Goal: Task Accomplishment & Management: Complete application form

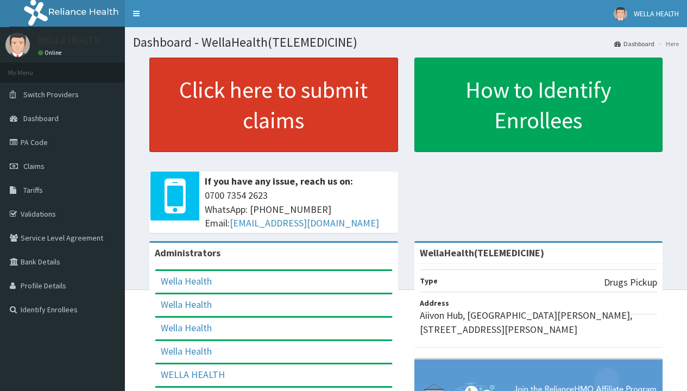
click at [273, 105] on link "Click here to submit claims" at bounding box center [273, 105] width 249 height 94
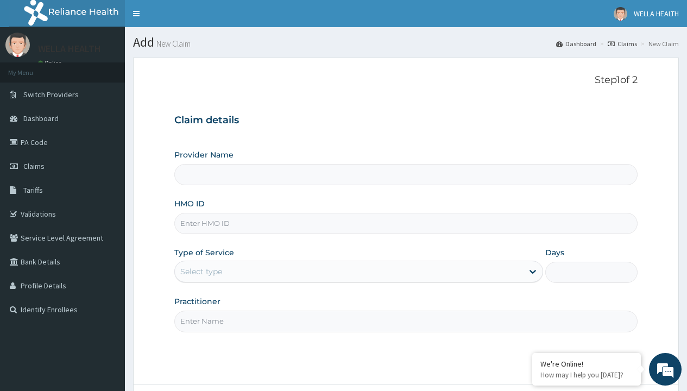
type input "WellaHealth(TELEMEDICINE)"
type input "BHT/10671/A"
type input "WellaHealth"
click at [201, 271] on div "Select type" at bounding box center [201, 271] width 42 height 11
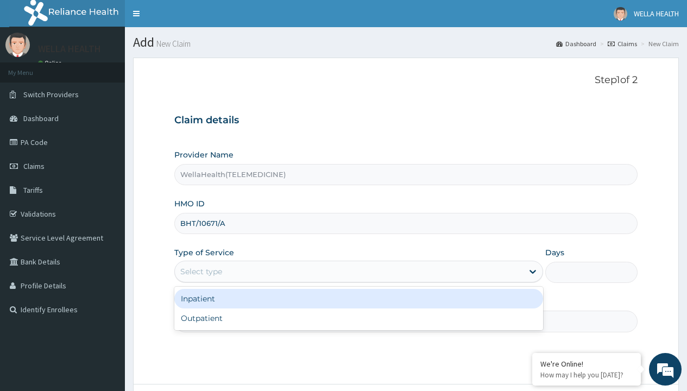
click at [358, 318] on div "Outpatient" at bounding box center [358, 318] width 368 height 20
type input "1"
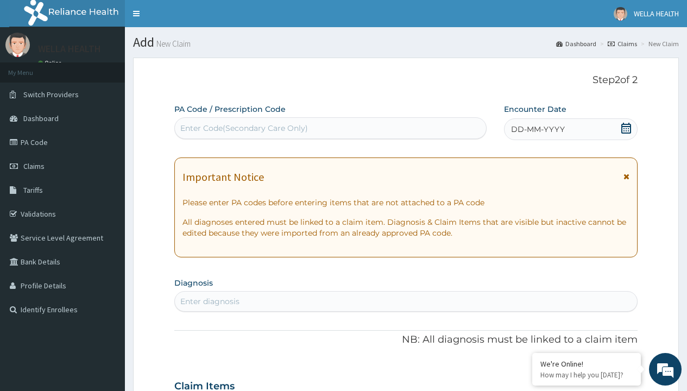
scroll to position [91, 0]
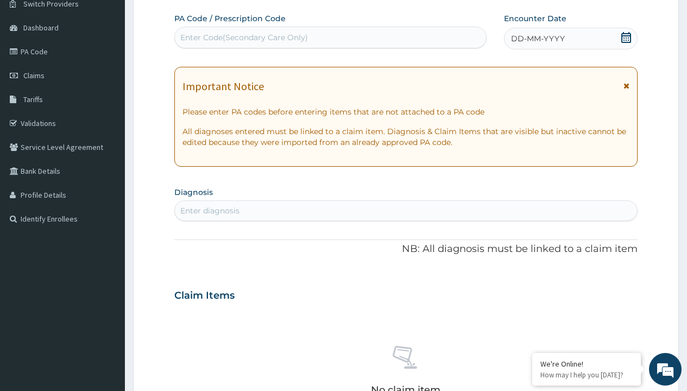
click at [537, 39] on span "DD-MM-YYYY" at bounding box center [538, 38] width 54 height 11
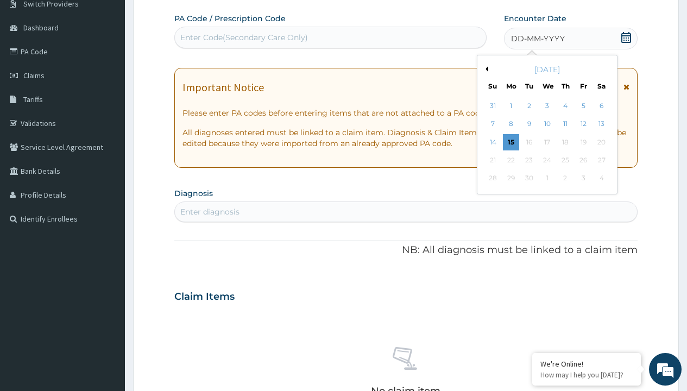
click at [485, 69] on button "Previous Month" at bounding box center [484, 68] width 5 height 5
click at [528, 142] on div "12" at bounding box center [528, 142] width 16 height 16
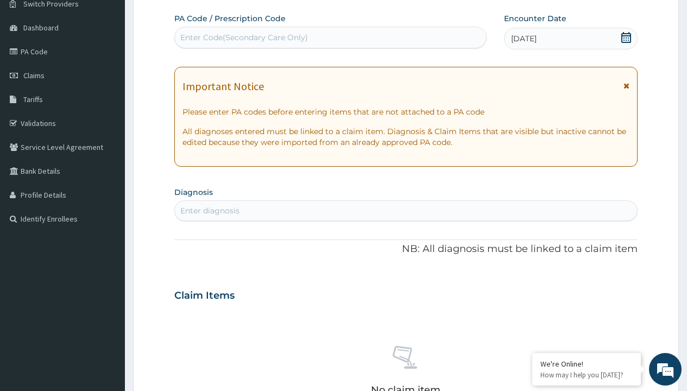
click at [243, 37] on div "Enter Code(Secondary Care Only)" at bounding box center [244, 37] width 128 height 11
type input "PR/0622743C"
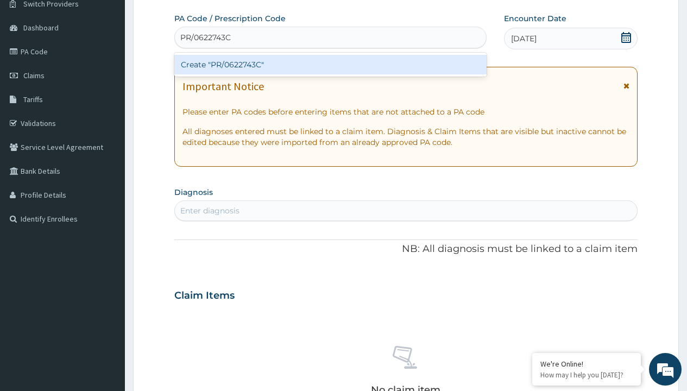
click at [330, 65] on div "Create "PR/0622743C"" at bounding box center [330, 65] width 312 height 20
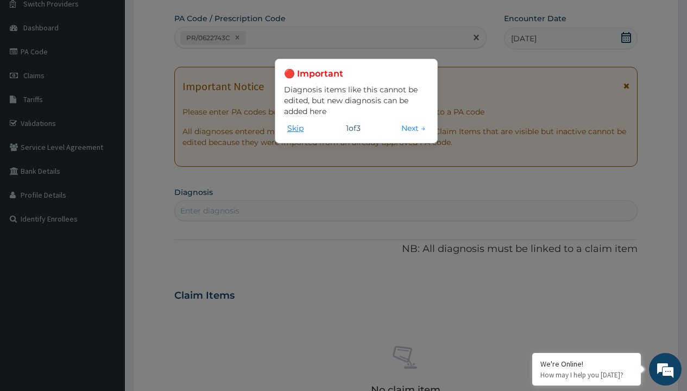
click at [295, 128] on button "Skip" at bounding box center [295, 128] width 23 height 12
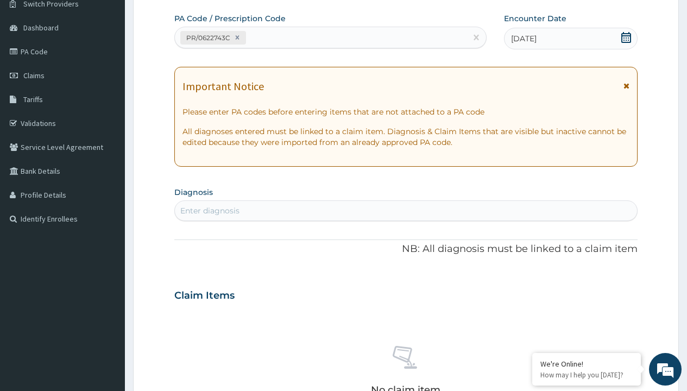
click at [209, 211] on div "Enter diagnosis" at bounding box center [209, 210] width 59 height 11
type input "prescription collected"
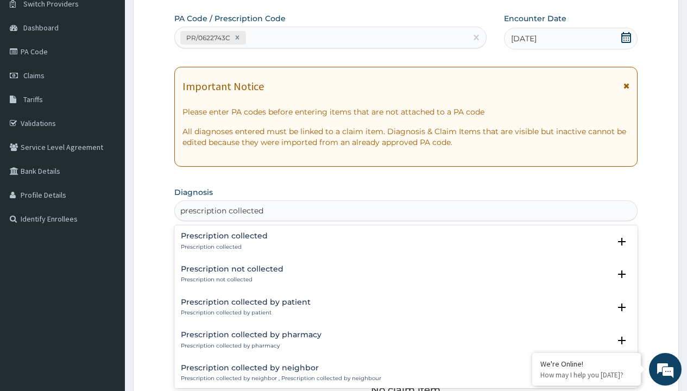
click at [223, 246] on p "Prescription collected" at bounding box center [224, 247] width 87 height 8
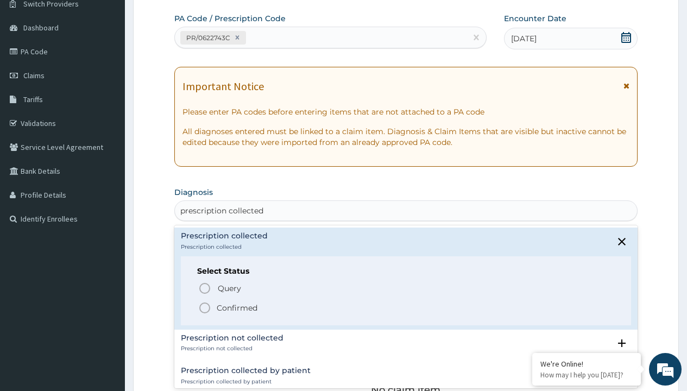
click at [237, 307] on p "Confirmed" at bounding box center [237, 307] width 41 height 11
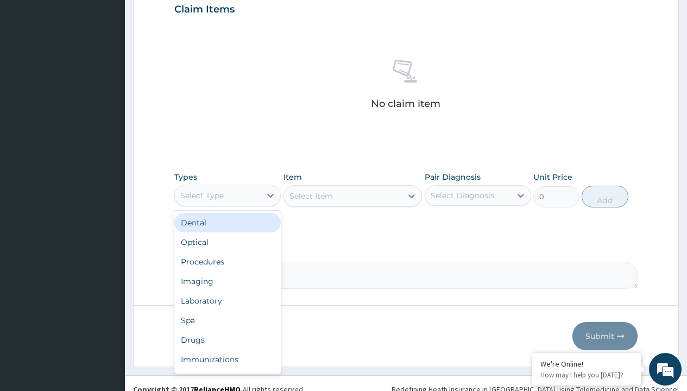
type input "procedures"
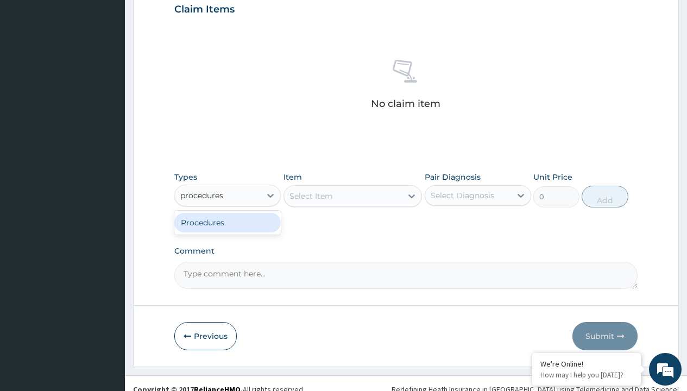
click at [227, 222] on div "Procedures" at bounding box center [227, 223] width 106 height 20
click at [310, 195] on div "Select Item" at bounding box center [310, 195] width 43 height 11
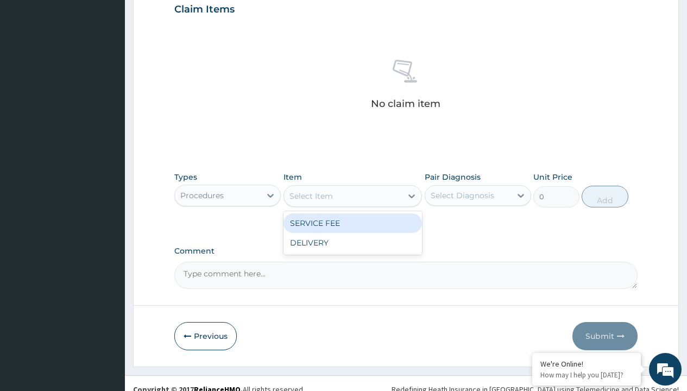
type input "service fee"
click at [352, 223] on div "SERVICE FEE" at bounding box center [352, 223] width 139 height 20
type input "100"
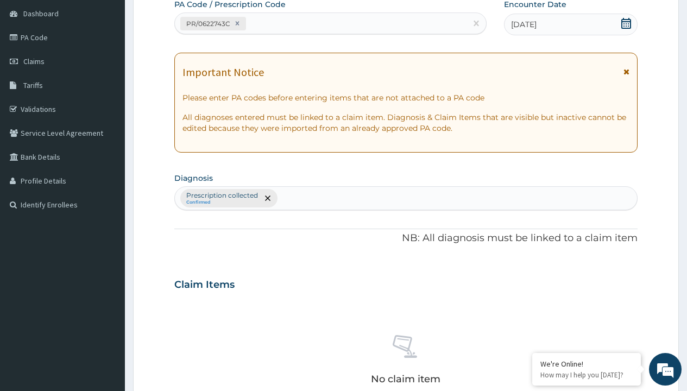
type input "prescription collected"
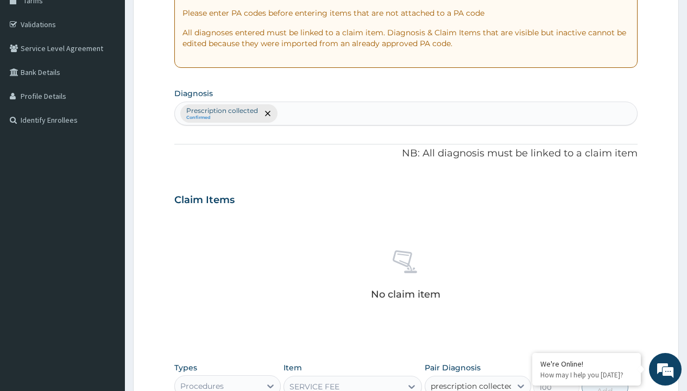
checkbox input "true"
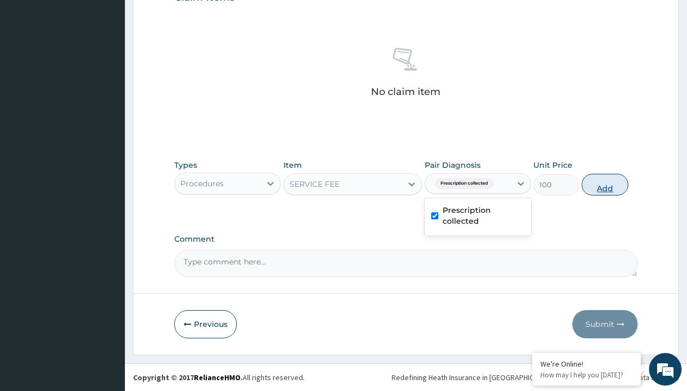
click at [605, 184] on button "Add" at bounding box center [604, 185] width 46 height 22
type input "0"
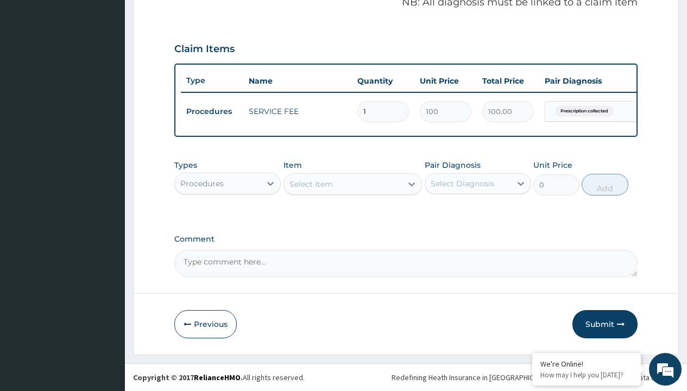
click at [202, 183] on div "Procedures" at bounding box center [201, 183] width 43 height 11
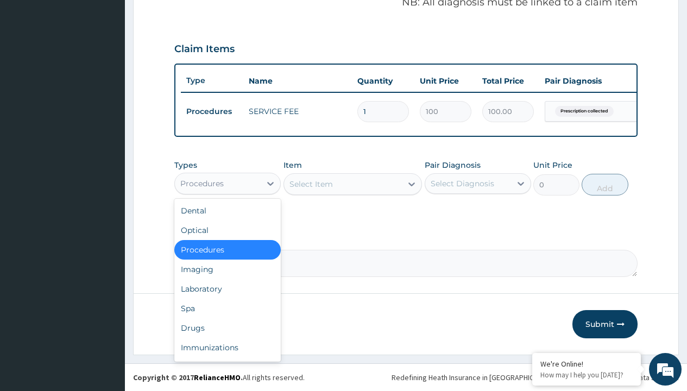
type input "drugs"
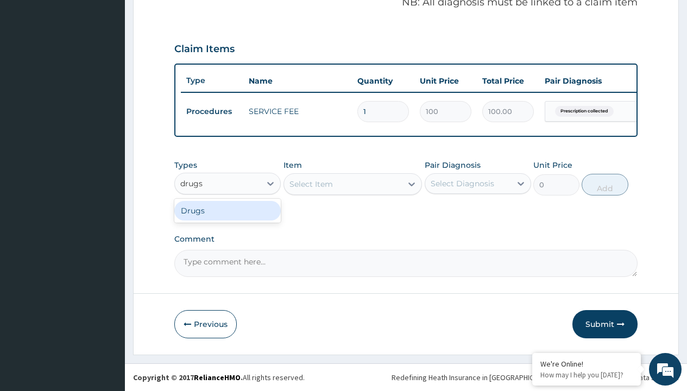
scroll to position [0, 0]
click at [227, 210] on div "Drugs" at bounding box center [227, 211] width 106 height 20
click at [310, 183] on div "Select Item" at bounding box center [352, 184] width 139 height 22
type input "artemether + lumefantrine 20/120 lumartem x24"
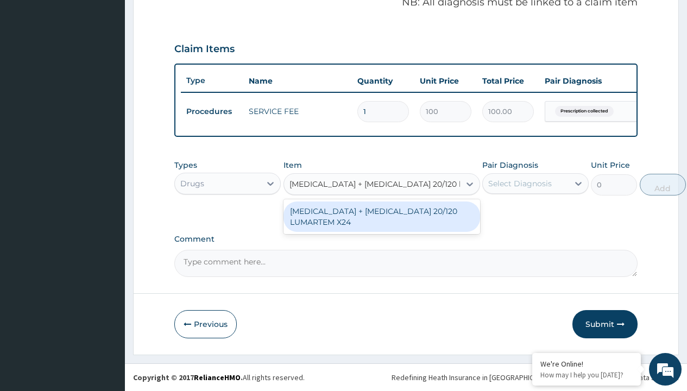
click at [381, 216] on div "[MEDICAL_DATA] + [MEDICAL_DATA] 20/120 LUMARTEM X24" at bounding box center [381, 216] width 196 height 30
type input "121.9000015258789"
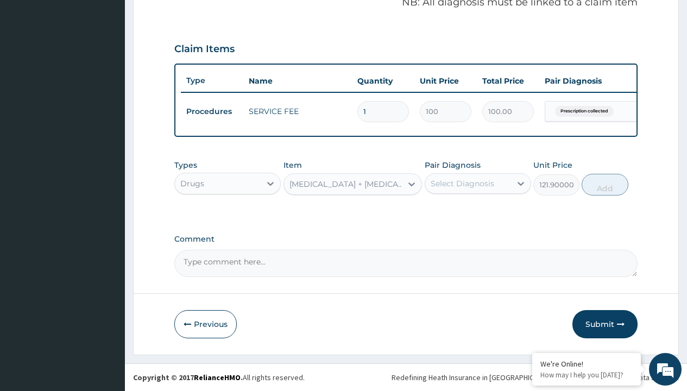
type input "prescription collected"
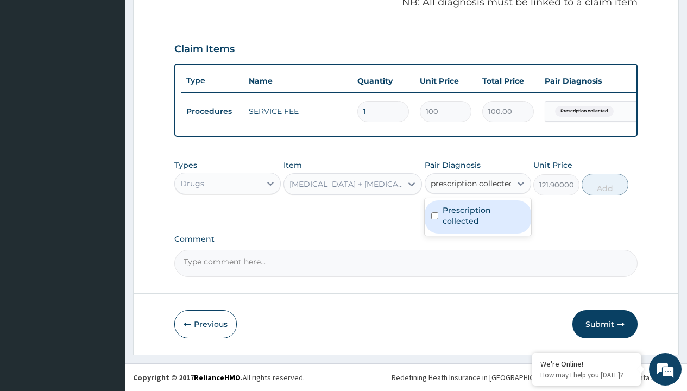
click at [477, 217] on label "Prescription collected" at bounding box center [483, 216] width 82 height 22
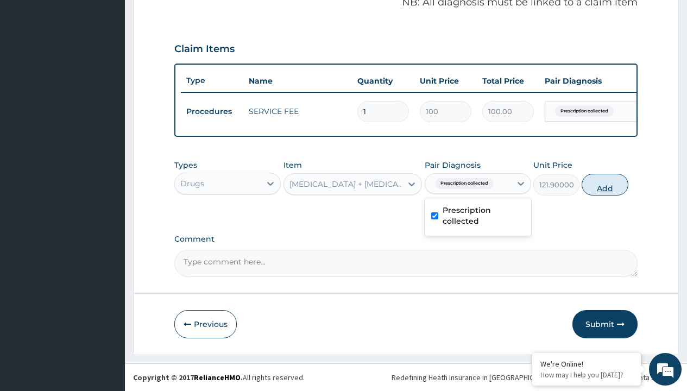
click at [605, 184] on button "Add" at bounding box center [604, 185] width 46 height 22
type input "0"
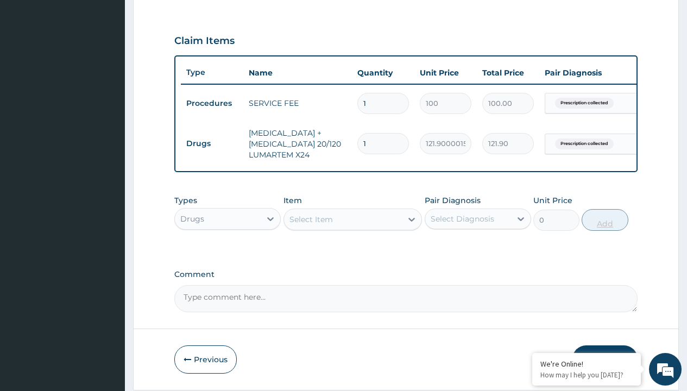
type input "11"
type input "1340.90"
type input "11"
click at [212, 143] on td "Drugs" at bounding box center [212, 144] width 62 height 20
type input "drugs"
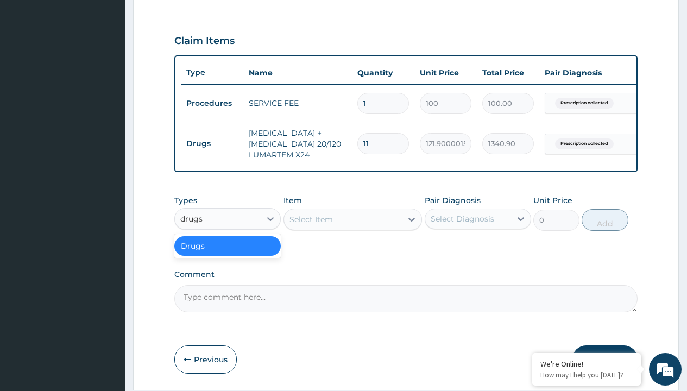
click at [227, 253] on div "Drugs" at bounding box center [227, 246] width 106 height 20
click at [310, 225] on div "Select Item" at bounding box center [310, 219] width 43 height 11
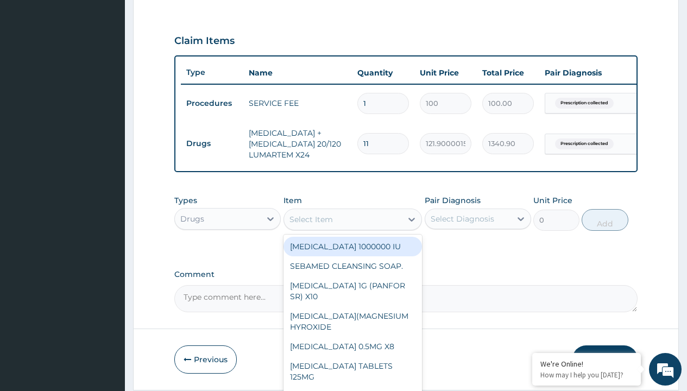
type input "paracetamol syrup emzor/bott"
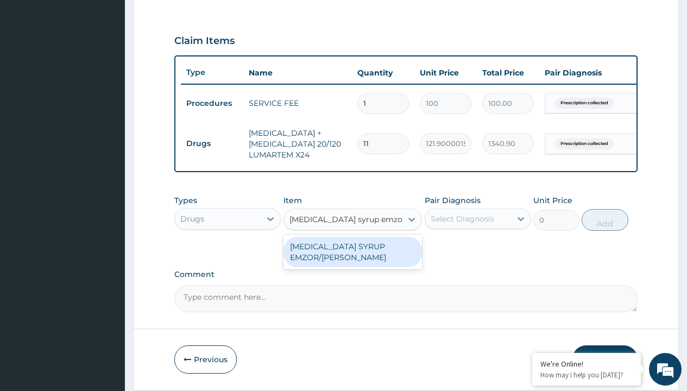
click at [352, 259] on div "[MEDICAL_DATA] SYRUP EMZOR/[PERSON_NAME]" at bounding box center [352, 252] width 139 height 30
type input "1214.099975585938"
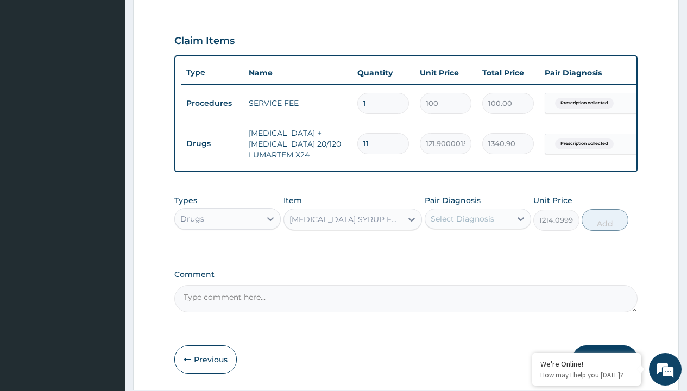
type input "prescription collected"
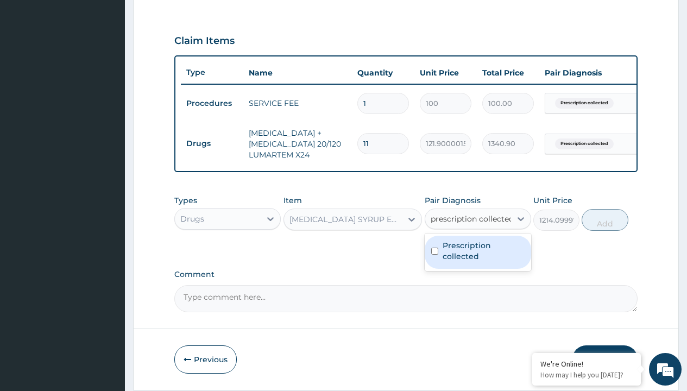
scroll to position [189, 0]
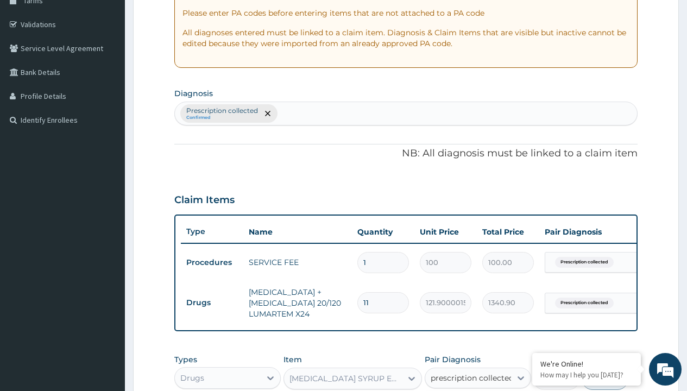
click at [605, 368] on button "Add" at bounding box center [604, 379] width 46 height 22
type input "0"
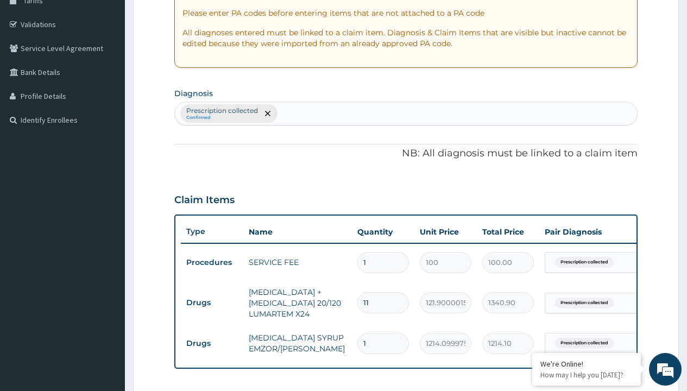
click at [212, 293] on td "Drugs" at bounding box center [212, 303] width 62 height 20
type input "drugs"
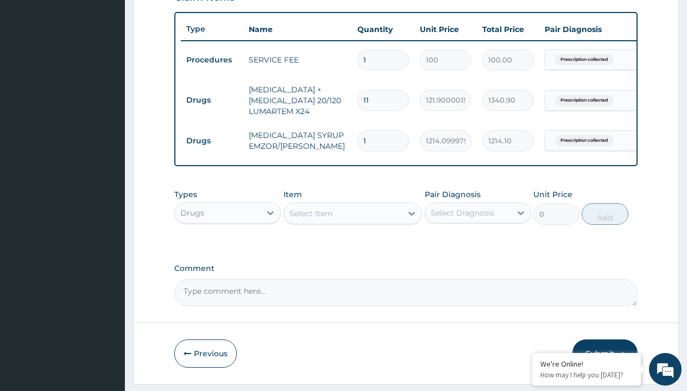
click at [310, 219] on div "Select Item" at bounding box center [310, 213] width 43 height 11
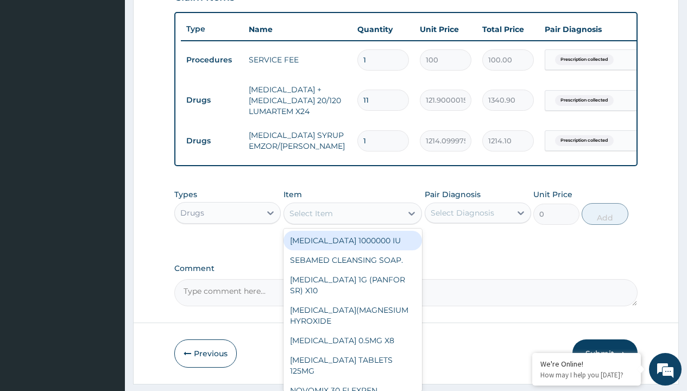
type input "cetirizine syrup"
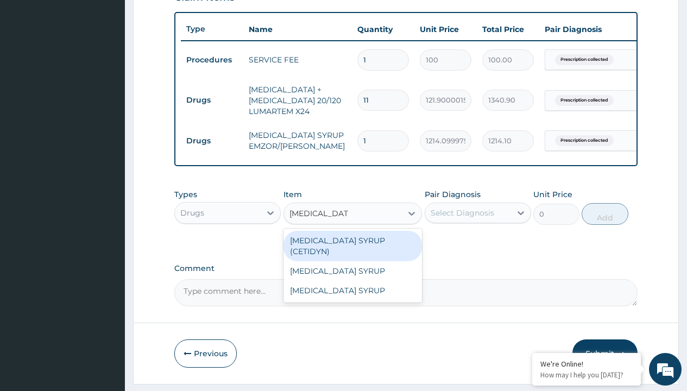
click at [352, 248] on div "[MEDICAL_DATA] SYRUP (CETIDYN)" at bounding box center [352, 246] width 139 height 30
type input "2200"
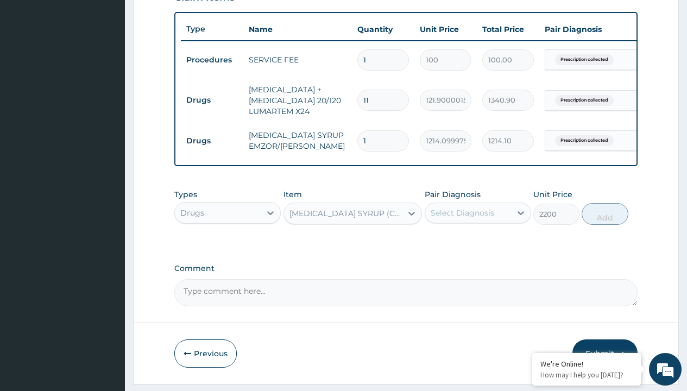
type input "prescription collected"
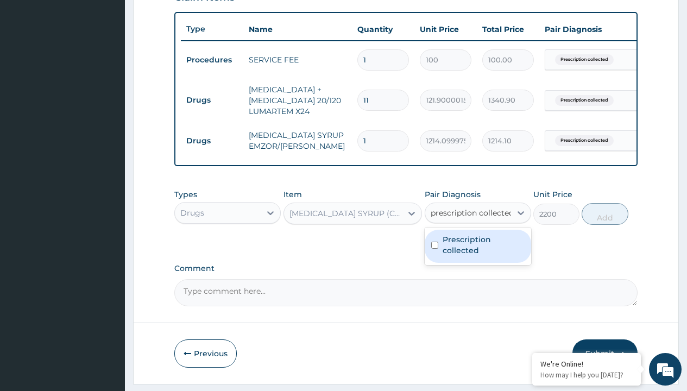
click at [477, 234] on label "Prescription collected" at bounding box center [483, 245] width 82 height 22
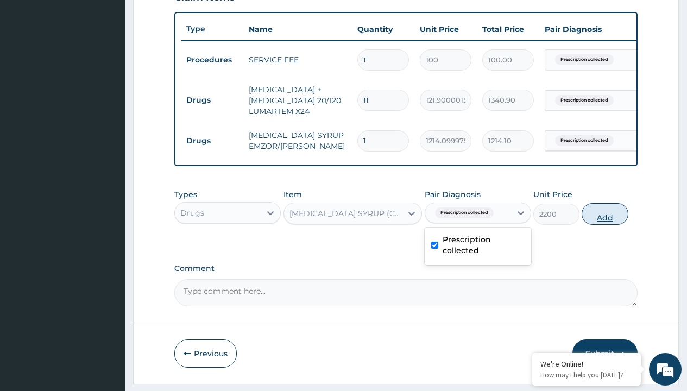
click at [605, 203] on button "Add" at bounding box center [604, 214] width 46 height 22
type input "0"
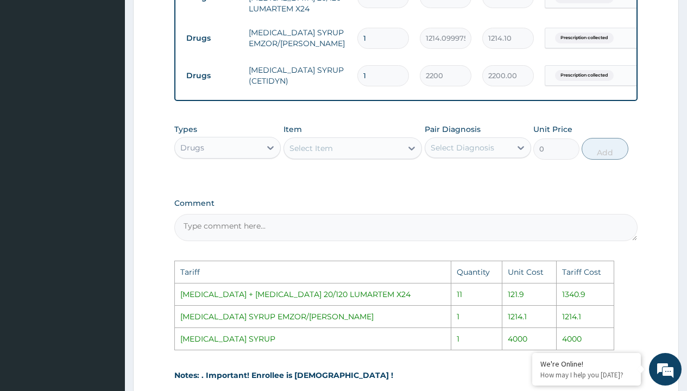
scroll to position [522, 0]
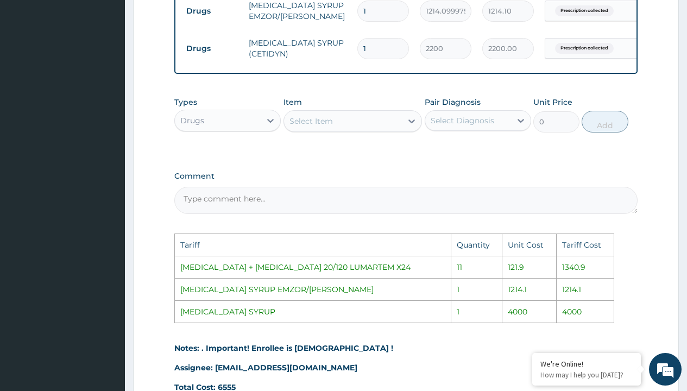
click at [310, 126] on div "Select Item" at bounding box center [310, 121] width 43 height 11
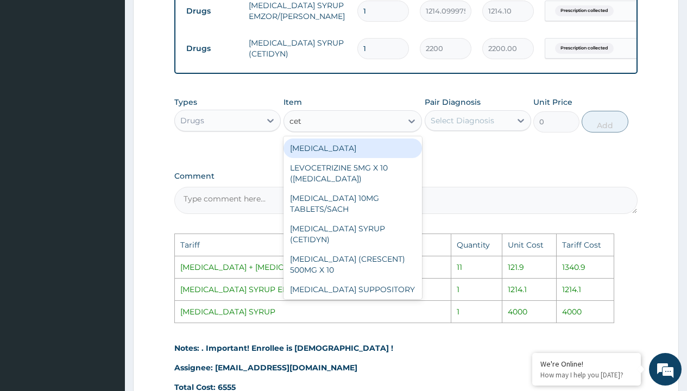
type input "ceti"
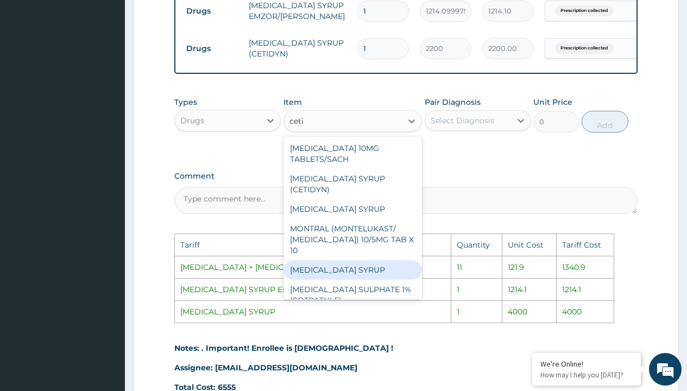
click at [348, 269] on div "[MEDICAL_DATA] SYRUP" at bounding box center [352, 270] width 139 height 20
type input "4000"
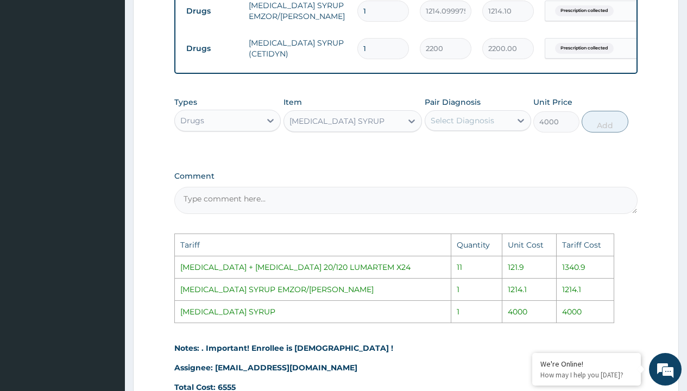
click at [465, 126] on div "Select Diagnosis" at bounding box center [461, 120] width 63 height 11
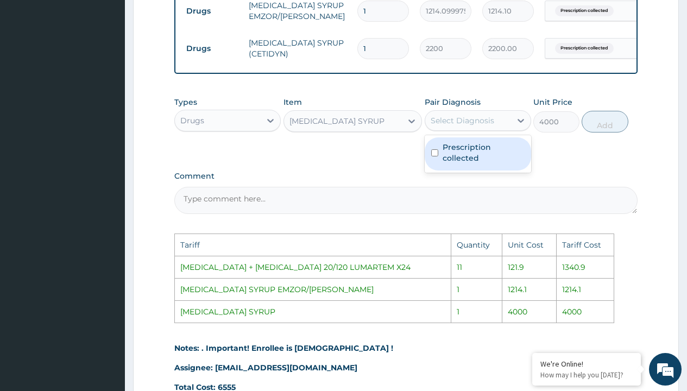
click at [471, 161] on label "Prescription collected" at bounding box center [483, 153] width 82 height 22
checkbox input "true"
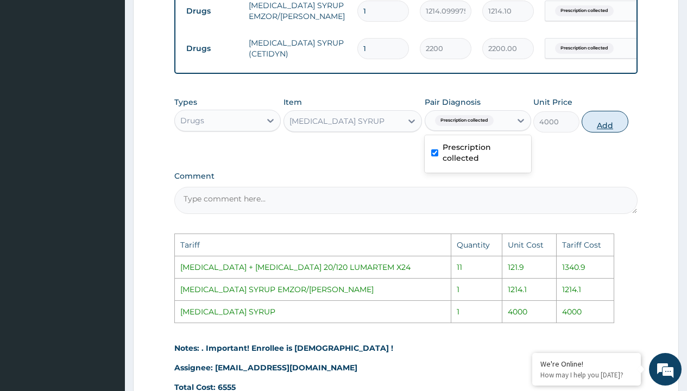
click at [598, 132] on button "Add" at bounding box center [604, 122] width 46 height 22
type input "0"
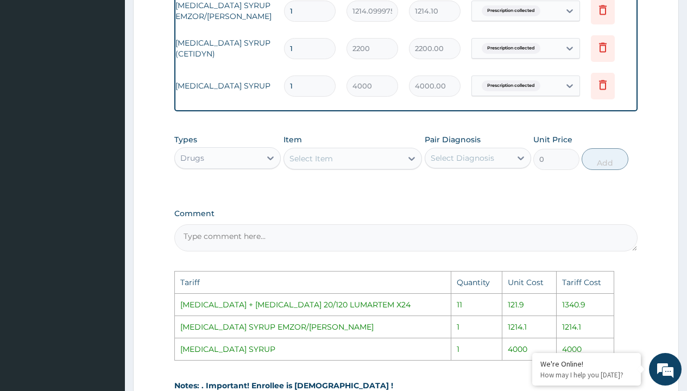
scroll to position [0, 82]
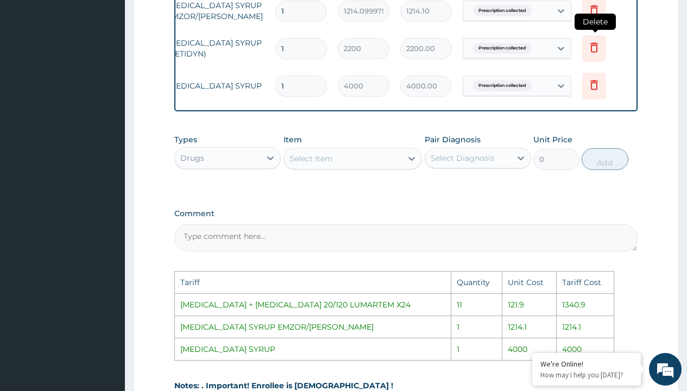
click at [596, 49] on icon at bounding box center [594, 47] width 8 height 10
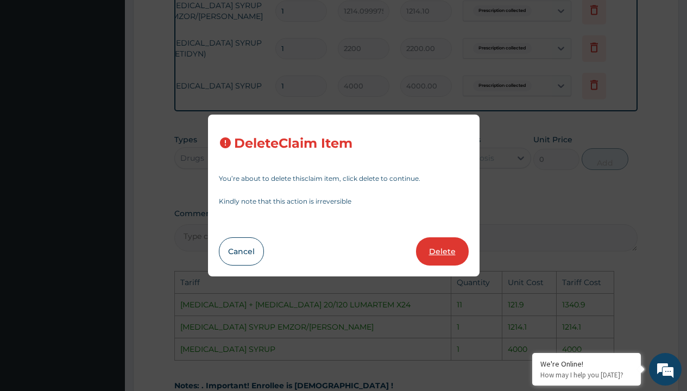
click at [445, 263] on button "Delete" at bounding box center [442, 251] width 53 height 28
type input "4000"
type input "4000.00"
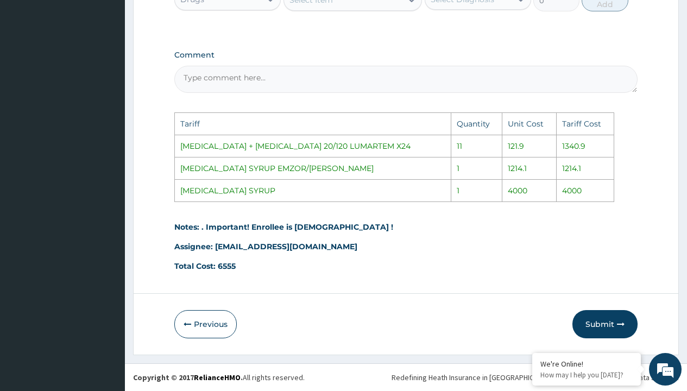
scroll to position [651, 0]
click at [614, 324] on button "Submit" at bounding box center [604, 324] width 65 height 28
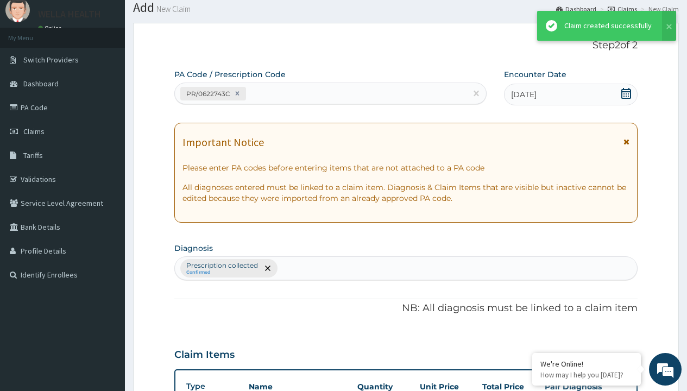
scroll to position [467, 0]
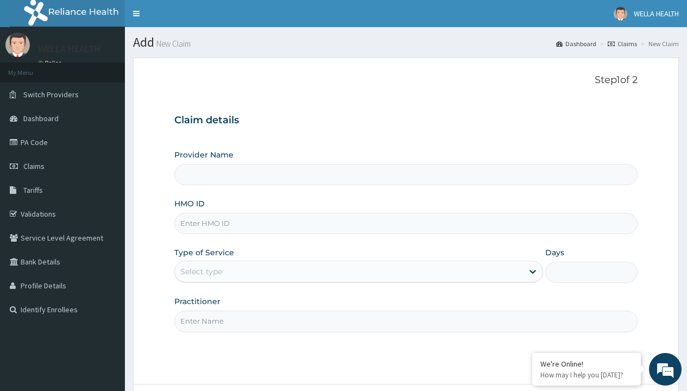
type input "BWD/10015/A"
type input "WellaHealth(TELEMEDICINE)"
type input "BWD/10015/A"
type input "WellaHealth"
click at [201, 271] on div "Select type" at bounding box center [201, 271] width 42 height 11
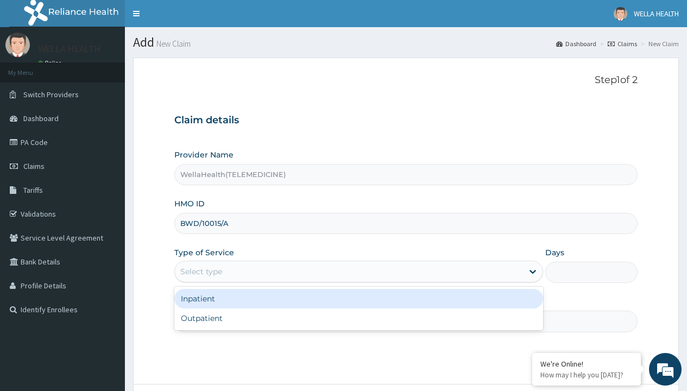
click at [358, 318] on div "Outpatient" at bounding box center [358, 318] width 368 height 20
type input "1"
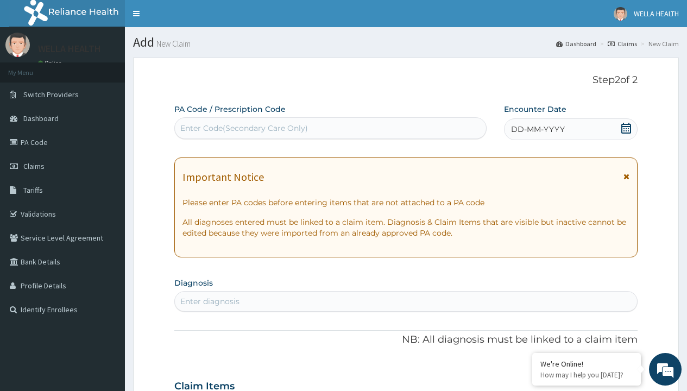
scroll to position [91, 0]
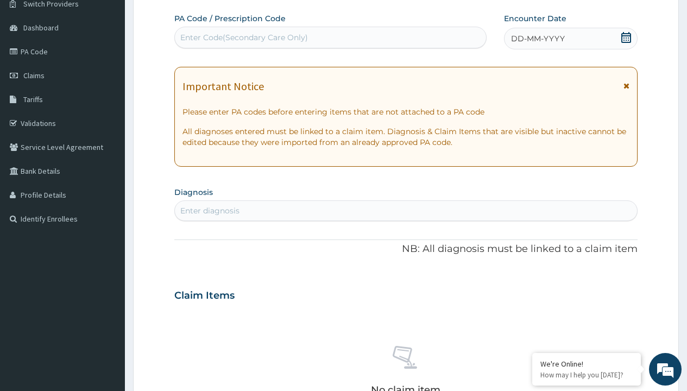
click at [537, 39] on span "DD-MM-YYYY" at bounding box center [538, 38] width 54 height 11
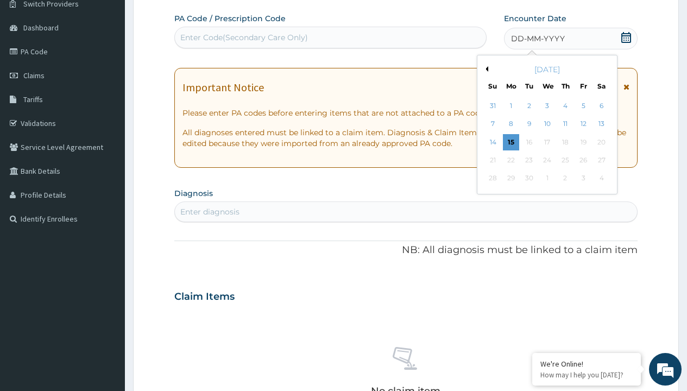
click at [485, 69] on button "Previous Month" at bounding box center [484, 68] width 5 height 5
click at [528, 142] on div "12" at bounding box center [528, 142] width 16 height 16
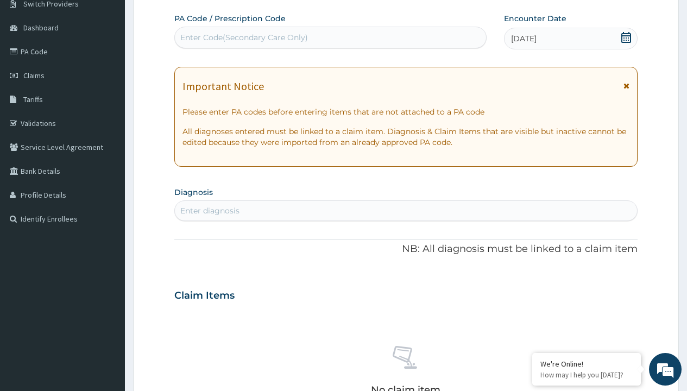
click at [243, 37] on div "Enter Code(Secondary Care Only)" at bounding box center [244, 37] width 128 height 11
type input "PR/EC2C3907"
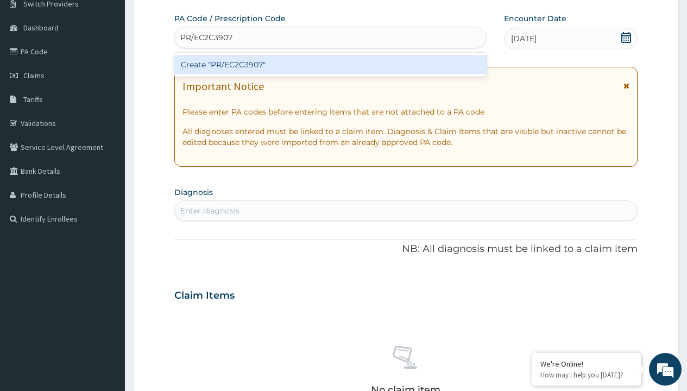
scroll to position [0, 0]
click at [330, 65] on div "Create "PR/EC2C3907"" at bounding box center [330, 65] width 312 height 20
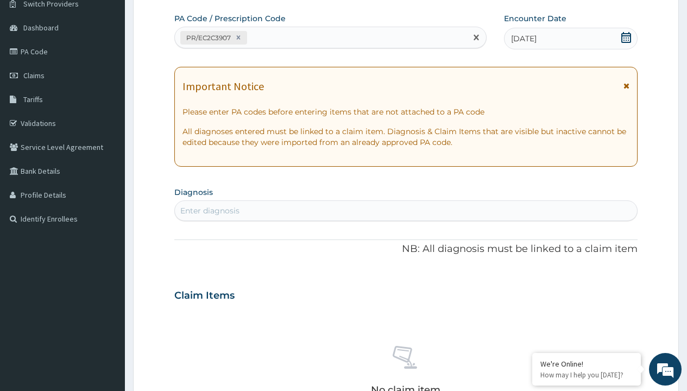
click at [209, 211] on div "Enter diagnosis" at bounding box center [209, 210] width 59 height 11
type input "prescription collected"
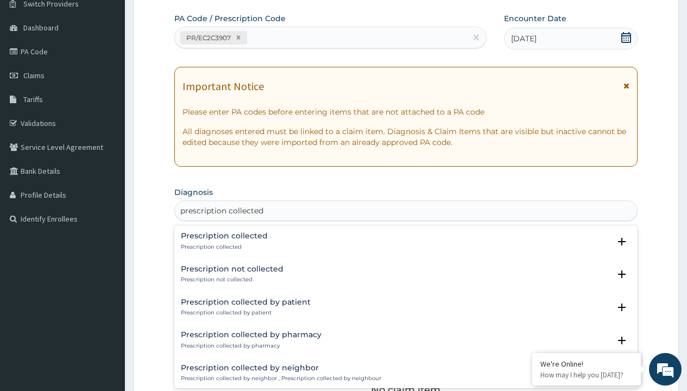
click at [223, 246] on p "Prescription collected" at bounding box center [224, 247] width 87 height 8
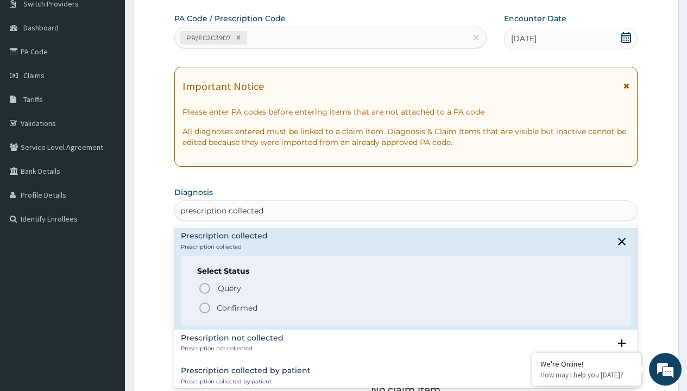
click at [237, 307] on p "Confirmed" at bounding box center [237, 307] width 41 height 11
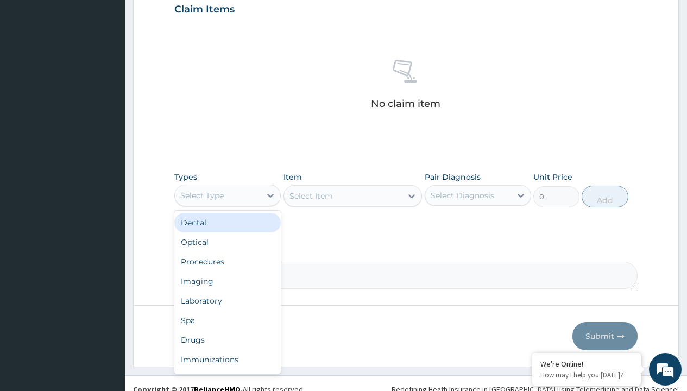
type input "procedures"
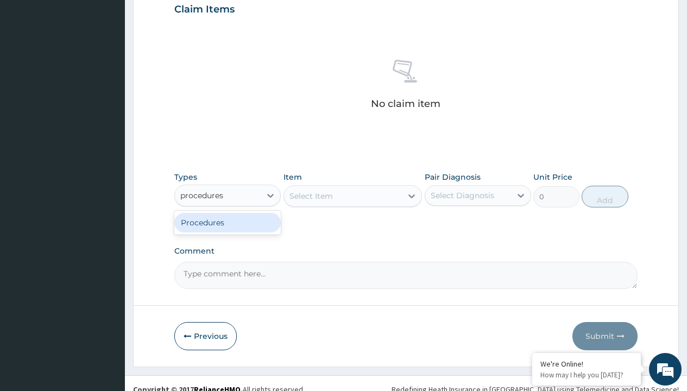
scroll to position [0, 0]
click at [227, 222] on div "Procedures" at bounding box center [227, 223] width 106 height 20
click at [310, 195] on div "Select Item" at bounding box center [310, 195] width 43 height 11
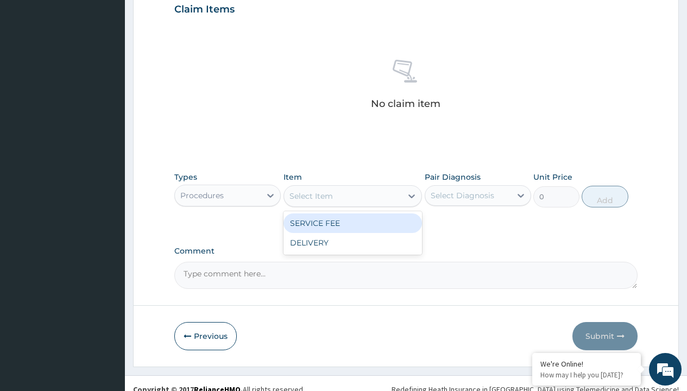
type input "service fee"
click at [352, 223] on div "SERVICE FEE" at bounding box center [352, 223] width 139 height 20
type input "100"
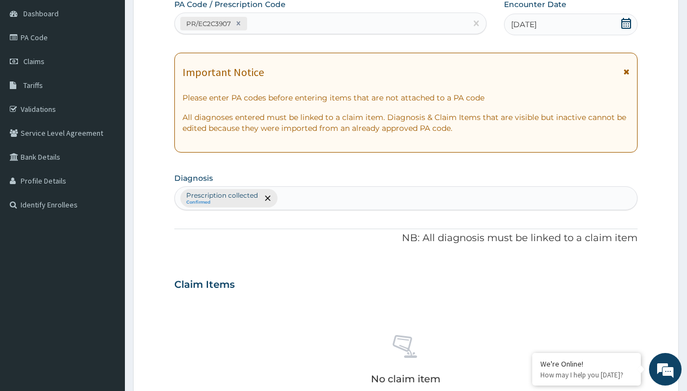
type input "prescription collected"
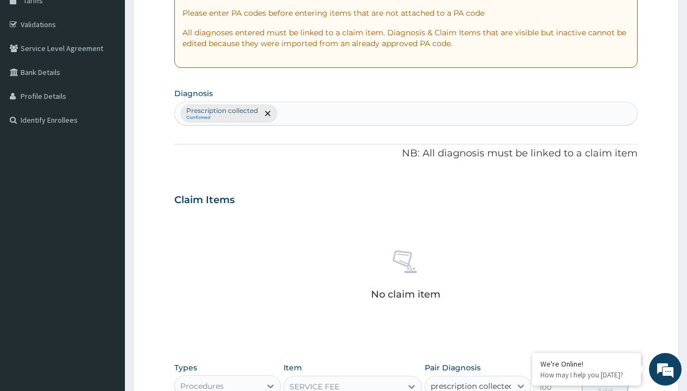
checkbox input "true"
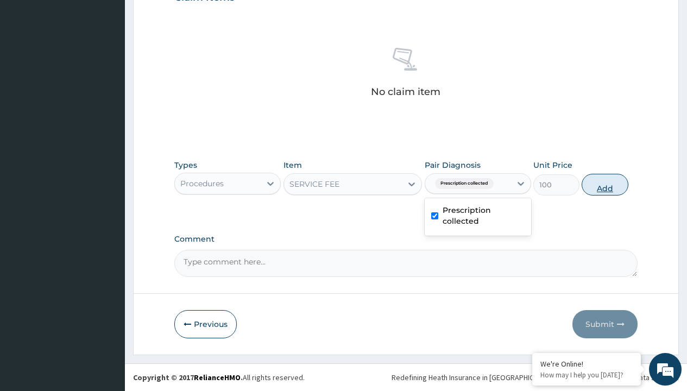
click at [605, 184] on button "Add" at bounding box center [604, 185] width 46 height 22
type input "0"
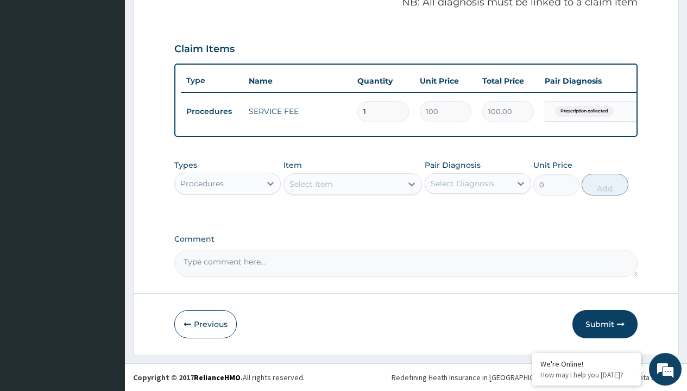
scroll to position [348, 0]
click at [202, 183] on div "Procedures" at bounding box center [201, 183] width 43 height 11
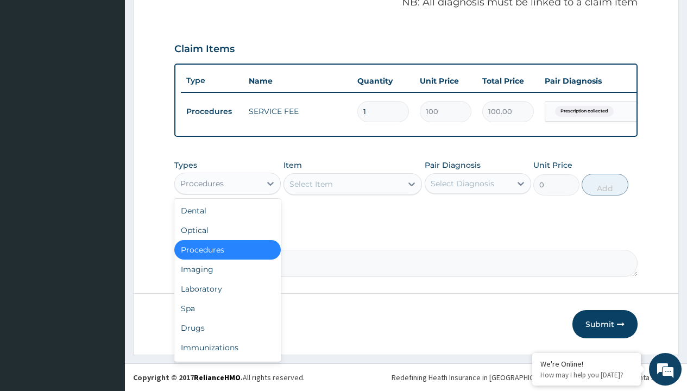
type input "drugs"
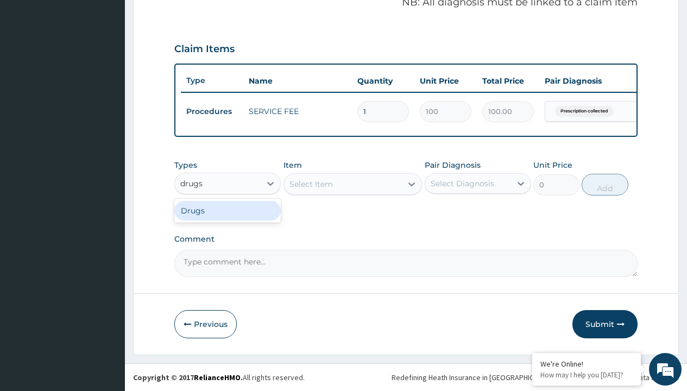
click at [227, 210] on div "Drugs" at bounding box center [227, 211] width 106 height 20
click at [310, 183] on div "Select Item" at bounding box center [352, 184] width 139 height 22
type input "artemether + lumefantrine 80/480 lonart ds/pack"
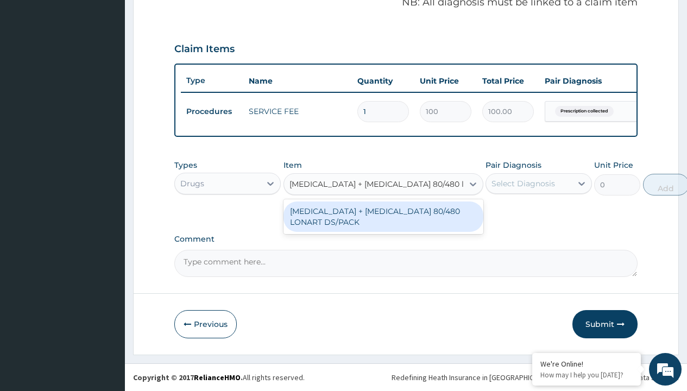
click at [383, 216] on div "[MEDICAL_DATA] + [MEDICAL_DATA] 80/480 LONART DS/PACK" at bounding box center [383, 216] width 200 height 30
type input "665"
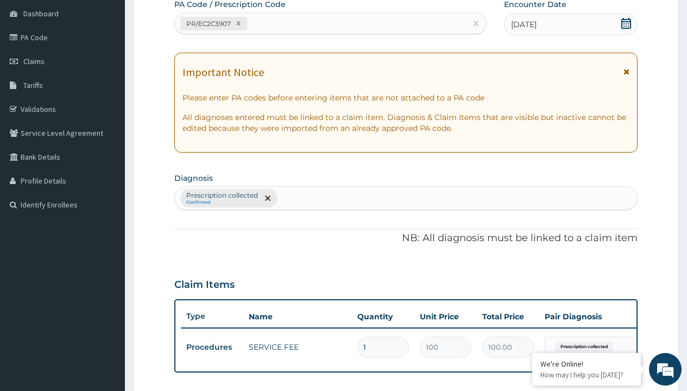
type input "prescription collected"
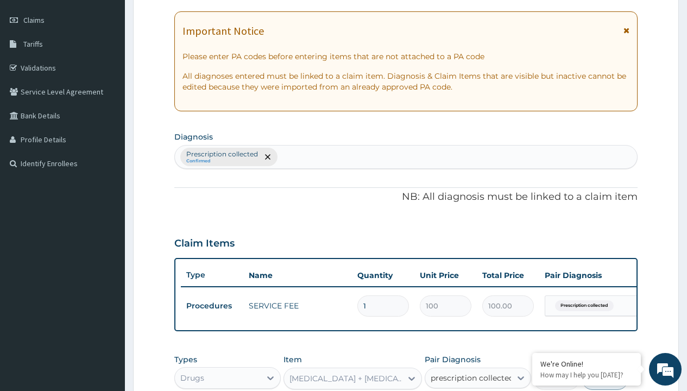
checkbox input "true"
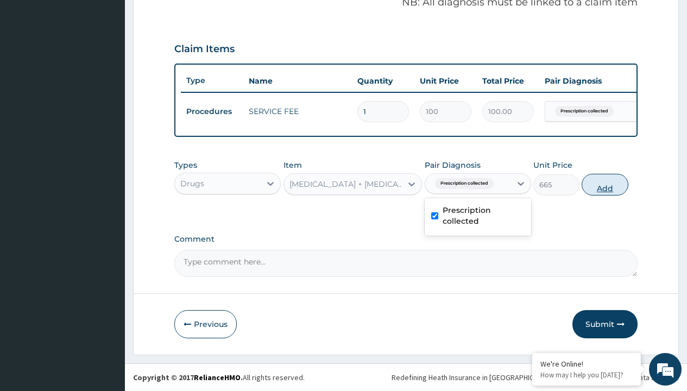
click at [605, 184] on button "Add" at bounding box center [604, 185] width 46 height 22
type input "0"
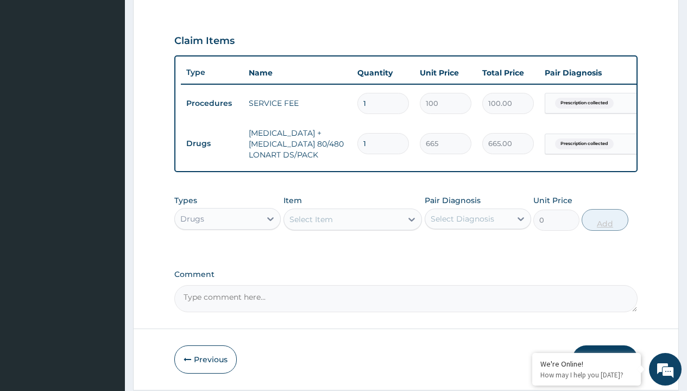
type input "6"
type input "3990.00"
type input "6"
click at [212, 143] on td "Drugs" at bounding box center [212, 144] width 62 height 20
type input "drugs"
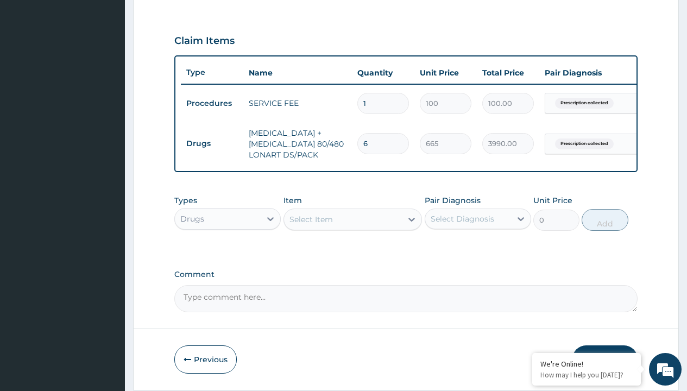
scroll to position [0, 0]
click at [227, 253] on div "Drugs" at bounding box center [227, 246] width 106 height 20
click at [310, 225] on div "Select Item" at bounding box center [310, 219] width 43 height 11
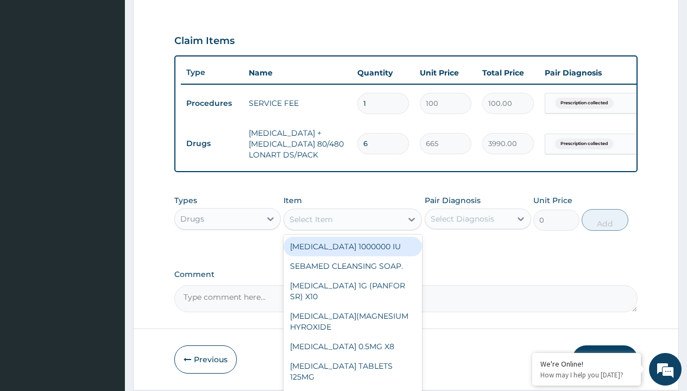
type input "paracetamol 1g tab x 10/sach"
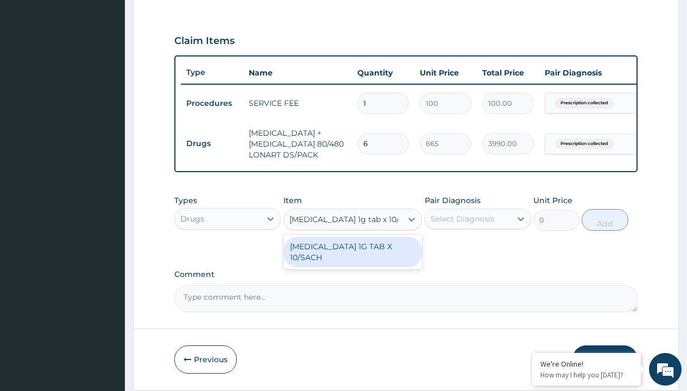
click at [352, 259] on div "[MEDICAL_DATA] 1G TAB X 10/SACH" at bounding box center [352, 252] width 139 height 30
type input "164"
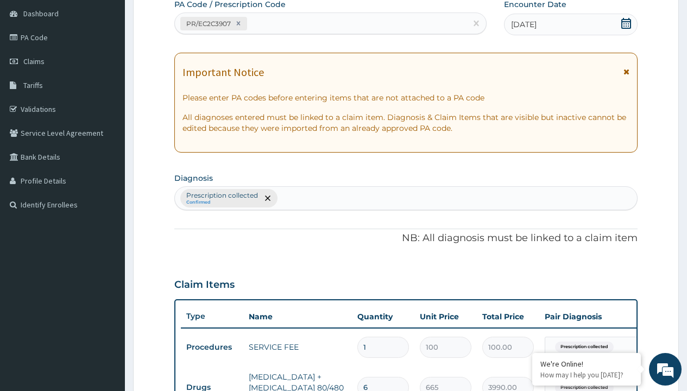
type input "prescription collected"
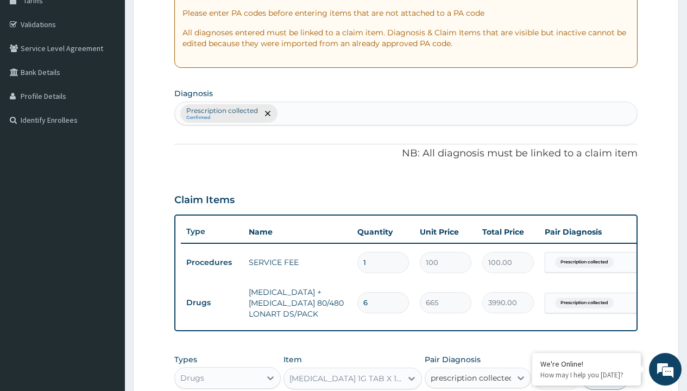
checkbox input "true"
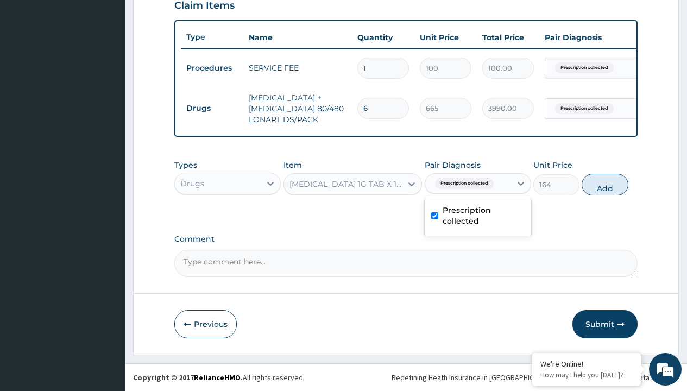
click at [605, 184] on button "Add" at bounding box center [604, 185] width 46 height 22
type input "0"
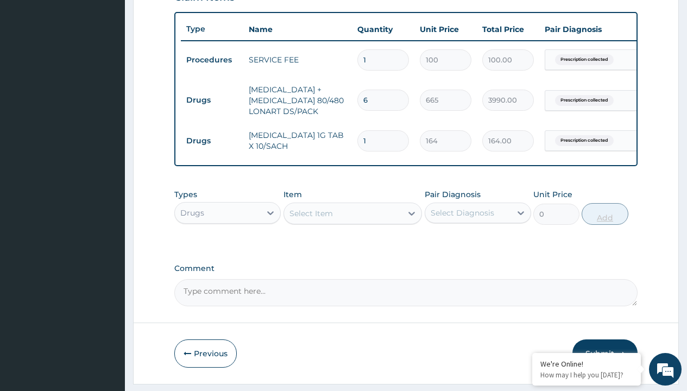
type input "10"
type input "1640.00"
type input "10"
click at [212, 100] on td "Drugs" at bounding box center [212, 100] width 62 height 20
type input "drugs"
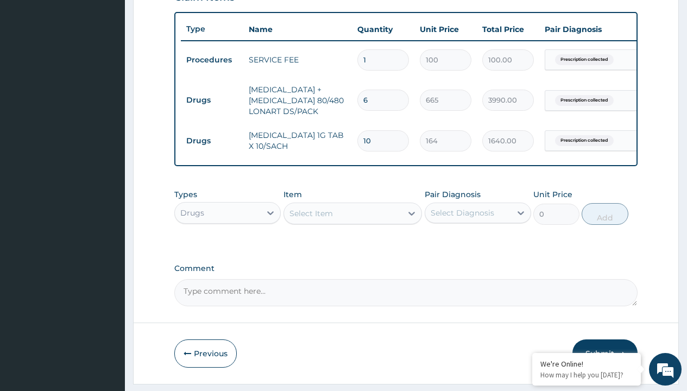
scroll to position [0, 0]
click at [227, 247] on div "Drugs" at bounding box center [227, 240] width 106 height 20
click at [310, 219] on div "Select Item" at bounding box center [310, 213] width 43 height 11
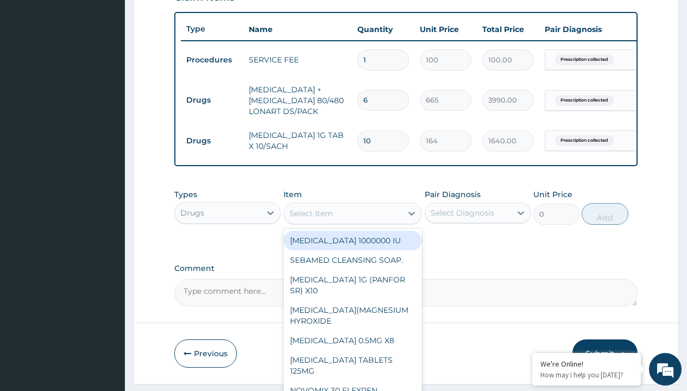
type input "neofylin syrup/bott"
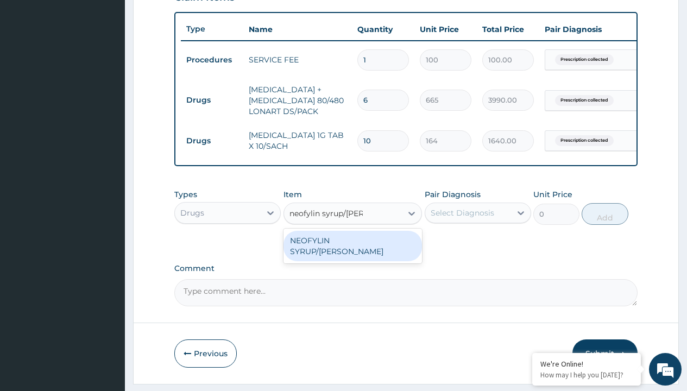
click at [352, 248] on div "NEOFYLIN SYRUP/[PERSON_NAME]" at bounding box center [352, 246] width 139 height 30
type input "2200"
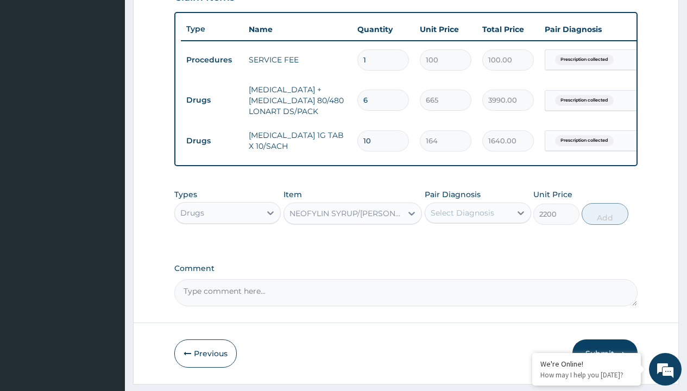
scroll to position [105, 0]
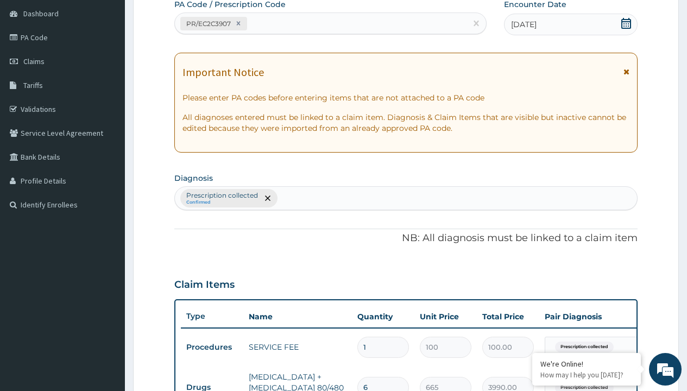
click at [221, 195] on p "Prescription collected" at bounding box center [222, 195] width 72 height 9
type input "prescription collected"
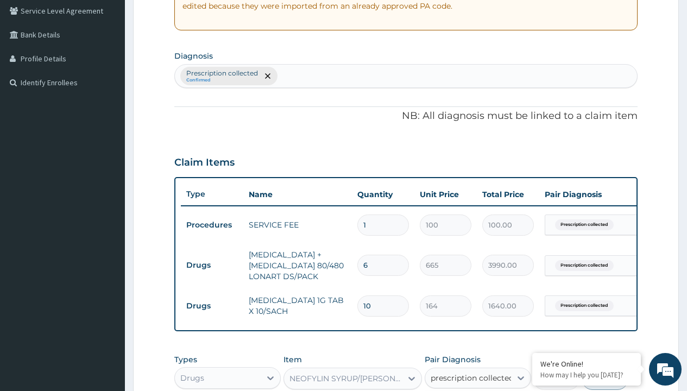
scroll to position [0, 0]
checkbox input "true"
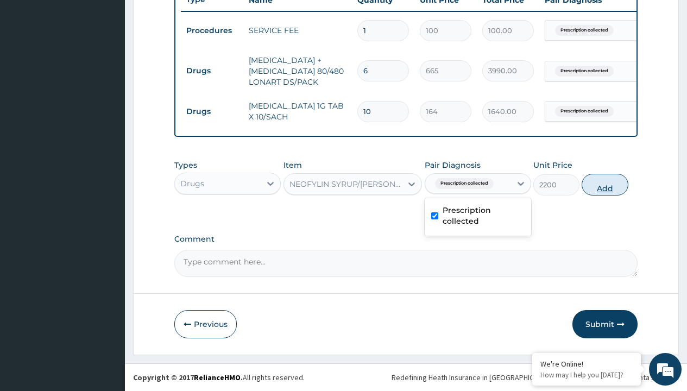
click at [605, 184] on button "Add" at bounding box center [604, 185] width 46 height 22
type input "0"
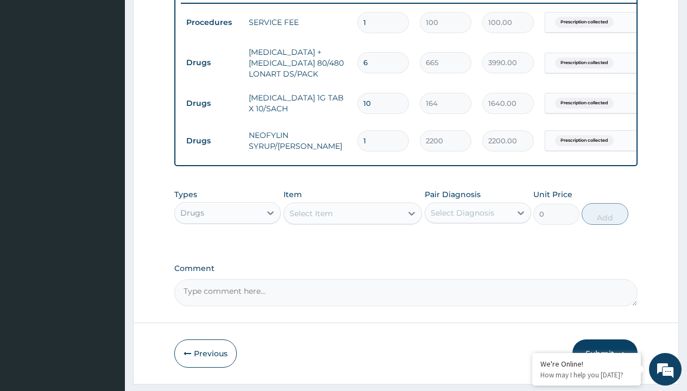
click at [212, 62] on td "Drugs" at bounding box center [212, 63] width 62 height 20
type input "drugs"
click at [227, 247] on div "Drugs" at bounding box center [227, 240] width 106 height 20
click at [310, 219] on div "Select Item" at bounding box center [310, 213] width 43 height 11
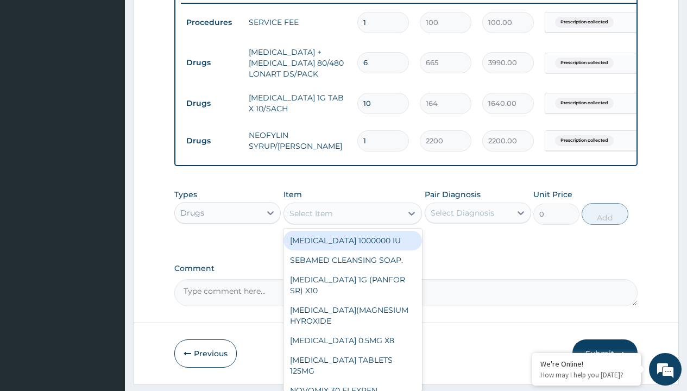
type input "throat lozenges"
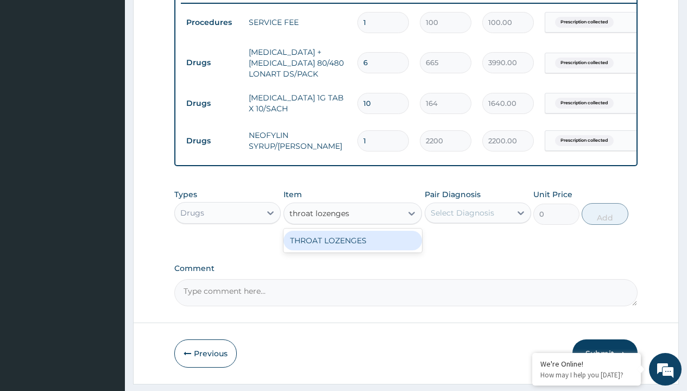
click at [352, 248] on div "THROAT LOZENGES" at bounding box center [352, 241] width 139 height 20
type input "196"
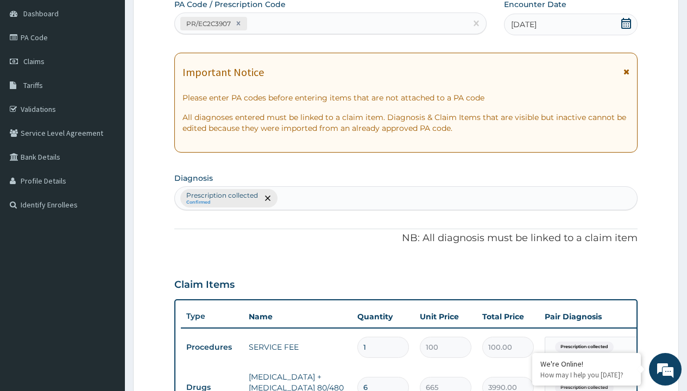
type input "prescription collected"
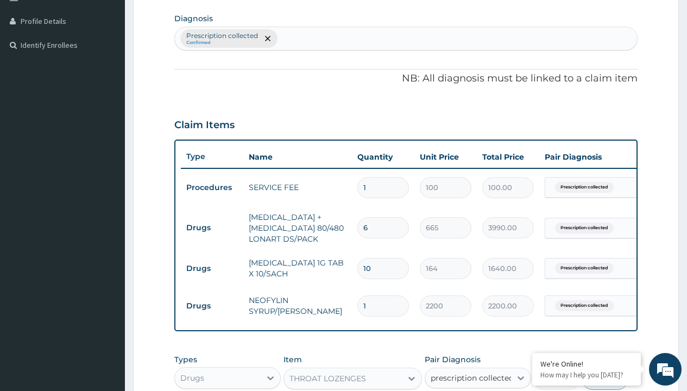
checkbox input "true"
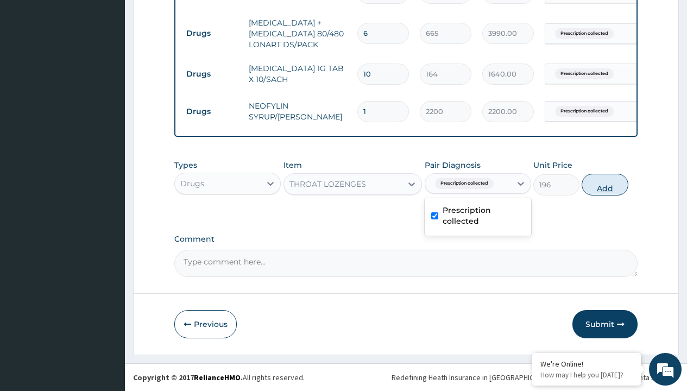
click at [605, 184] on button "Add" at bounding box center [604, 185] width 46 height 22
type input "0"
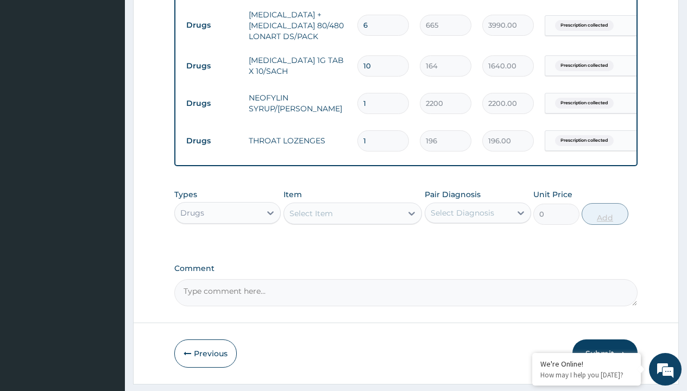
type input "10"
type input "1960.00"
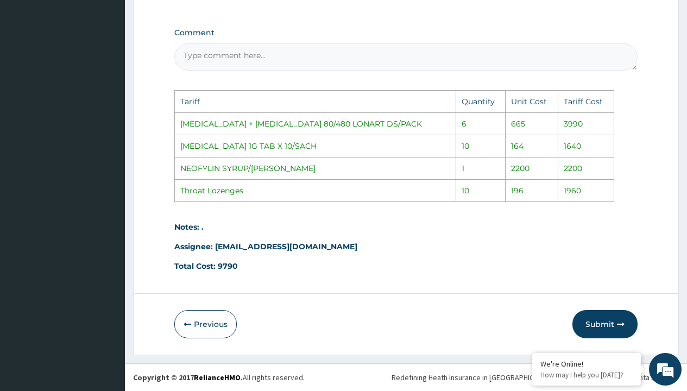
scroll to position [710, 0]
type input "10"
click at [601, 319] on button "Submit" at bounding box center [604, 324] width 65 height 28
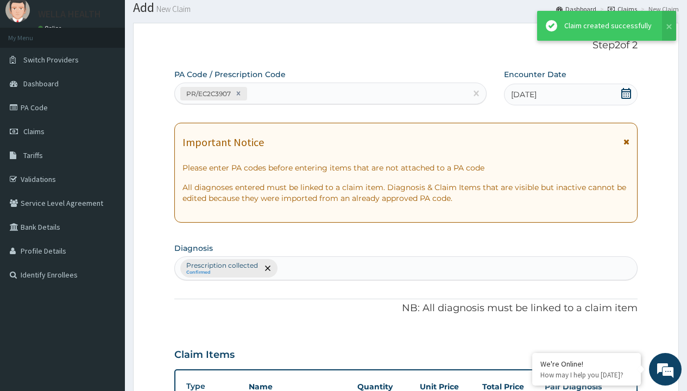
scroll to position [504, 0]
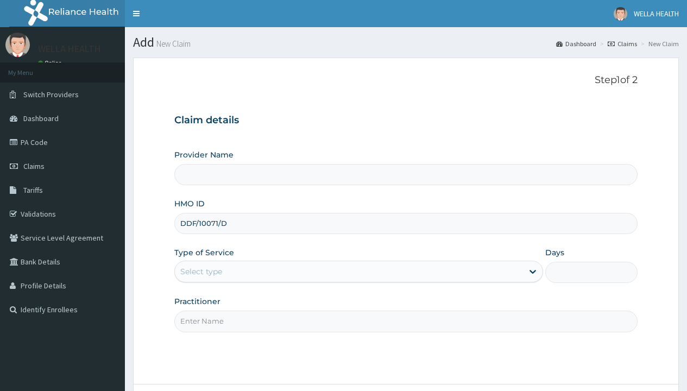
type input "DDF/10071/D"
type input "WellaHealth"
click at [201, 271] on div "Select type" at bounding box center [201, 271] width 42 height 11
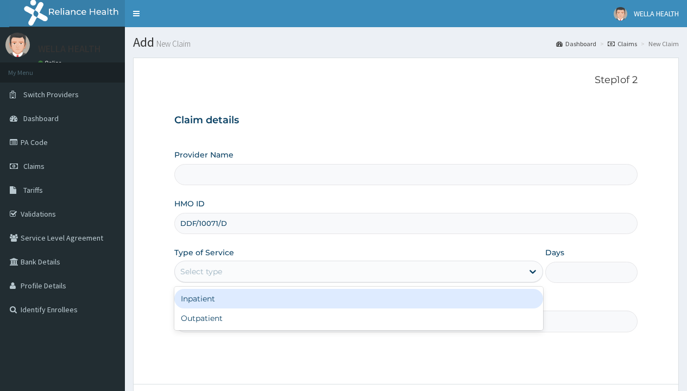
type input "WellaHealth(TELEMEDICINE)"
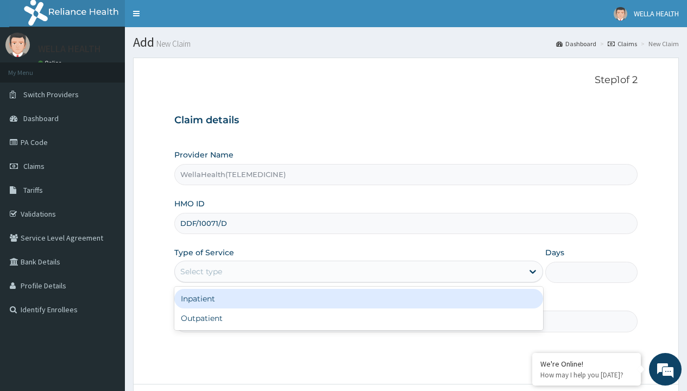
click at [358, 318] on div "Outpatient" at bounding box center [358, 318] width 368 height 20
type input "1"
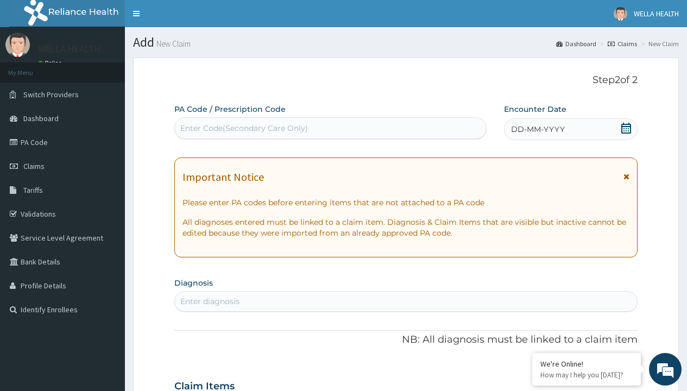
scroll to position [91, 0]
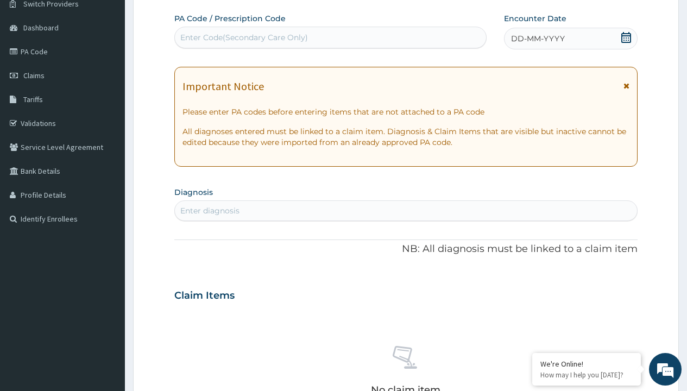
click at [537, 39] on span "DD-MM-YYYY" at bounding box center [538, 38] width 54 height 11
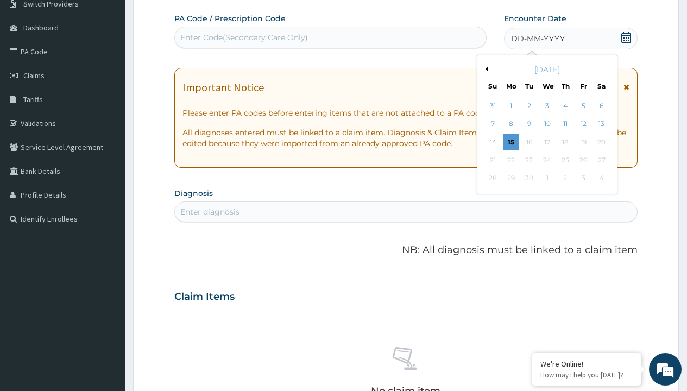
click at [485, 69] on button "Previous Month" at bounding box center [484, 68] width 5 height 5
click at [528, 142] on div "12" at bounding box center [528, 142] width 16 height 16
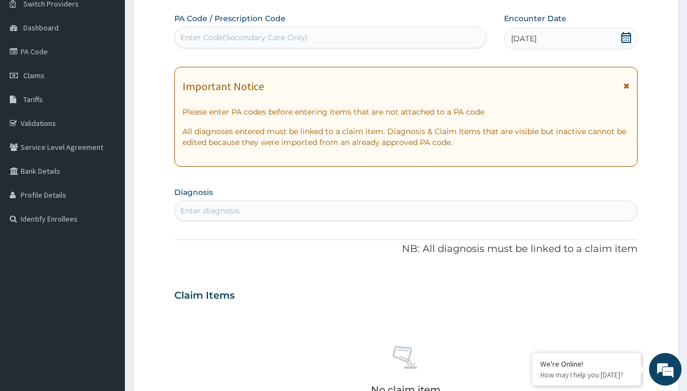
click at [243, 37] on div "Enter Code(Secondary Care Only)" at bounding box center [244, 37] width 128 height 11
type input "PR/918E4E87"
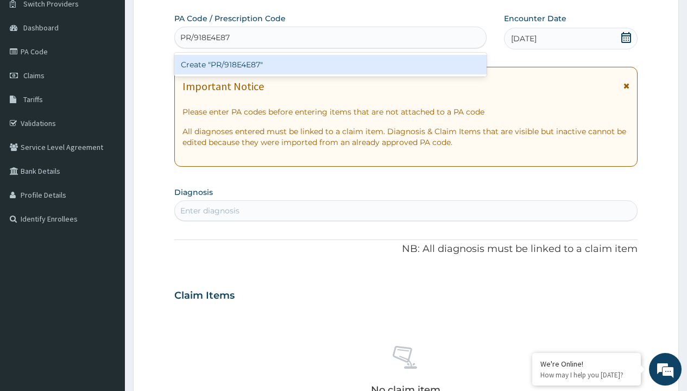
scroll to position [0, 0]
click at [330, 65] on div "Create "PR/918E4E87"" at bounding box center [330, 65] width 312 height 20
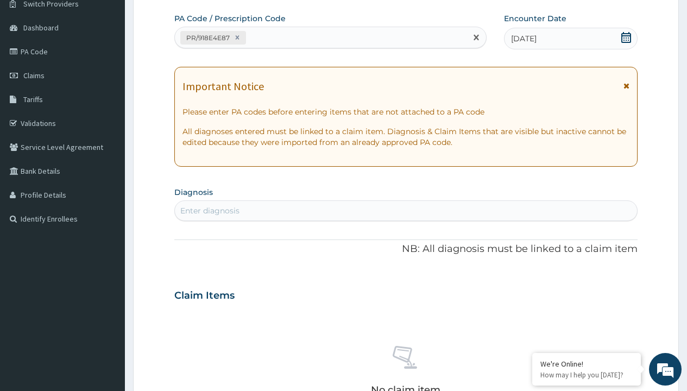
click at [209, 211] on div "Enter diagnosis" at bounding box center [209, 210] width 59 height 11
type input "prescription collected"
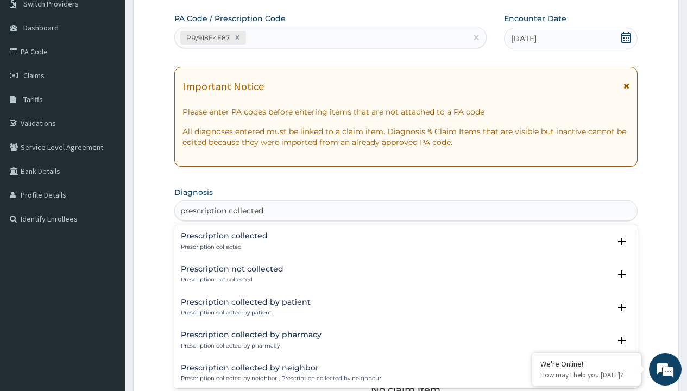
click at [223, 246] on p "Prescription collected" at bounding box center [224, 247] width 87 height 8
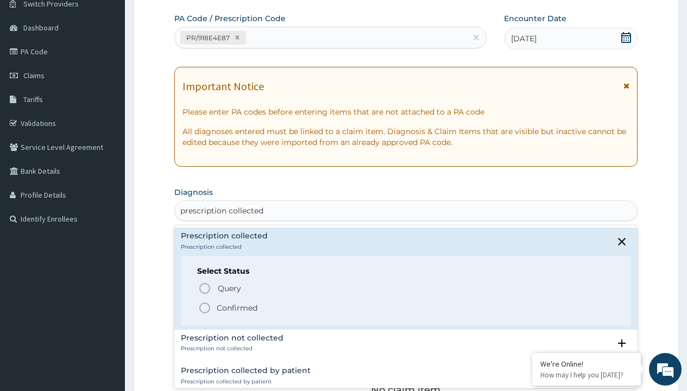
click at [237, 307] on p "Confirmed" at bounding box center [237, 307] width 41 height 11
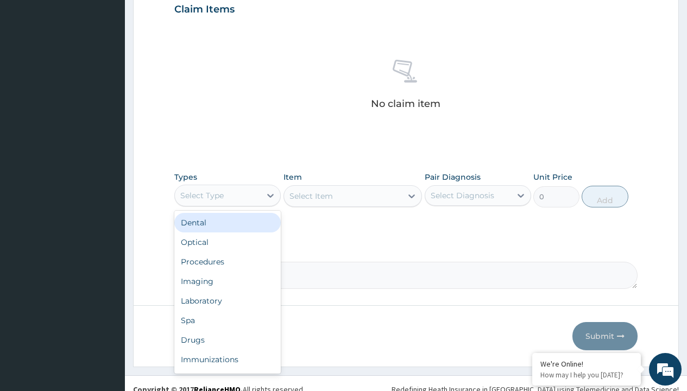
type input "procedures"
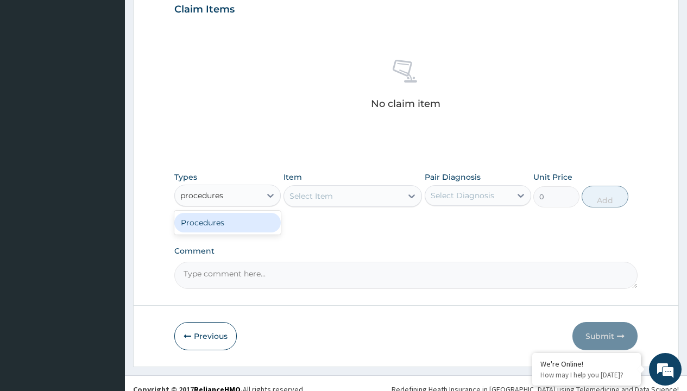
scroll to position [0, 0]
click at [227, 222] on div "Procedures" at bounding box center [227, 223] width 106 height 20
click at [310, 195] on div "Select Item" at bounding box center [310, 195] width 43 height 11
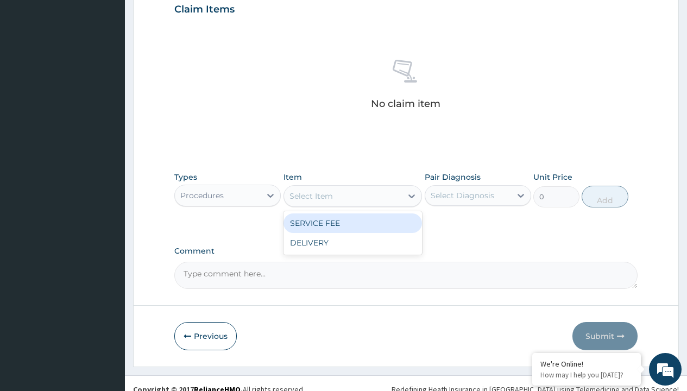
type input "service fee"
click at [352, 223] on div "SERVICE FEE" at bounding box center [352, 223] width 139 height 20
type input "100"
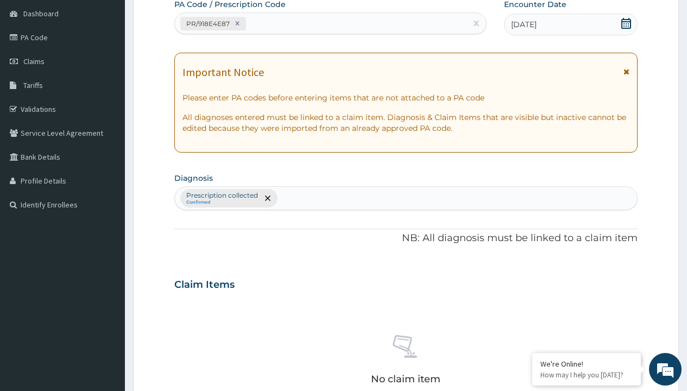
type input "prescription collected"
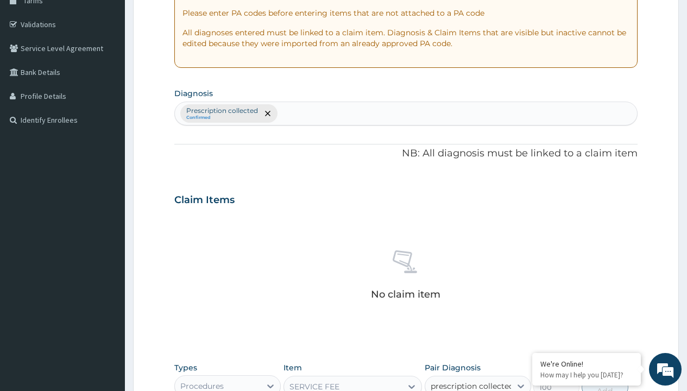
checkbox input "true"
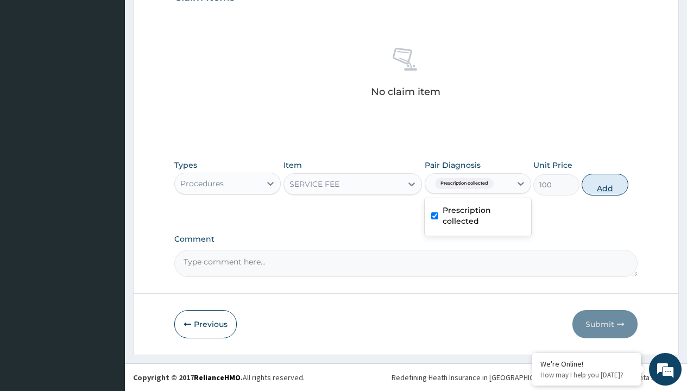
click at [605, 184] on button "Add" at bounding box center [604, 185] width 46 height 22
type input "0"
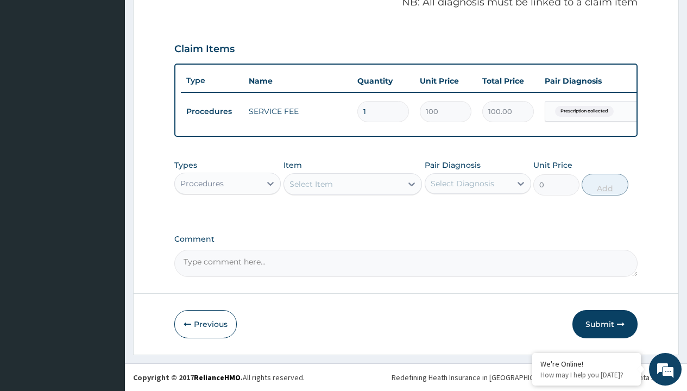
scroll to position [348, 0]
click at [202, 183] on div "Procedures" at bounding box center [201, 183] width 43 height 11
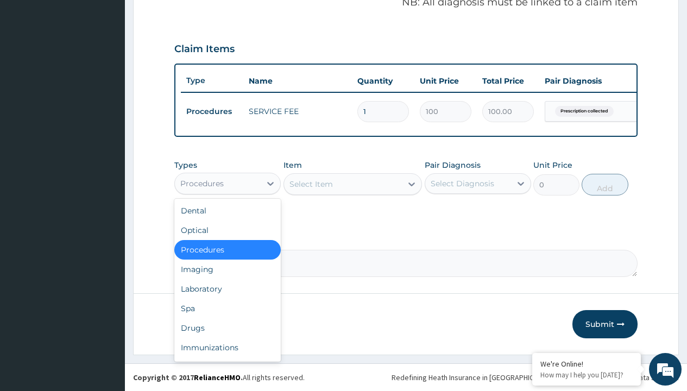
type input "drugs"
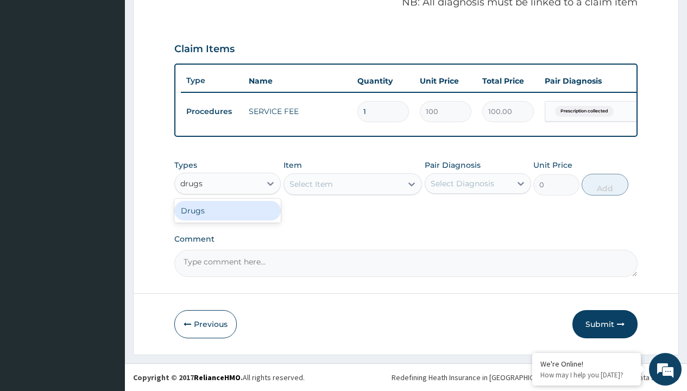
click at [227, 210] on div "Drugs" at bounding box center [227, 211] width 106 height 20
click at [310, 183] on div "Select Item" at bounding box center [352, 184] width 139 height 22
click at [192, 183] on div "Drugs" at bounding box center [192, 183] width 24 height 11
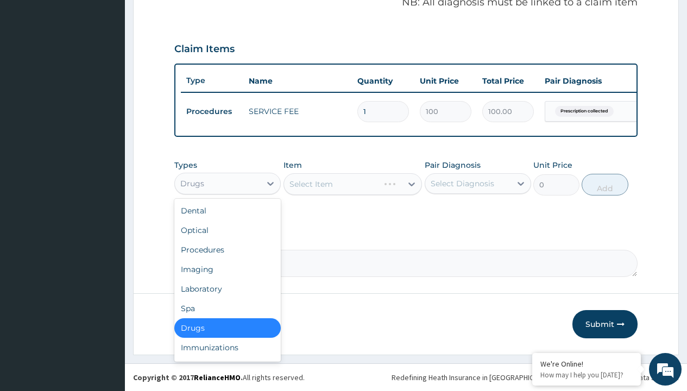
type input "drugs"
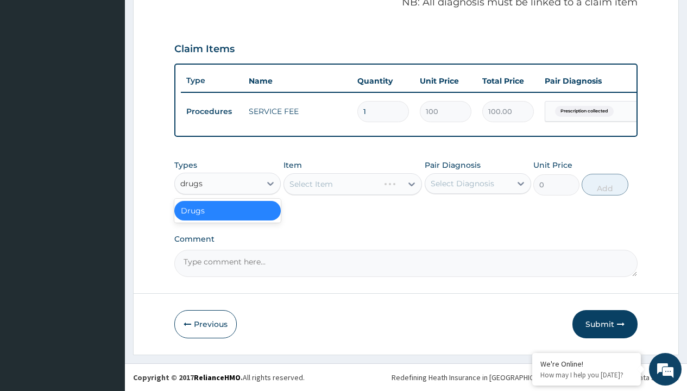
click at [227, 210] on div "Drugs" at bounding box center [227, 211] width 106 height 20
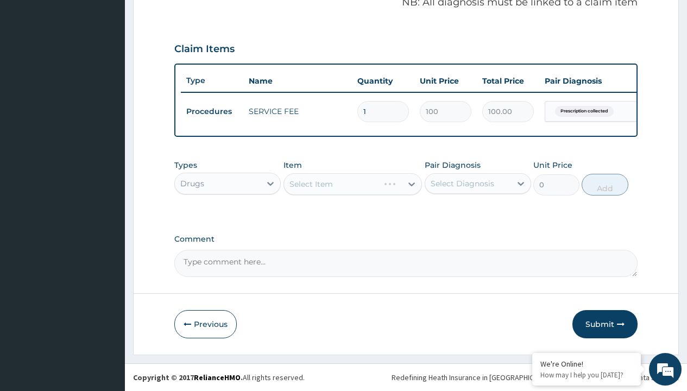
click at [310, 183] on div "Select Item" at bounding box center [352, 184] width 139 height 22
click at [192, 183] on div "Drugs" at bounding box center [192, 183] width 24 height 11
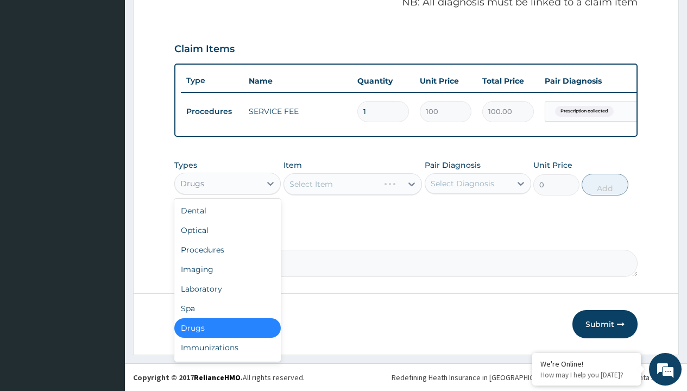
type input "drugs"
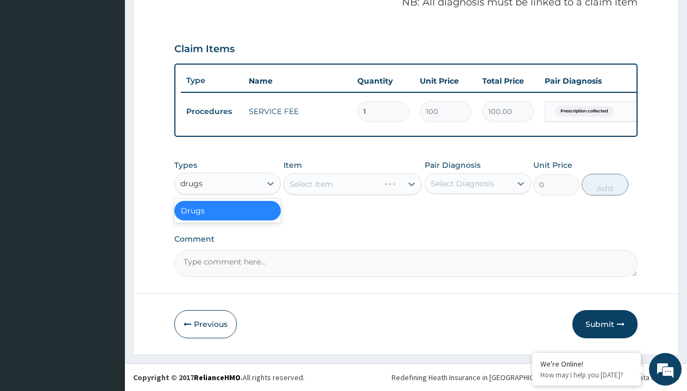
click at [227, 210] on div "Drugs" at bounding box center [227, 211] width 106 height 20
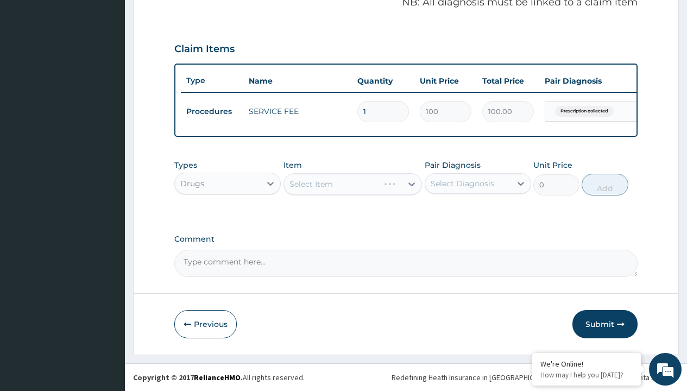
click at [310, 183] on div "Select Item" at bounding box center [352, 184] width 139 height 22
click at [192, 183] on div "Drugs" at bounding box center [192, 183] width 24 height 11
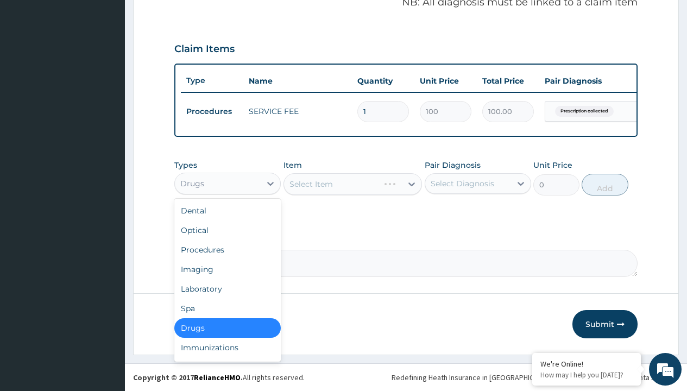
type input "drugs"
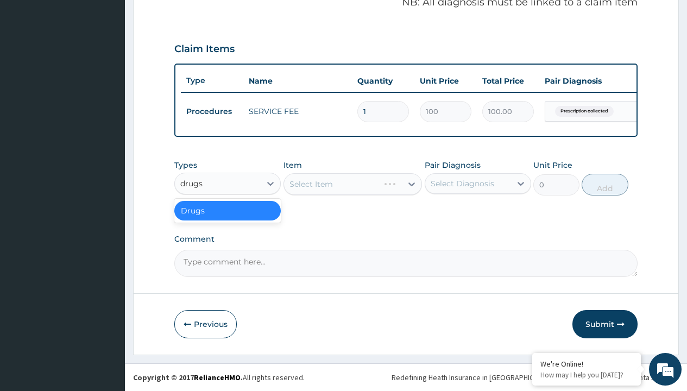
click at [227, 210] on div "Drugs" at bounding box center [227, 211] width 106 height 20
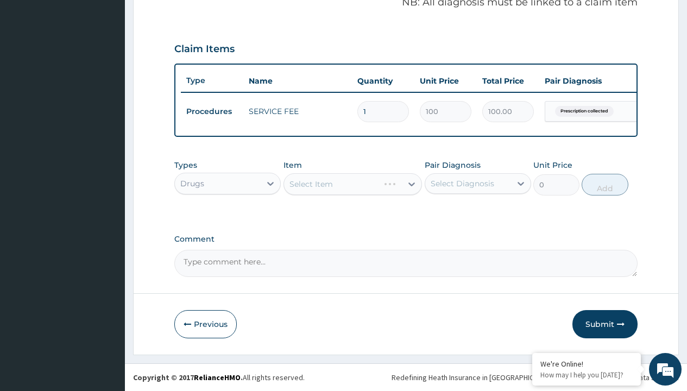
click at [310, 183] on div "Select Item" at bounding box center [352, 184] width 139 height 22
click at [192, 183] on div "Drugs" at bounding box center [192, 183] width 24 height 11
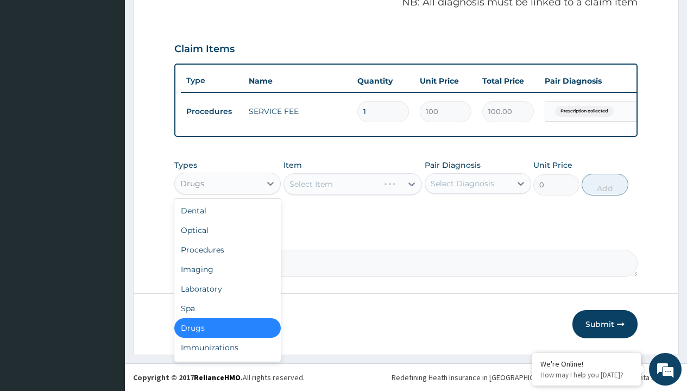
type input "drugs"
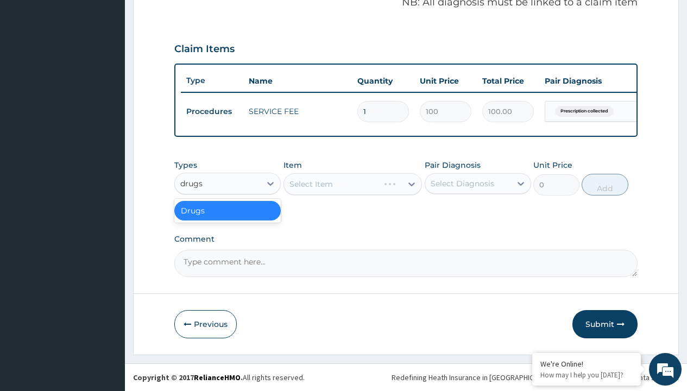
click at [227, 210] on div "Drugs" at bounding box center [227, 211] width 106 height 20
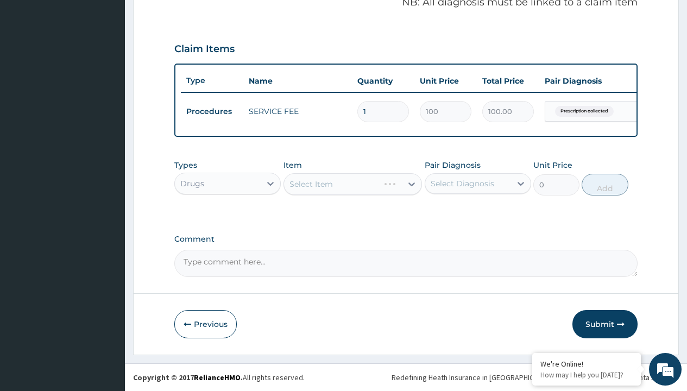
click at [310, 183] on div "Select Item" at bounding box center [352, 184] width 139 height 22
click at [192, 183] on div "Drugs" at bounding box center [192, 183] width 24 height 11
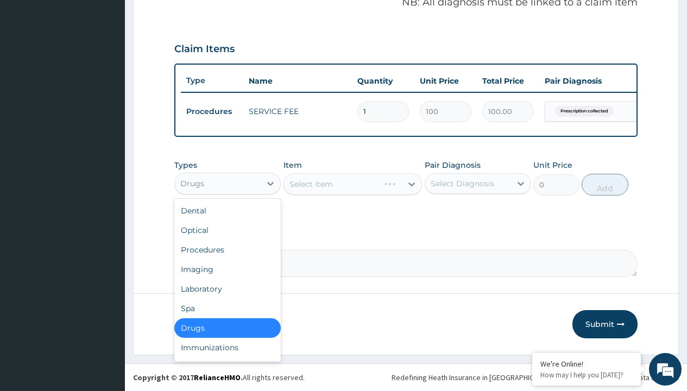
type input "drugs"
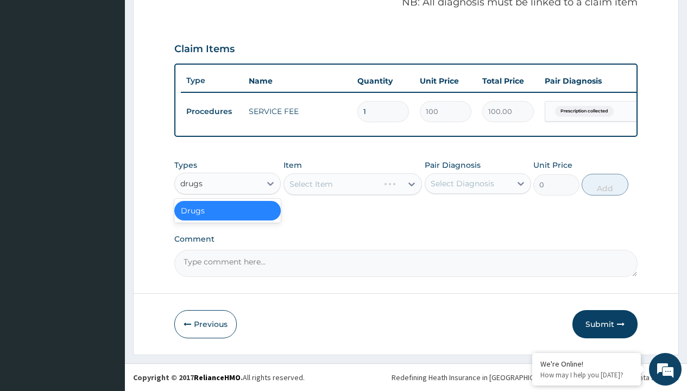
click at [227, 210] on div "Drugs" at bounding box center [227, 211] width 106 height 20
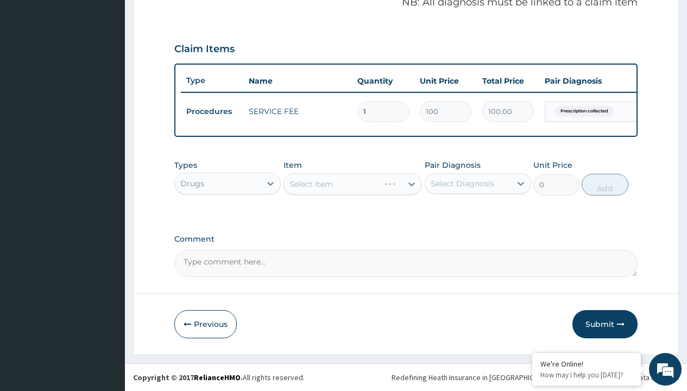
click at [310, 183] on div "Select Item" at bounding box center [352, 184] width 139 height 22
click at [192, 183] on div "Drugs" at bounding box center [192, 183] width 24 height 11
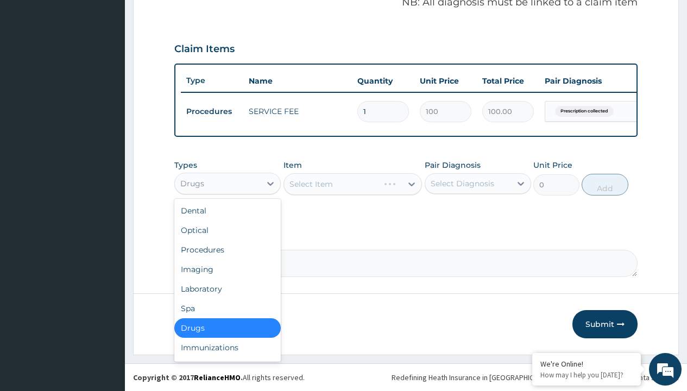
type input "drugs"
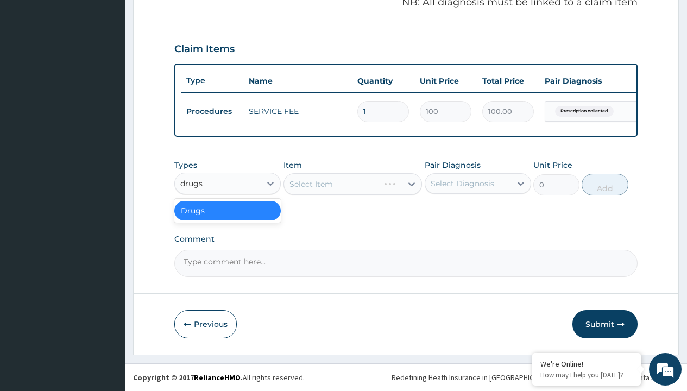
click at [227, 210] on div "Drugs" at bounding box center [227, 211] width 106 height 20
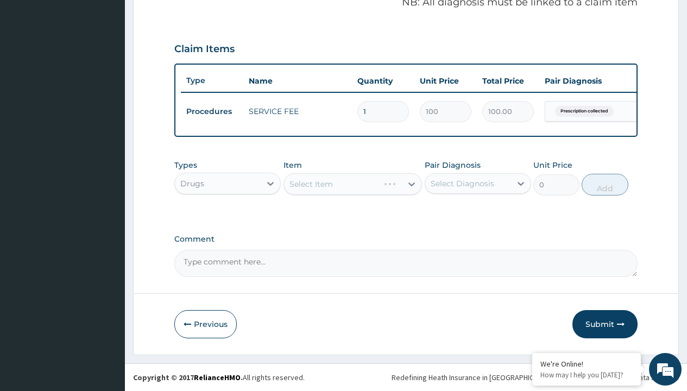
click at [310, 183] on div "Select Item" at bounding box center [352, 184] width 139 height 22
click at [192, 183] on div "Drugs" at bounding box center [192, 183] width 24 height 11
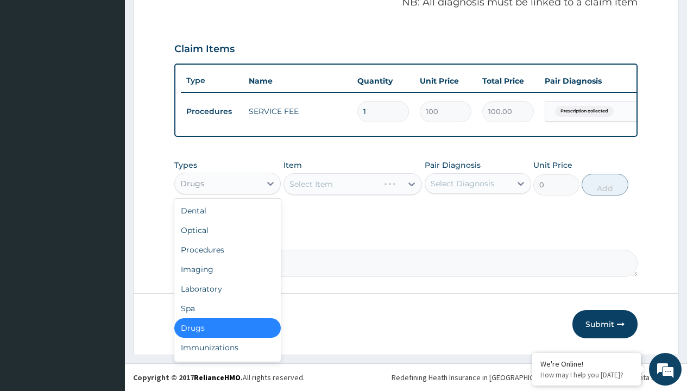
type input "drugs"
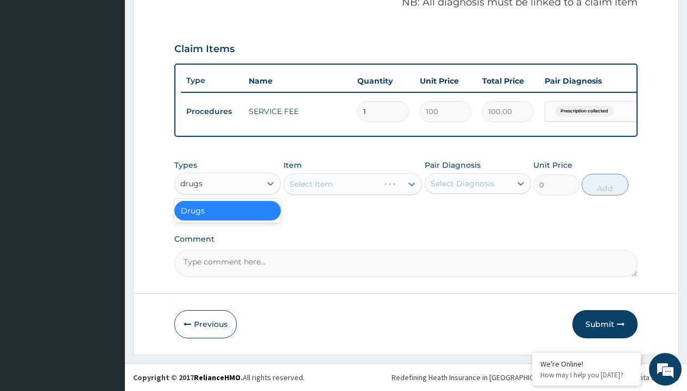
click at [227, 210] on div "Drugs" at bounding box center [227, 211] width 106 height 20
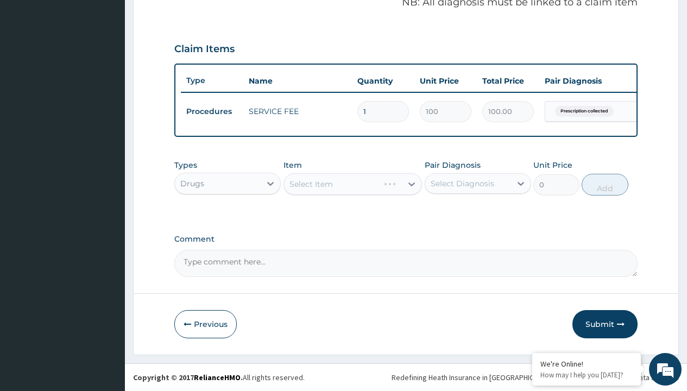
click at [310, 183] on div "Select Item" at bounding box center [352, 184] width 139 height 22
click at [192, 183] on div "Drugs" at bounding box center [192, 183] width 24 height 11
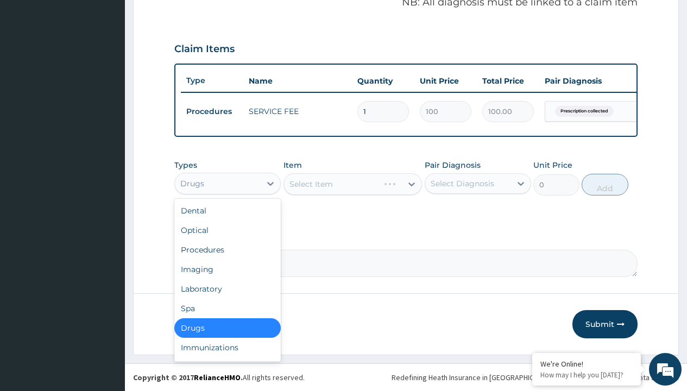
type input "drugs"
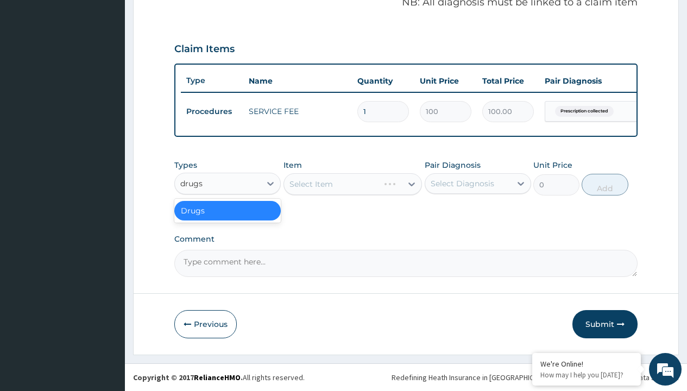
click at [227, 210] on div "Drugs" at bounding box center [227, 211] width 106 height 20
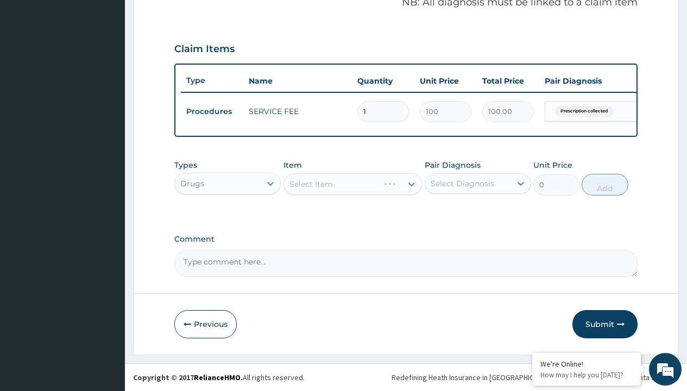
click at [310, 183] on div "Select Item" at bounding box center [352, 184] width 139 height 22
click at [192, 183] on div "Drugs" at bounding box center [192, 183] width 24 height 11
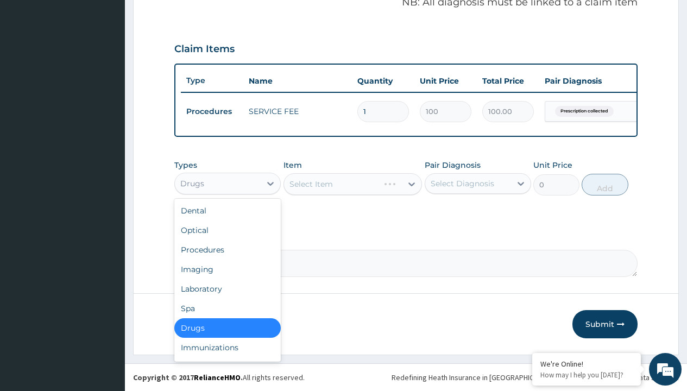
type input "drugs"
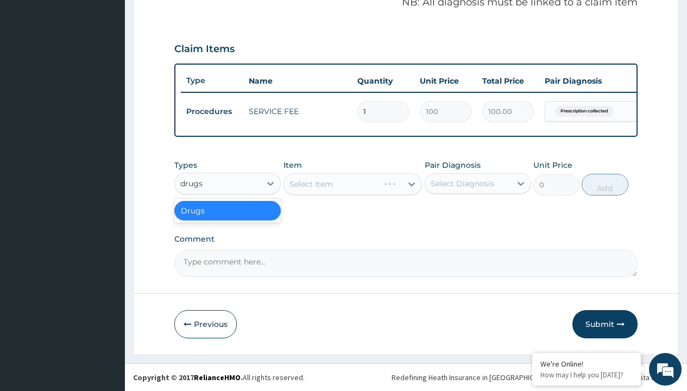
click at [227, 210] on div "Drugs" at bounding box center [227, 211] width 106 height 20
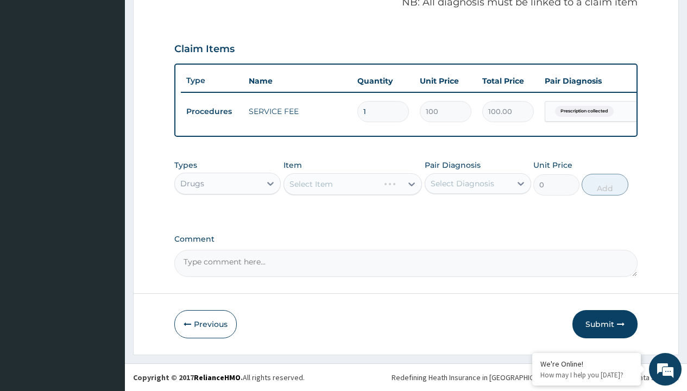
click at [310, 183] on div "Select Item" at bounding box center [352, 184] width 139 height 22
click at [192, 183] on div "Drugs" at bounding box center [192, 183] width 24 height 11
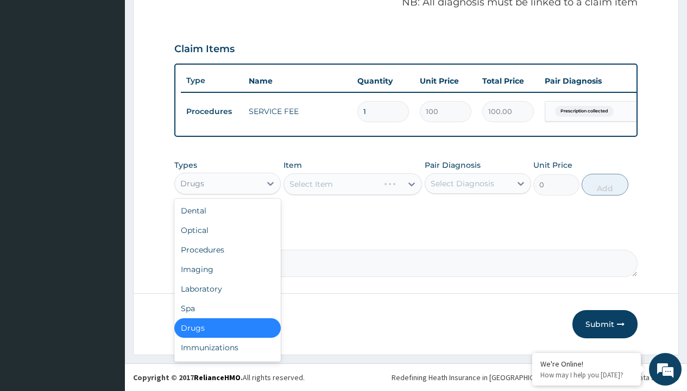
type input "drugs"
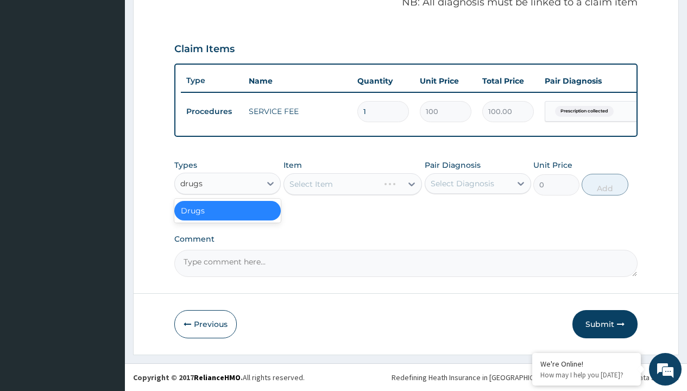
click at [227, 210] on div "Drugs" at bounding box center [227, 211] width 106 height 20
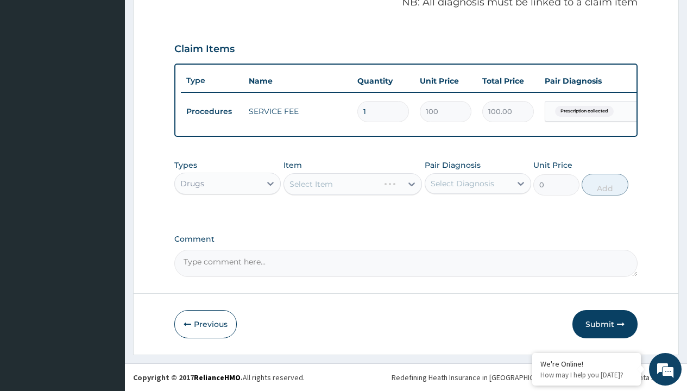
click at [310, 183] on div "Select Item" at bounding box center [352, 184] width 139 height 22
click at [192, 183] on div "Drugs" at bounding box center [192, 183] width 24 height 11
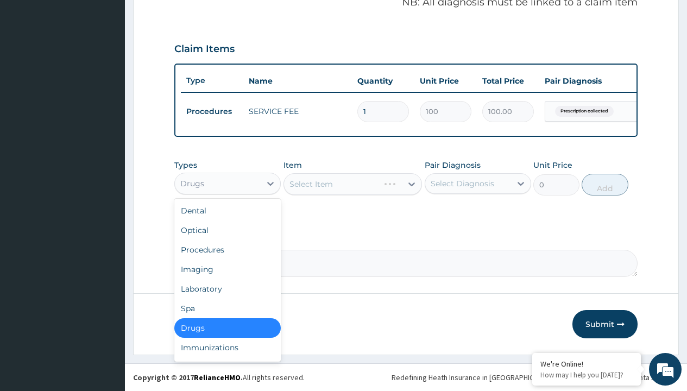
type input "drugs"
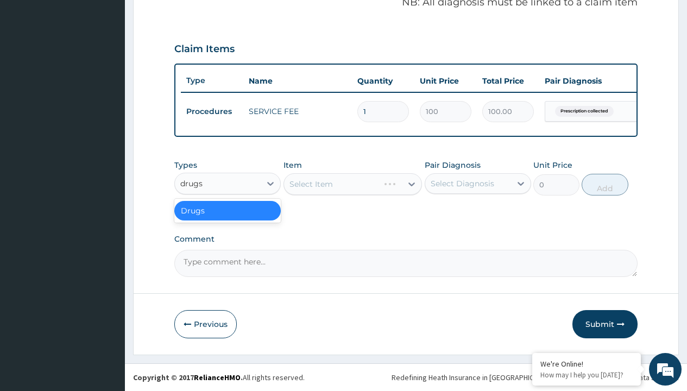
click at [227, 210] on div "Drugs" at bounding box center [227, 211] width 106 height 20
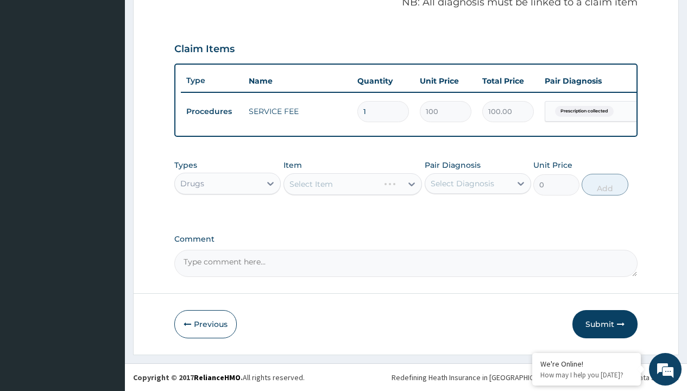
click at [310, 183] on div "Select Item" at bounding box center [352, 184] width 139 height 22
click at [192, 183] on div "Drugs" at bounding box center [192, 183] width 24 height 11
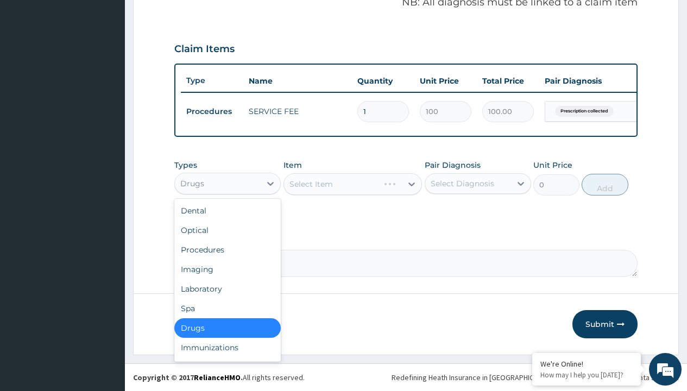
type input "drugs"
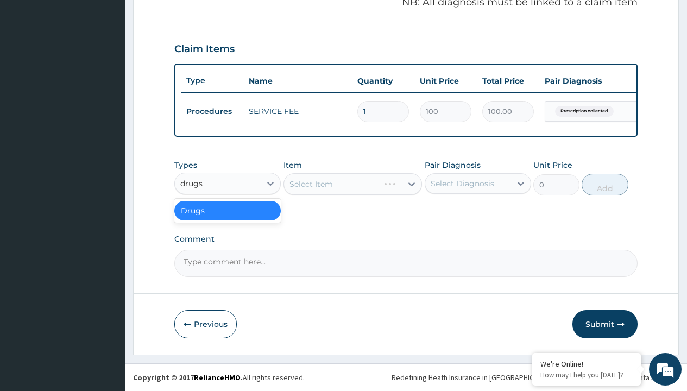
click at [227, 210] on div "Drugs" at bounding box center [227, 211] width 106 height 20
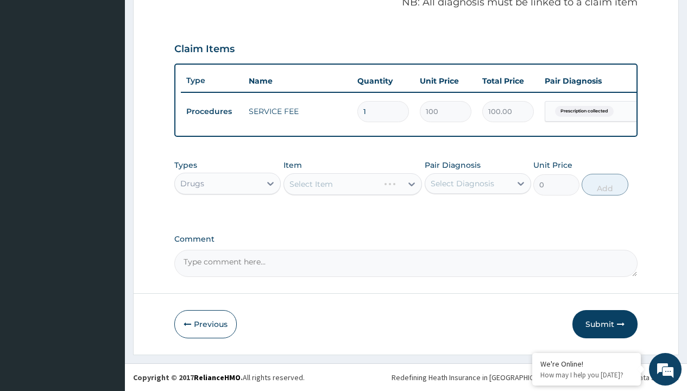
click at [310, 183] on div "Select Item" at bounding box center [352, 184] width 139 height 22
click at [192, 183] on div "Drugs" at bounding box center [192, 183] width 24 height 11
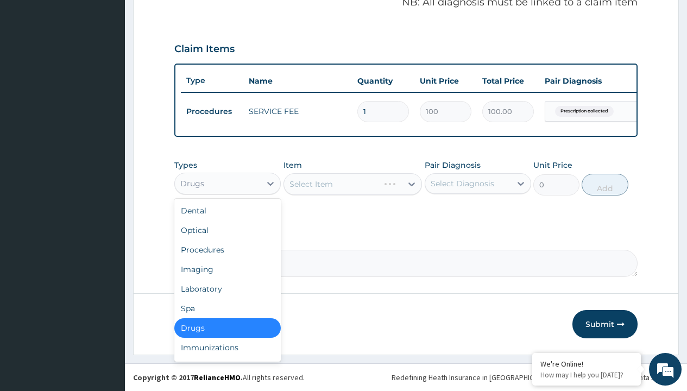
type input "drugs"
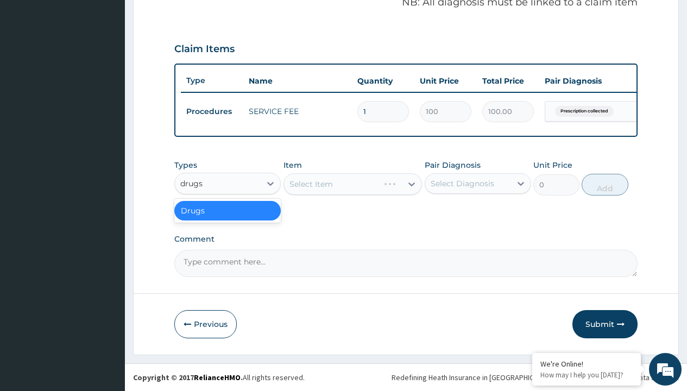
click at [227, 210] on div "Drugs" at bounding box center [227, 211] width 106 height 20
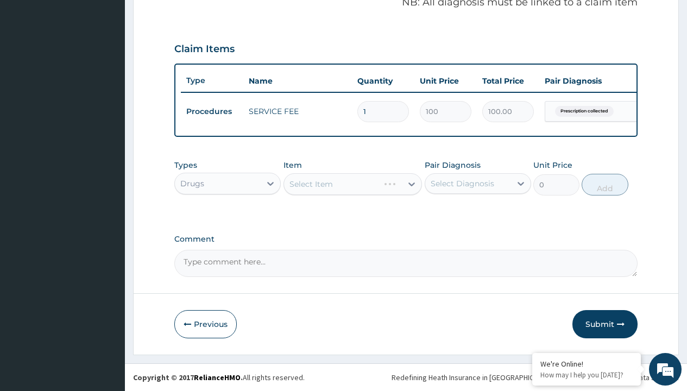
click at [310, 183] on div "Select Item" at bounding box center [352, 184] width 139 height 22
click at [192, 183] on div "Drugs" at bounding box center [192, 183] width 24 height 11
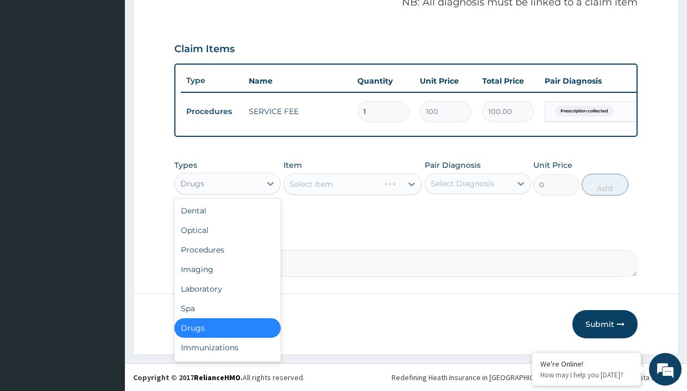
type input "drugs"
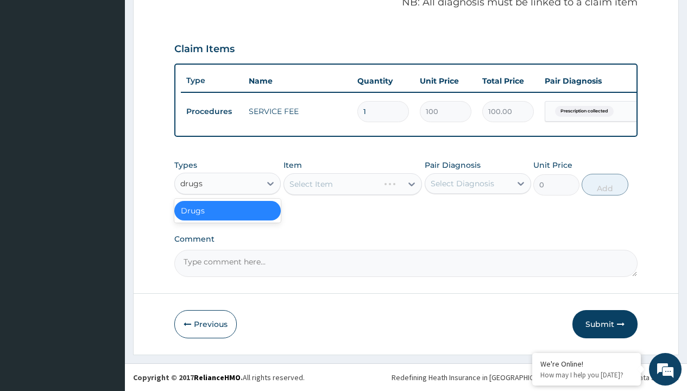
click at [227, 210] on div "Drugs" at bounding box center [227, 211] width 106 height 20
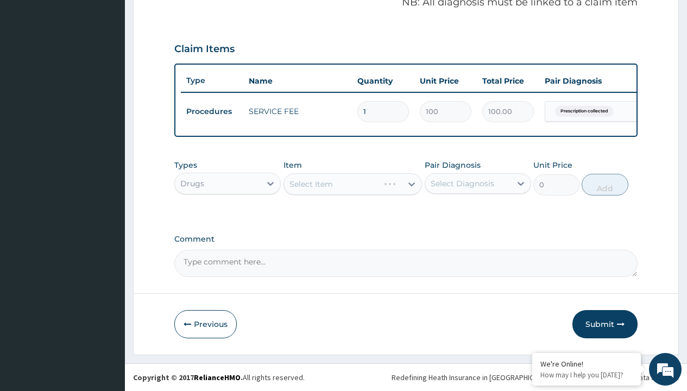
click at [310, 183] on div "Select Item" at bounding box center [352, 184] width 139 height 22
type input "[MEDICAL_DATA] syrup avipol/[PERSON_NAME]"
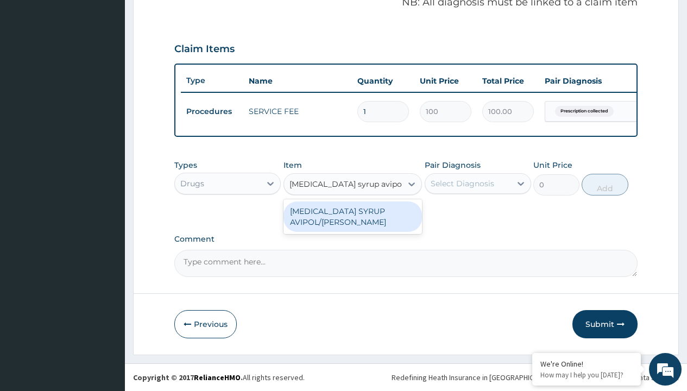
click at [352, 216] on div "[MEDICAL_DATA] SYRUP AVIPOL/[PERSON_NAME]" at bounding box center [352, 216] width 139 height 30
type input "1500"
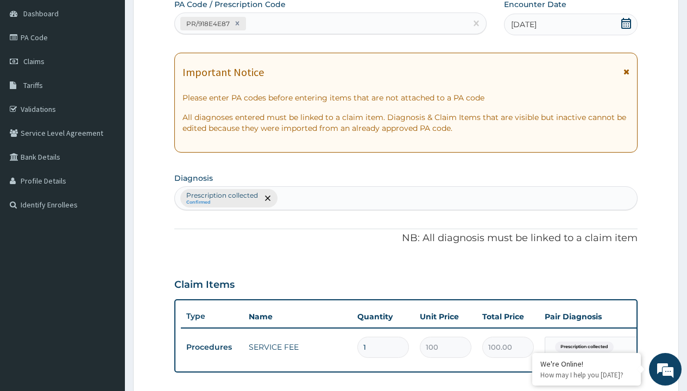
type input "prescription collected"
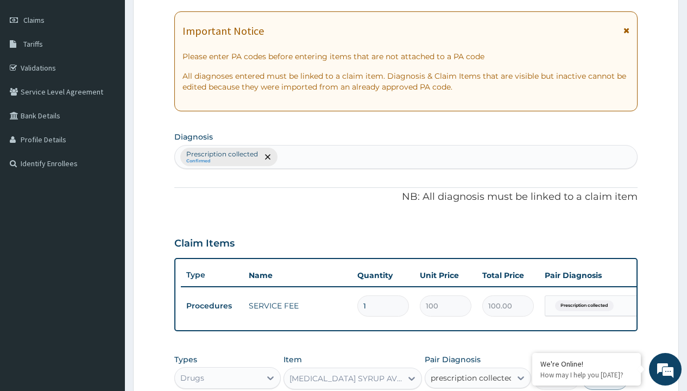
checkbox input "true"
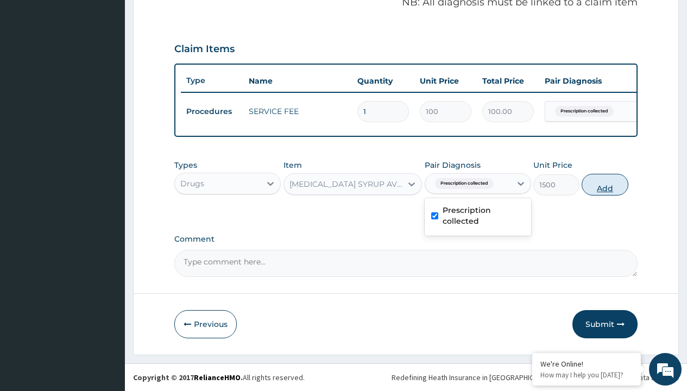
click at [605, 184] on button "Add" at bounding box center [604, 185] width 46 height 22
type input "0"
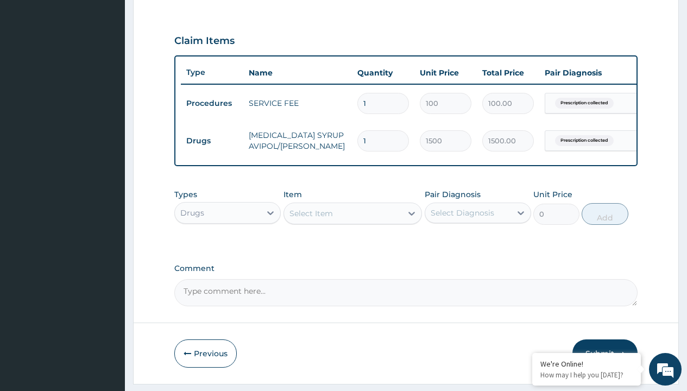
click at [212, 141] on td "Drugs" at bounding box center [212, 141] width 62 height 20
type input "drugs"
click at [227, 247] on div "Drugs" at bounding box center [227, 240] width 106 height 20
click at [310, 219] on div "Select Item" at bounding box center [310, 213] width 43 height 11
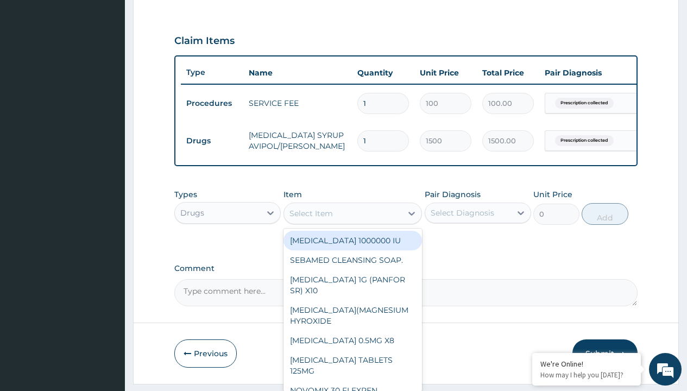
type input "[MEDICAL_DATA] syrup"
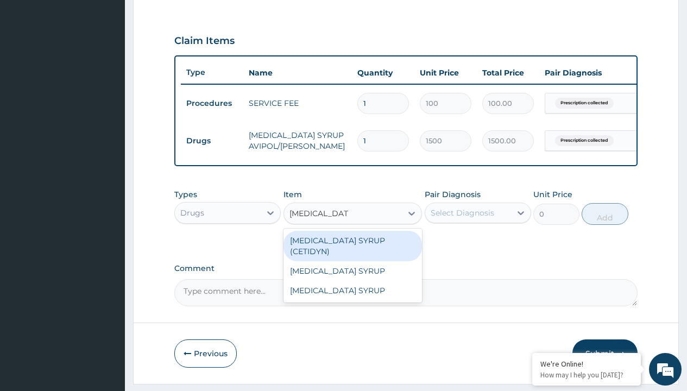
click at [352, 248] on div "[MEDICAL_DATA] SYRUP (CETIDYN)" at bounding box center [352, 246] width 139 height 30
type input "2200"
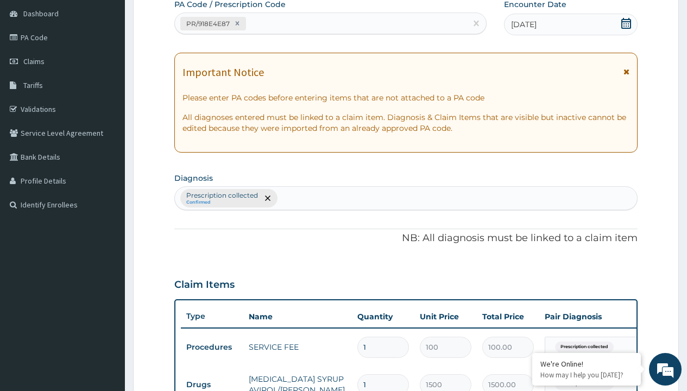
type input "prescription collected"
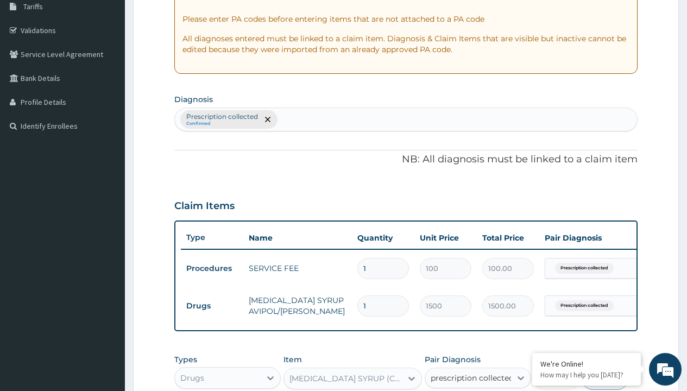
checkbox input "true"
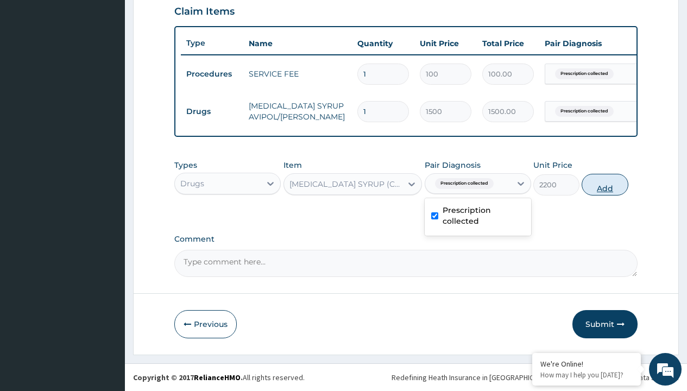
click at [605, 184] on button "Add" at bounding box center [604, 185] width 46 height 22
type input "0"
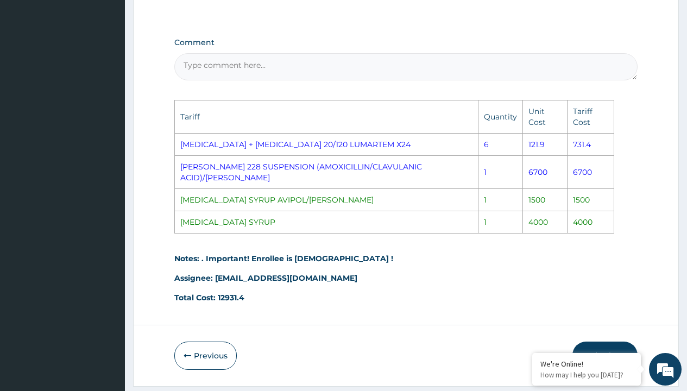
scroll to position [602, 0]
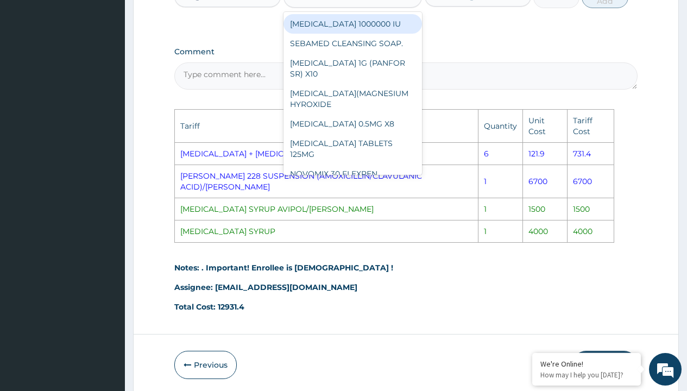
scroll to position [602, 0]
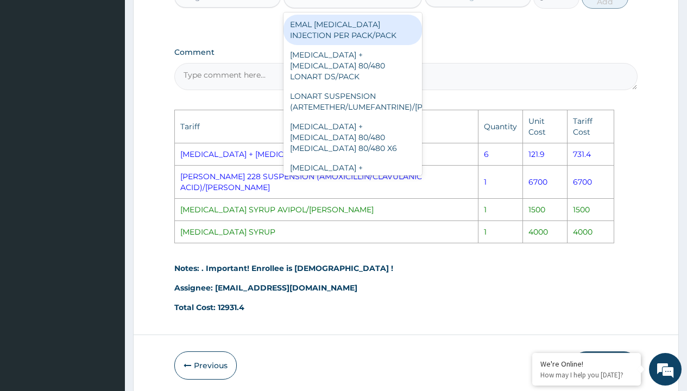
type input "artemether"
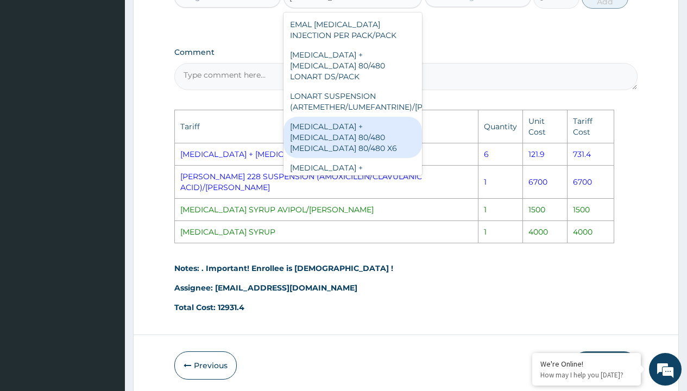
click at [364, 135] on div "[MEDICAL_DATA] + [MEDICAL_DATA] 80/480 [MEDICAL_DATA] 80/480 X6" at bounding box center [352, 137] width 139 height 41
type input "1266.699951171875"
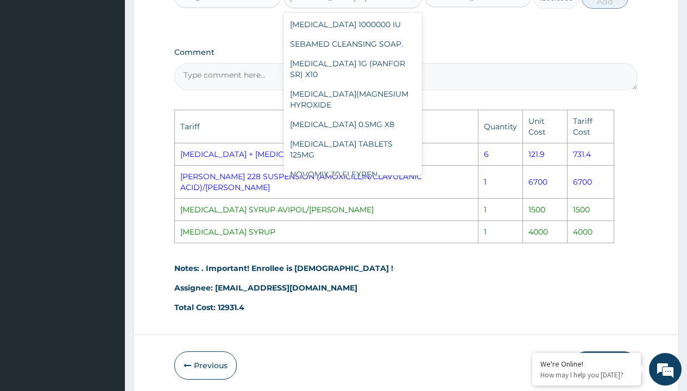
scroll to position [14675, 0]
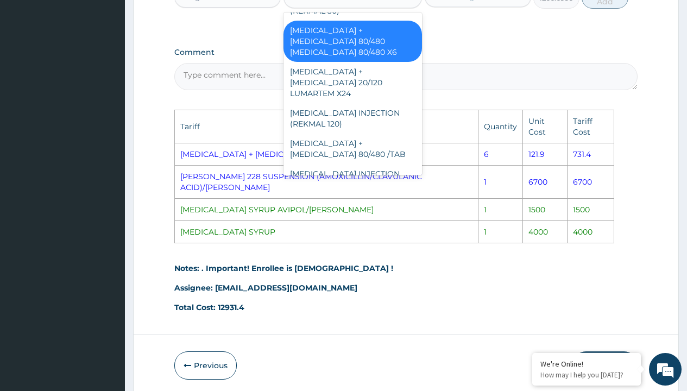
type input "artem"
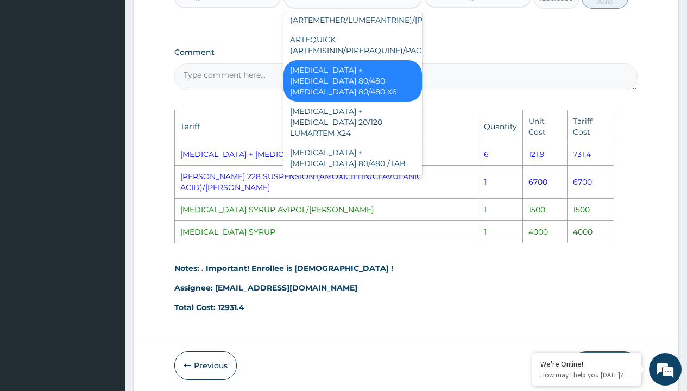
scroll to position [125, 0]
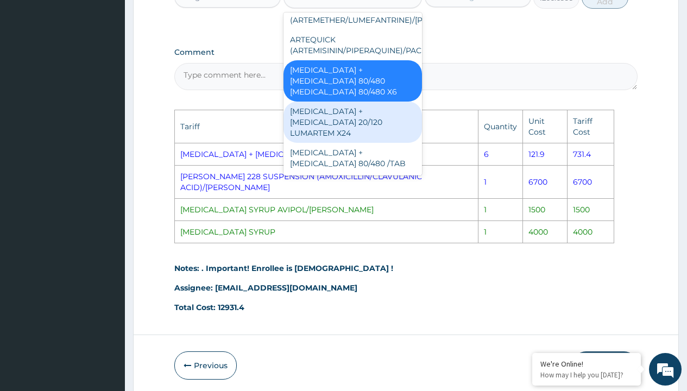
click at [341, 118] on div "[MEDICAL_DATA] + [MEDICAL_DATA] 20/120 LUMARTEM X24" at bounding box center [352, 121] width 139 height 41
type input "121.9000015258789"
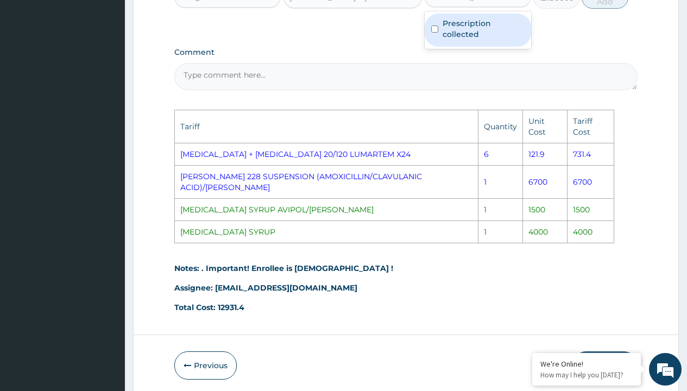
click at [481, 33] on label "Prescription collected" at bounding box center [483, 29] width 82 height 22
checkbox input "true"
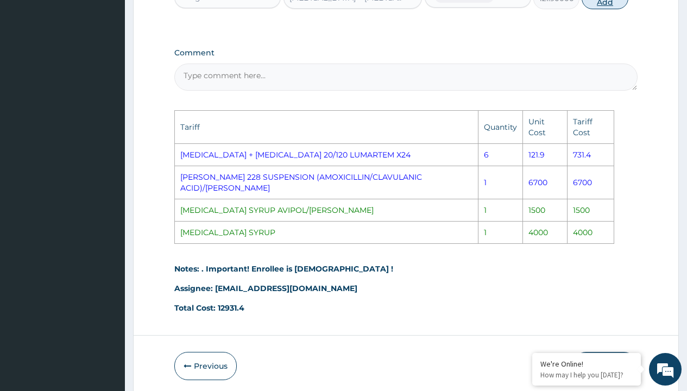
type input "0"
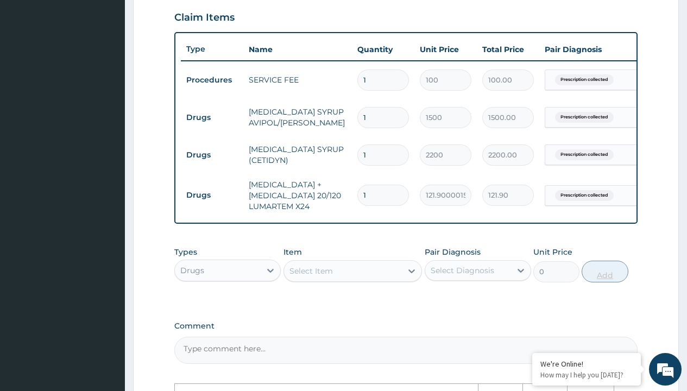
type input "0.00"
type input "6"
type input "731.40"
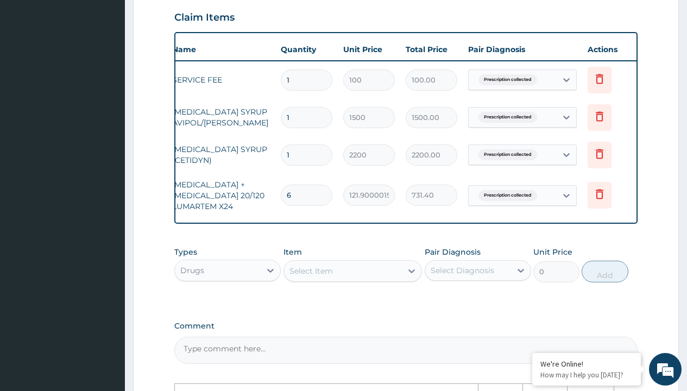
scroll to position [0, 82]
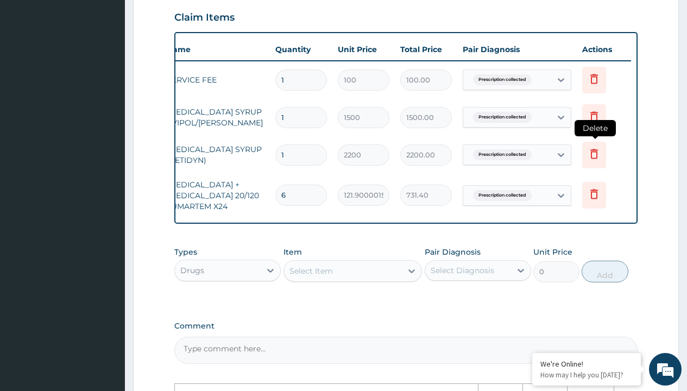
type input "6"
click at [602, 158] on icon at bounding box center [594, 155] width 24 height 27
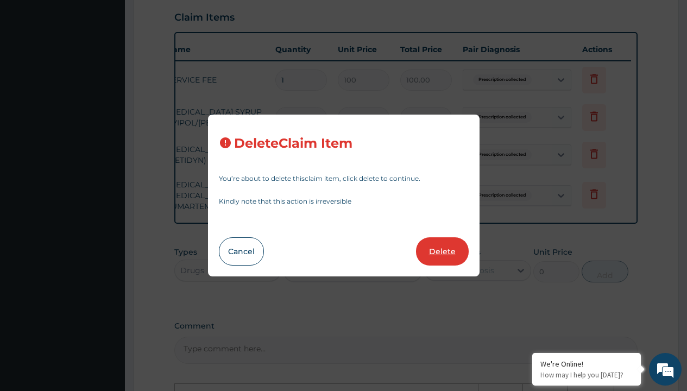
click at [431, 250] on button "Delete" at bounding box center [442, 251] width 53 height 28
type input "6"
type input "121.9000015258789"
type input "731.40"
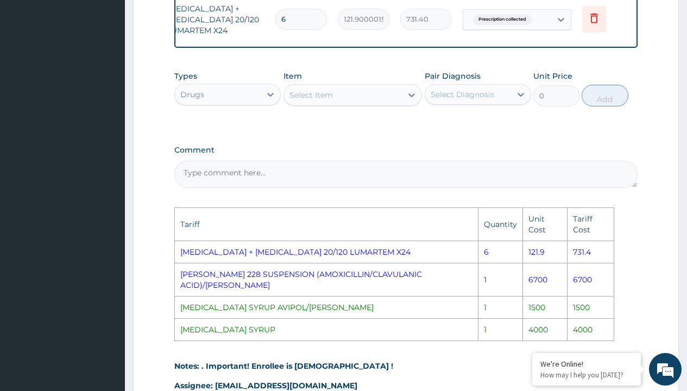
scroll to position [514, 0]
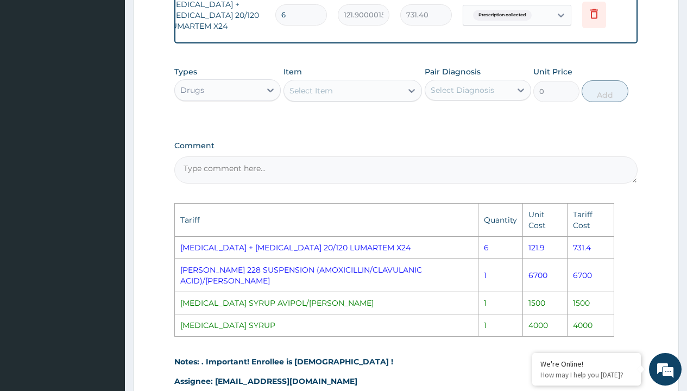
click at [334, 99] on div "Select Item" at bounding box center [343, 90] width 118 height 17
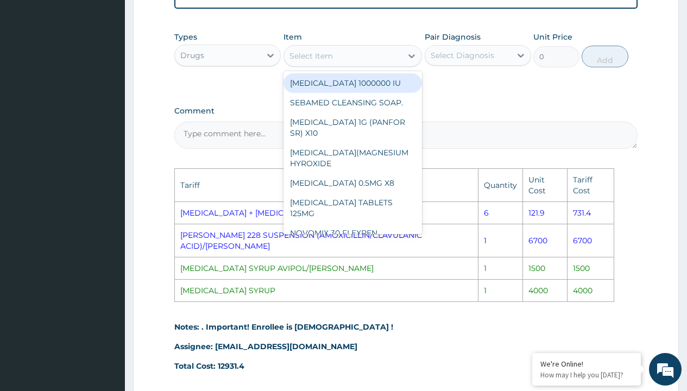
scroll to position [584, 0]
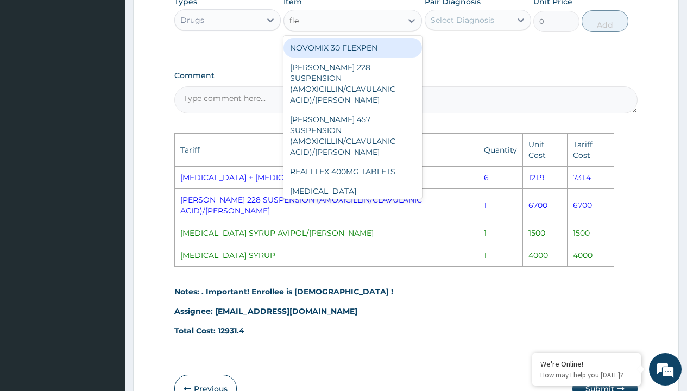
type input "flem"
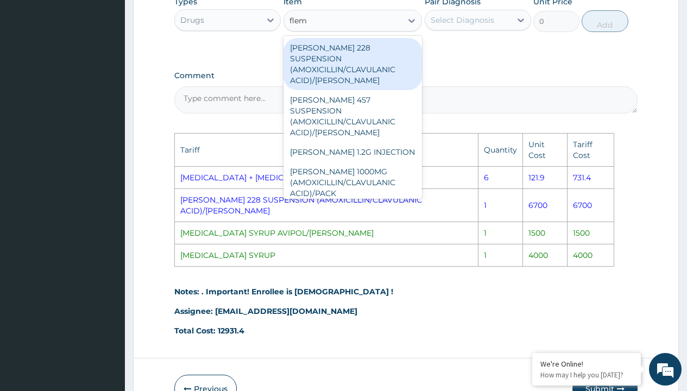
click at [366, 63] on div "[PERSON_NAME] 228 SUSPENSION (AMOXICILLIN/CLAVULANIC ACID)/[PERSON_NAME]" at bounding box center [352, 64] width 139 height 52
type input "6700"
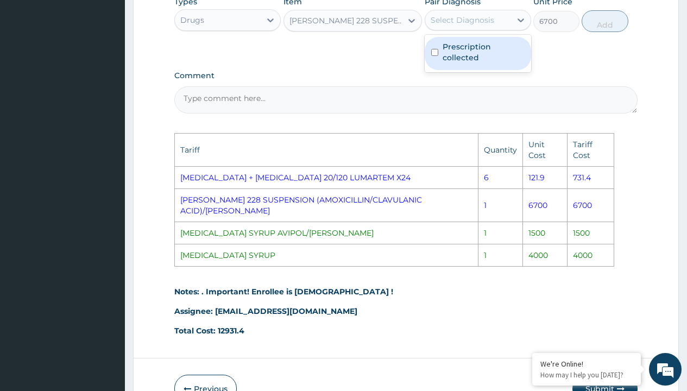
click at [458, 25] on div "Select Diagnosis" at bounding box center [461, 20] width 63 height 11
click at [474, 54] on label "Prescription collected" at bounding box center [483, 52] width 82 height 22
checkbox input "true"
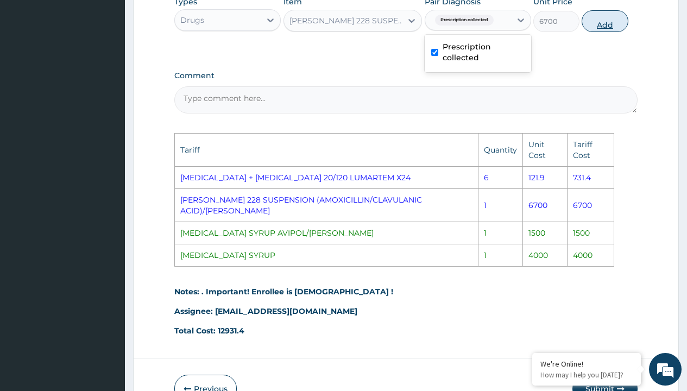
click at [596, 31] on button "Add" at bounding box center [604, 21] width 46 height 22
type input "0"
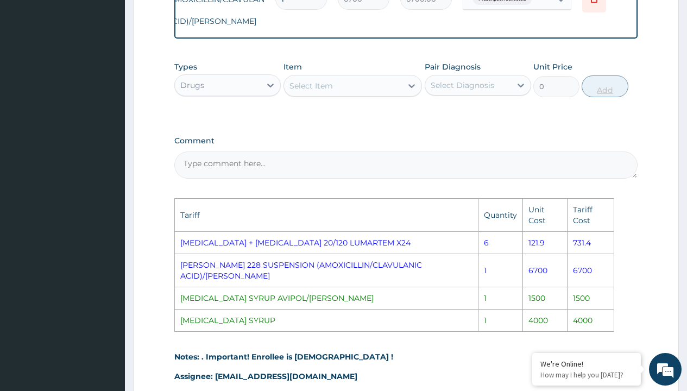
scroll to position [568, 0]
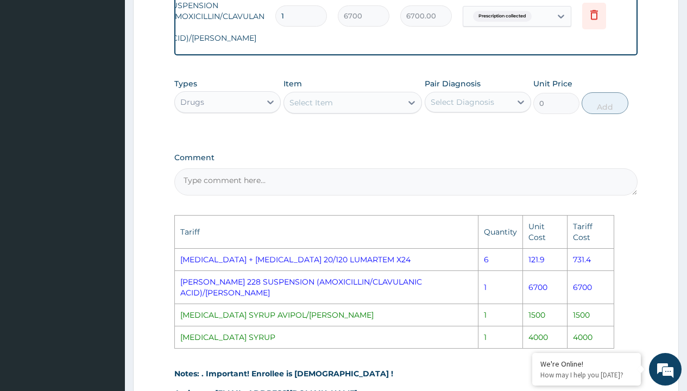
click at [324, 109] on div "Select Item" at bounding box center [352, 103] width 139 height 22
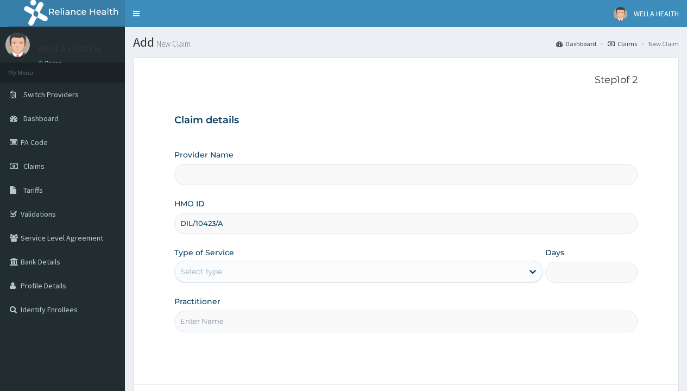
type input "DIL/10423/A"
type input "WellaHealth"
click at [201, 271] on div "Select type" at bounding box center [201, 271] width 42 height 11
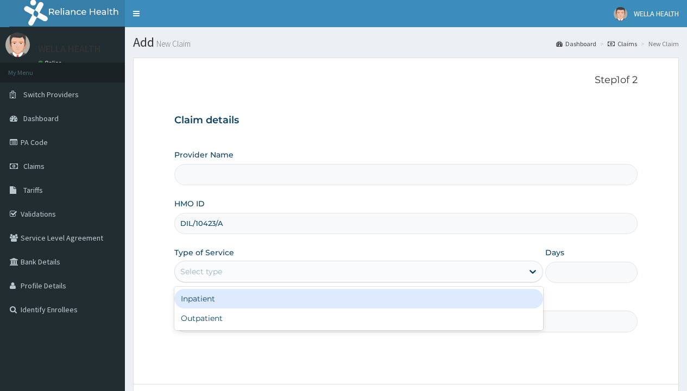
click at [358, 318] on div "Outpatient" at bounding box center [358, 318] width 368 height 20
type input "1"
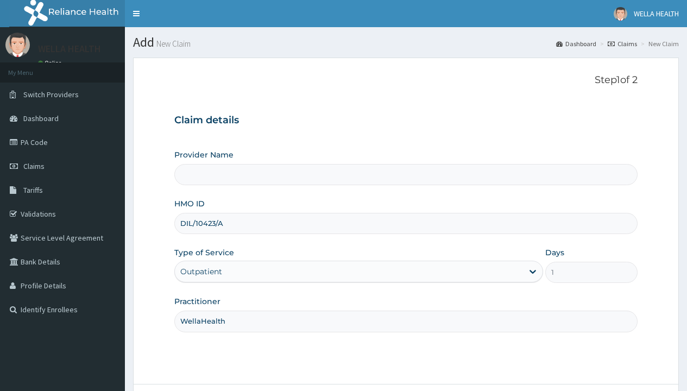
type input "WellaHealth(TELEMEDICINE)"
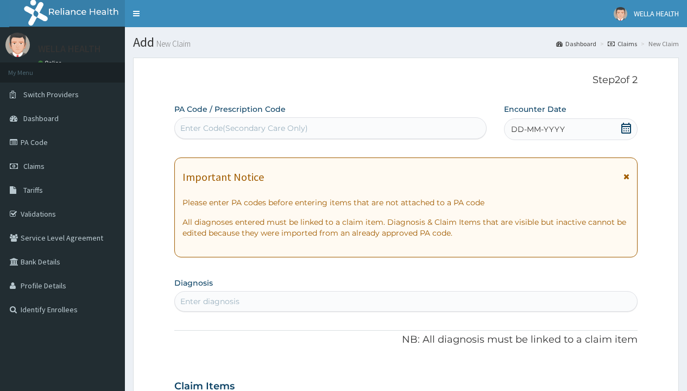
scroll to position [91, 0]
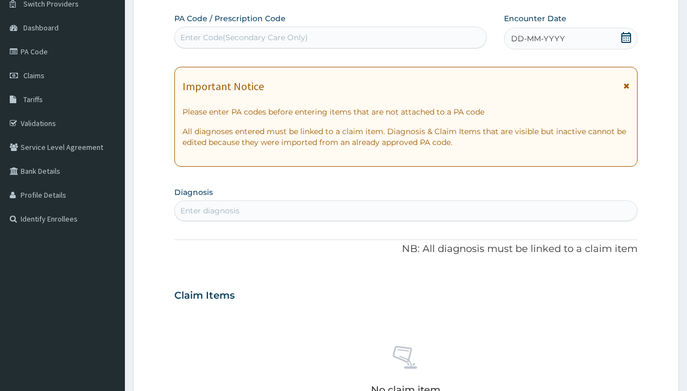
click at [537, 39] on span "DD-MM-YYYY" at bounding box center [538, 38] width 54 height 11
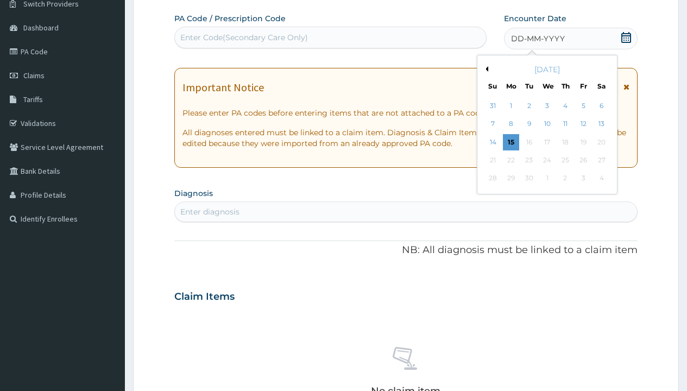
click at [485, 69] on button "Previous Month" at bounding box center [484, 68] width 5 height 5
click at [528, 142] on div "12" at bounding box center [528, 142] width 16 height 16
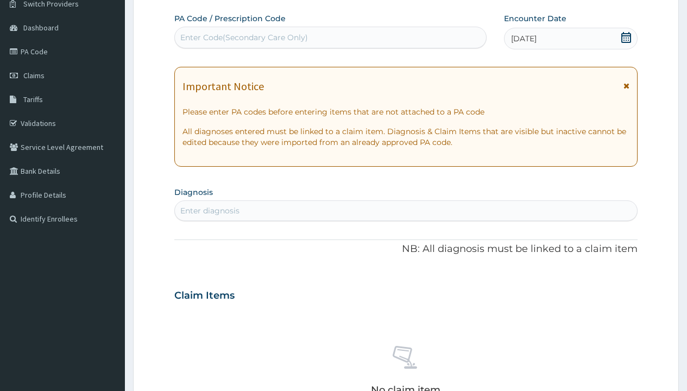
click at [243, 37] on div "Enter Code(Secondary Care Only)" at bounding box center [244, 37] width 128 height 11
type input "PR/FA2EBD48"
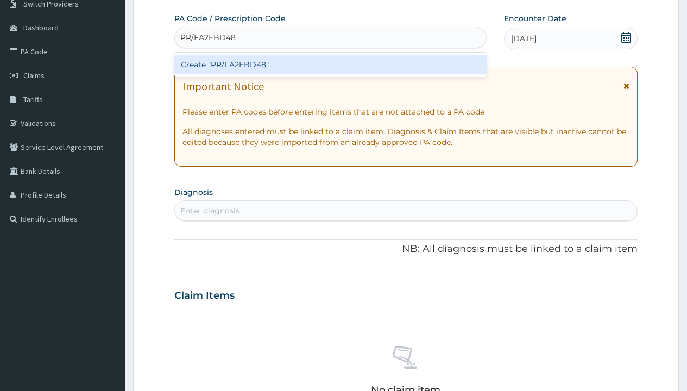
scroll to position [0, 0]
click at [330, 65] on div "Create "PR/FA2EBD48"" at bounding box center [330, 65] width 312 height 20
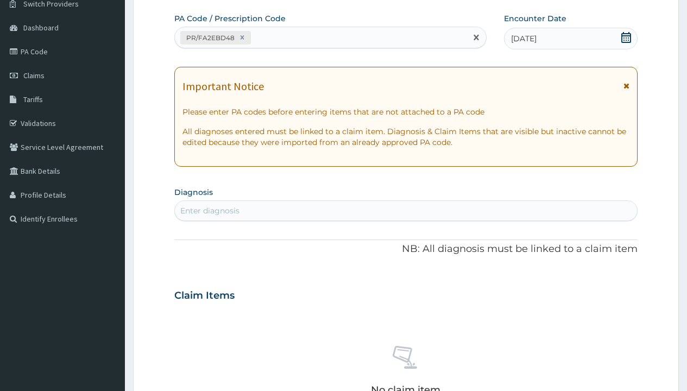
click at [209, 211] on div "Enter diagnosis" at bounding box center [209, 210] width 59 height 11
type input "prescription collected"
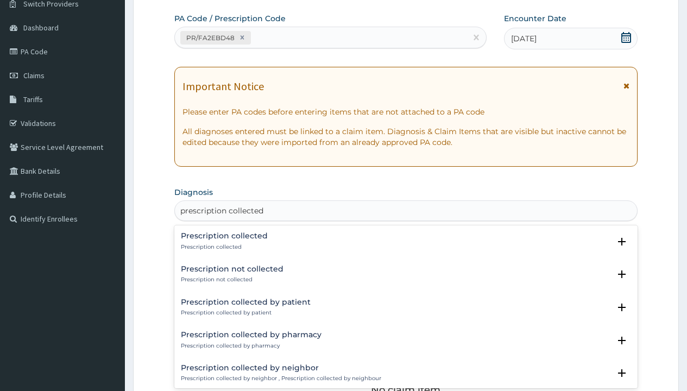
click at [223, 246] on p "Prescription collected" at bounding box center [224, 247] width 87 height 8
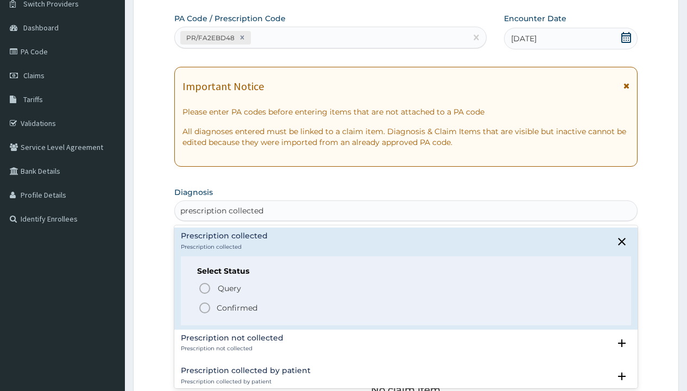
click at [237, 307] on p "Confirmed" at bounding box center [237, 307] width 41 height 11
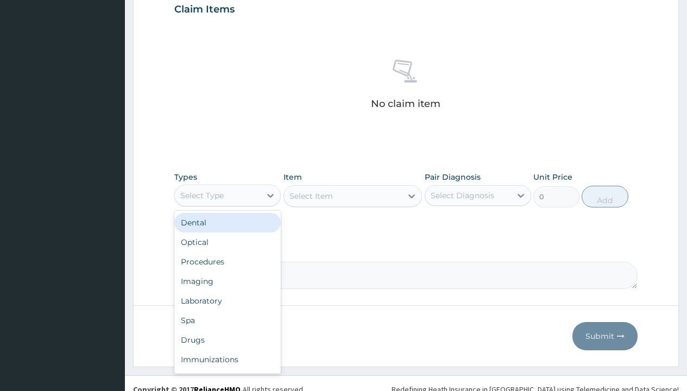
type input "procedures"
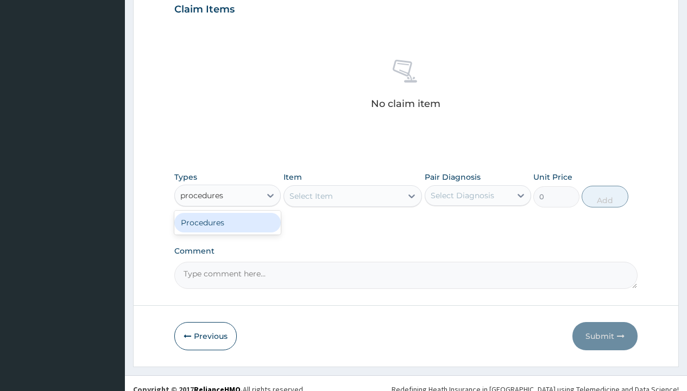
scroll to position [0, 0]
click at [227, 222] on div "Procedures" at bounding box center [227, 223] width 106 height 20
click at [310, 195] on div "Select Item" at bounding box center [310, 195] width 43 height 11
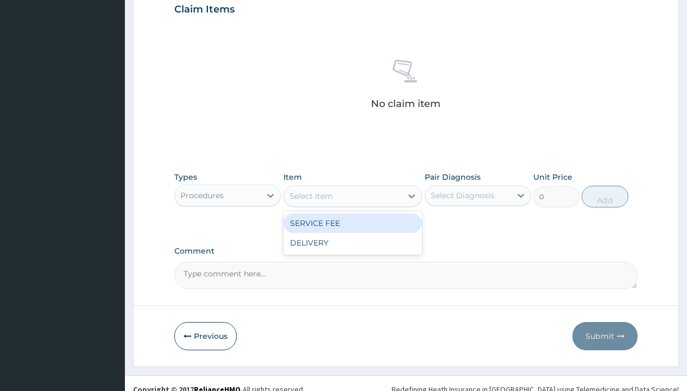
type input "service fee"
click at [352, 223] on div "SERVICE FEE" at bounding box center [352, 223] width 139 height 20
type input "100"
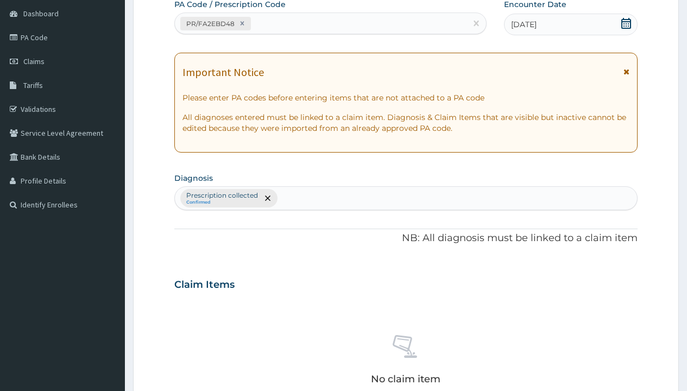
type input "prescription collected"
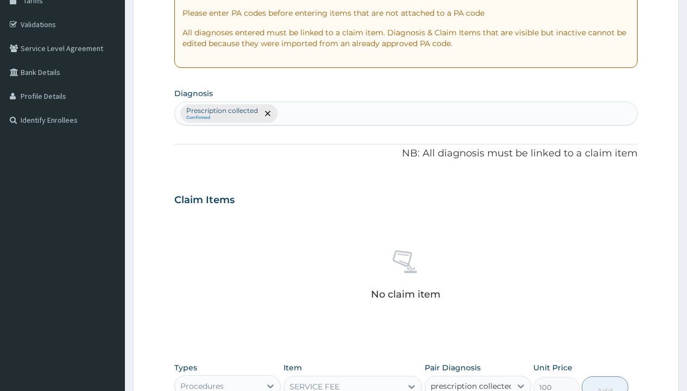
scroll to position [392, 0]
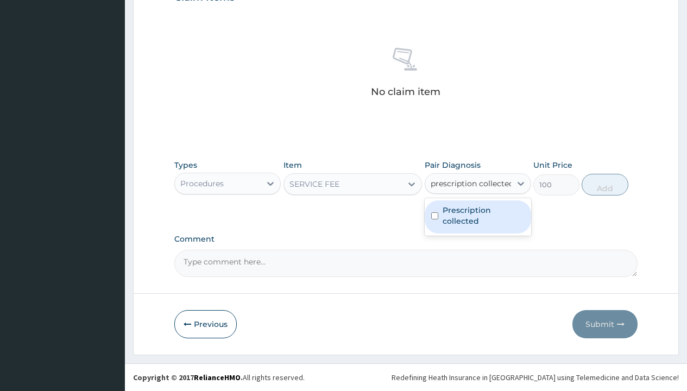
click at [477, 217] on label "Prescription collected" at bounding box center [483, 216] width 82 height 22
checkbox input "true"
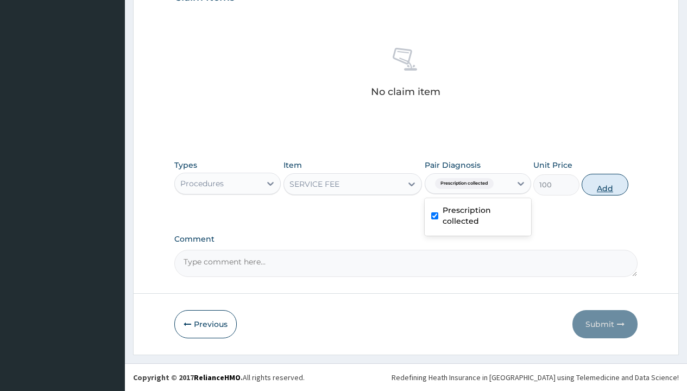
click at [605, 184] on button "Add" at bounding box center [604, 185] width 46 height 22
type input "0"
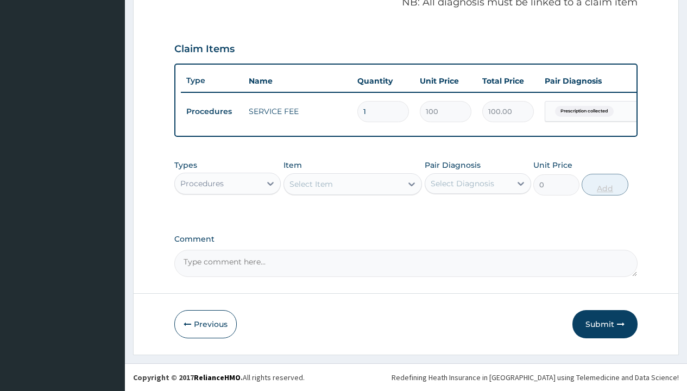
scroll to position [348, 0]
click at [202, 183] on div "Procedures" at bounding box center [201, 183] width 43 height 11
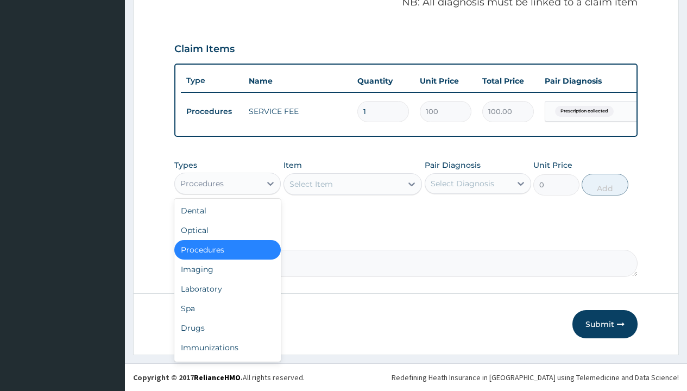
type input "drugs"
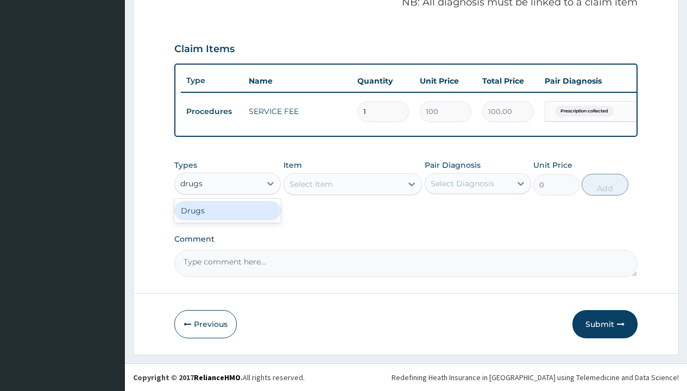
click at [227, 210] on div "Drugs" at bounding box center [227, 211] width 106 height 20
click at [310, 183] on div "Select Item" at bounding box center [352, 184] width 139 height 22
click at [192, 183] on div "Drugs" at bounding box center [192, 183] width 24 height 11
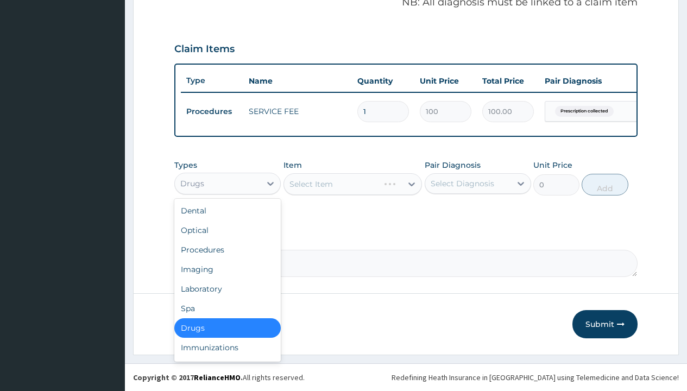
type input "drugs"
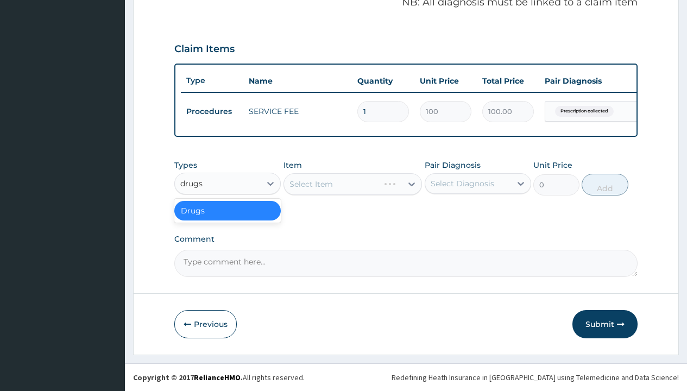
click at [227, 210] on div "Drugs" at bounding box center [227, 211] width 106 height 20
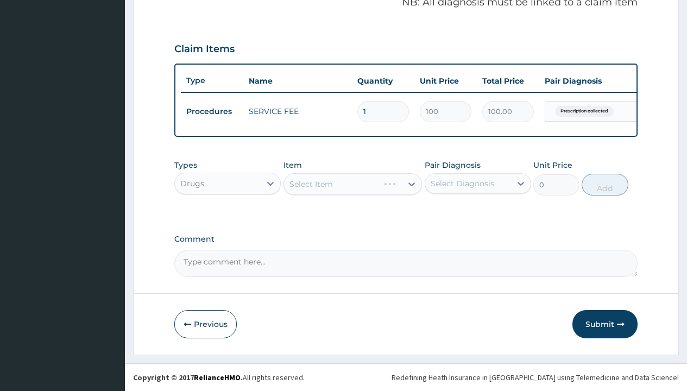
click at [310, 183] on div "Select Item" at bounding box center [352, 184] width 139 height 22
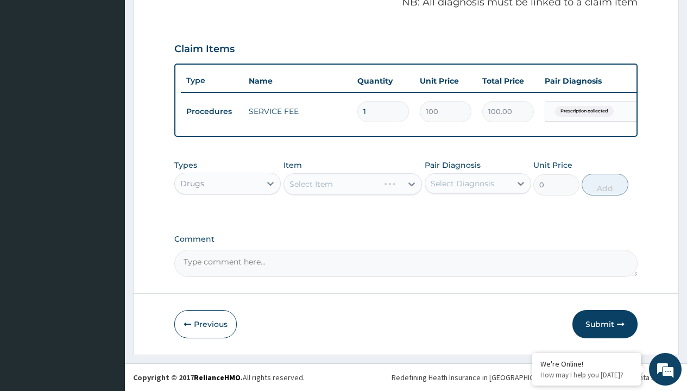
click at [192, 183] on div "Drugs" at bounding box center [192, 183] width 24 height 11
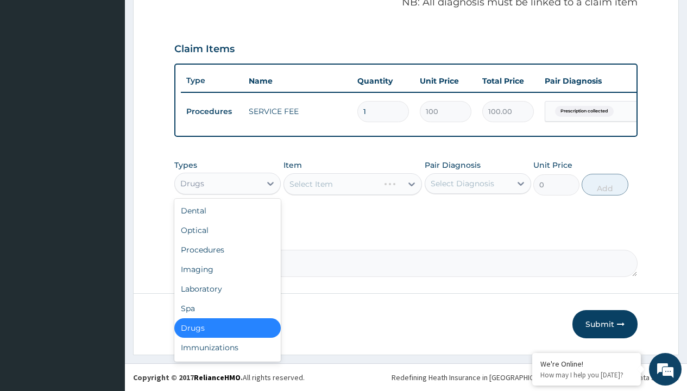
type input "drugs"
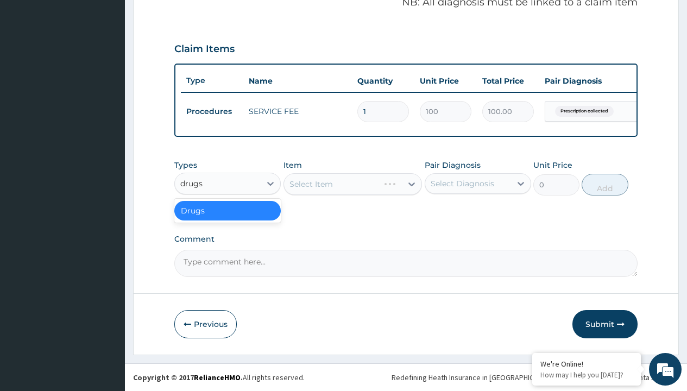
click at [227, 210] on div "Drugs" at bounding box center [227, 211] width 106 height 20
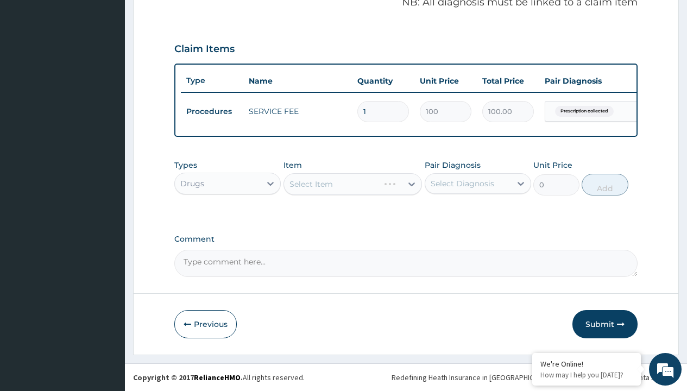
click at [310, 183] on div "Select Item" at bounding box center [352, 184] width 139 height 22
click at [192, 183] on div "Drugs" at bounding box center [192, 183] width 24 height 11
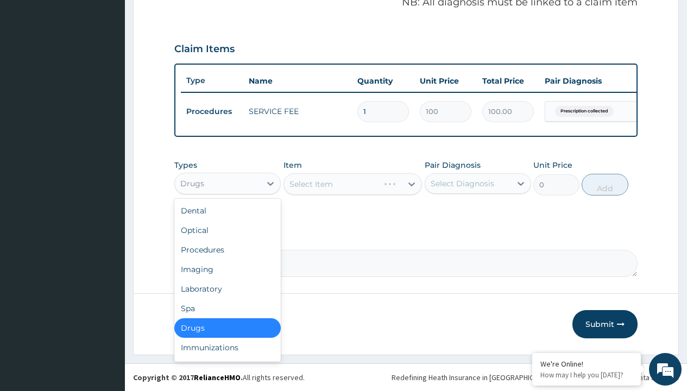
type input "drugs"
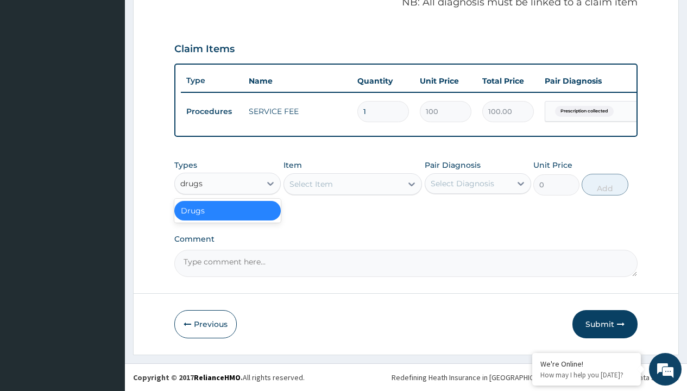
click at [227, 210] on div "Drugs" at bounding box center [227, 211] width 106 height 20
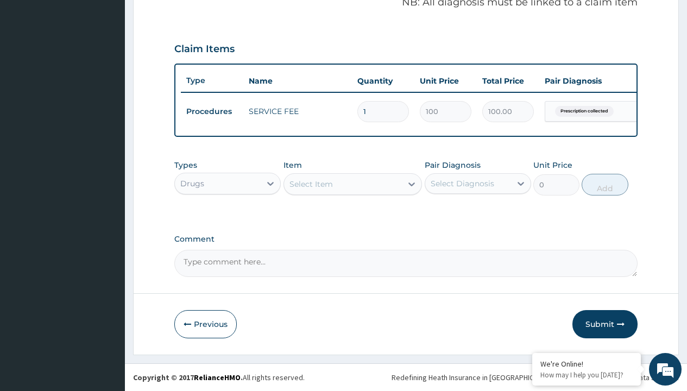
click at [310, 183] on div "Select Item" at bounding box center [310, 184] width 43 height 11
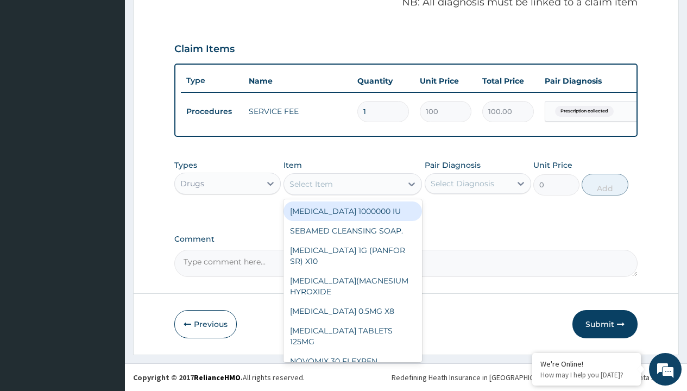
type input "amatem softgel forte tablets 80/480/pack"
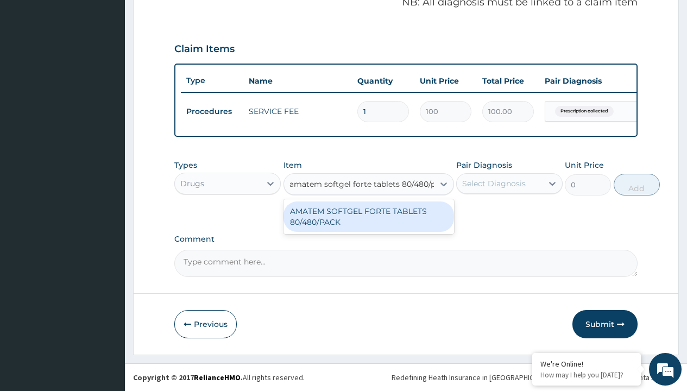
click at [368, 216] on div "AMATEM SOFTGEL FORTE TABLETS 80/480/PACK" at bounding box center [368, 216] width 170 height 30
type input "601.7000122070312"
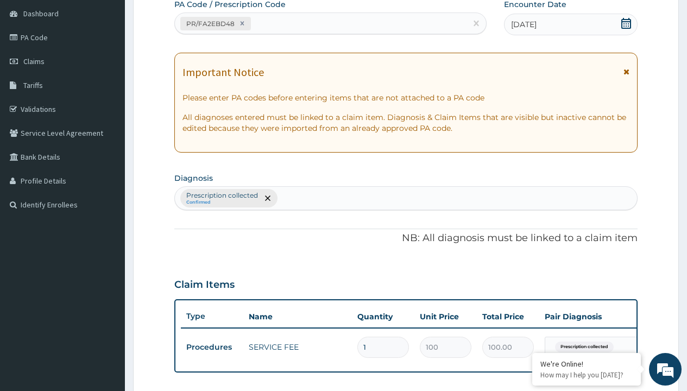
type input "prescription collected"
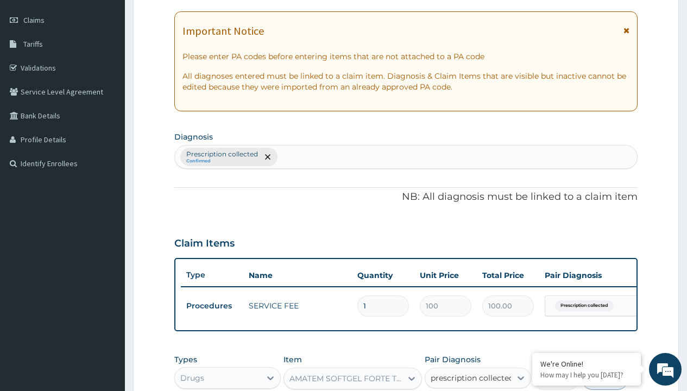
checkbox input "true"
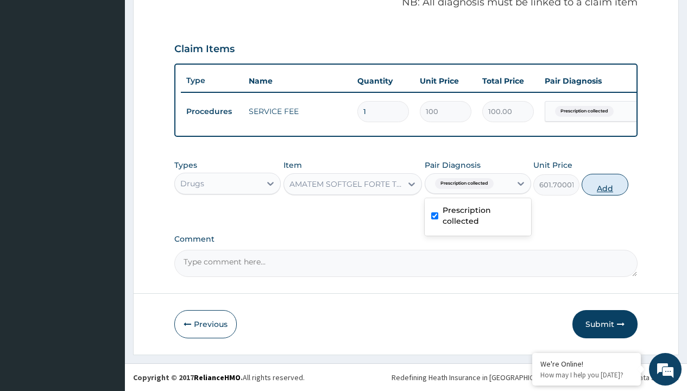
click at [605, 184] on button "Add" at bounding box center [604, 185] width 46 height 22
type input "0"
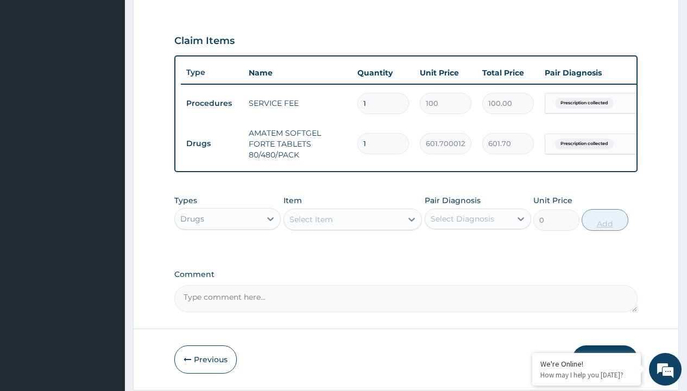
type input "6"
type input "3610.20"
type input "6"
click at [212, 143] on td "Drugs" at bounding box center [212, 144] width 62 height 20
type input "drugs"
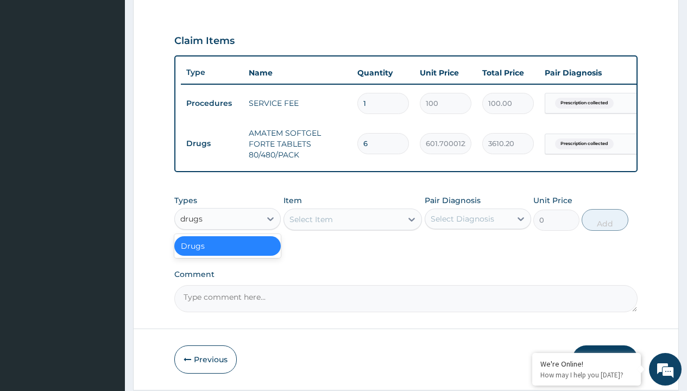
scroll to position [0, 0]
click at [227, 253] on div "Drugs" at bounding box center [227, 246] width 106 height 20
click at [310, 225] on div "Select Item" at bounding box center [310, 219] width 43 height 11
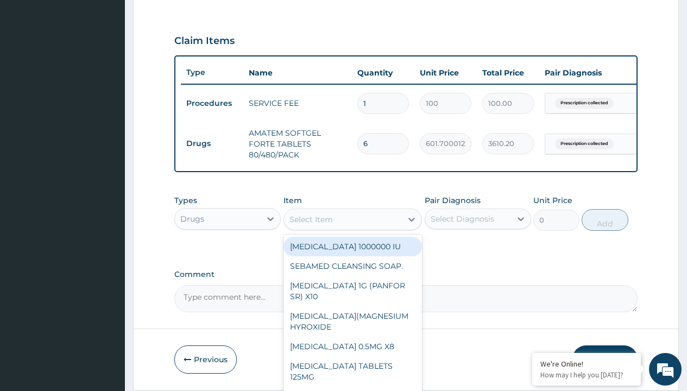
type input "loperamide caps 2mg/sach"
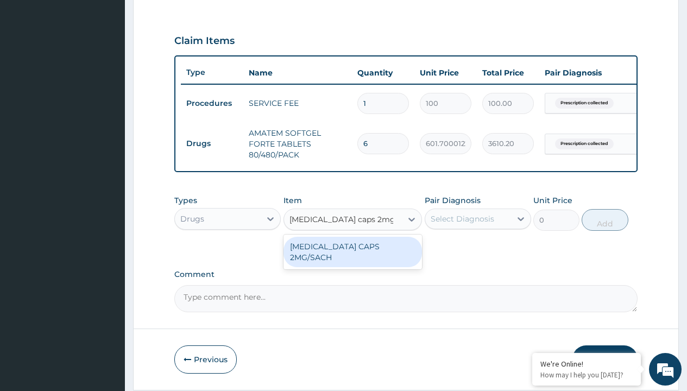
click at [352, 254] on div "[MEDICAL_DATA] CAPS 2MG/SACH" at bounding box center [352, 252] width 139 height 30
type input "420"
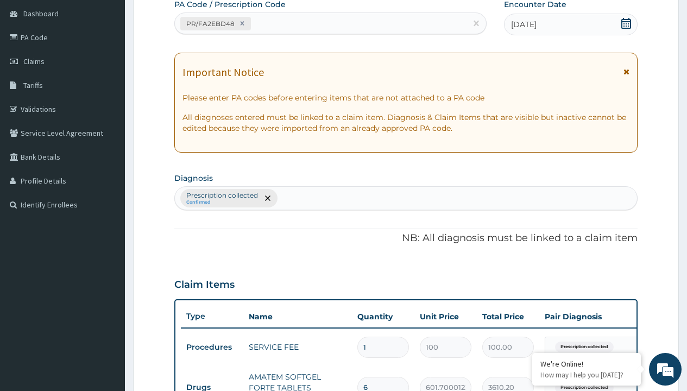
type input "prescription collected"
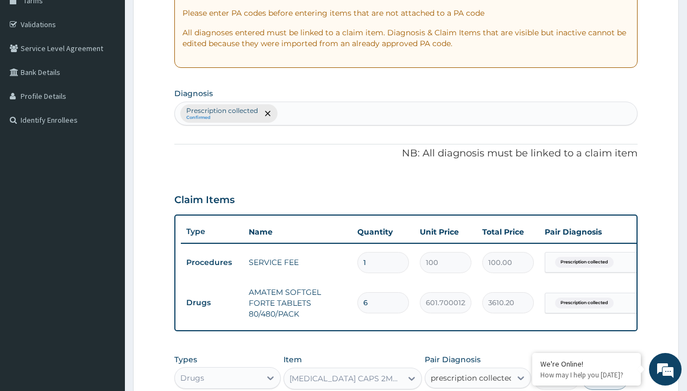
checkbox input "true"
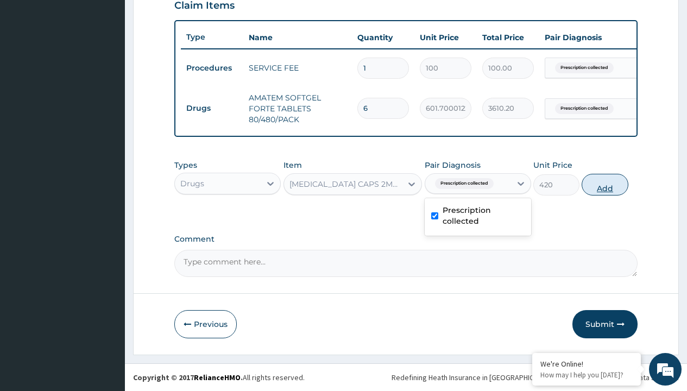
click at [605, 184] on button "Add" at bounding box center [604, 185] width 46 height 22
type input "0"
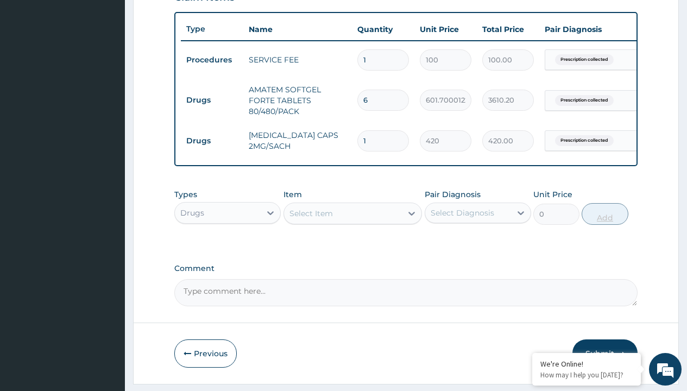
type input "10"
type input "4200.00"
type input "10"
click at [212, 100] on td "Drugs" at bounding box center [212, 100] width 62 height 20
type input "drugs"
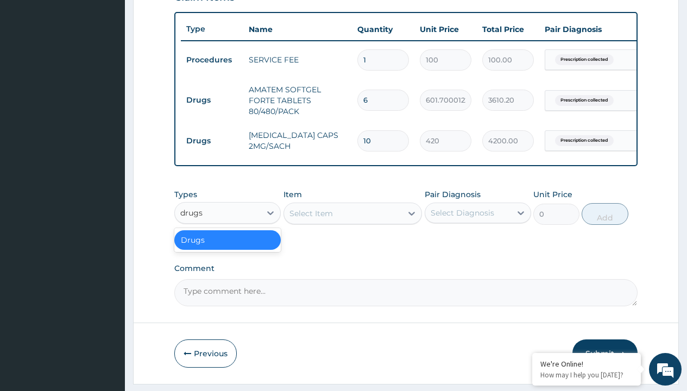
scroll to position [0, 0]
click at [227, 247] on div "Drugs" at bounding box center [227, 240] width 106 height 20
click at [310, 219] on div "Select Item" at bounding box center [310, 213] width 43 height 11
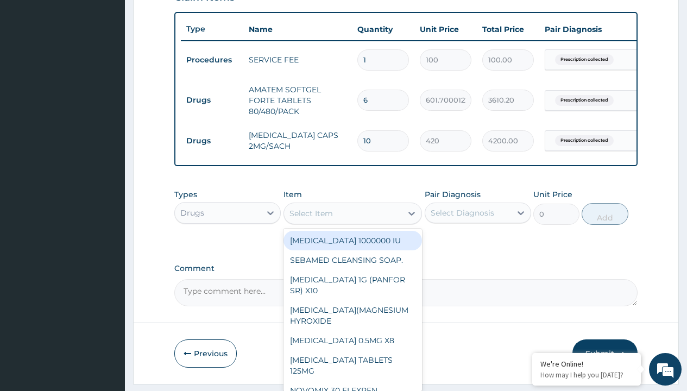
type input "emzor pcm tablet/sach"
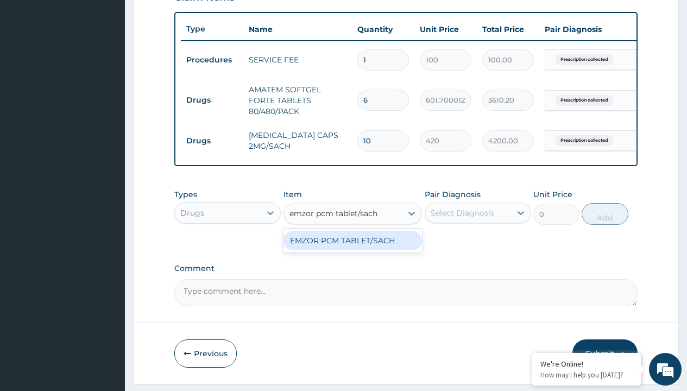
click at [352, 248] on div "EMZOR PCM TABLET/SACH" at bounding box center [352, 241] width 139 height 20
type input "25"
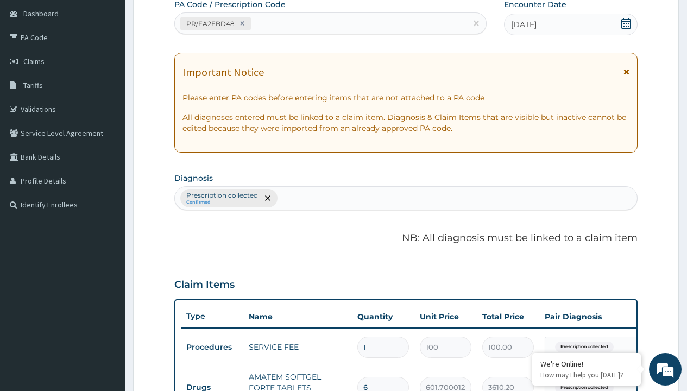
type input "prescription collected"
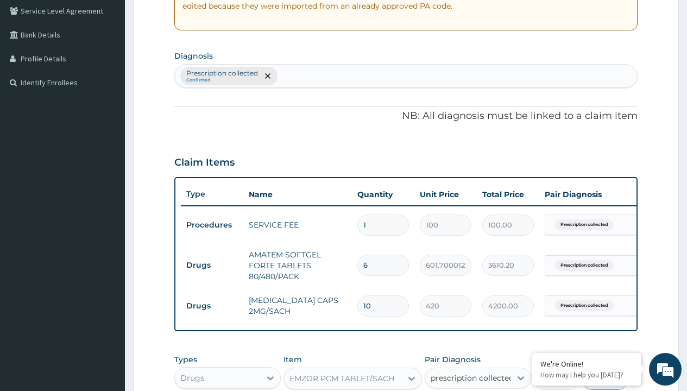
checkbox input "true"
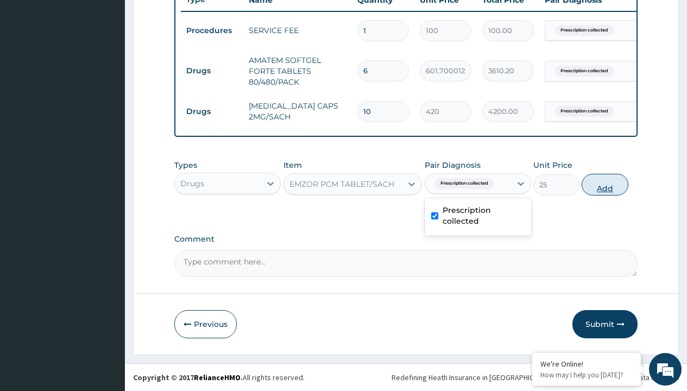
click at [605, 184] on button "Add" at bounding box center [604, 185] width 46 height 22
type input "0"
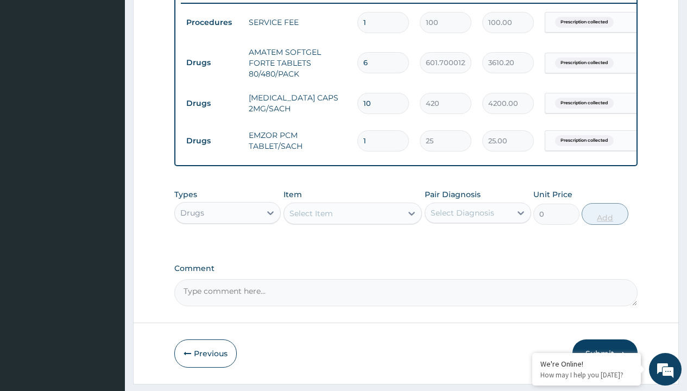
type input "24"
type input "600.00"
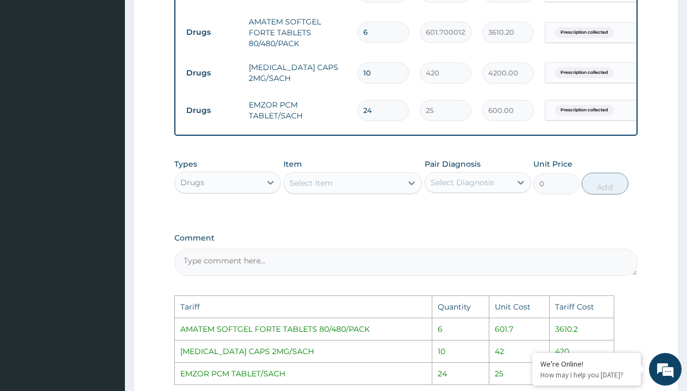
scroll to position [442, 0]
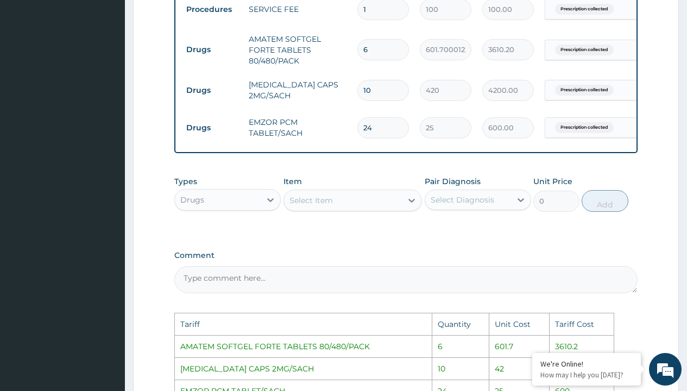
type input "24"
click at [386, 90] on input "10" at bounding box center [383, 90] width 52 height 21
type input "1"
type input "420.00"
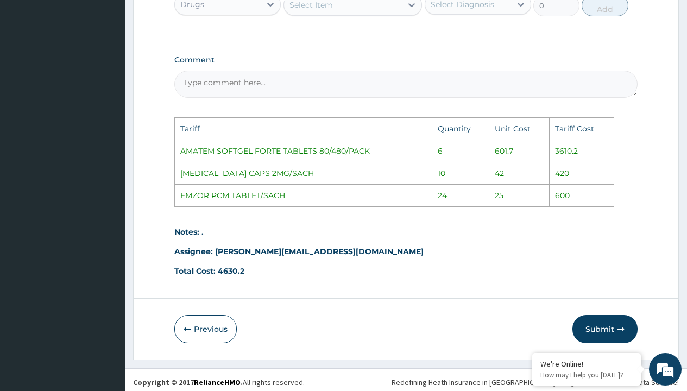
scroll to position [651, 0]
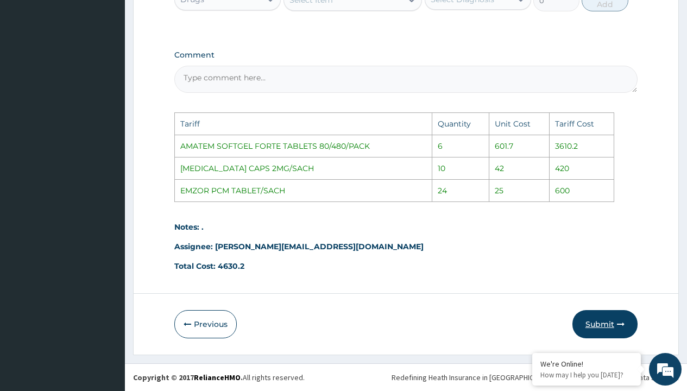
type input "1"
click at [594, 322] on button "Submit" at bounding box center [604, 324] width 65 height 28
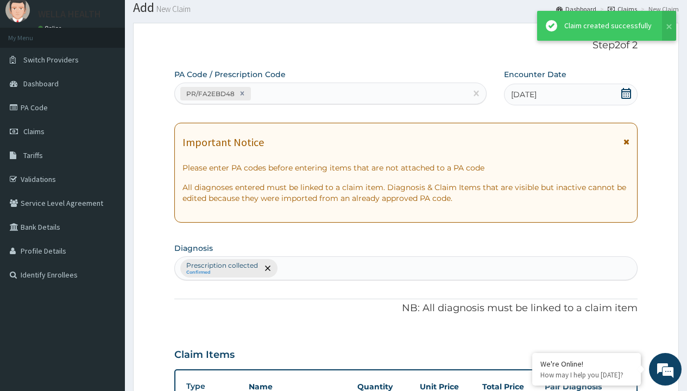
scroll to position [467, 0]
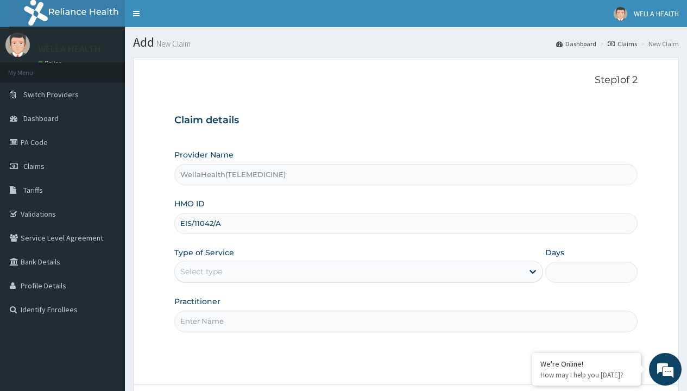
type input "EIS/11042/A"
type input "WellaHealth"
click at [201, 271] on div "Select type" at bounding box center [201, 271] width 42 height 11
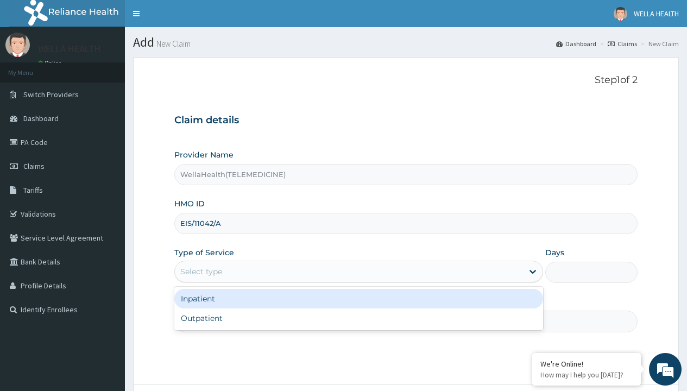
click at [358, 318] on div "Outpatient" at bounding box center [358, 318] width 368 height 20
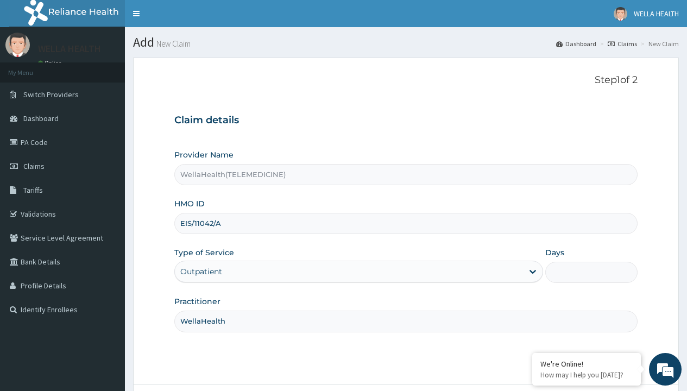
type input "1"
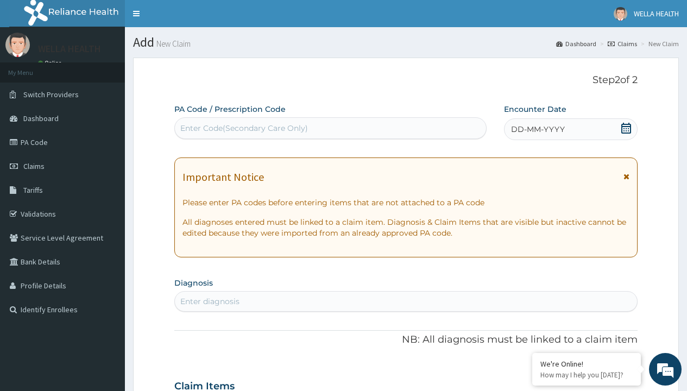
scroll to position [91, 0]
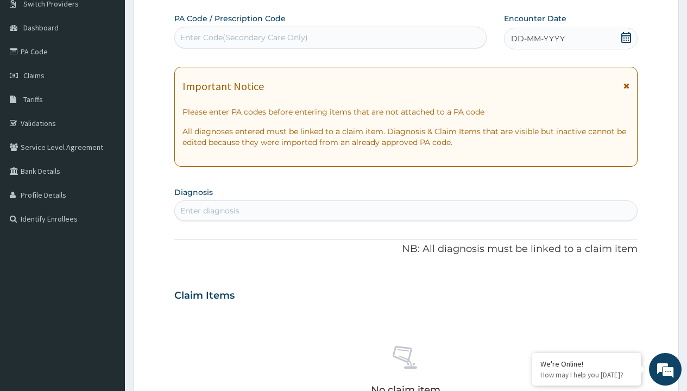
click at [537, 39] on span "DD-MM-YYYY" at bounding box center [538, 38] width 54 height 11
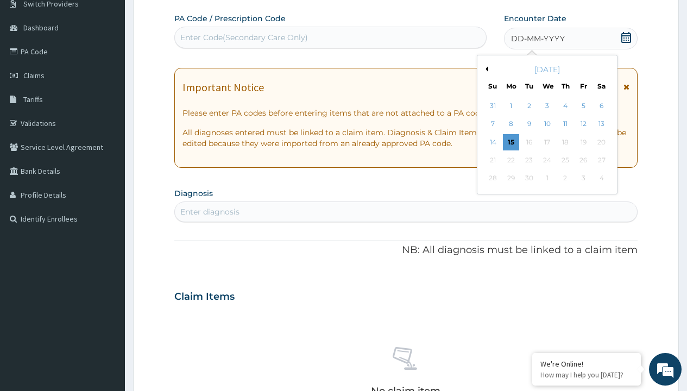
click at [485, 69] on button "Previous Month" at bounding box center [484, 68] width 5 height 5
click at [528, 142] on div "12" at bounding box center [528, 142] width 16 height 16
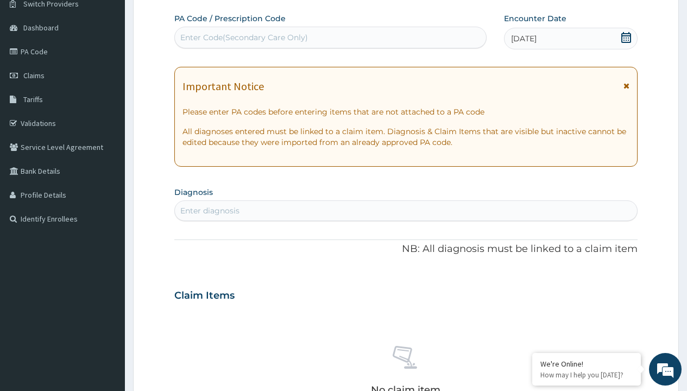
click at [243, 37] on div "Enter Code(Secondary Care Only)" at bounding box center [244, 37] width 128 height 11
type input "PR/F5E18D40"
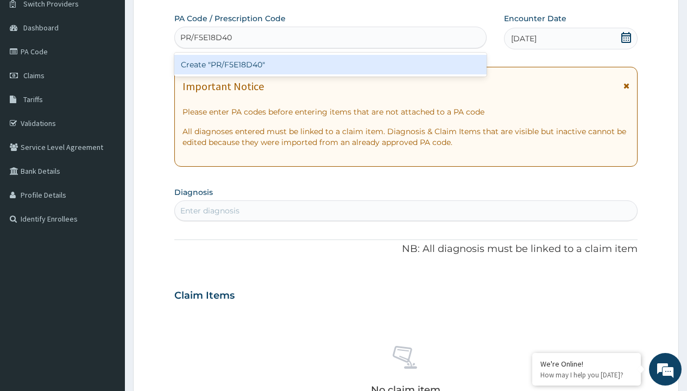
click at [330, 65] on div "Create "PR/F5E18D40"" at bounding box center [330, 65] width 312 height 20
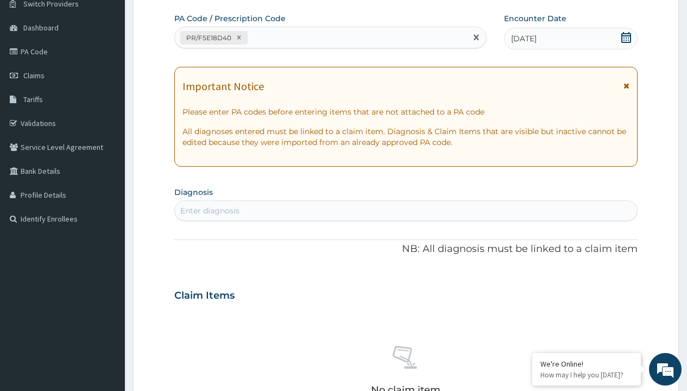
click at [209, 211] on div "Enter diagnosis" at bounding box center [209, 210] width 59 height 11
type input "prescription collected"
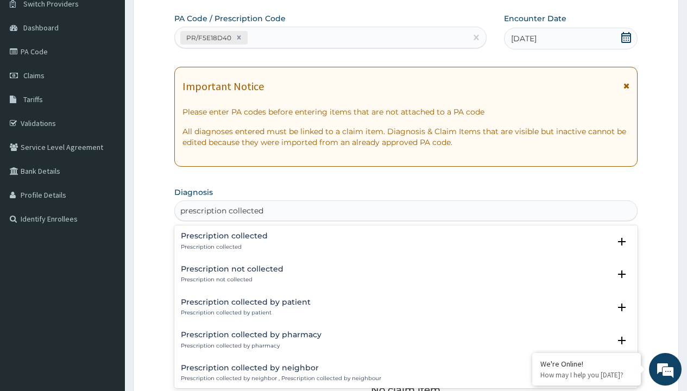
click at [223, 246] on p "Prescription collected" at bounding box center [224, 247] width 87 height 8
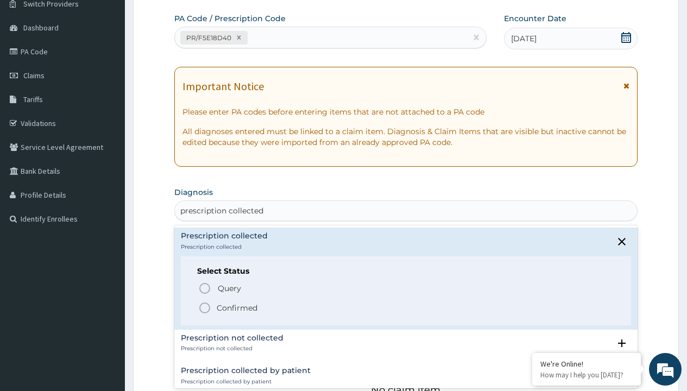
click at [237, 307] on p "Confirmed" at bounding box center [237, 307] width 41 height 11
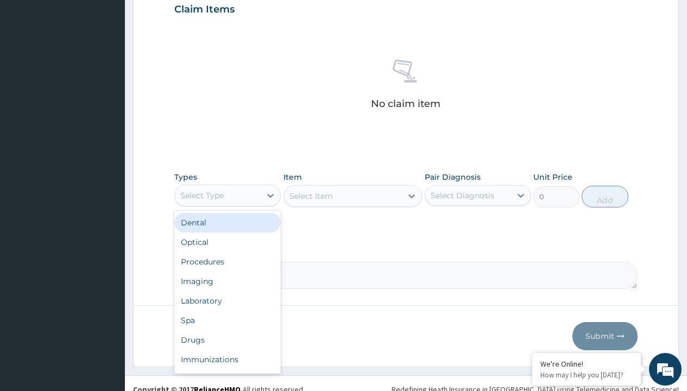
type input "procedures"
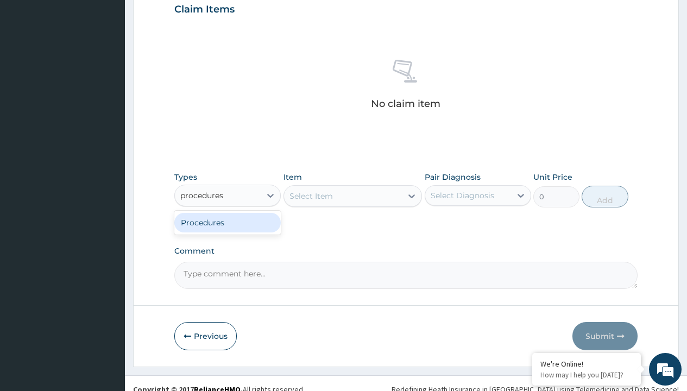
scroll to position [0, 0]
click at [227, 222] on div "Procedures" at bounding box center [227, 223] width 106 height 20
click at [310, 195] on div "Select Item" at bounding box center [310, 195] width 43 height 11
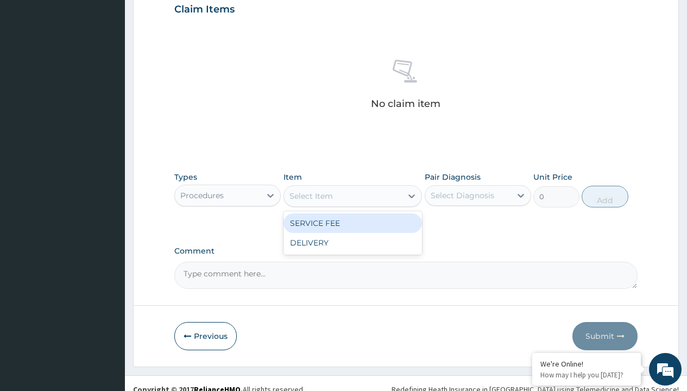
type input "service fee"
click at [352, 223] on div "SERVICE FEE" at bounding box center [352, 223] width 139 height 20
type input "100"
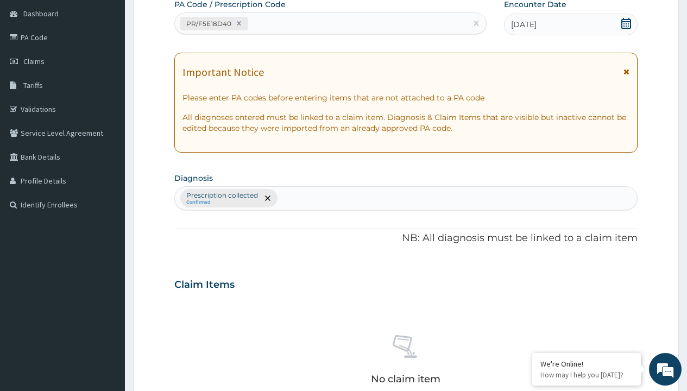
type input "prescription collected"
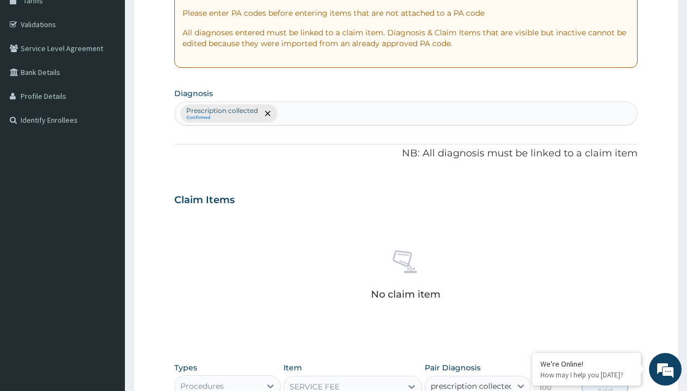
checkbox input "true"
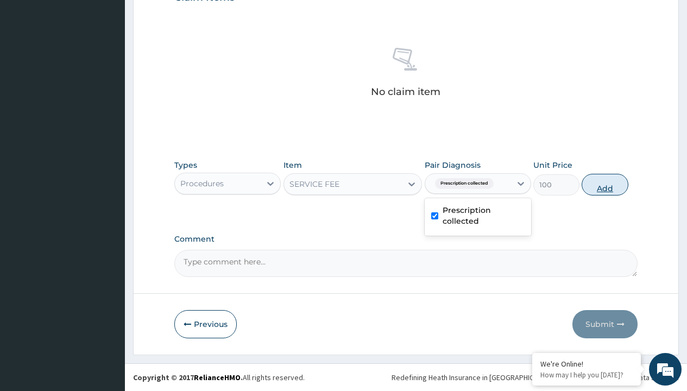
click at [605, 184] on button "Add" at bounding box center [604, 185] width 46 height 22
type input "0"
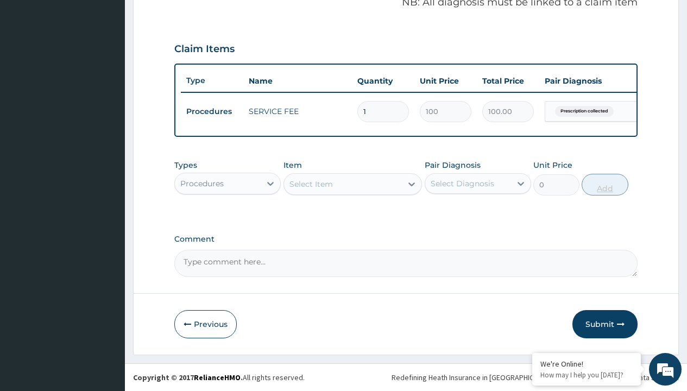
scroll to position [348, 0]
click at [202, 183] on div "Procedures" at bounding box center [201, 183] width 43 height 11
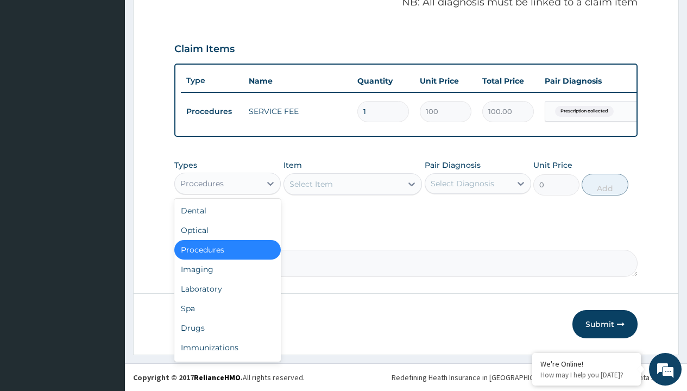
type input "drugs"
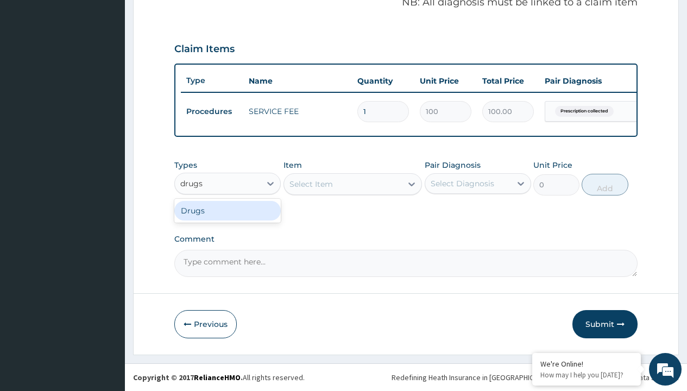
scroll to position [0, 0]
click at [227, 210] on div "Drugs" at bounding box center [227, 211] width 106 height 20
click at [310, 183] on div "Select Item" at bounding box center [352, 184] width 139 height 22
type input "artemether + lumefantrine 80/480 lonart ds/pack"
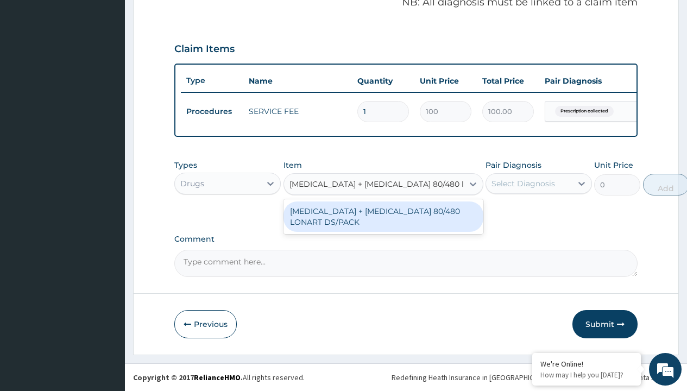
click at [383, 216] on div "[MEDICAL_DATA] + [MEDICAL_DATA] 80/480 LONART DS/PACK" at bounding box center [383, 216] width 200 height 30
type input "665"
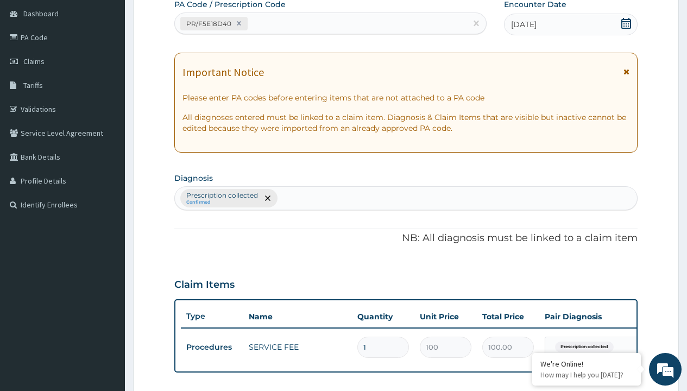
scroll to position [146, 0]
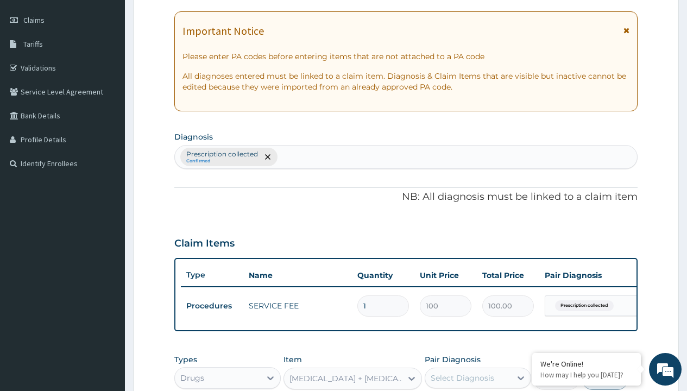
type input "prescription collected"
checkbox input "true"
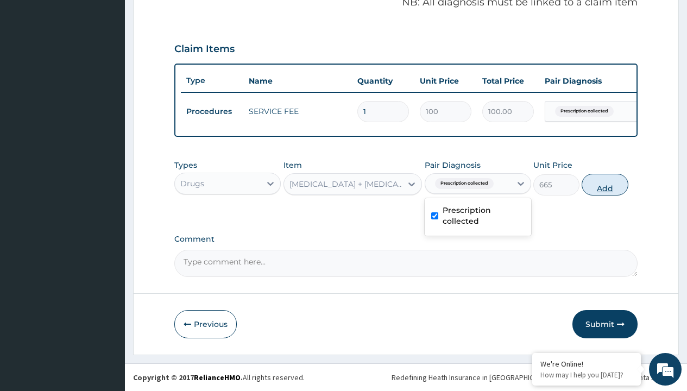
click at [605, 184] on button "Add" at bounding box center [604, 185] width 46 height 22
type input "0"
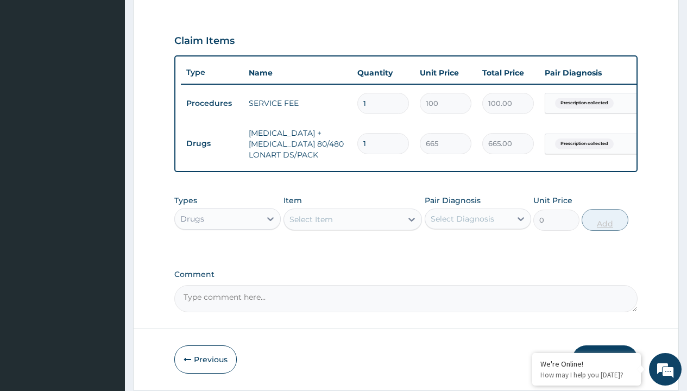
type input "6"
type input "3990.00"
type input "6"
click at [212, 143] on td "Drugs" at bounding box center [212, 144] width 62 height 20
type input "drugs"
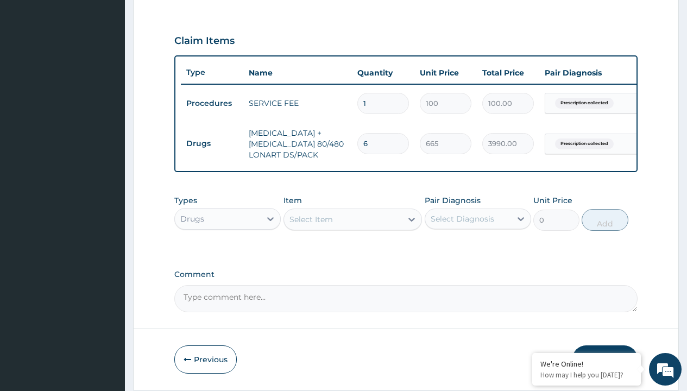
scroll to position [0, 0]
click at [227, 253] on div "Drugs" at bounding box center [227, 246] width 106 height 20
click at [310, 225] on div "Select Item" at bounding box center [310, 219] width 43 height 11
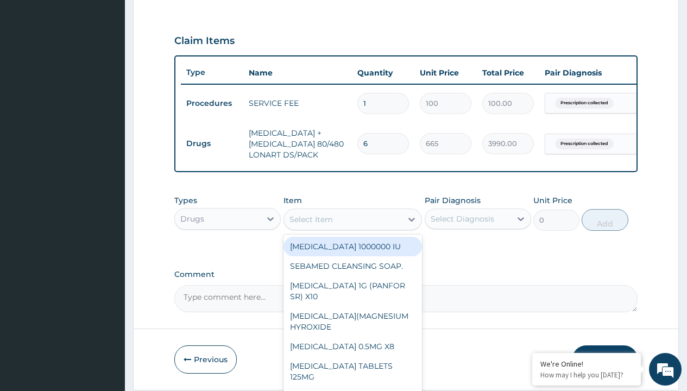
type input "paracetamol 500mg tablet emzor/sach"
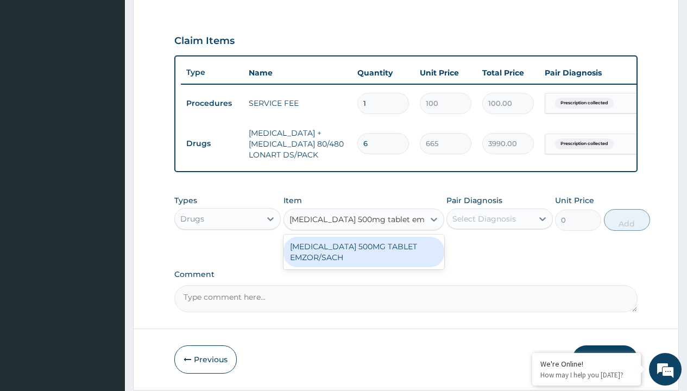
click at [363, 259] on div "[MEDICAL_DATA] 500MG TABLET EMZOR/SACH" at bounding box center [363, 252] width 161 height 30
type input "24"
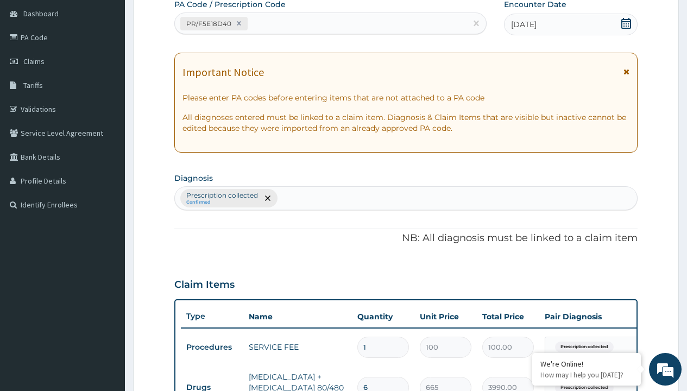
type input "prescription collected"
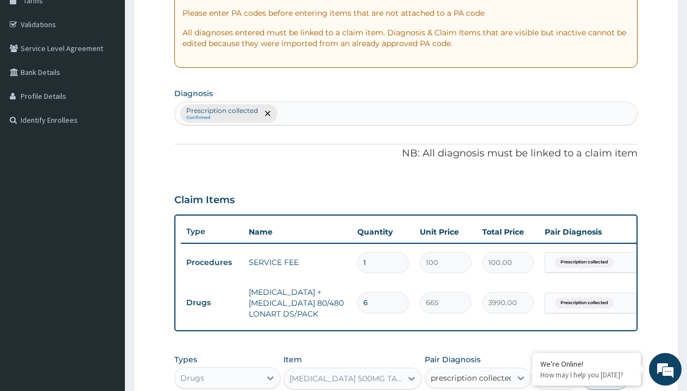
checkbox input "true"
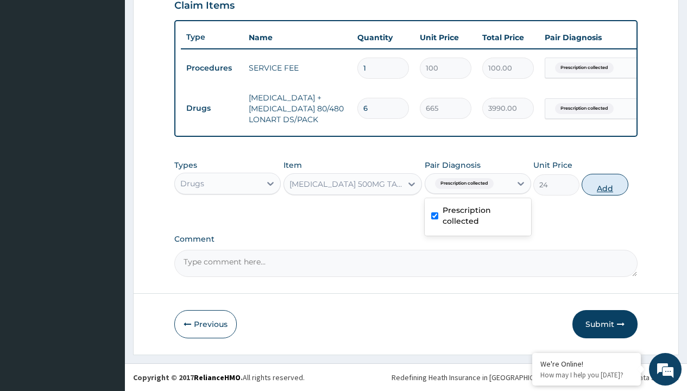
click at [605, 184] on button "Add" at bounding box center [604, 185] width 46 height 22
type input "0"
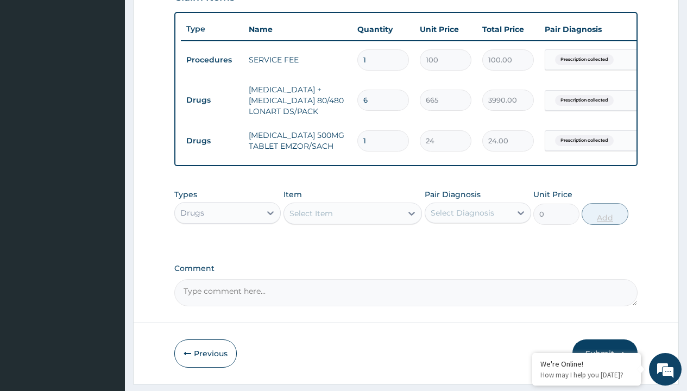
type input "24"
type input "576.00"
type input "24"
click at [212, 100] on td "Drugs" at bounding box center [212, 100] width 62 height 20
type input "drugs"
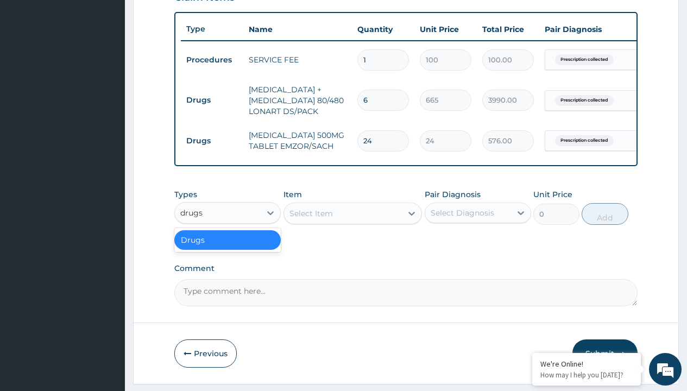
scroll to position [0, 0]
click at [227, 247] on div "Drugs" at bounding box center [227, 240] width 106 height 20
click at [310, 219] on div "Select Item" at bounding box center [310, 213] width 43 height 11
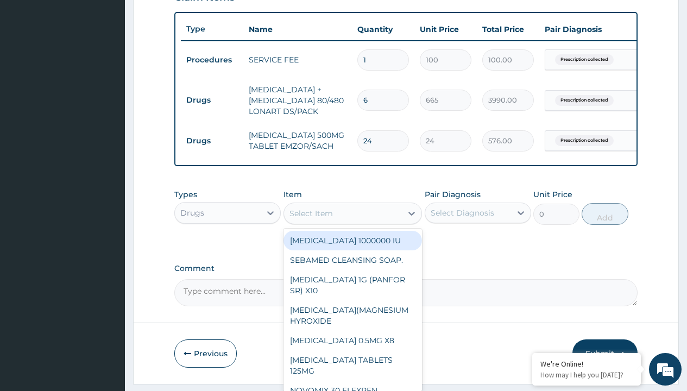
type input "loratadine 10mg by afrab/sach"
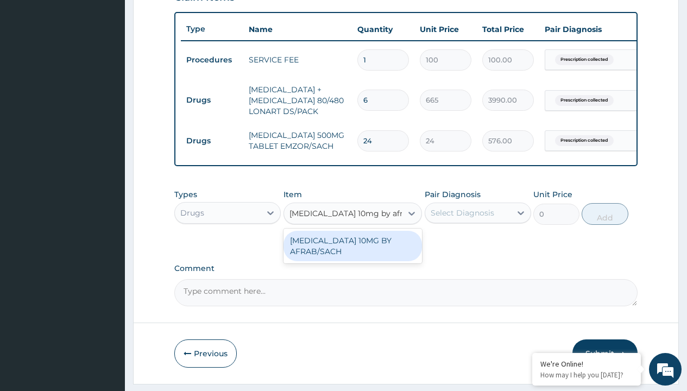
click at [352, 253] on div "[MEDICAL_DATA] 10MG BY AFRAB/SACH" at bounding box center [352, 246] width 139 height 30
type input "70"
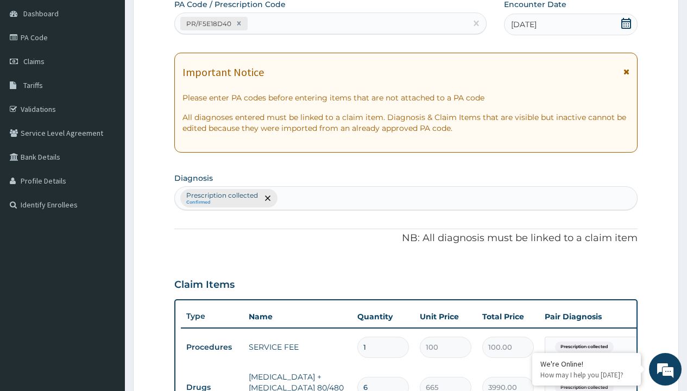
type input "prescription collected"
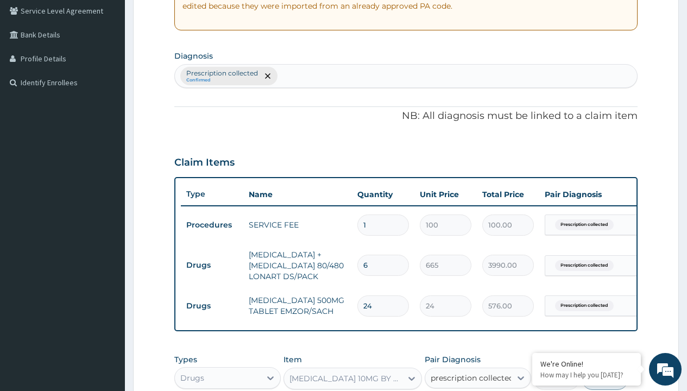
checkbox input "true"
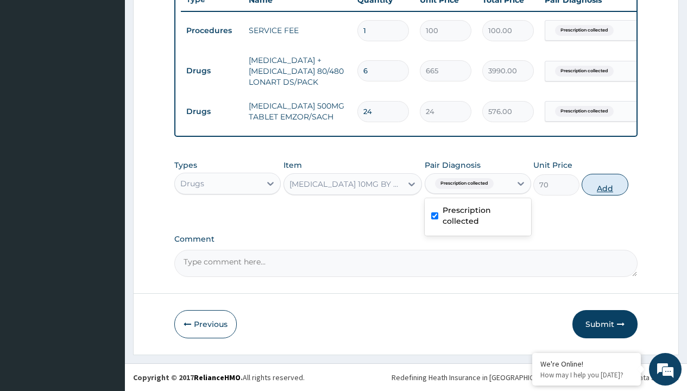
click at [605, 184] on button "Add" at bounding box center [604, 185] width 46 height 22
type input "0"
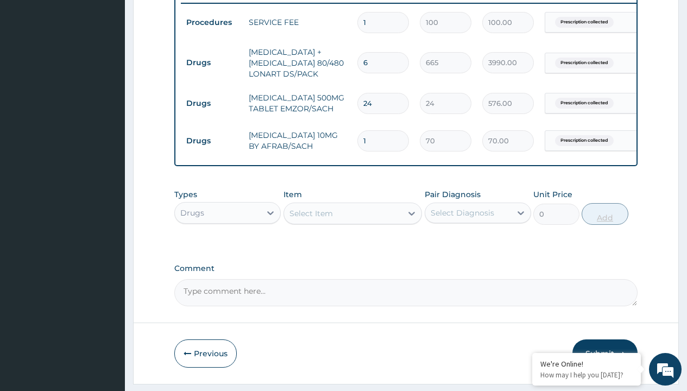
type input "5"
type input "350.00"
type input "5"
click at [212, 62] on td "Drugs" at bounding box center [212, 63] width 62 height 20
type input "drugs"
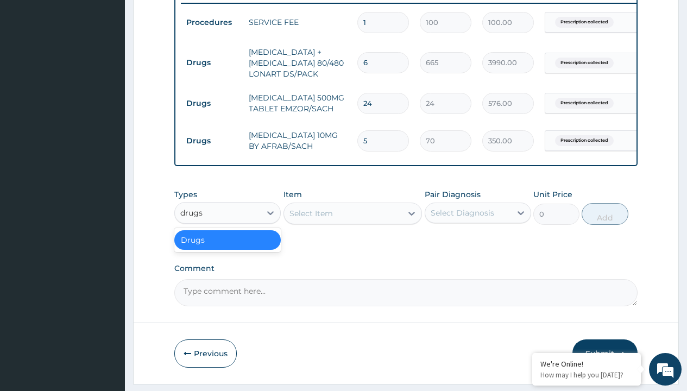
scroll to position [0, 0]
click at [227, 247] on div "Drugs" at bounding box center [227, 240] width 106 height 20
click at [310, 219] on div "Select Item" at bounding box center [310, 213] width 43 height 11
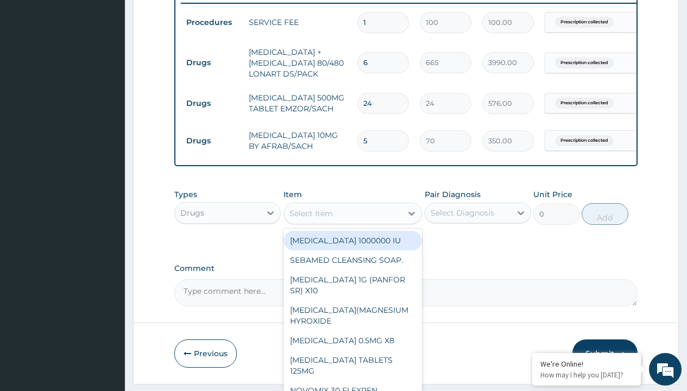
type input "neofylin syrup/bott"
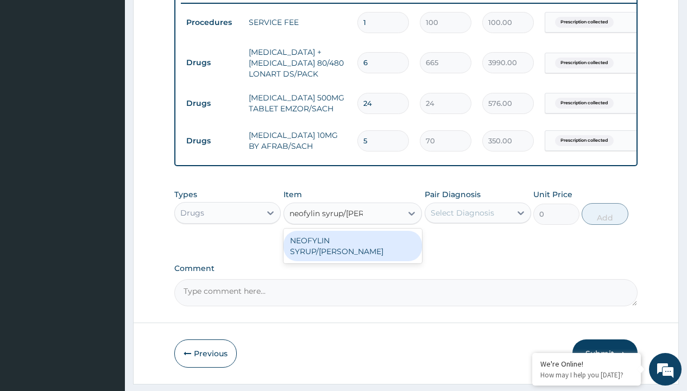
click at [352, 248] on div "NEOFYLIN SYRUP/[PERSON_NAME]" at bounding box center [352, 246] width 139 height 30
type input "2200"
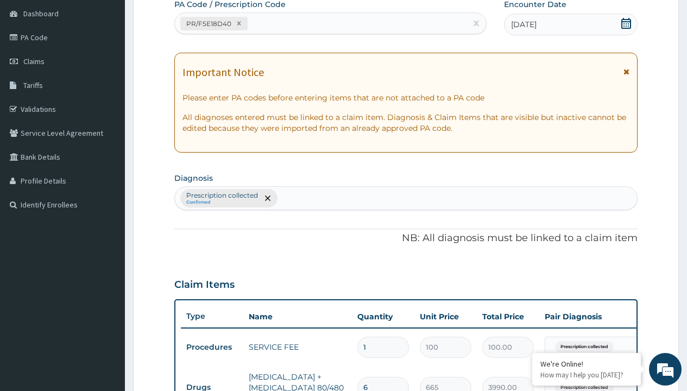
type input "prescription collected"
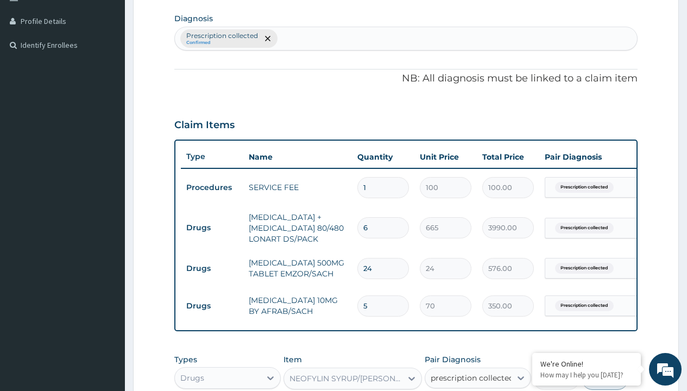
checkbox input "true"
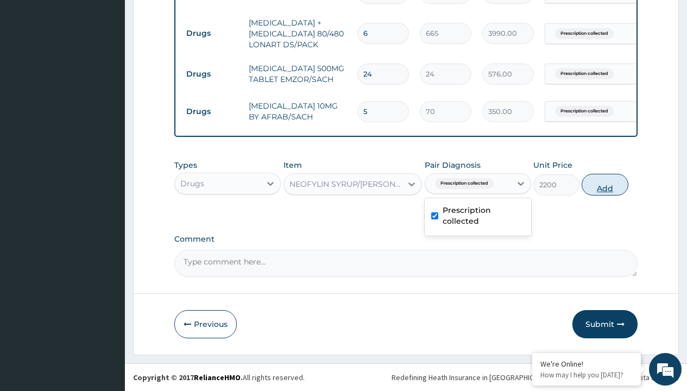
click at [605, 184] on button "Add" at bounding box center [604, 185] width 46 height 22
type input "0"
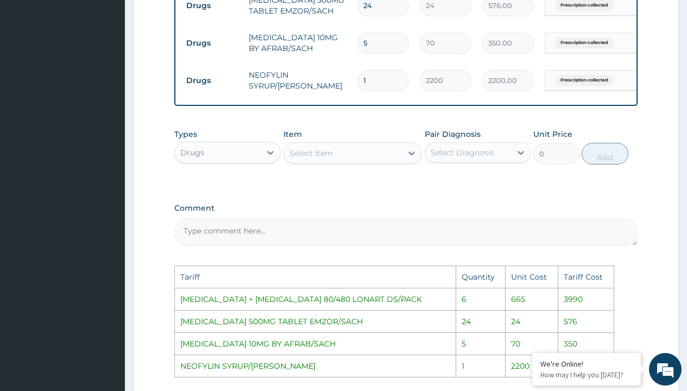
scroll to position [710, 0]
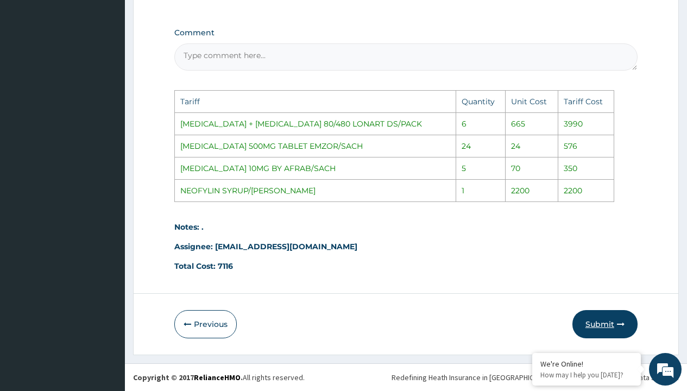
click at [614, 317] on button "Submit" at bounding box center [604, 324] width 65 height 28
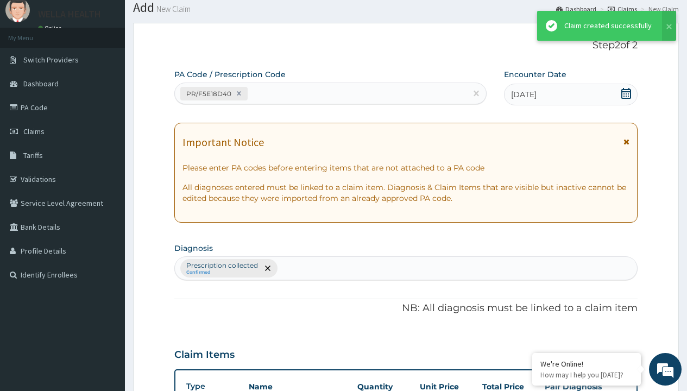
scroll to position [504, 0]
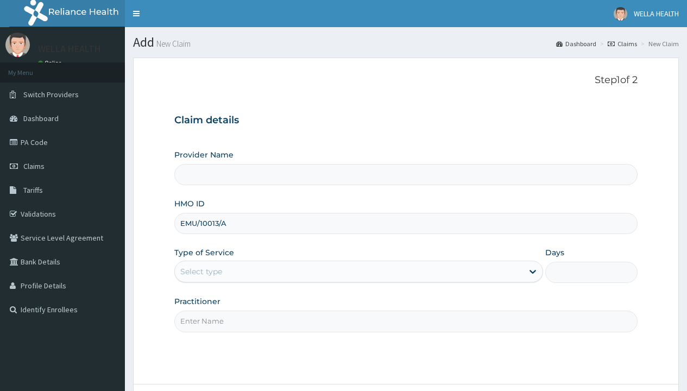
type input "EMU/10013/A"
type input "WellaHealth"
type input "WellaHealth(TELEMEDICINE)"
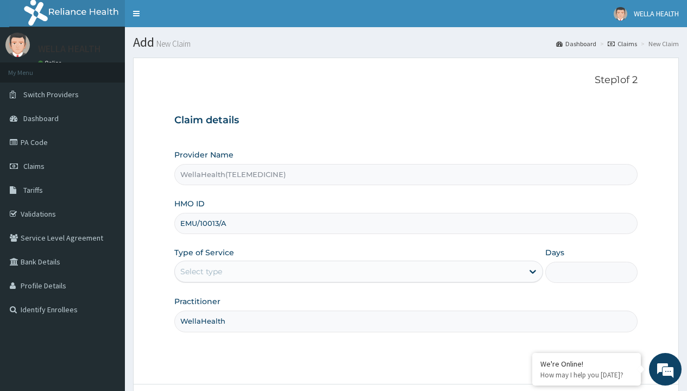
type input "WellaHealth"
click at [201, 271] on div "Select type" at bounding box center [201, 271] width 42 height 11
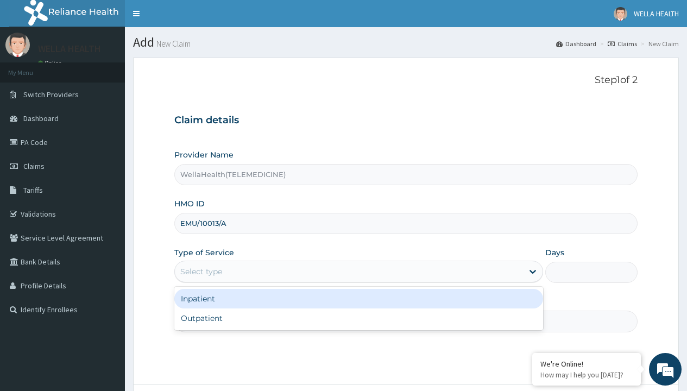
click at [358, 318] on div "Outpatient" at bounding box center [358, 318] width 368 height 20
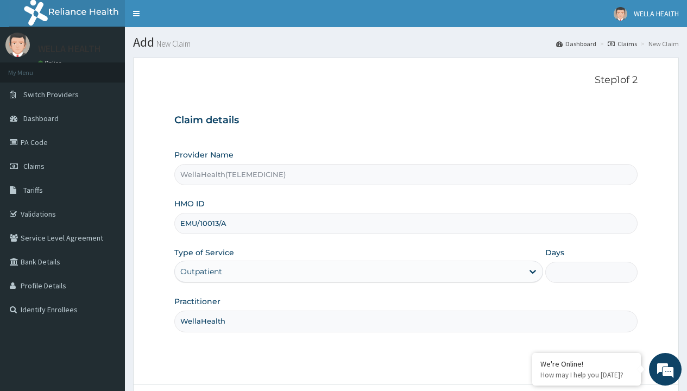
type input "1"
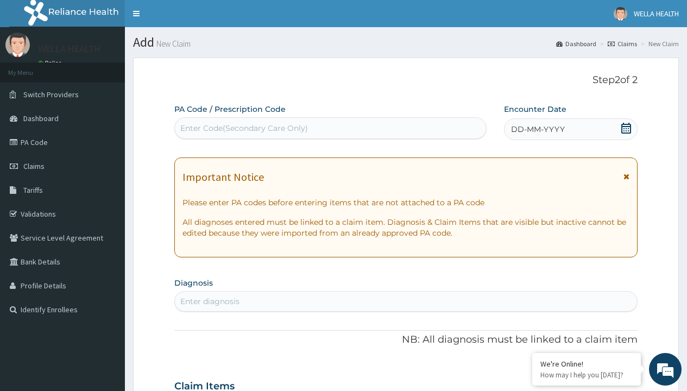
scroll to position [91, 0]
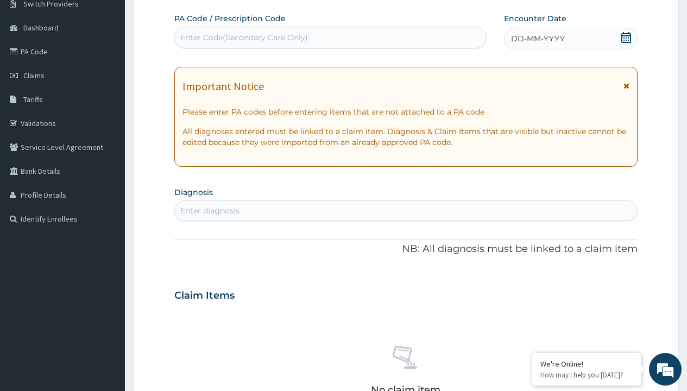
click at [537, 39] on span "DD-MM-YYYY" at bounding box center [538, 38] width 54 height 11
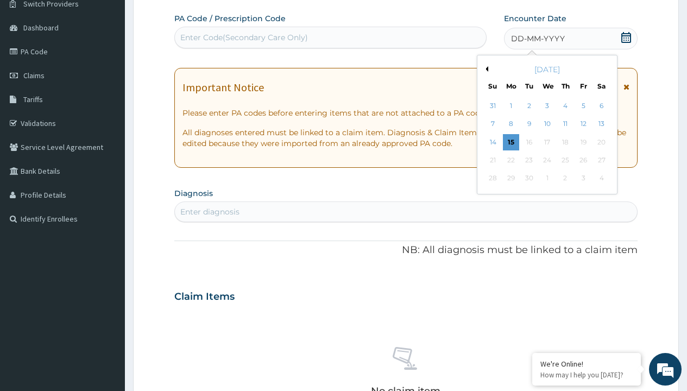
click at [485, 69] on button "Previous Month" at bounding box center [484, 68] width 5 height 5
click at [528, 142] on div "12" at bounding box center [528, 142] width 16 height 16
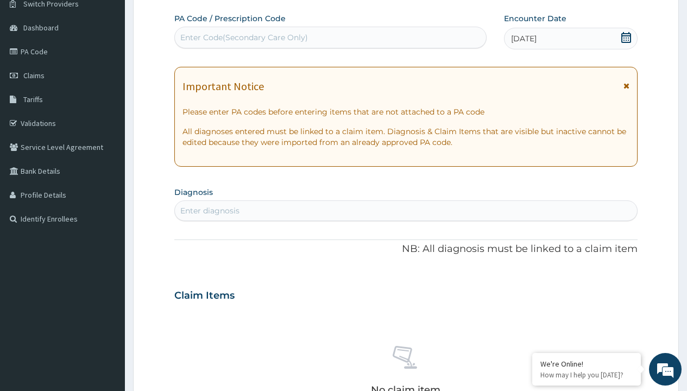
click at [243, 37] on div "Enter Code(Secondary Care Only)" at bounding box center [244, 37] width 128 height 11
type input "PR/B19B1A2B"
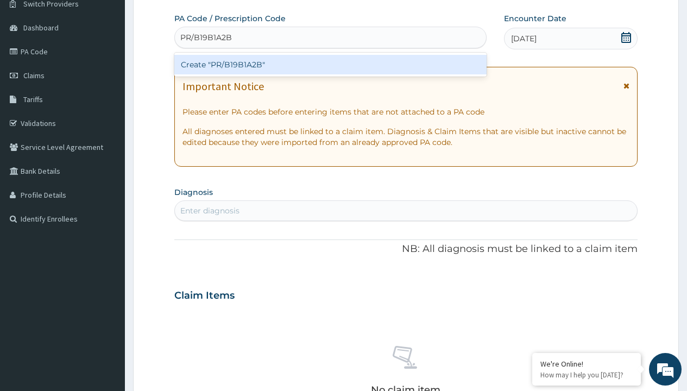
scroll to position [0, 0]
click at [330, 65] on div "Create "PR/B19B1A2B"" at bounding box center [330, 65] width 312 height 20
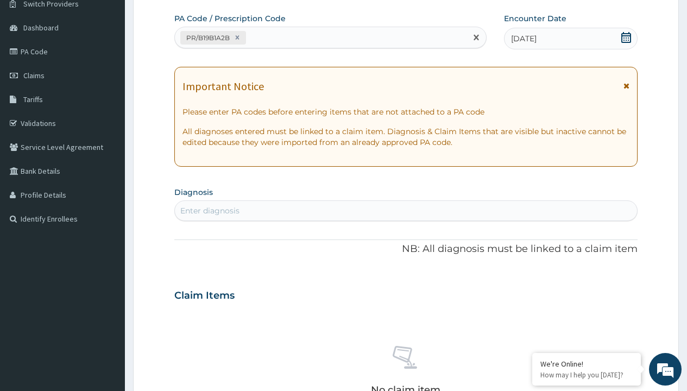
click at [209, 211] on div "Enter diagnosis" at bounding box center [209, 210] width 59 height 11
type input "prescription collected"
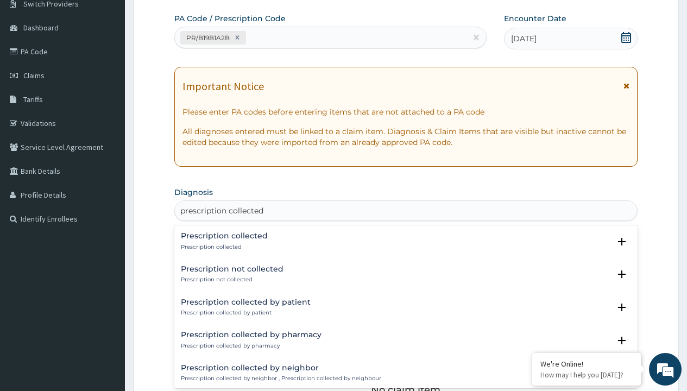
click at [223, 246] on p "Prescription collected" at bounding box center [224, 247] width 87 height 8
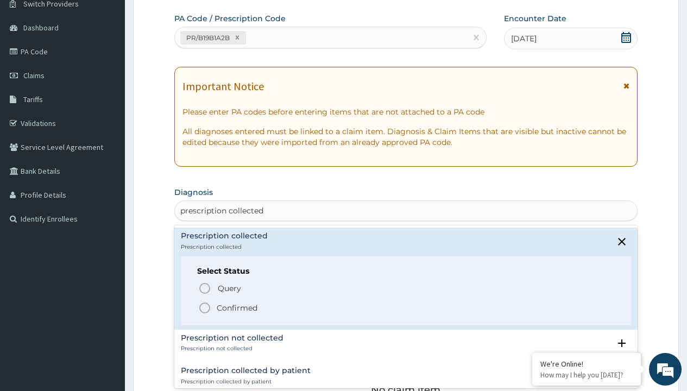
click at [237, 307] on p "Confirmed" at bounding box center [237, 307] width 41 height 11
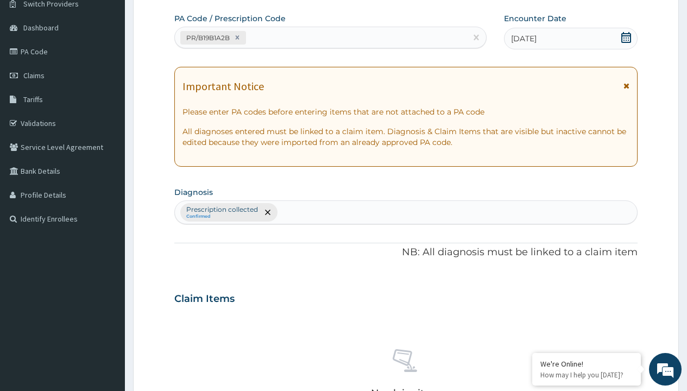
scroll to position [380, 0]
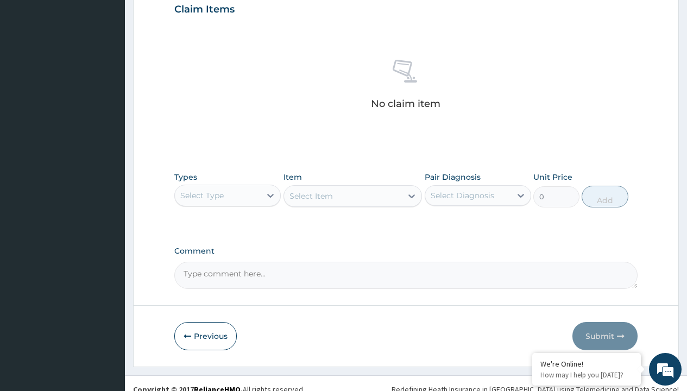
click at [202, 195] on div "Select Type" at bounding box center [201, 195] width 43 height 11
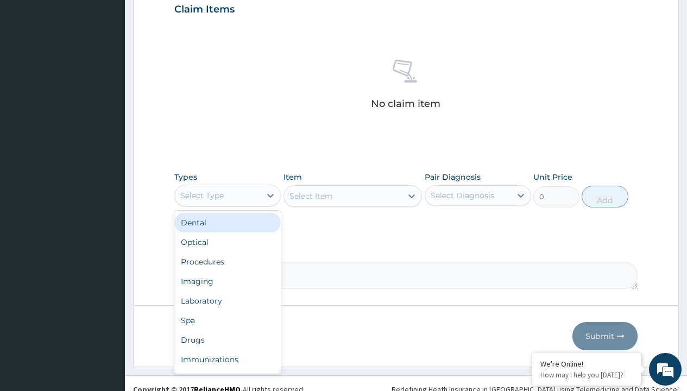
type input "procedures"
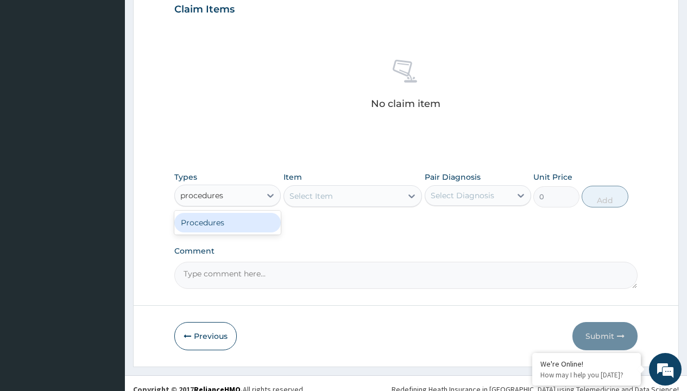
click at [227, 222] on div "Procedures" at bounding box center [227, 223] width 106 height 20
click at [310, 195] on div "Select Item" at bounding box center [310, 195] width 43 height 11
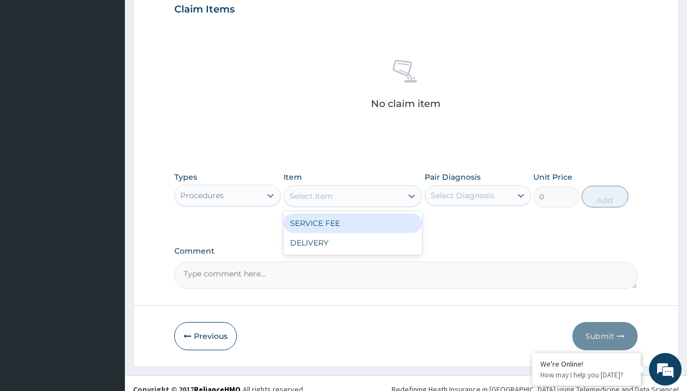
type input "service fee"
click at [352, 223] on div "SERVICE FEE" at bounding box center [352, 223] width 139 height 20
type input "100"
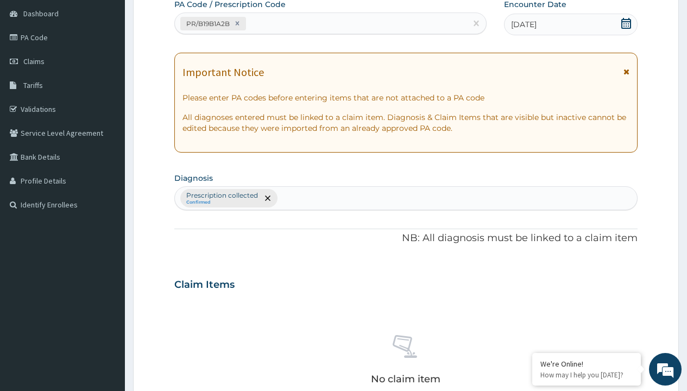
type input "prescription collected"
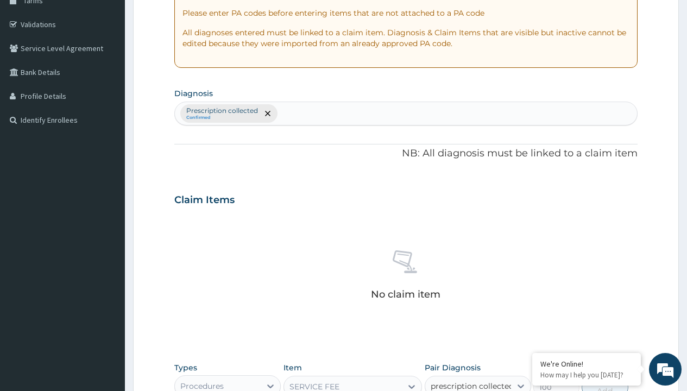
checkbox input "true"
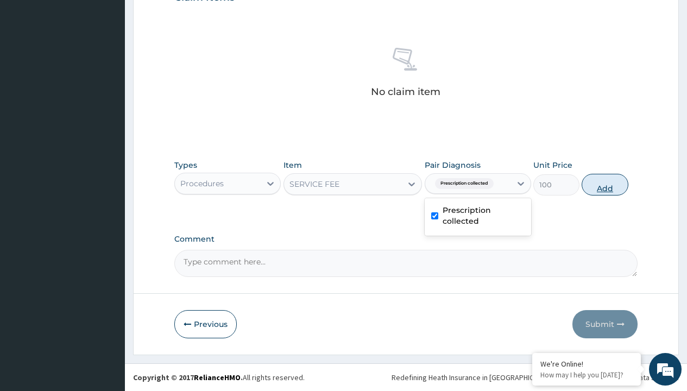
click at [605, 184] on button "Add" at bounding box center [604, 185] width 46 height 22
type input "0"
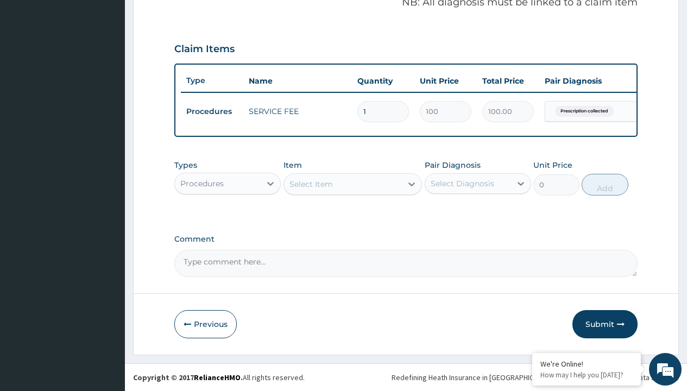
click at [202, 183] on div "Procedures" at bounding box center [201, 183] width 43 height 11
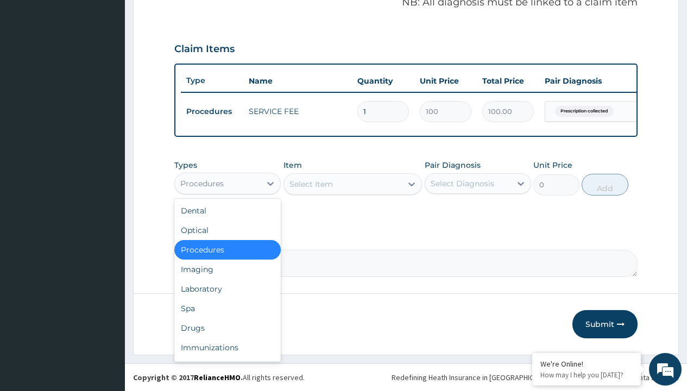
type input "drugs"
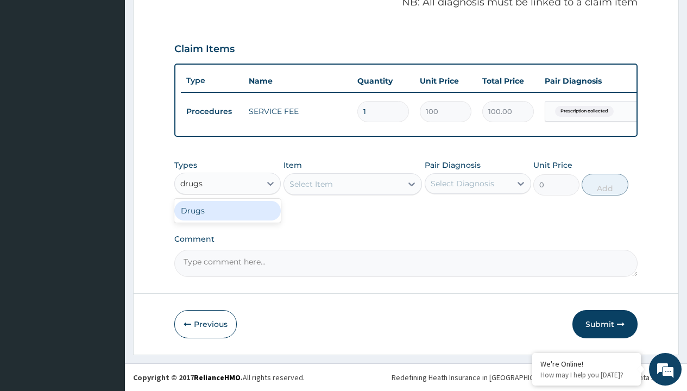
scroll to position [0, 0]
click at [227, 210] on div "Drugs" at bounding box center [227, 211] width 106 height 20
click at [310, 183] on div "Select Item" at bounding box center [352, 184] width 139 height 22
type input "diclomol gel"
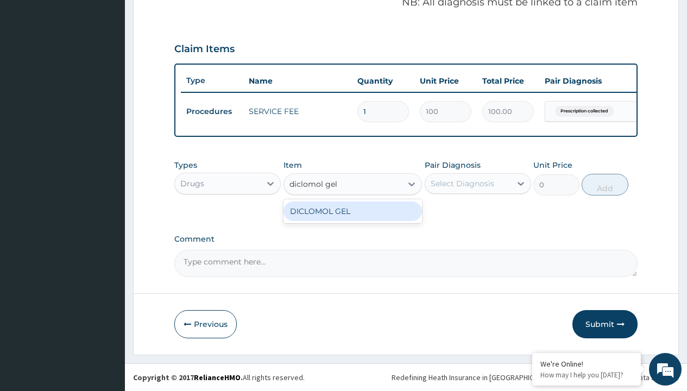
click at [352, 211] on div "DICLOMOL GEL" at bounding box center [352, 211] width 139 height 20
type input "3700"
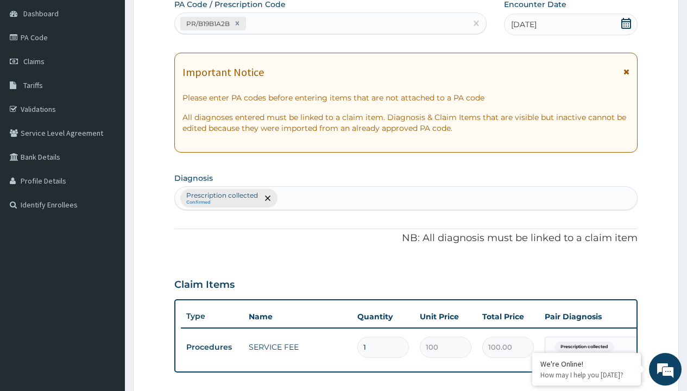
type input "prescription collected"
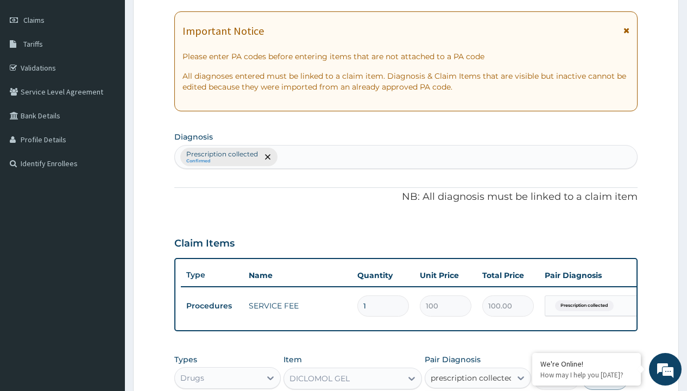
checkbox input "true"
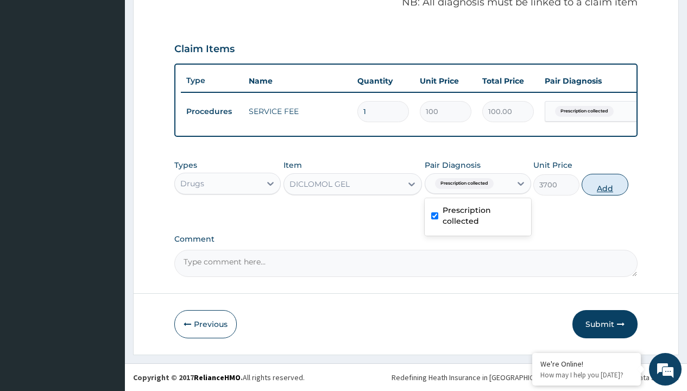
click at [605, 184] on button "Add" at bounding box center [604, 185] width 46 height 22
type input "0"
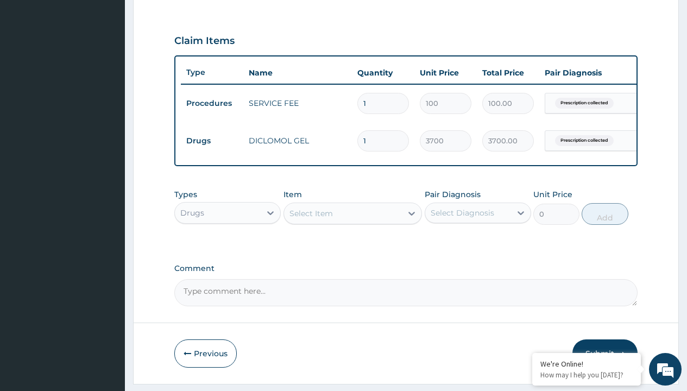
click at [212, 141] on td "Drugs" at bounding box center [212, 141] width 62 height 20
type input "drugs"
click at [227, 247] on div "Drugs" at bounding box center [227, 240] width 106 height 20
click at [310, 219] on div "Select Item" at bounding box center [310, 213] width 43 height 11
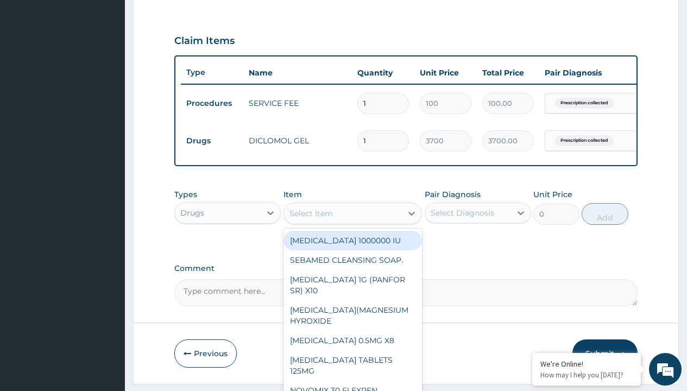
type input "orphenadrine citrate 100mg x 20"
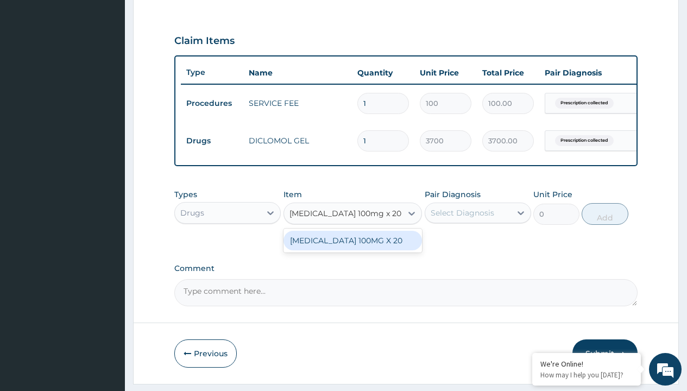
click at [352, 250] on div "[MEDICAL_DATA] 100MG X 20" at bounding box center [352, 241] width 139 height 20
type input "263"
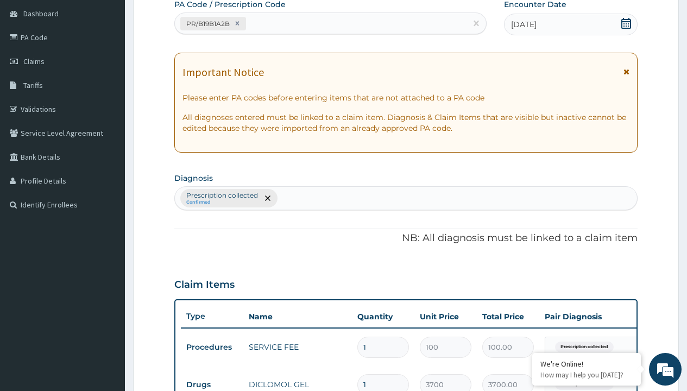
type input "prescription collected"
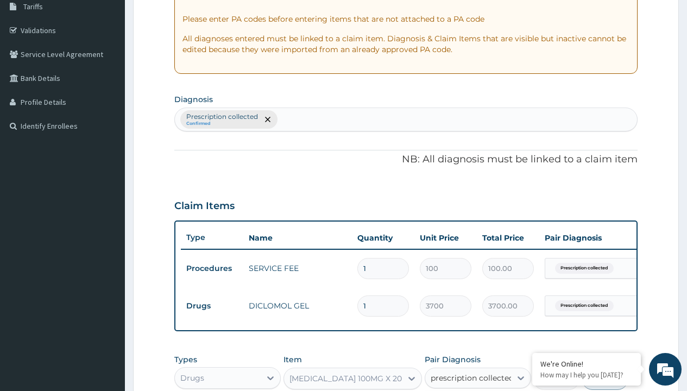
checkbox input "true"
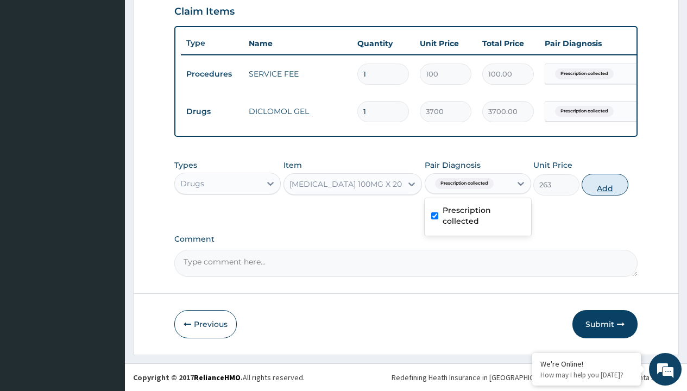
click at [605, 184] on button "Add" at bounding box center [604, 185] width 46 height 22
type input "0"
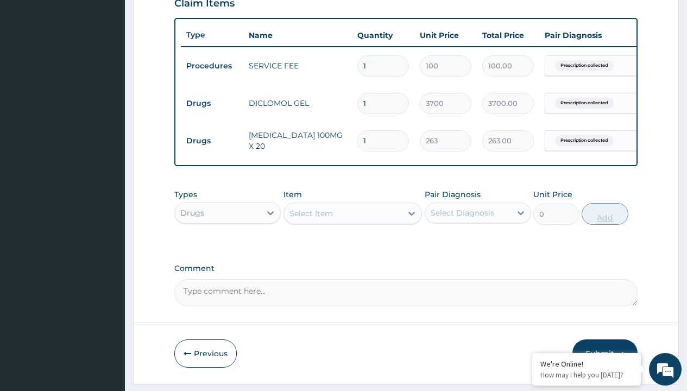
type input "10"
type input "2630.00"
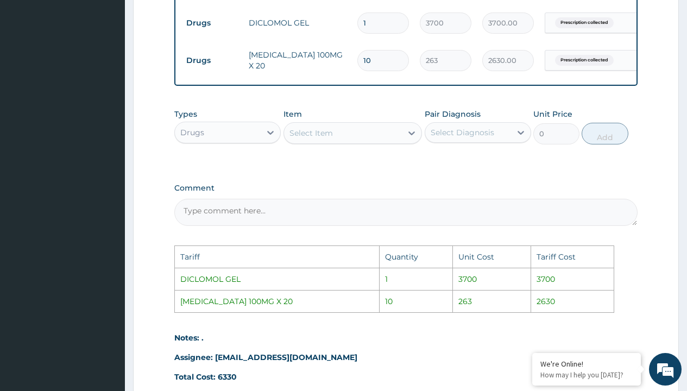
scroll to position [585, 0]
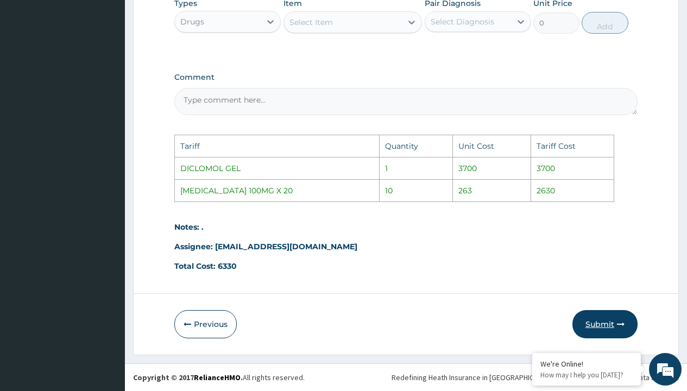
type input "10"
click at [596, 325] on button "Submit" at bounding box center [604, 324] width 65 height 28
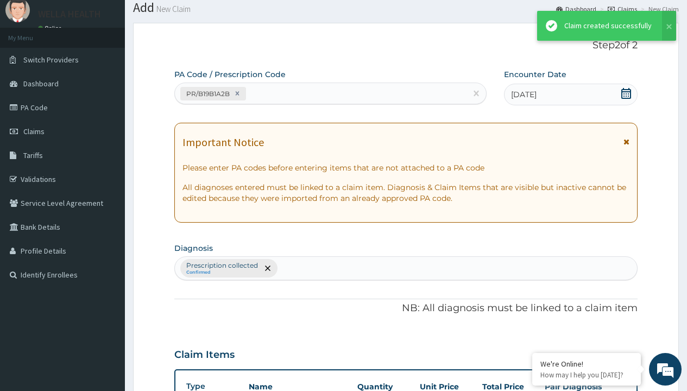
scroll to position [423, 0]
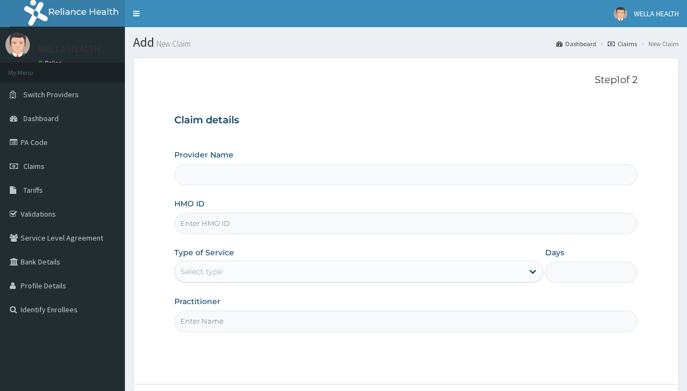
type input "WellaHealth(TELEMEDICINE)"
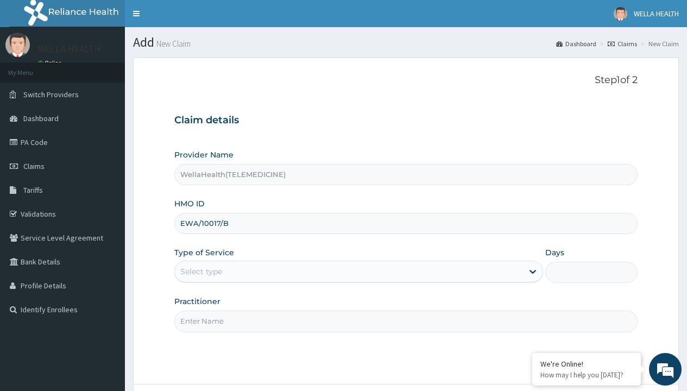
type input "EWA/10017/B"
type input "WellaHealth"
click at [201, 271] on div "Select type" at bounding box center [201, 271] width 42 height 11
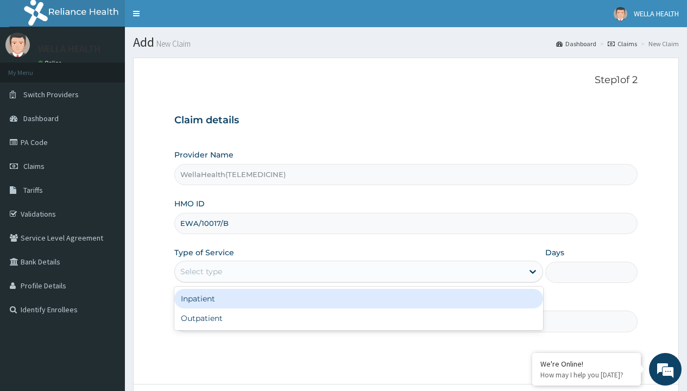
click at [358, 318] on div "Outpatient" at bounding box center [358, 318] width 368 height 20
type input "1"
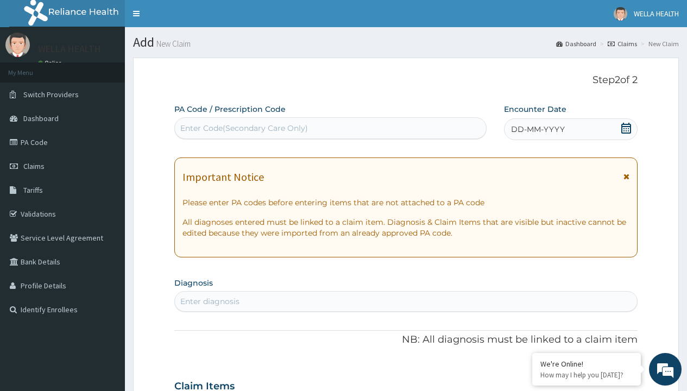
scroll to position [91, 0]
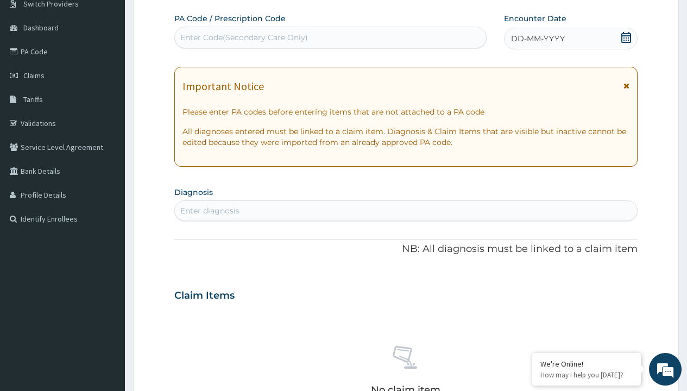
click at [537, 39] on span "DD-MM-YYYY" at bounding box center [538, 38] width 54 height 11
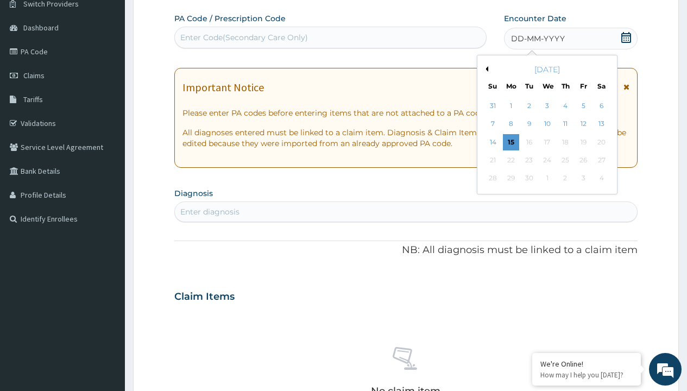
click at [485, 69] on button "Previous Month" at bounding box center [484, 68] width 5 height 5
click at [528, 142] on div "12" at bounding box center [528, 142] width 16 height 16
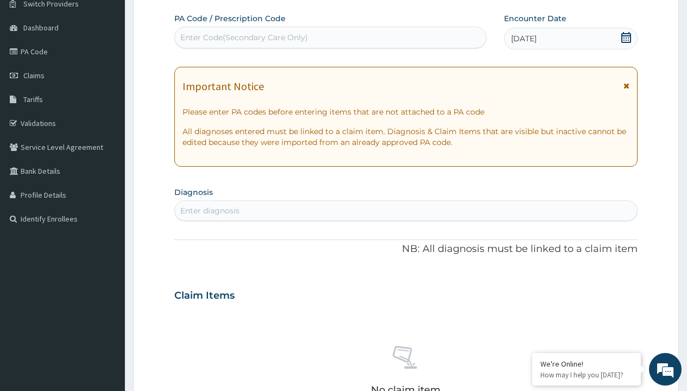
scroll to position [0, 0]
click at [243, 37] on div "Enter Code(Secondary Care Only)" at bounding box center [244, 37] width 128 height 11
type input "PR/179EDD3B"
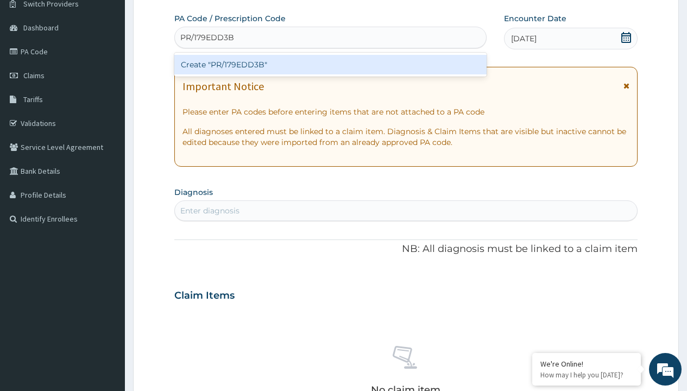
click at [330, 65] on div "Create "PR/179EDD3B"" at bounding box center [330, 65] width 312 height 20
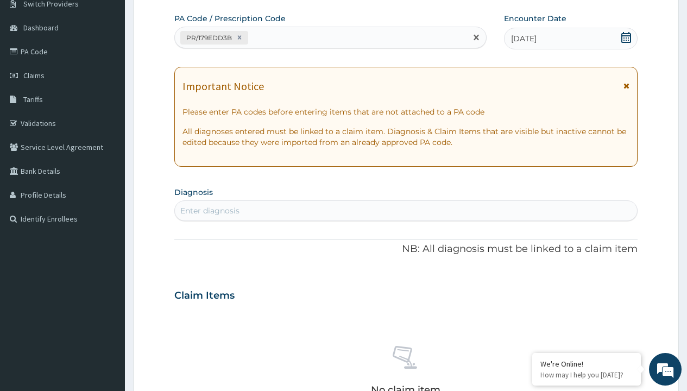
click at [209, 211] on div "Enter diagnosis" at bounding box center [209, 210] width 59 height 11
type input "prescription collected"
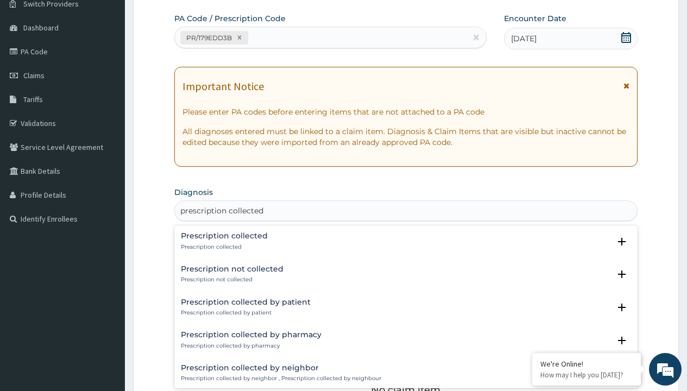
click at [223, 246] on p "Prescription collected" at bounding box center [224, 247] width 87 height 8
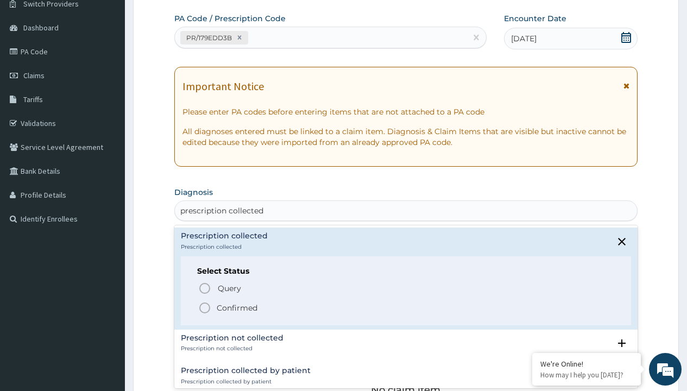
click at [237, 307] on p "Confirmed" at bounding box center [237, 307] width 41 height 11
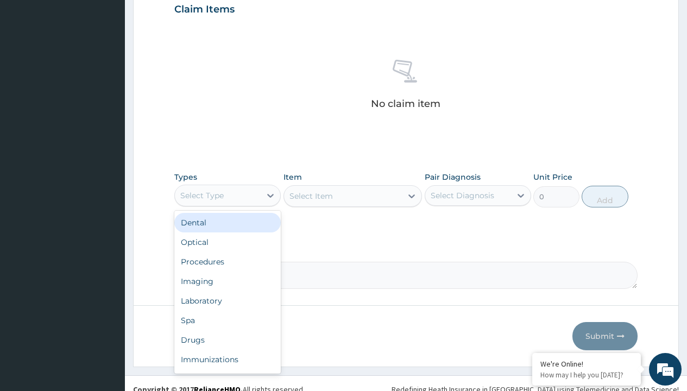
type input "procedures"
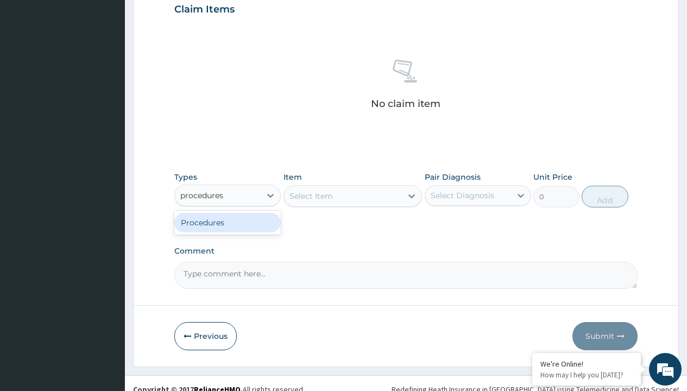
click at [227, 222] on div "Procedures" at bounding box center [227, 223] width 106 height 20
click at [310, 195] on div "Select Item" at bounding box center [310, 195] width 43 height 11
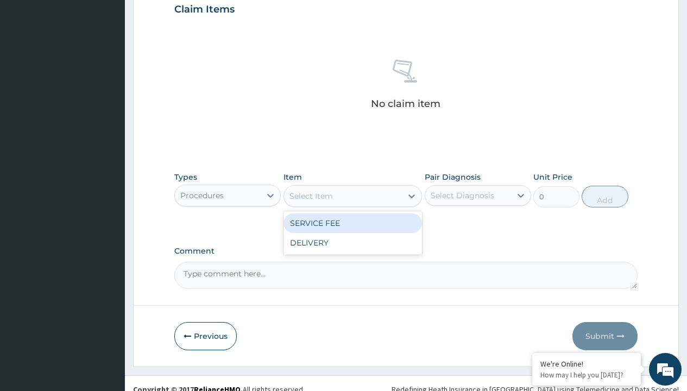
type input "service fee"
click at [352, 223] on div "SERVICE FEE" at bounding box center [352, 223] width 139 height 20
type input "100"
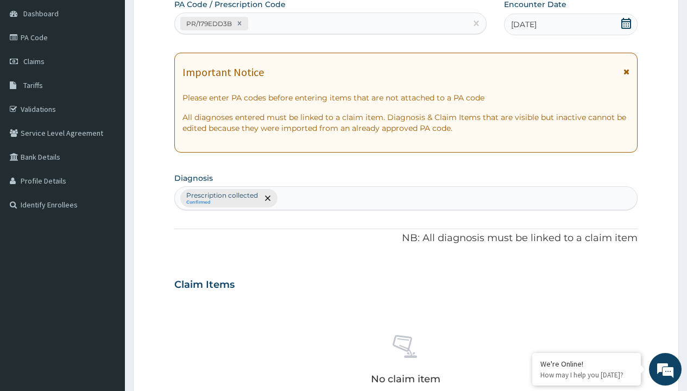
type input "prescription collected"
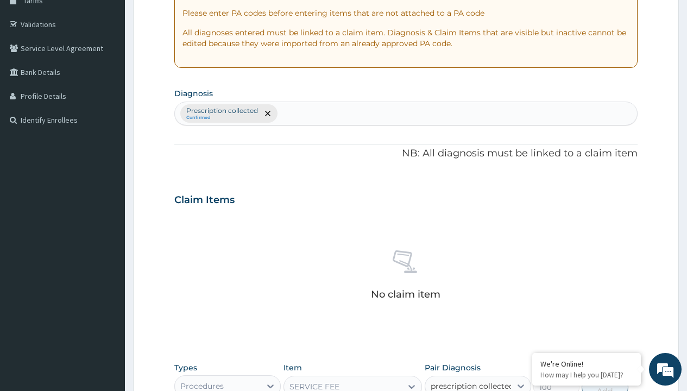
checkbox input "true"
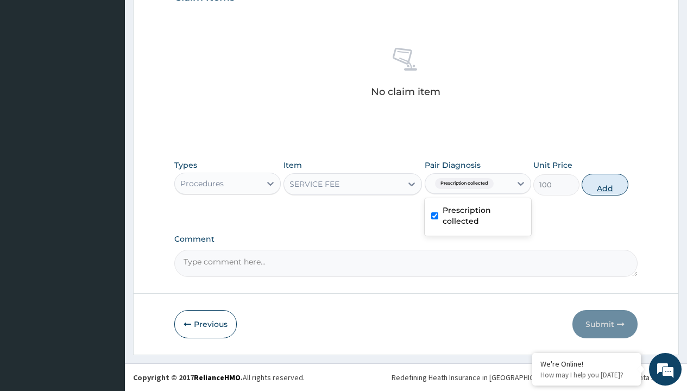
click at [605, 184] on button "Add" at bounding box center [604, 185] width 46 height 22
type input "0"
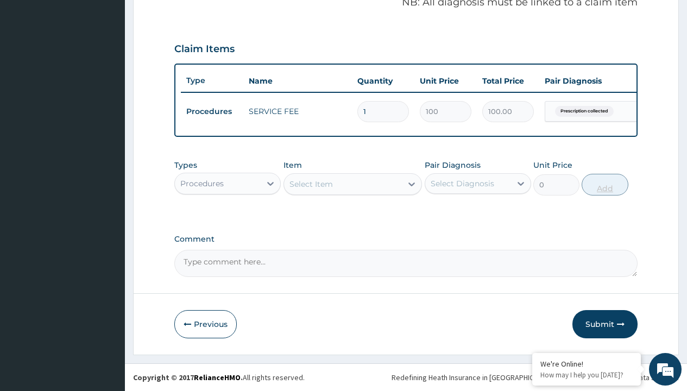
scroll to position [348, 0]
click at [202, 183] on div "Procedures" at bounding box center [201, 183] width 43 height 11
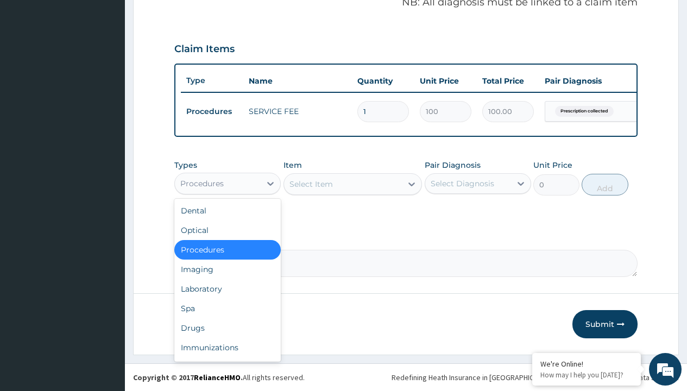
type input "drugs"
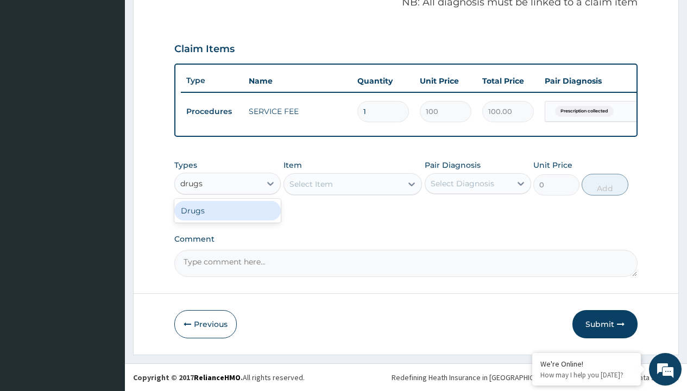
click at [227, 210] on div "Drugs" at bounding box center [227, 211] width 106 height 20
click at [310, 183] on div "Select Item" at bounding box center [352, 184] width 139 height 22
type input "arthermeter + [MEDICAL_DATA] tab (lokmal)"
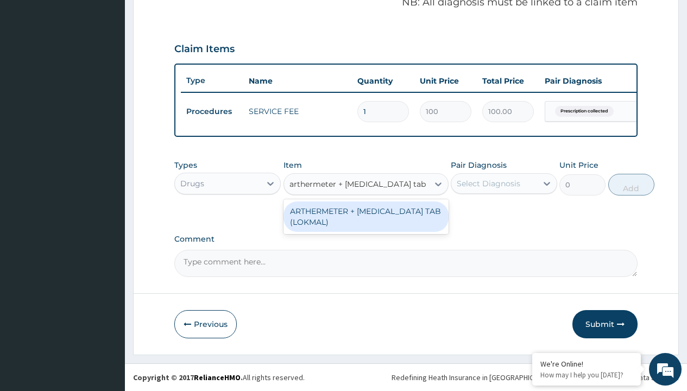
click at [365, 216] on div "ARTHERMETER + [MEDICAL_DATA] TAB (LOKMAL)" at bounding box center [365, 216] width 165 height 30
type input "300"
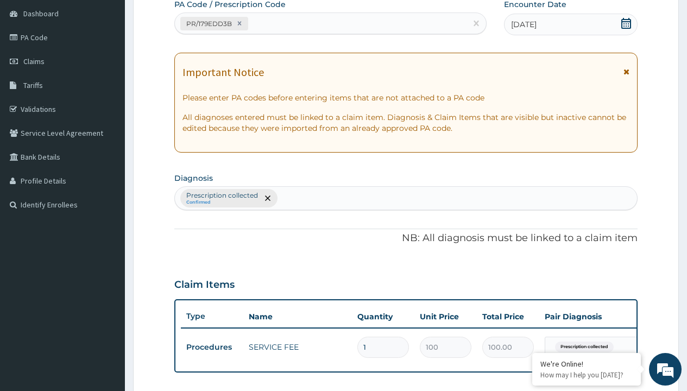
type input "prescription collected"
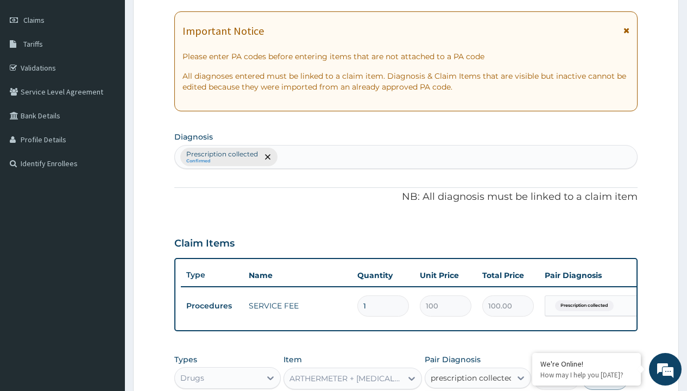
checkbox input "true"
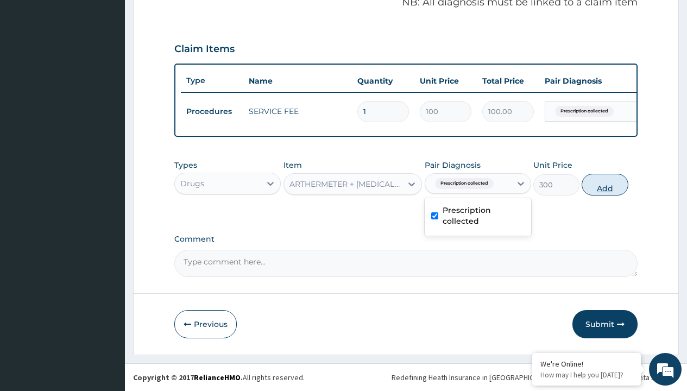
click at [605, 184] on button "Add" at bounding box center [604, 185] width 46 height 22
type input "0"
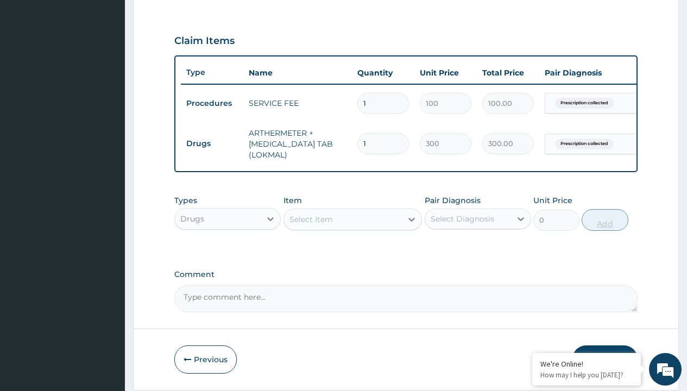
type input "6"
type input "1800.00"
type input "6"
click at [212, 143] on td "Drugs" at bounding box center [212, 144] width 62 height 20
type input "drugs"
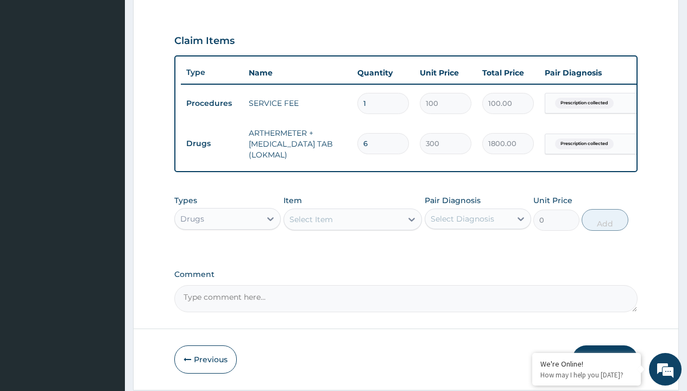
scroll to position [0, 0]
click at [227, 253] on div "Drugs" at bounding box center [227, 246] width 106 height 20
click at [310, 225] on div "Select Item" at bounding box center [310, 219] width 43 height 11
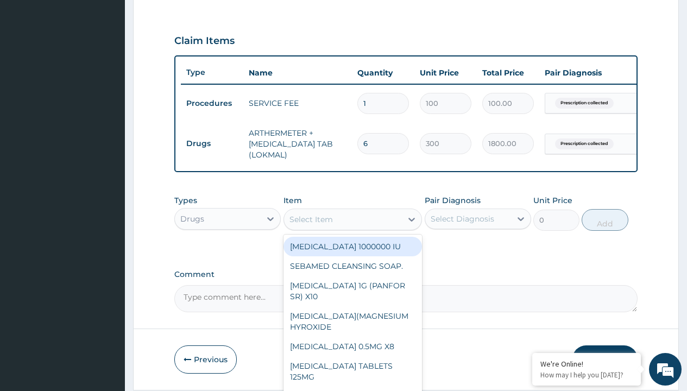
type input "emzor pcm tablet/sach"
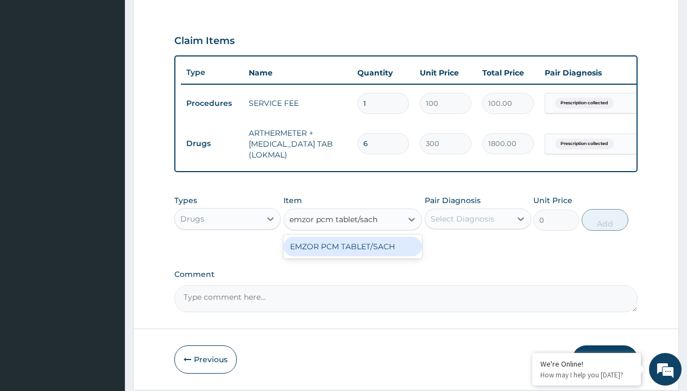
click at [352, 254] on div "EMZOR PCM TABLET/SACH" at bounding box center [352, 247] width 139 height 20
type input "25"
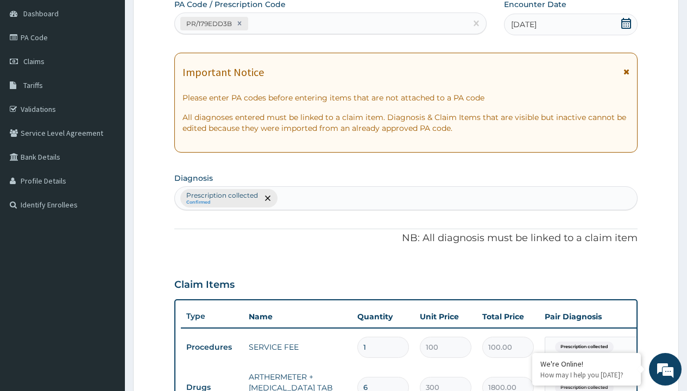
type input "prescription collected"
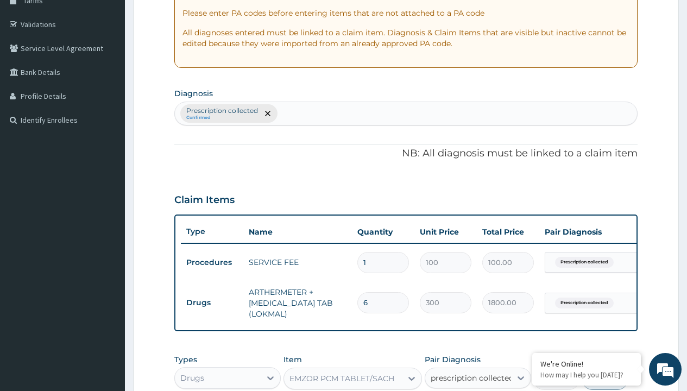
checkbox input "true"
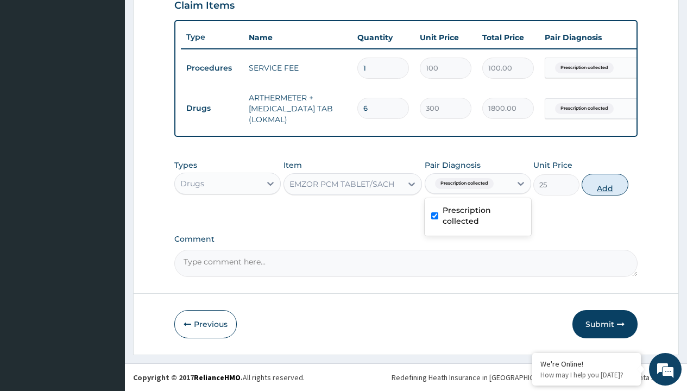
click at [605, 184] on button "Add" at bounding box center [604, 185] width 46 height 22
type input "0"
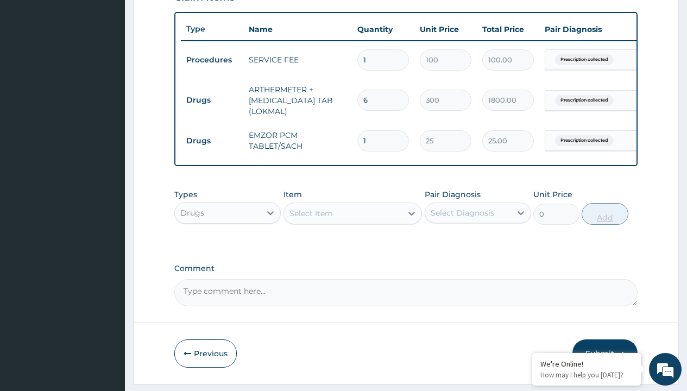
type input "24"
type input "600.00"
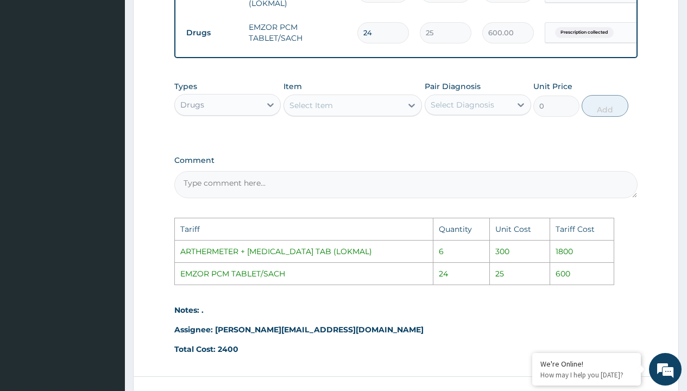
scroll to position [591, 0]
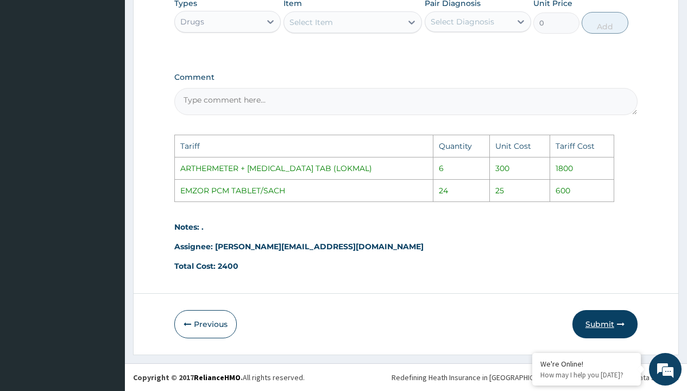
type input "24"
click at [587, 319] on button "Submit" at bounding box center [604, 324] width 65 height 28
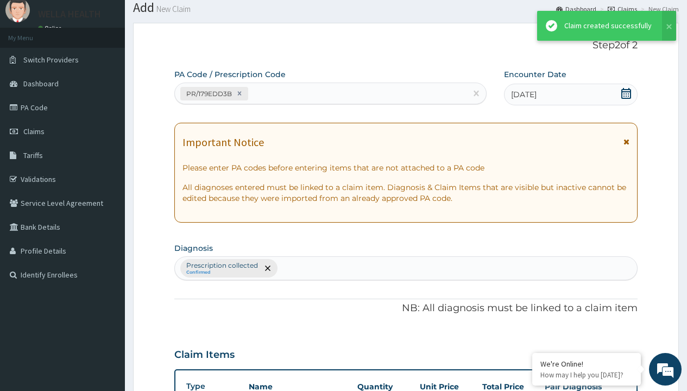
scroll to position [429, 0]
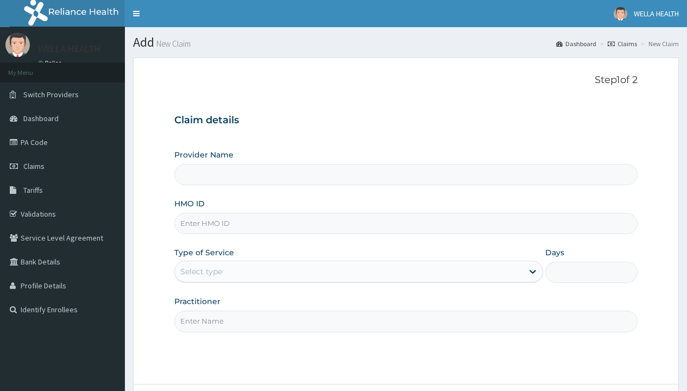
type input "WellaHealth(TELEMEDICINE)"
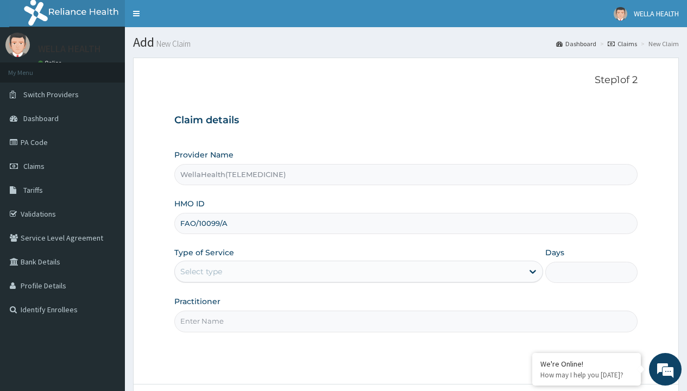
type input "FAO/10099/A"
type input "WellaHealth"
click at [201, 271] on div "Select type" at bounding box center [201, 271] width 42 height 11
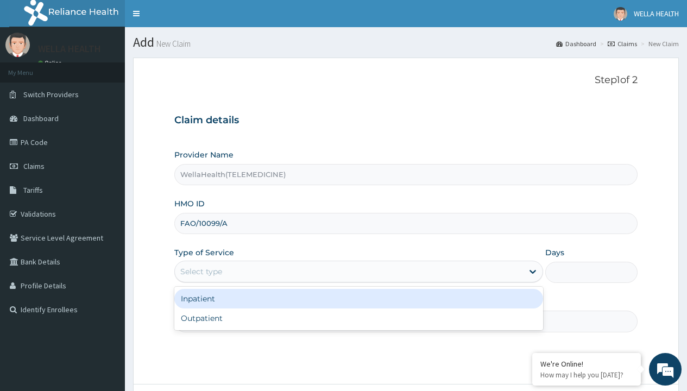
click at [358, 318] on div "Outpatient" at bounding box center [358, 318] width 368 height 20
type input "1"
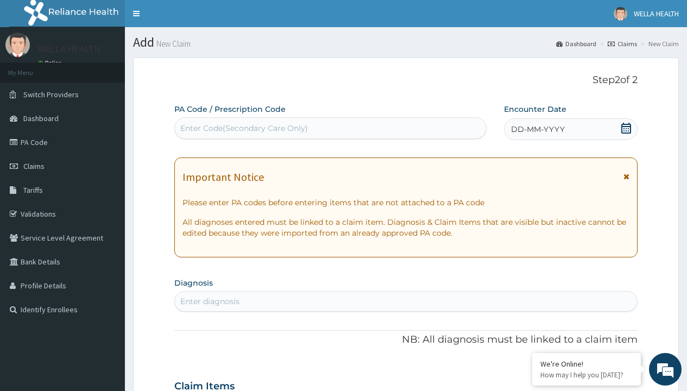
scroll to position [91, 0]
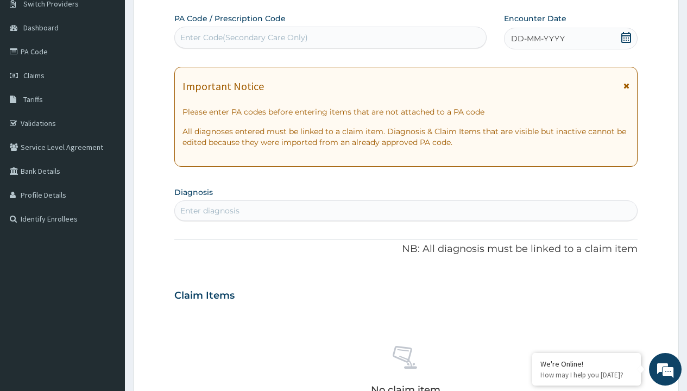
click at [537, 39] on span "DD-MM-YYYY" at bounding box center [538, 38] width 54 height 11
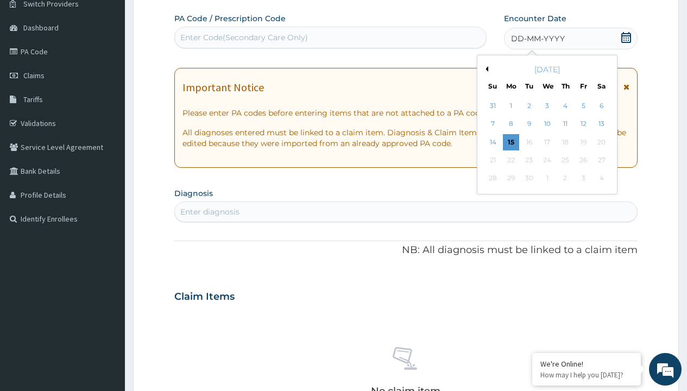
click at [485, 69] on button "Previous Month" at bounding box center [484, 68] width 5 height 5
click at [528, 142] on div "12" at bounding box center [528, 142] width 16 height 16
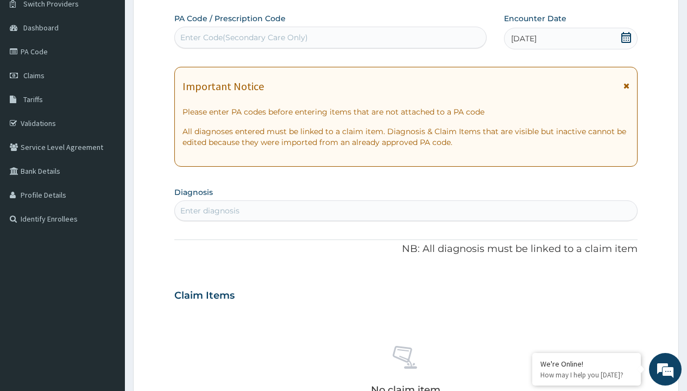
click at [243, 37] on div "Enter Code(Secondary Care Only)" at bounding box center [244, 37] width 128 height 11
type input "PR/37874209"
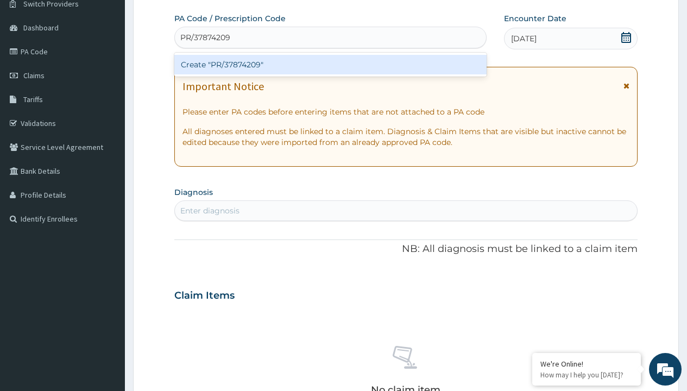
click at [330, 65] on div "Create "PR/37874209"" at bounding box center [330, 65] width 312 height 20
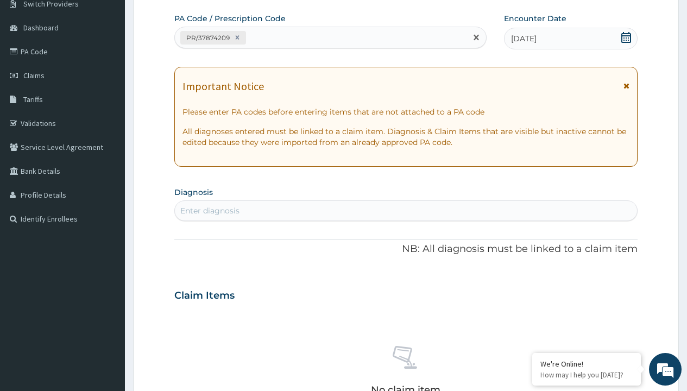
click at [209, 211] on div "Enter diagnosis" at bounding box center [209, 210] width 59 height 11
type input "prescription collected"
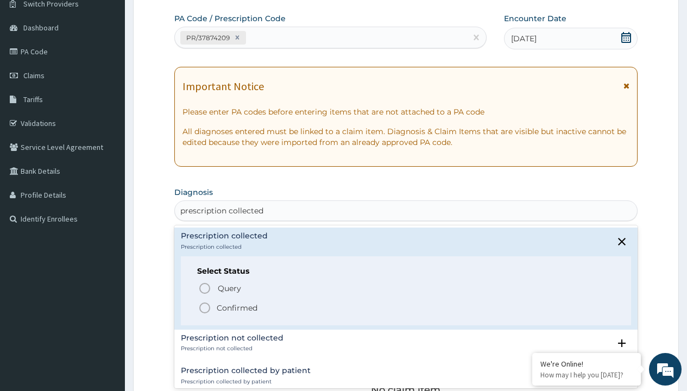
click at [237, 307] on p "Confirmed" at bounding box center [237, 307] width 41 height 11
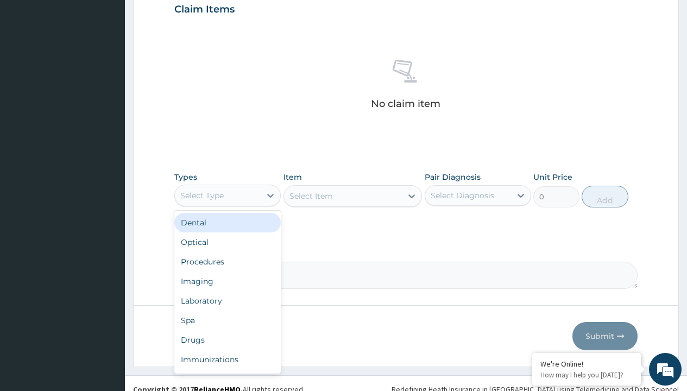
type input "procedures"
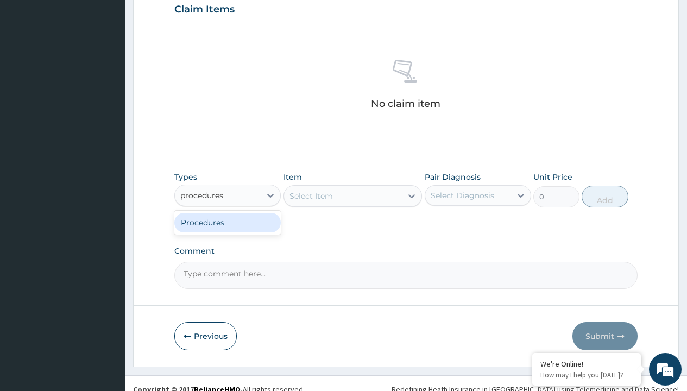
scroll to position [0, 0]
click at [227, 222] on div "Procedures" at bounding box center [227, 223] width 106 height 20
click at [310, 195] on div "Select Item" at bounding box center [310, 195] width 43 height 11
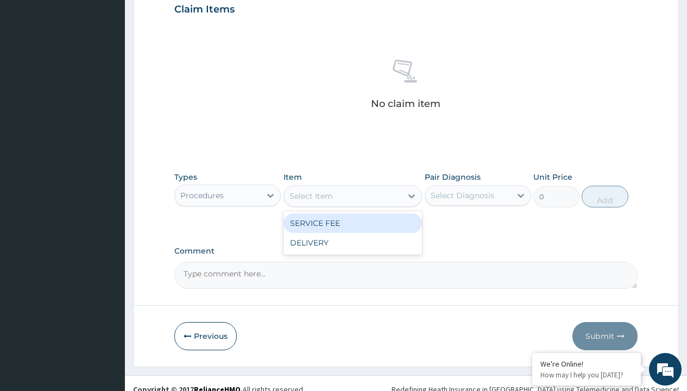
type input "service fee"
click at [352, 223] on div "SERVICE FEE" at bounding box center [352, 223] width 139 height 20
type input "100"
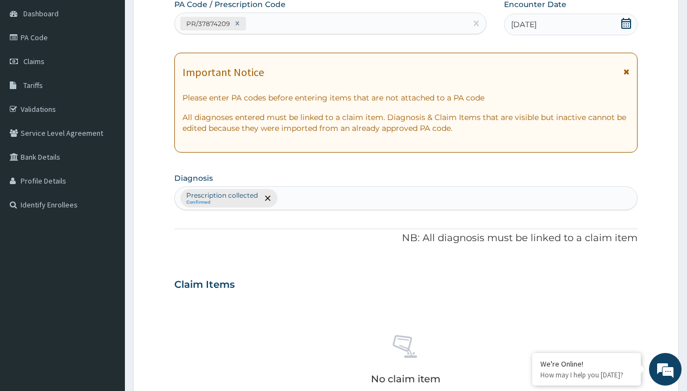
type input "prescription collected"
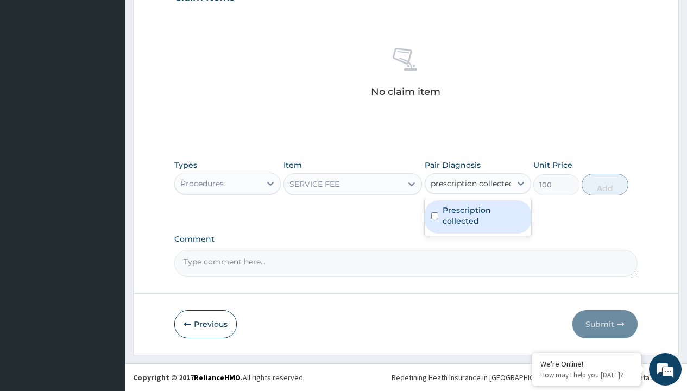
click at [477, 217] on label "Prescription collected" at bounding box center [483, 216] width 82 height 22
checkbox input "true"
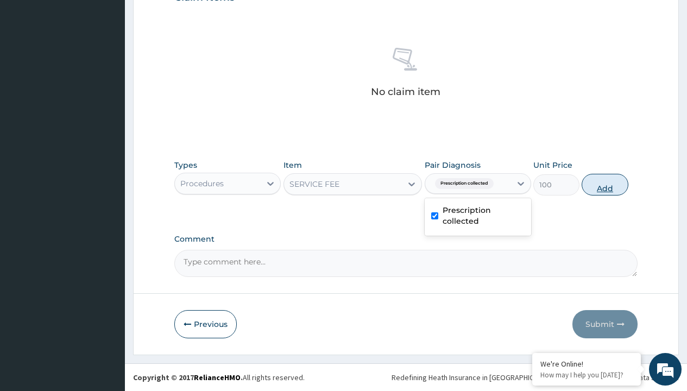
click at [605, 184] on button "Add" at bounding box center [604, 185] width 46 height 22
type input "0"
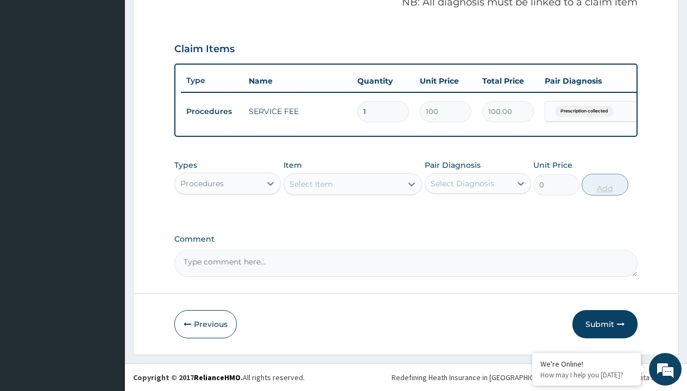
scroll to position [348, 0]
click at [202, 183] on div "Procedures" at bounding box center [201, 183] width 43 height 11
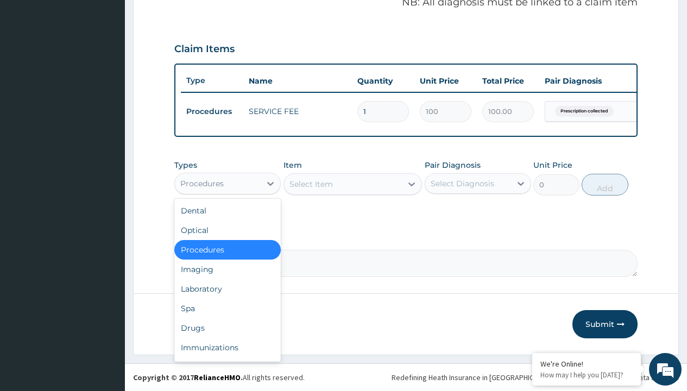
type input "drugs"
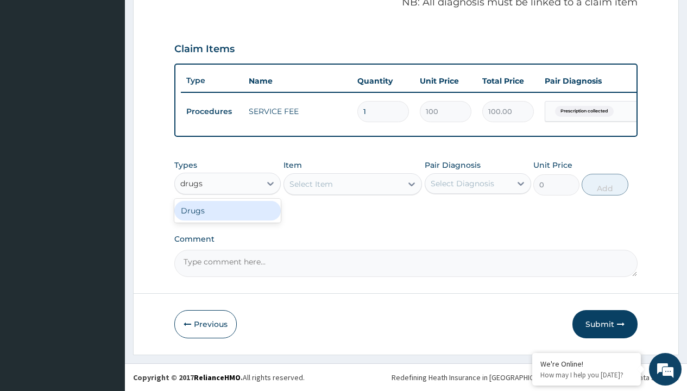
click at [227, 210] on div "Drugs" at bounding box center [227, 211] width 106 height 20
click at [310, 183] on div "Select Item" at bounding box center [352, 184] width 139 height 22
type input "azithromycin 500mg x6"
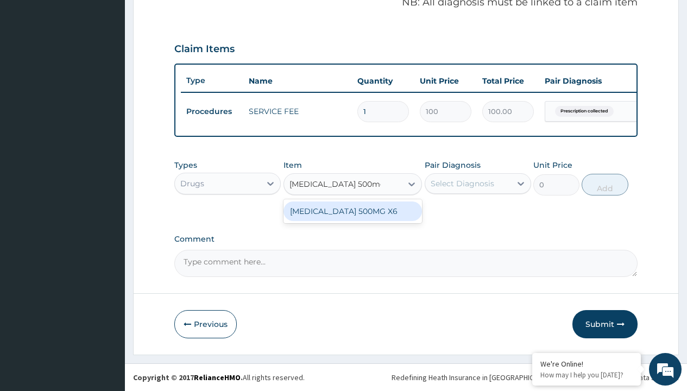
click at [352, 211] on div "[MEDICAL_DATA] 500MG X6" at bounding box center [352, 211] width 139 height 20
type input "1300"
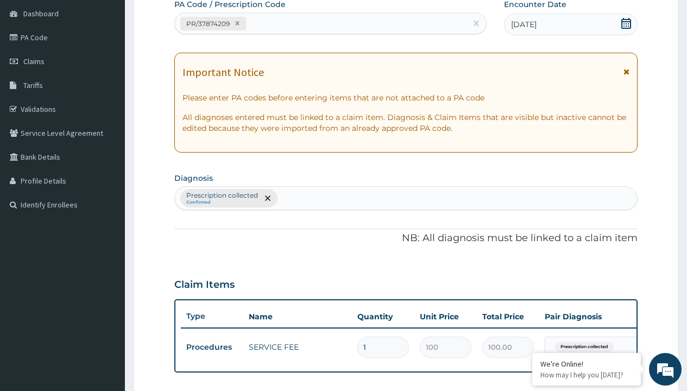
type input "prescription collected"
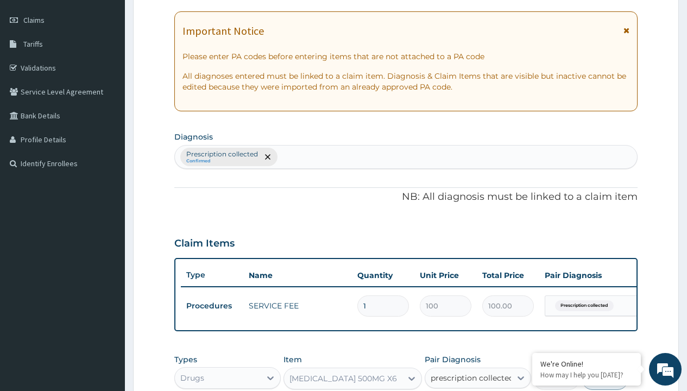
checkbox input "true"
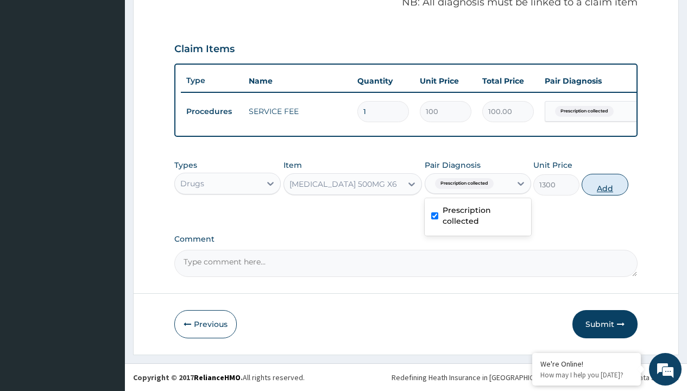
click at [605, 184] on button "Add" at bounding box center [604, 185] width 46 height 22
type input "0"
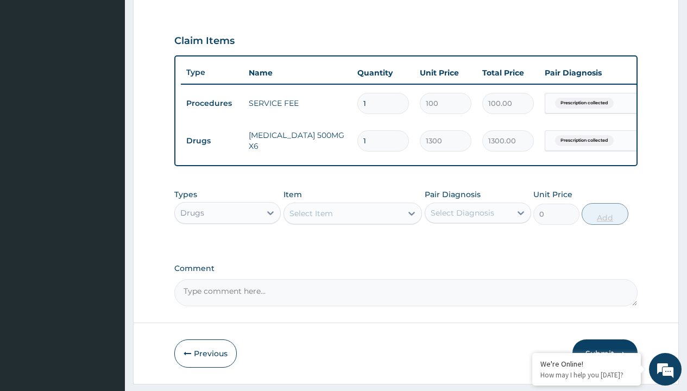
type input "3"
type input "3900.00"
type input "3"
click at [212, 141] on td "Drugs" at bounding box center [212, 141] width 62 height 20
type input "drugs"
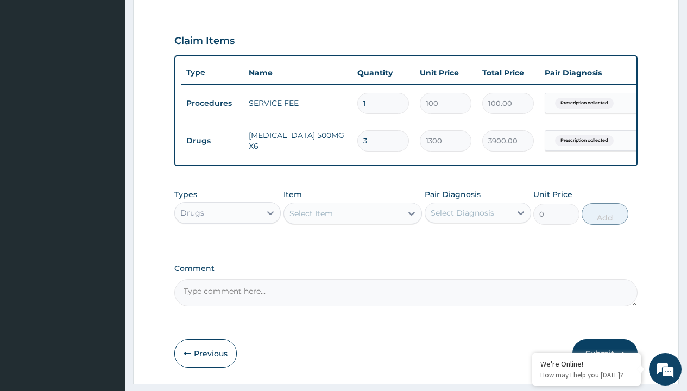
scroll to position [0, 0]
click at [227, 247] on div "Drugs" at bounding box center [227, 240] width 106 height 20
click at [310, 219] on div "Select Item" at bounding box center [310, 213] width 43 height 11
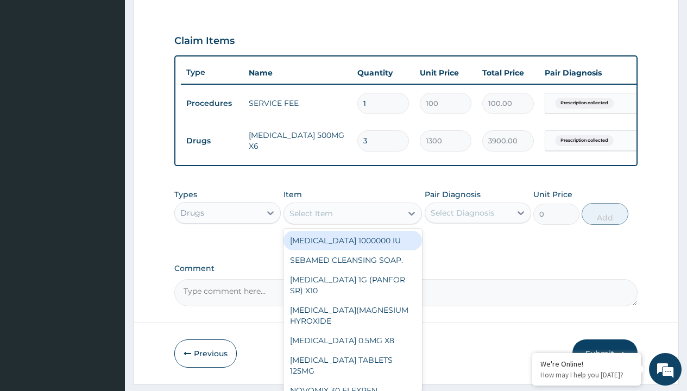
type input "paracetamol 500mg tablet emzor/sach"
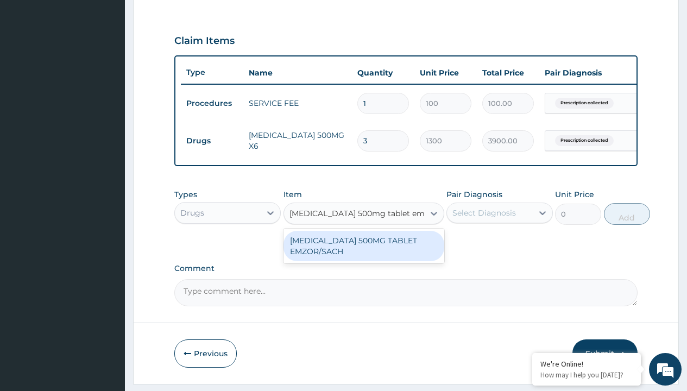
click at [363, 253] on div "[MEDICAL_DATA] 500MG TABLET EMZOR/SACH" at bounding box center [363, 246] width 161 height 30
type input "24"
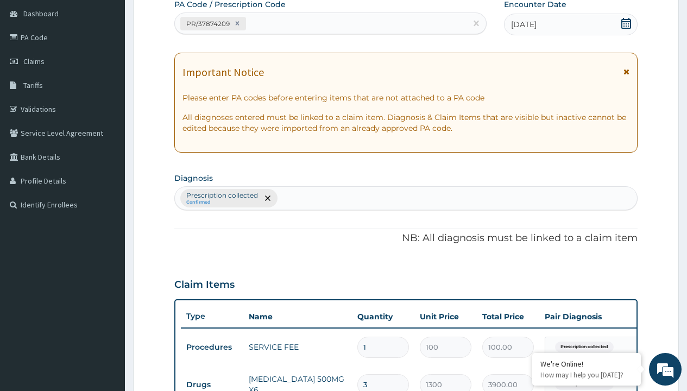
type input "prescription collected"
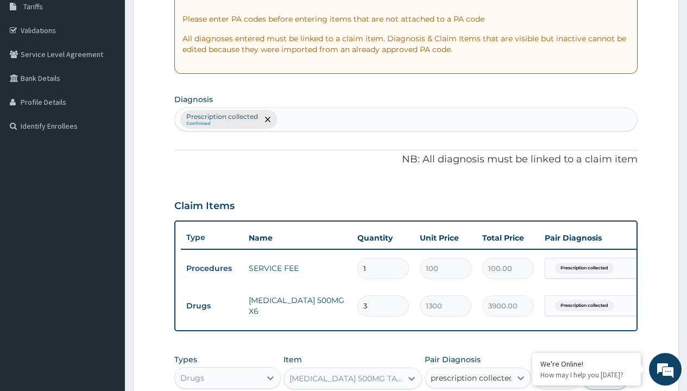
checkbox input "true"
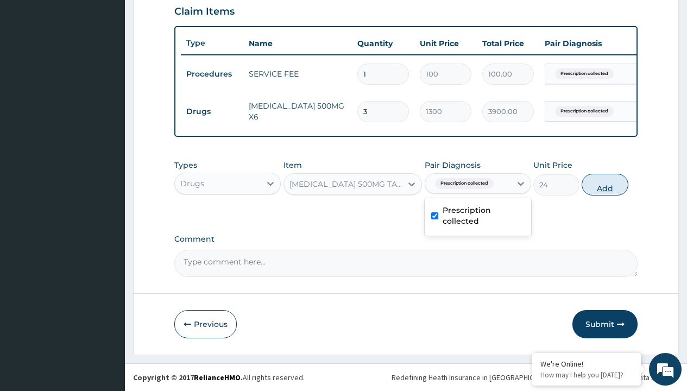
click at [605, 184] on button "Add" at bounding box center [604, 185] width 46 height 22
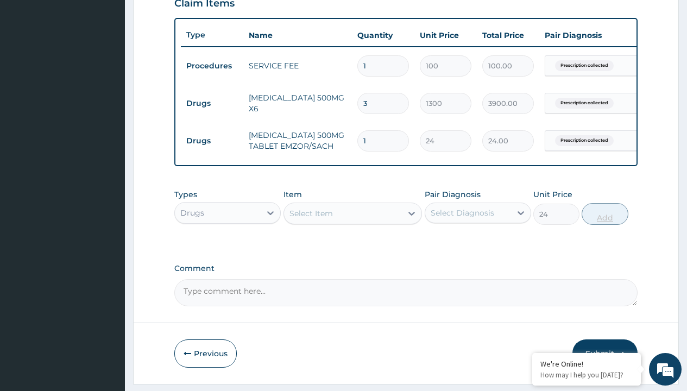
type input "0"
type input "24"
type input "576.00"
type input "24"
click at [212, 103] on td "Drugs" at bounding box center [212, 103] width 62 height 20
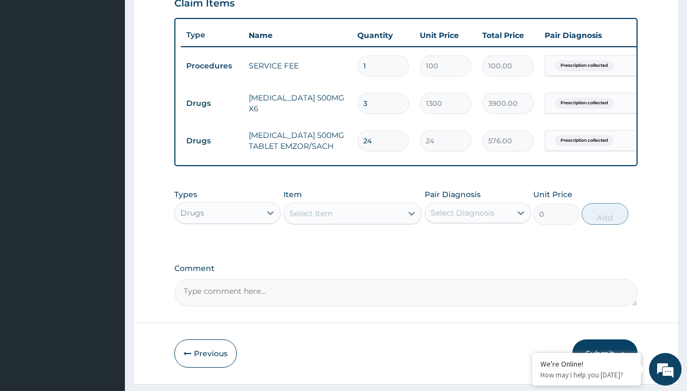
type input "drugs"
click at [227, 247] on div "Drugs" at bounding box center [227, 240] width 106 height 20
click at [310, 219] on div "Select Item" at bounding box center [310, 213] width 43 height 11
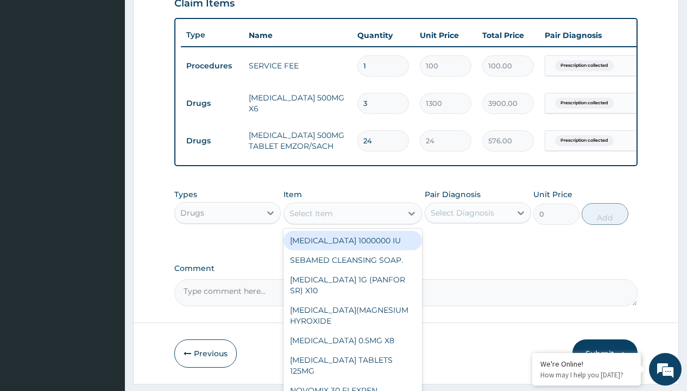
type input "throat lozenges"
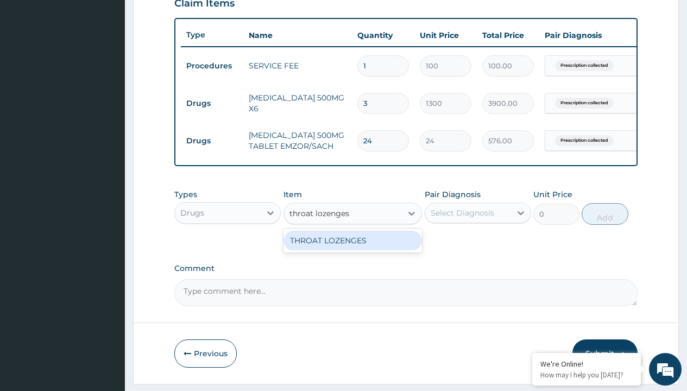
click at [352, 248] on div "THROAT LOZENGES" at bounding box center [352, 241] width 139 height 20
type input "196"
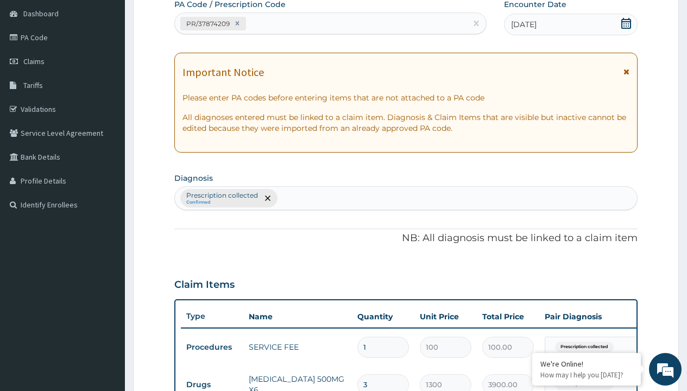
type input "prescription collected"
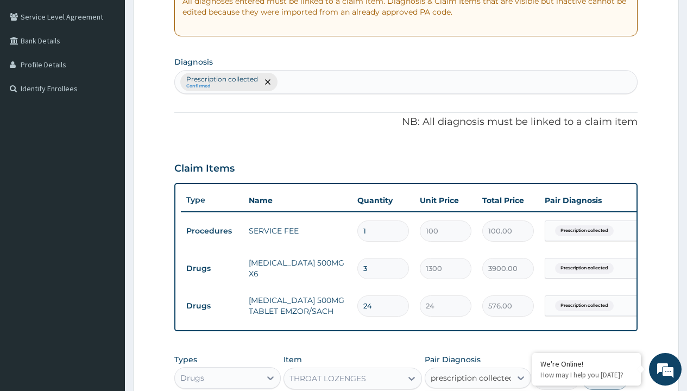
checkbox input "true"
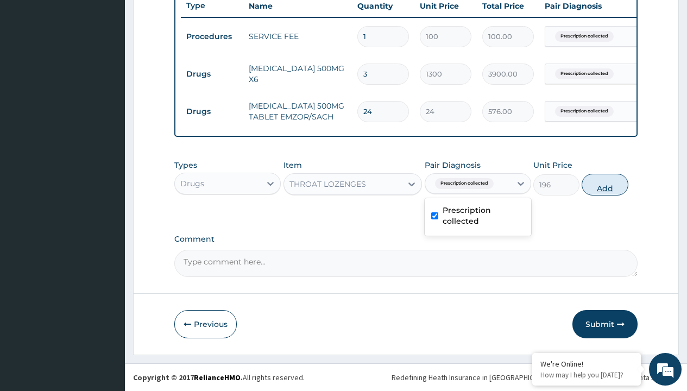
click at [605, 184] on button "Add" at bounding box center [604, 185] width 46 height 22
type input "0"
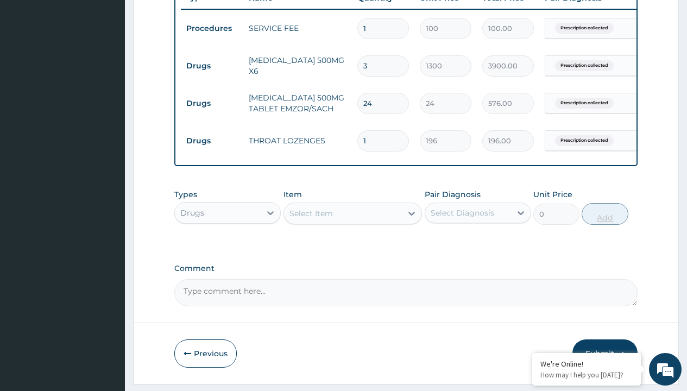
type input "15"
type input "2940.00"
type input "15"
click at [212, 66] on td "Drugs" at bounding box center [212, 66] width 62 height 20
type input "drugs"
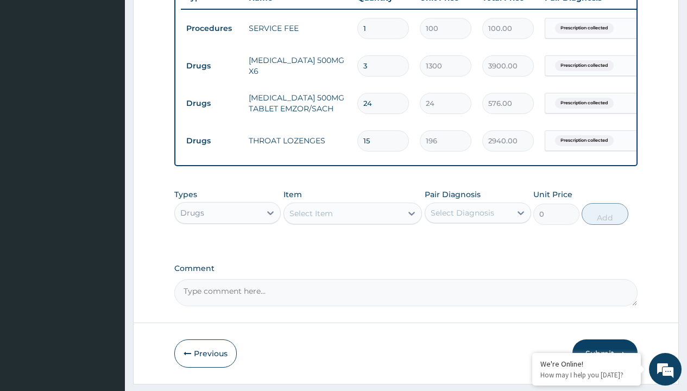
scroll to position [0, 0]
click at [227, 247] on div "Drugs" at bounding box center [227, 240] width 106 height 20
click at [310, 219] on div "Select Item" at bounding box center [310, 213] width 43 height 11
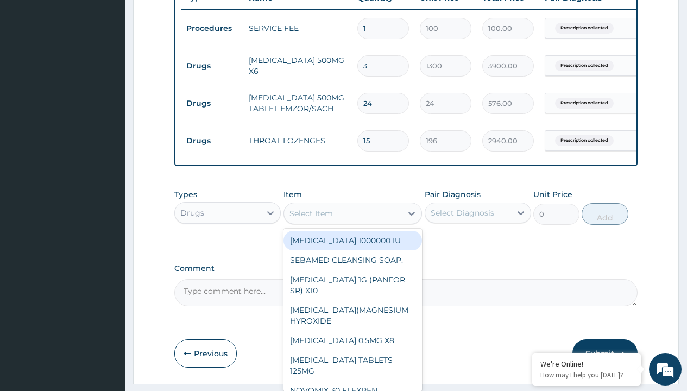
type input "orphenadrine tablet 100mg"
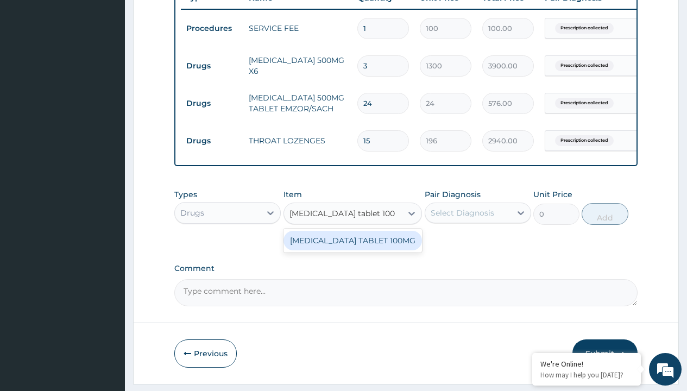
click at [352, 248] on div "[MEDICAL_DATA] TABLET 100MG" at bounding box center [352, 241] width 139 height 20
type input "237.5"
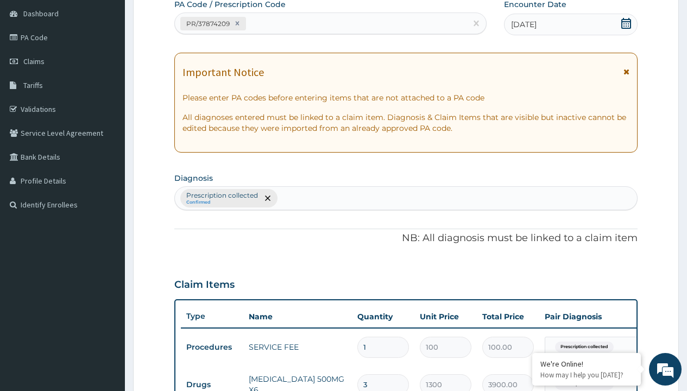
type input "prescription collected"
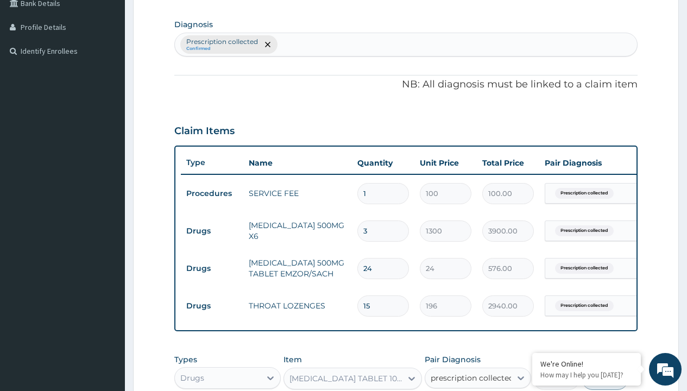
checkbox input "true"
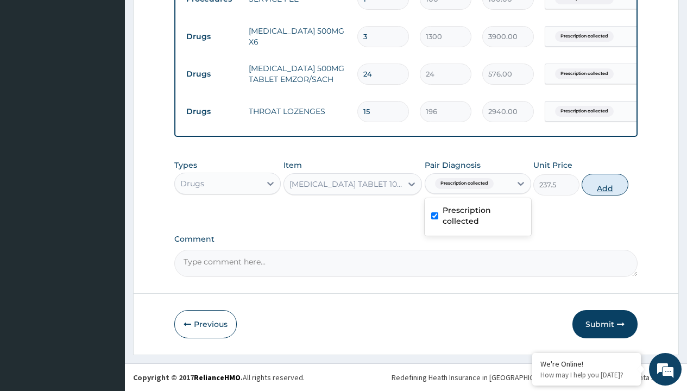
click at [605, 184] on button "Add" at bounding box center [604, 185] width 46 height 22
type input "0"
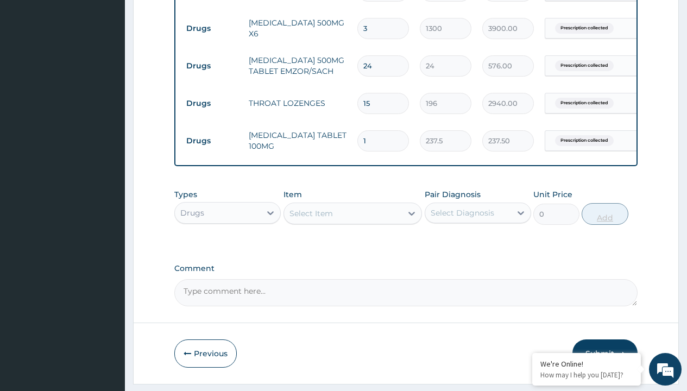
type input "10"
type input "2375.00"
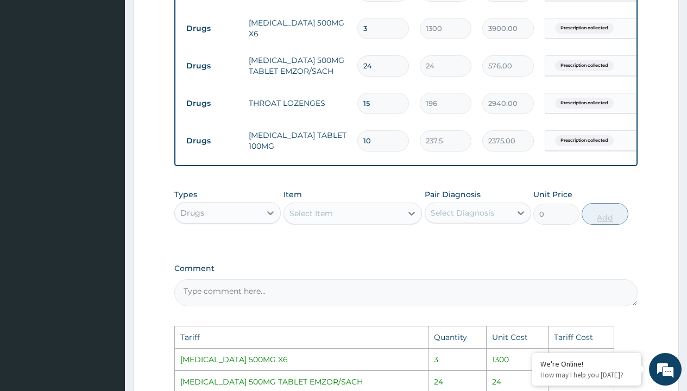
scroll to position [704, 0]
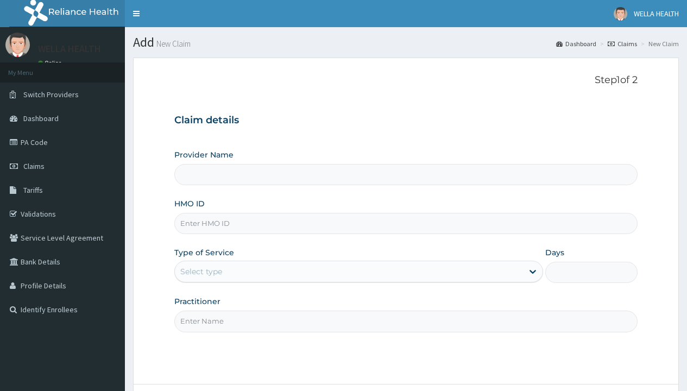
type input "ICN/10064/E"
type input "WellaHealth(TELEMEDICINE)"
type input "ICN/10064/E"
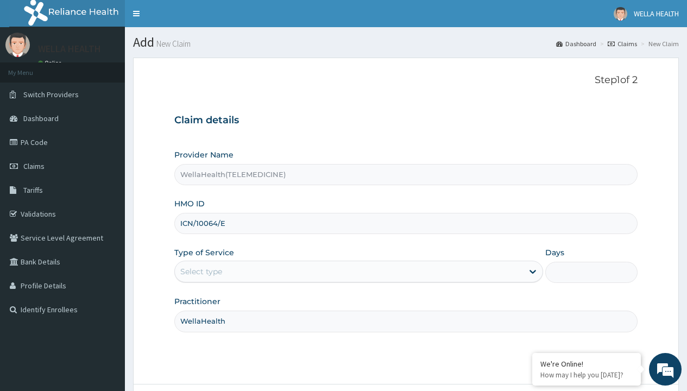
type input "WellaHealth"
click at [201, 271] on div "Select type" at bounding box center [201, 271] width 42 height 11
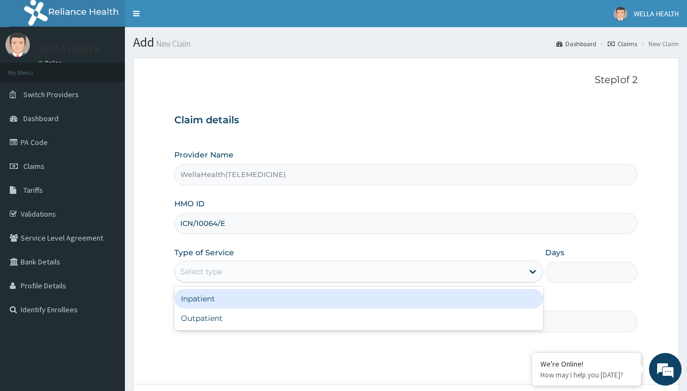
click at [358, 318] on div "Outpatient" at bounding box center [358, 318] width 368 height 20
type input "1"
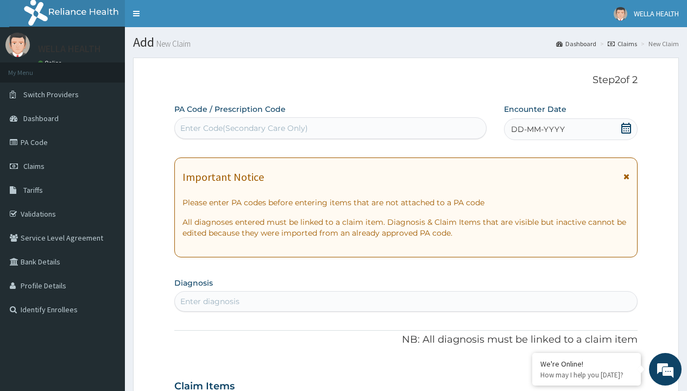
scroll to position [91, 0]
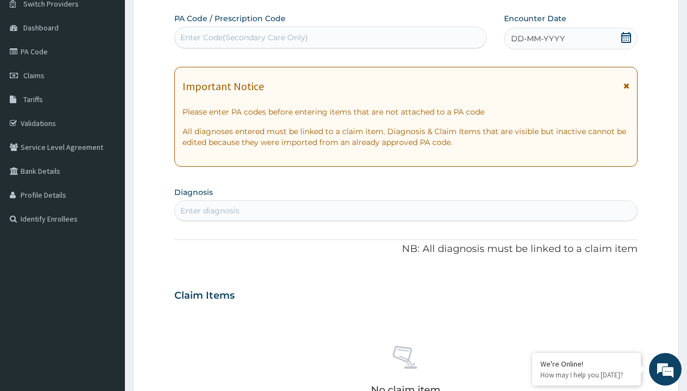
click at [537, 39] on span "DD-MM-YYYY" at bounding box center [538, 38] width 54 height 11
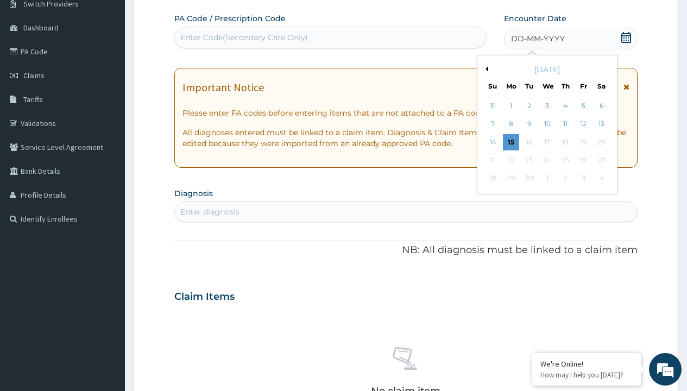
click at [485, 69] on button "Previous Month" at bounding box center [484, 68] width 5 height 5
click at [528, 142] on div "12" at bounding box center [528, 142] width 16 height 16
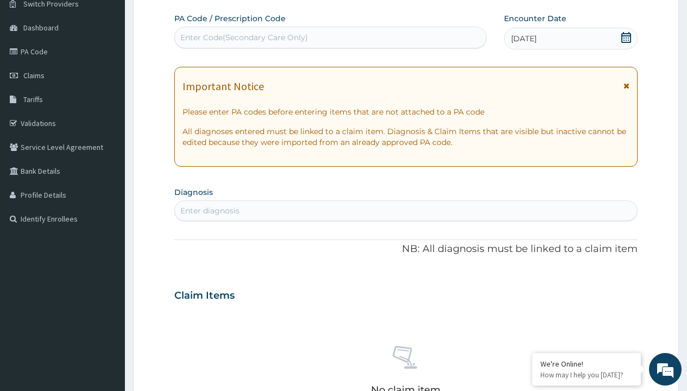
click at [243, 37] on div "Enter Code(Secondary Care Only)" at bounding box center [244, 37] width 128 height 11
type input "PR/6B481CD7"
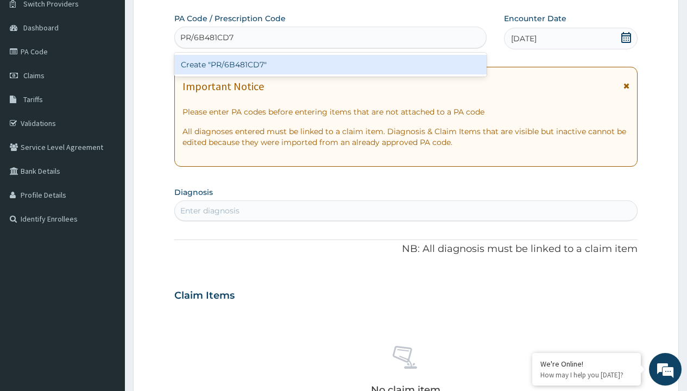
click at [330, 65] on div "Create "PR/6B481CD7"" at bounding box center [330, 65] width 312 height 20
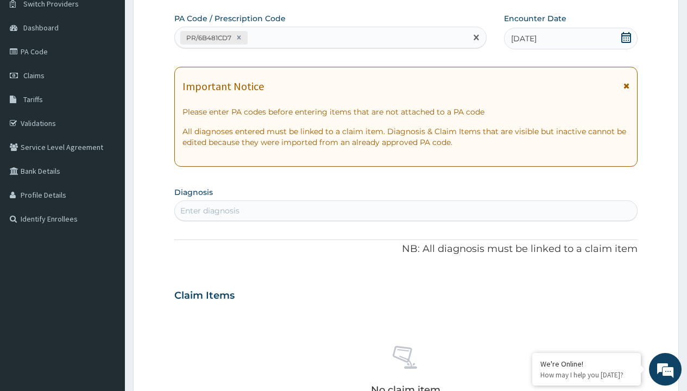
click at [209, 211] on div "Enter diagnosis" at bounding box center [209, 210] width 59 height 11
type input "prescription collected"
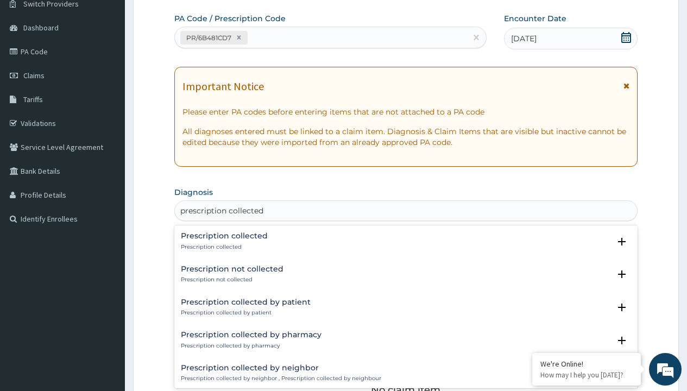
click at [223, 246] on p "Prescription collected" at bounding box center [224, 247] width 87 height 8
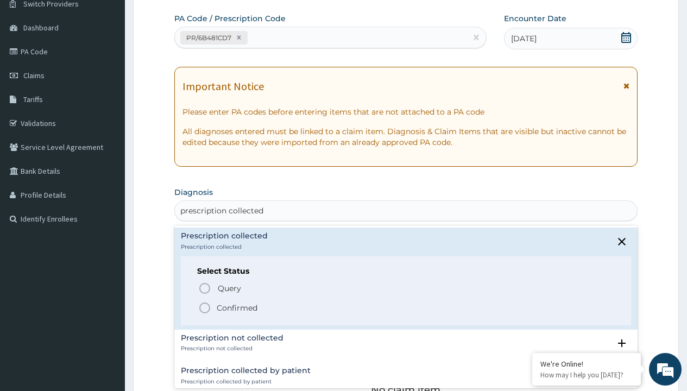
click at [237, 307] on p "Confirmed" at bounding box center [237, 307] width 41 height 11
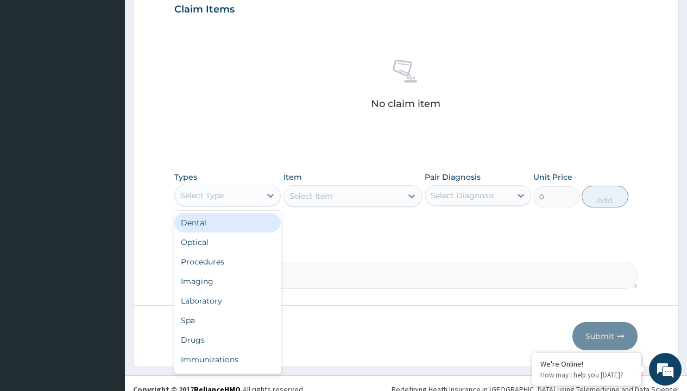
type input "procedures"
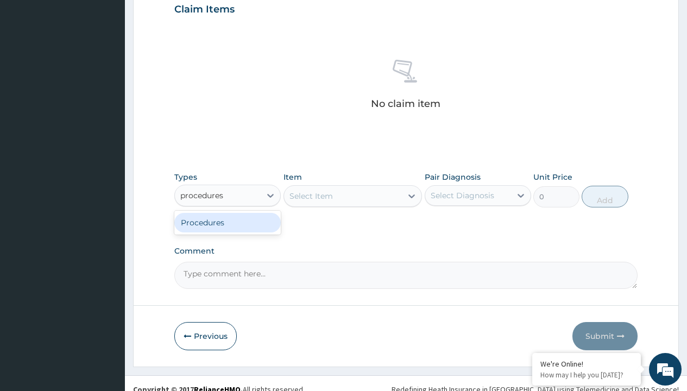
scroll to position [0, 0]
click at [227, 222] on div "Procedures" at bounding box center [227, 223] width 106 height 20
click at [310, 195] on div "Select Item" at bounding box center [310, 195] width 43 height 11
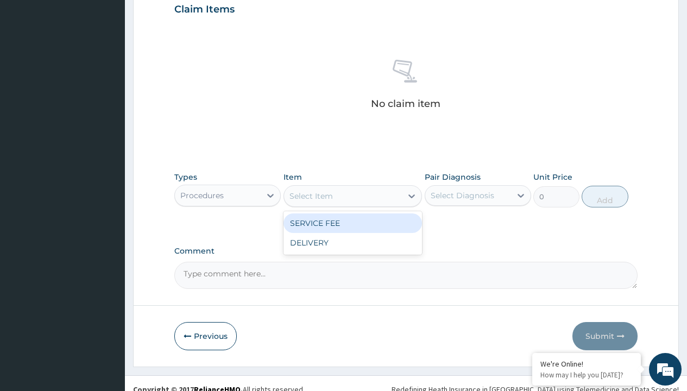
type input "service fee"
click at [352, 223] on div "SERVICE FEE" at bounding box center [352, 223] width 139 height 20
type input "100"
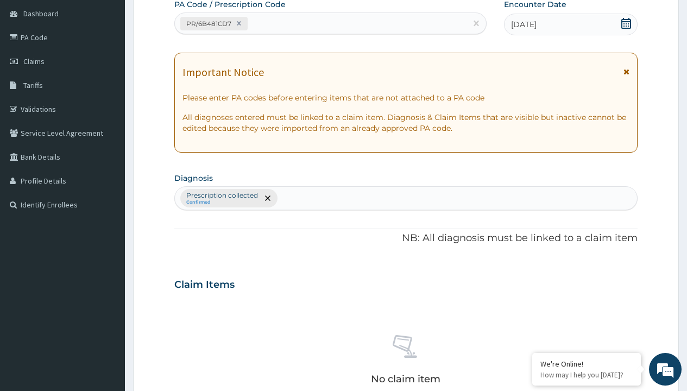
type input "prescription collected"
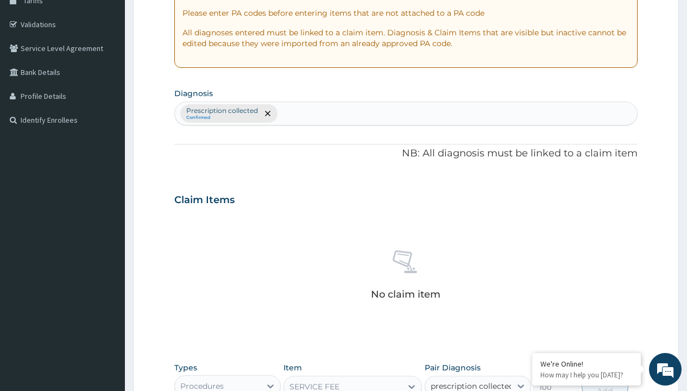
checkbox input "true"
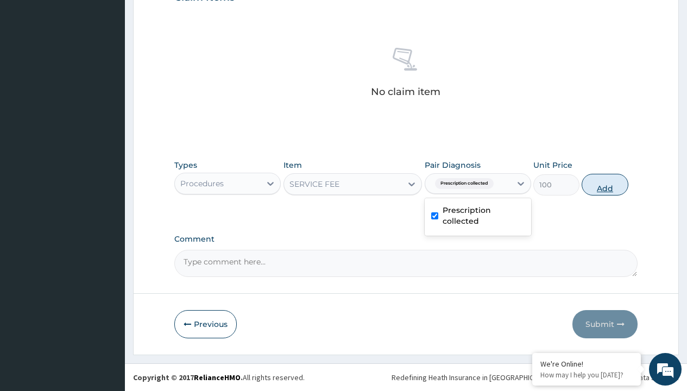
click at [605, 184] on button "Add" at bounding box center [604, 185] width 46 height 22
type input "0"
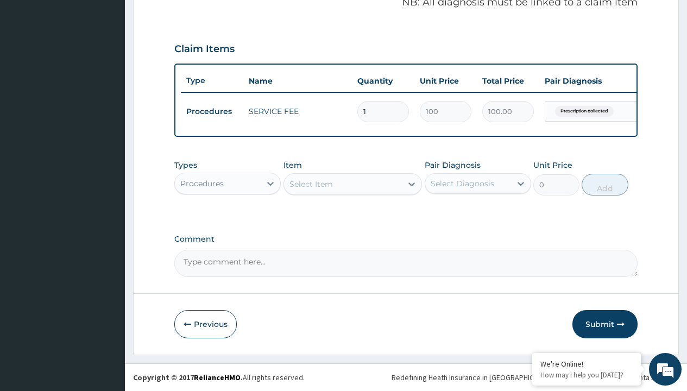
scroll to position [348, 0]
click at [202, 183] on div "Procedures" at bounding box center [201, 183] width 43 height 11
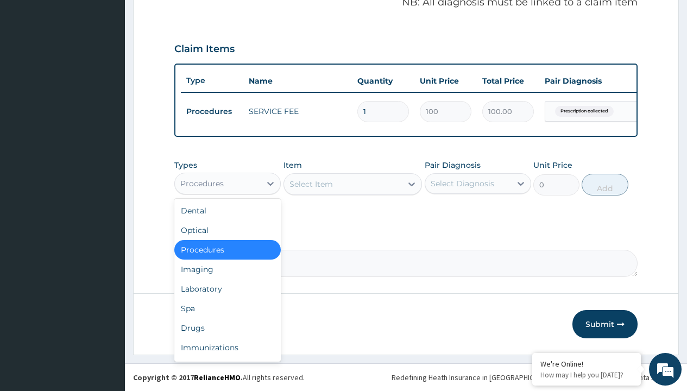
type input "drugs"
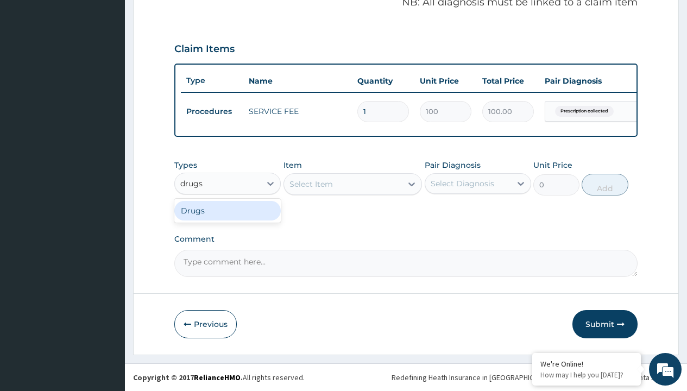
scroll to position [0, 0]
click at [227, 210] on div "Drugs" at bounding box center [227, 211] width 106 height 20
click at [310, 183] on div "Select Item" at bounding box center [352, 184] width 139 height 22
type input "[MEDICAL_DATA] suspension branded"
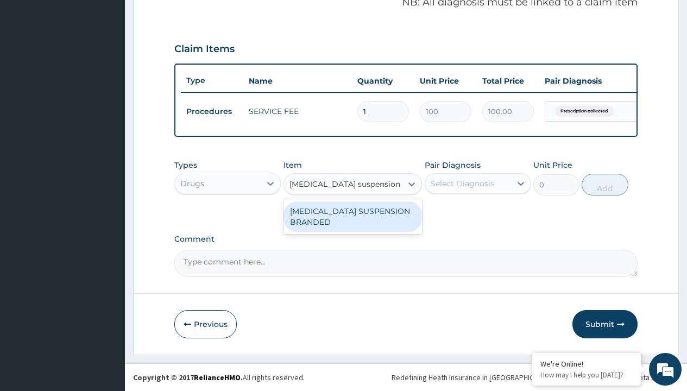
click at [352, 216] on div "[MEDICAL_DATA] SUSPENSION BRANDED" at bounding box center [352, 216] width 139 height 30
type input "5890"
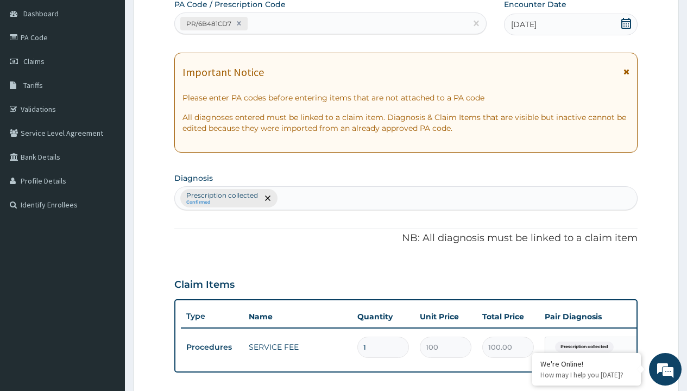
type input "prescription collected"
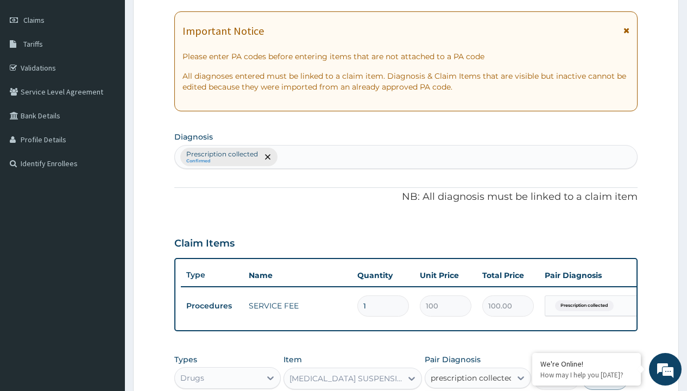
checkbox input "true"
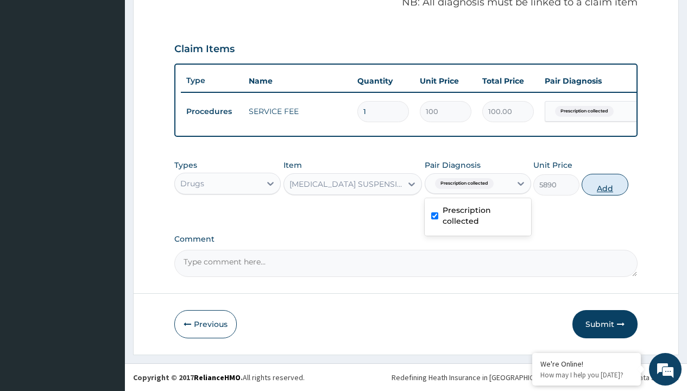
click at [605, 184] on button "Add" at bounding box center [604, 185] width 46 height 22
type input "0"
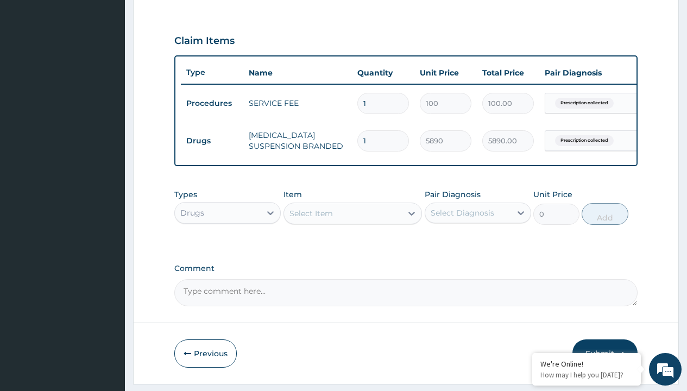
click at [212, 141] on td "Drugs" at bounding box center [212, 141] width 62 height 20
type input "drugs"
click at [227, 247] on div "Drugs" at bounding box center [227, 240] width 106 height 20
click at [310, 219] on div "Select Item" at bounding box center [310, 213] width 43 height 11
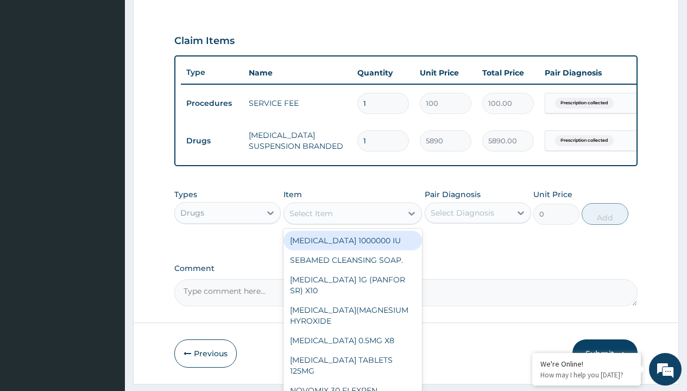
type input "[MEDICAL_DATA] + [MEDICAL_DATA] 20/120 lumartem x24"
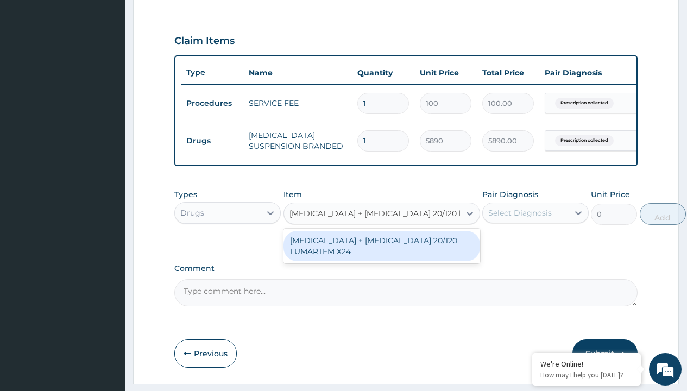
click at [381, 253] on div "[MEDICAL_DATA] + [MEDICAL_DATA] 20/120 LUMARTEM X24" at bounding box center [381, 246] width 196 height 30
type input "121.9000015258789"
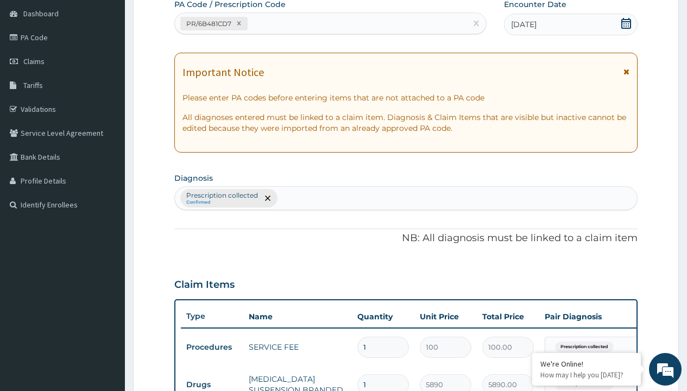
type input "prescription collected"
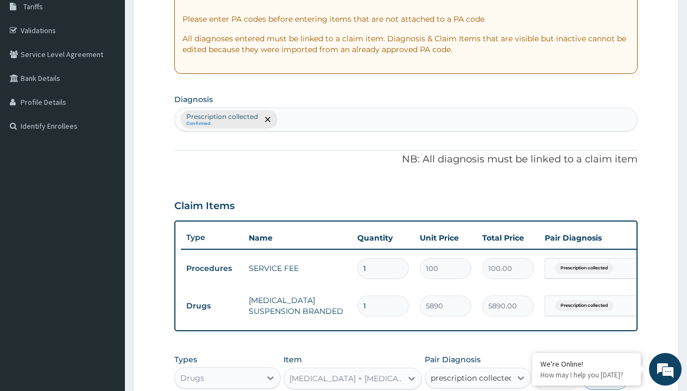
checkbox input "true"
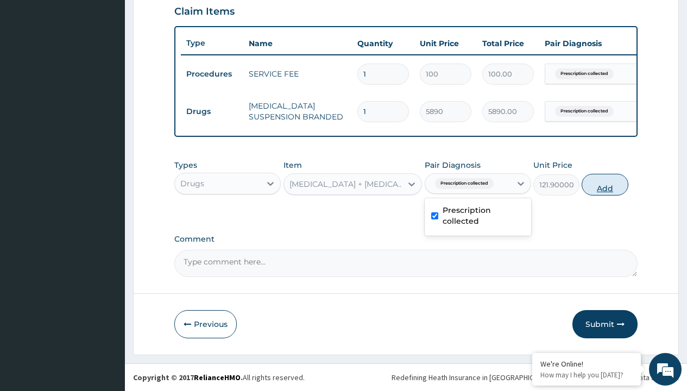
click at [605, 184] on button "Add" at bounding box center [604, 185] width 46 height 22
type input "0"
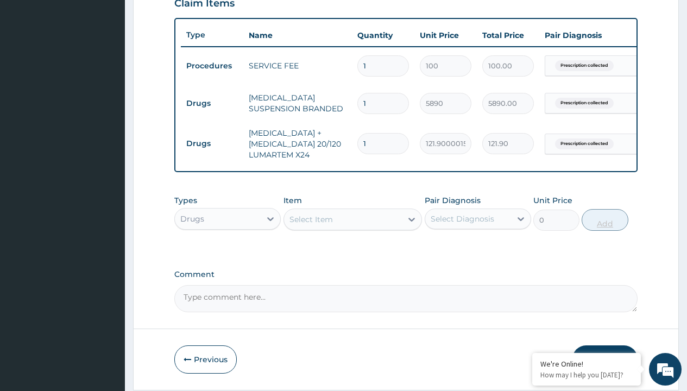
type input "12"
type input "1462.80"
type input "12"
click at [212, 103] on td "Drugs" at bounding box center [212, 103] width 62 height 20
type input "drugs"
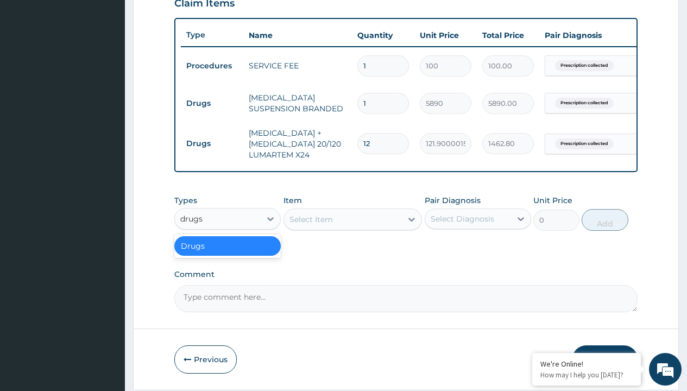
scroll to position [0, 0]
click at [227, 253] on div "Drugs" at bounding box center [227, 246] width 106 height 20
click at [310, 225] on div "Select Item" at bounding box center [310, 219] width 43 height 11
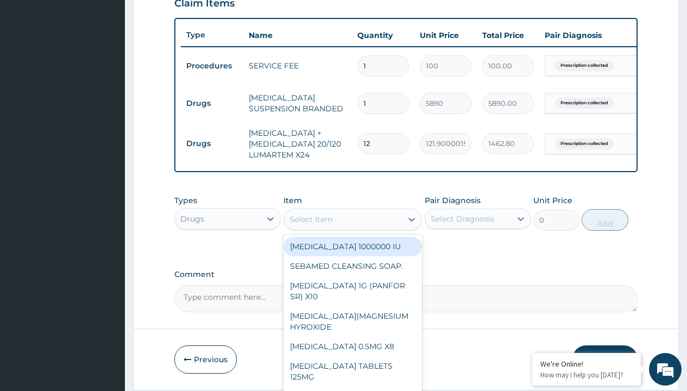
type input "[MEDICAL_DATA] syrup emzor/[PERSON_NAME]"
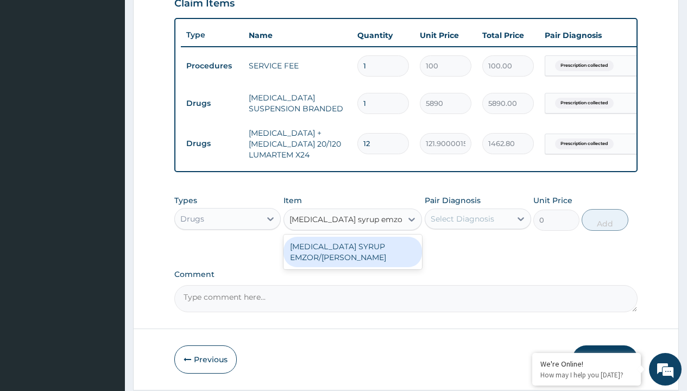
click at [352, 259] on div "[MEDICAL_DATA] SYRUP EMZOR/[PERSON_NAME]" at bounding box center [352, 252] width 139 height 30
type input "1214.099975585938"
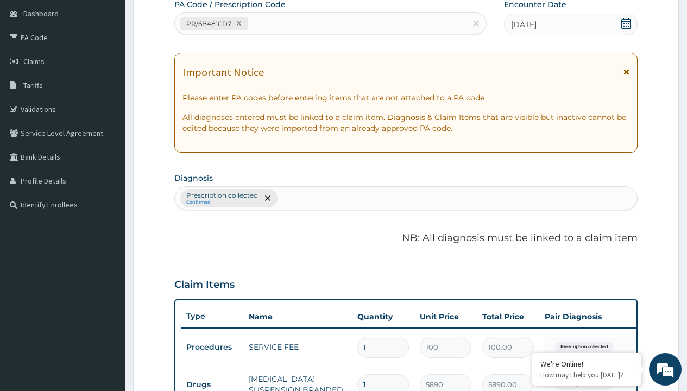
type input "prescription collected"
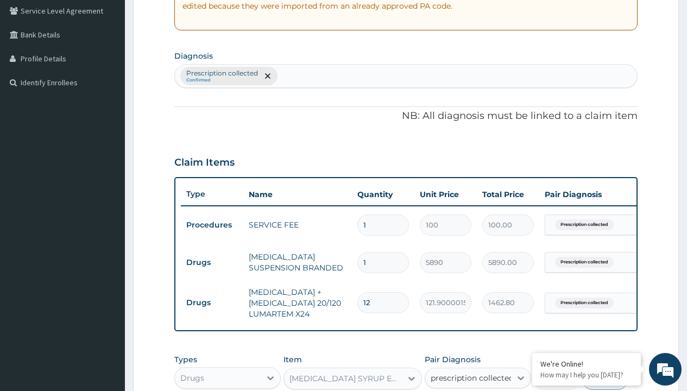
checkbox input "true"
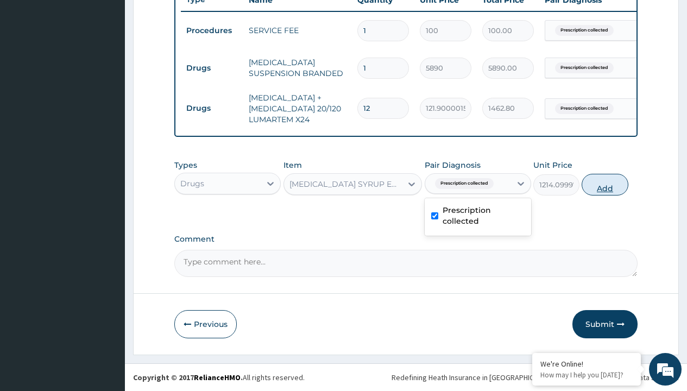
click at [605, 184] on button "Add" at bounding box center [604, 185] width 46 height 22
type input "0"
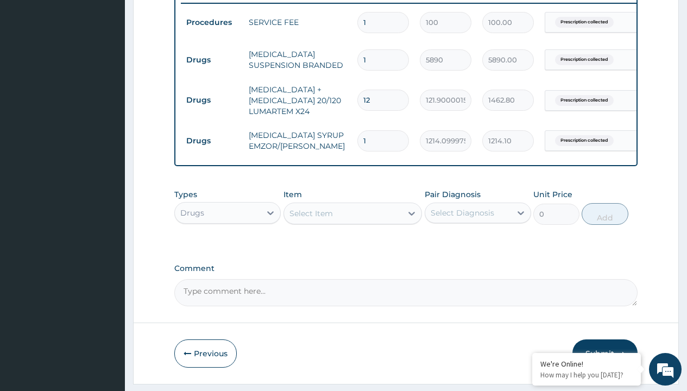
click at [212, 60] on td "Drugs" at bounding box center [212, 60] width 62 height 20
type input "drugs"
click at [227, 247] on div "Drugs" at bounding box center [227, 240] width 106 height 20
click at [310, 219] on div "Select Item" at bounding box center [310, 213] width 43 height 11
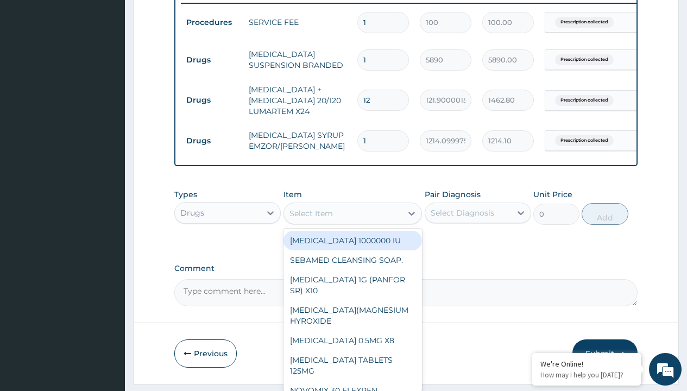
type input "cetirizine syrup"
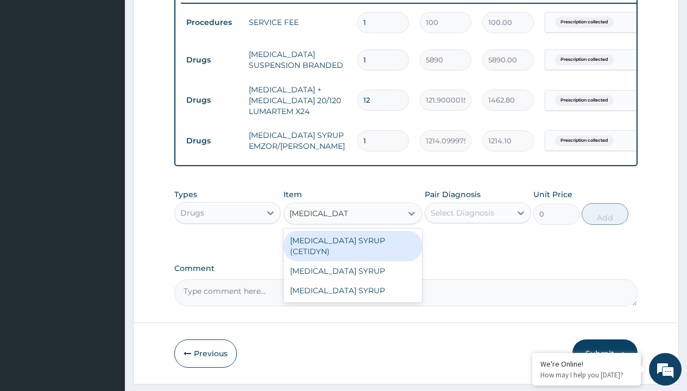
click at [352, 248] on div "[MEDICAL_DATA] SYRUP (CETIDYN)" at bounding box center [352, 246] width 139 height 30
type input "2200"
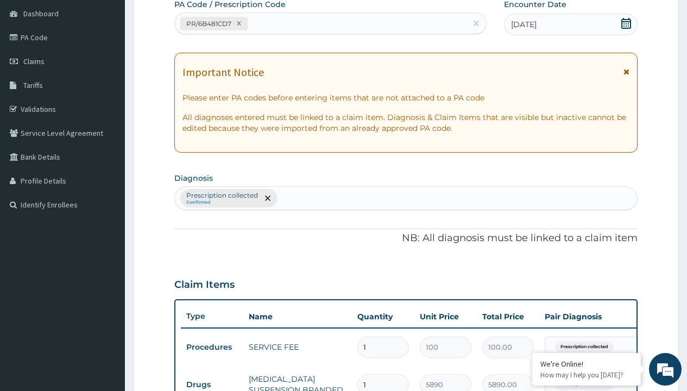
type input "prescription collected"
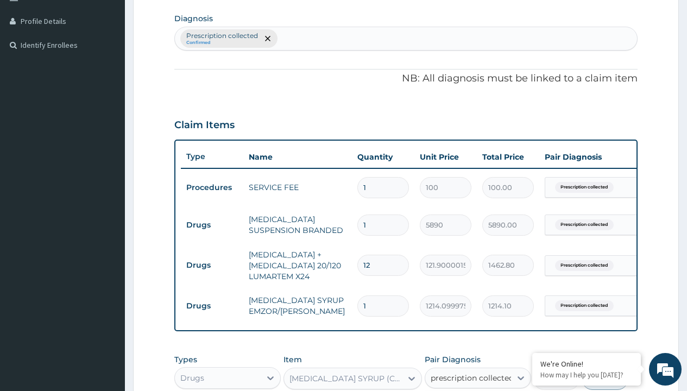
checkbox input "true"
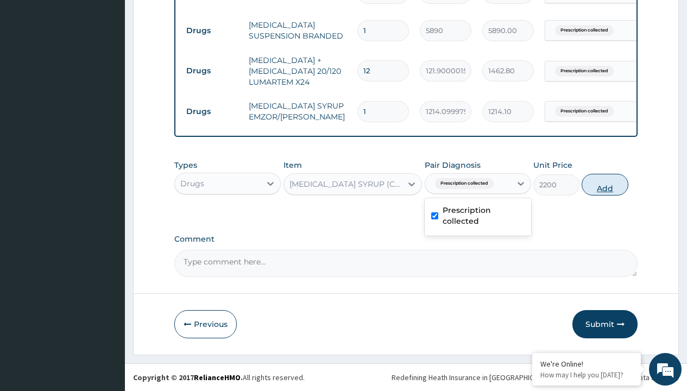
click at [605, 184] on button "Add" at bounding box center [604, 185] width 46 height 22
type input "0"
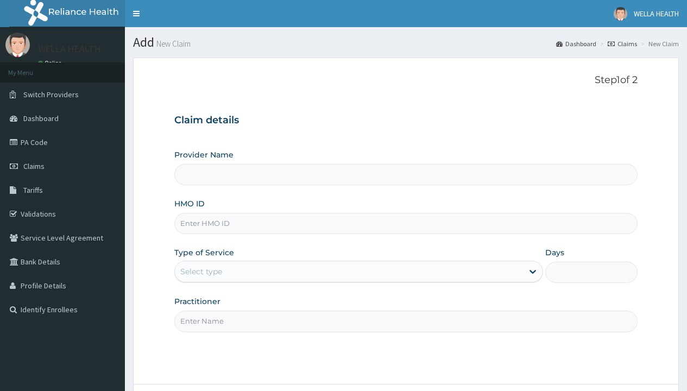
type input "JSS/10223/A"
type input "WellaHealth(TELEMEDICINE)"
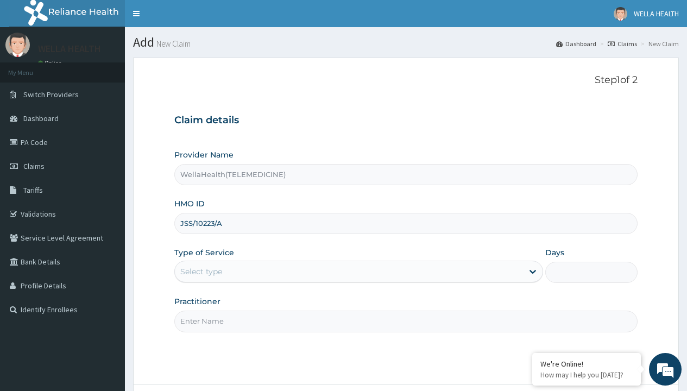
type input "JSS/10223/A"
type input "WellaHealth"
click at [201, 271] on div "Select type" at bounding box center [201, 271] width 42 height 11
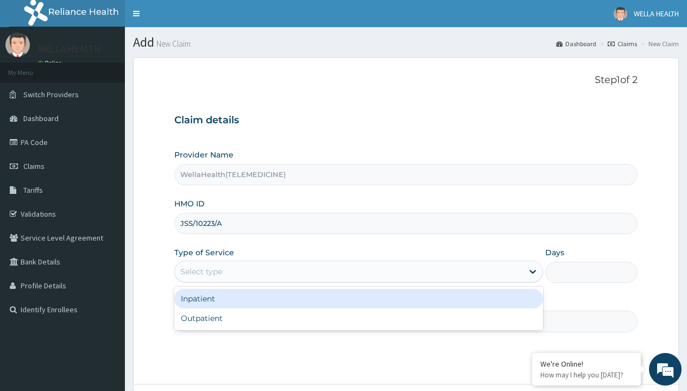
click at [358, 318] on div "Outpatient" at bounding box center [358, 318] width 368 height 20
type input "1"
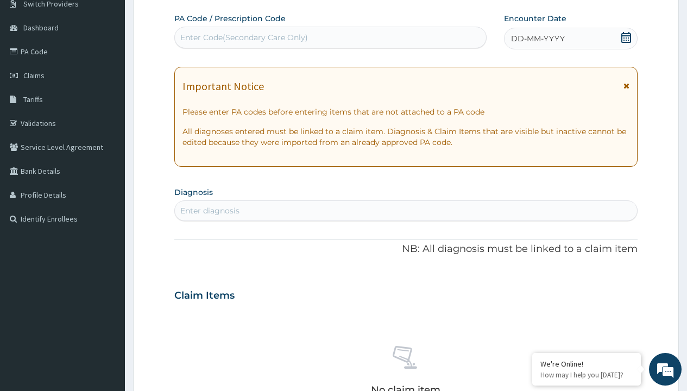
click at [537, 39] on span "DD-MM-YYYY" at bounding box center [538, 38] width 54 height 11
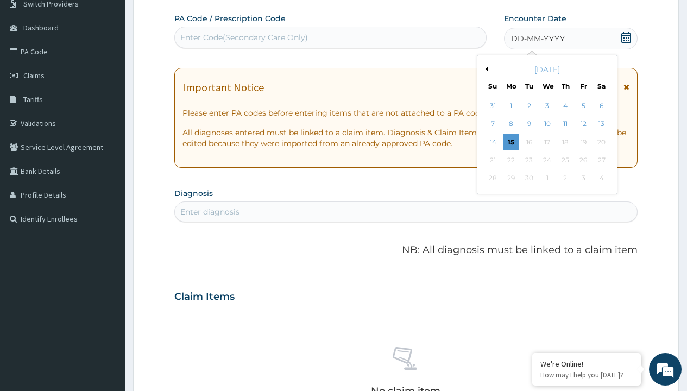
click at [485, 69] on button "Previous Month" at bounding box center [484, 68] width 5 height 5
click at [528, 142] on div "12" at bounding box center [528, 142] width 16 height 16
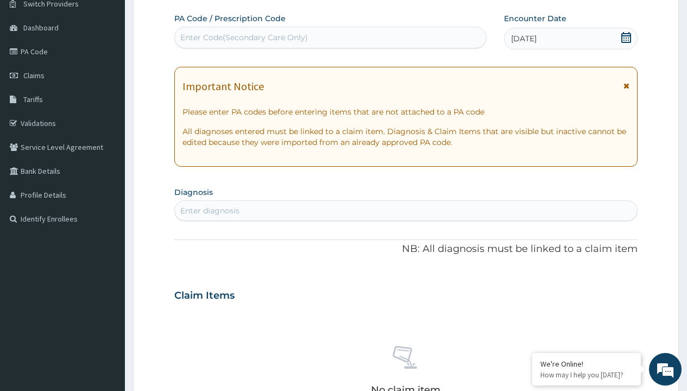
click at [243, 37] on div "Enter Code(Secondary Care Only)" at bounding box center [244, 37] width 128 height 11
type input "PR/5C9EBF16"
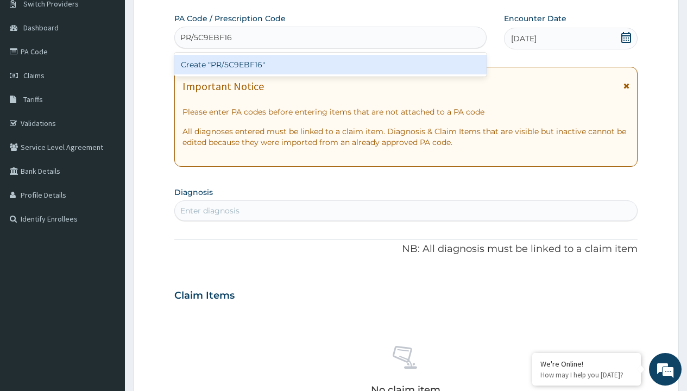
scroll to position [0, 0]
click at [330, 65] on div "Create "PR/5C9EBF16"" at bounding box center [330, 65] width 312 height 20
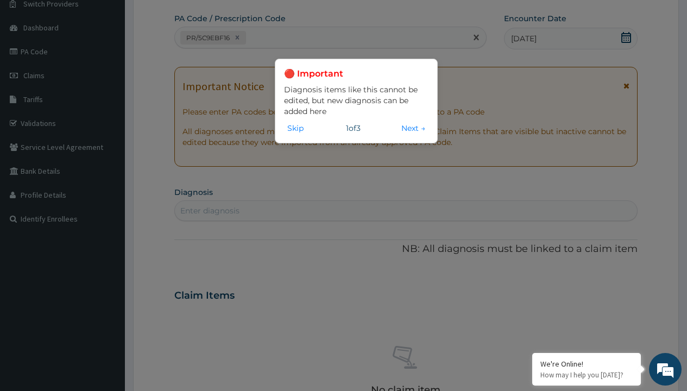
click at [209, 211] on div "Enter diagnosis" at bounding box center [209, 210] width 59 height 11
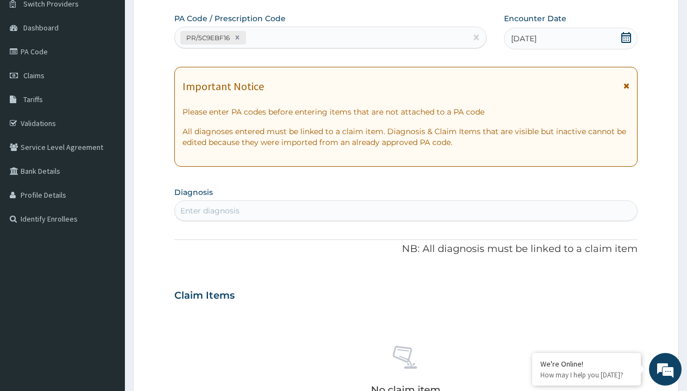
type input "prescription collected"
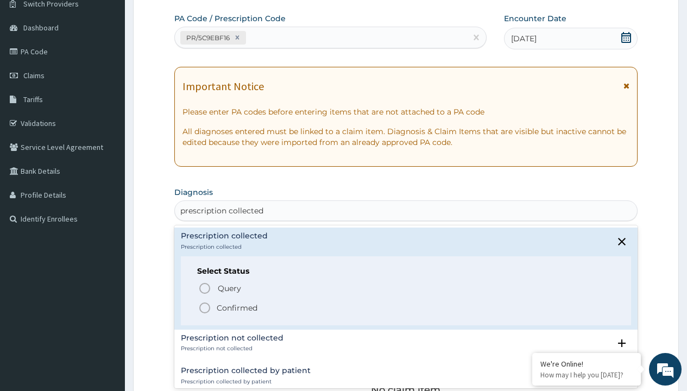
click at [237, 307] on p "Confirmed" at bounding box center [237, 307] width 41 height 11
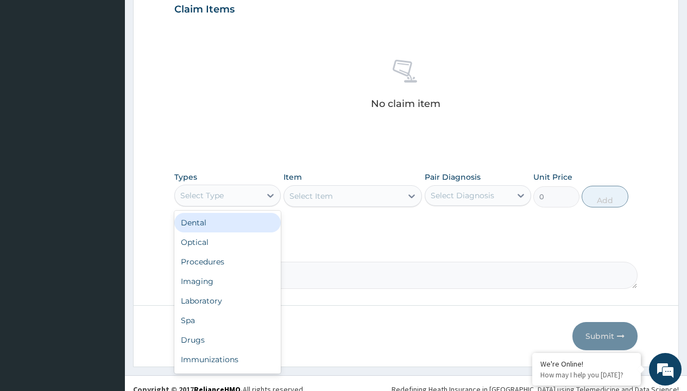
type input "procedures"
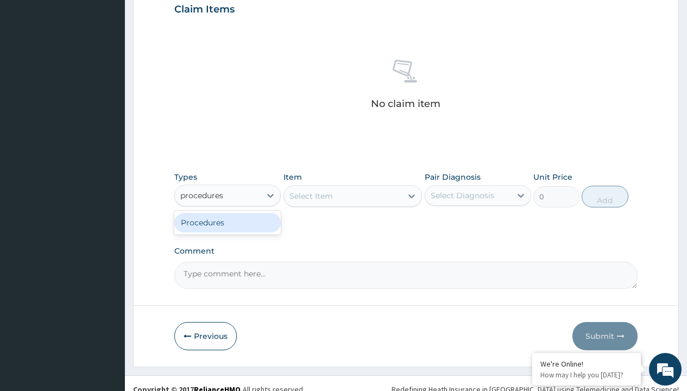
scroll to position [0, 0]
click at [227, 222] on div "Procedures" at bounding box center [227, 223] width 106 height 20
click at [310, 195] on div "Select Item" at bounding box center [310, 195] width 43 height 11
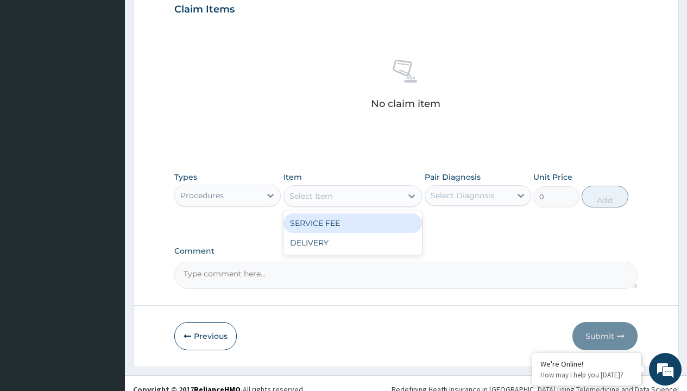
type input "service fee"
click at [352, 223] on div "SERVICE FEE" at bounding box center [352, 223] width 139 height 20
type input "100"
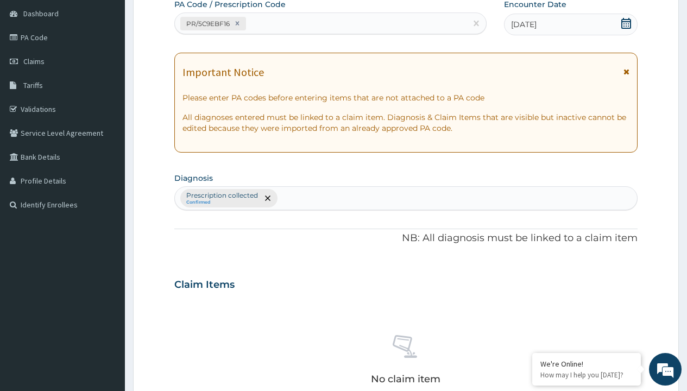
type input "prescription collected"
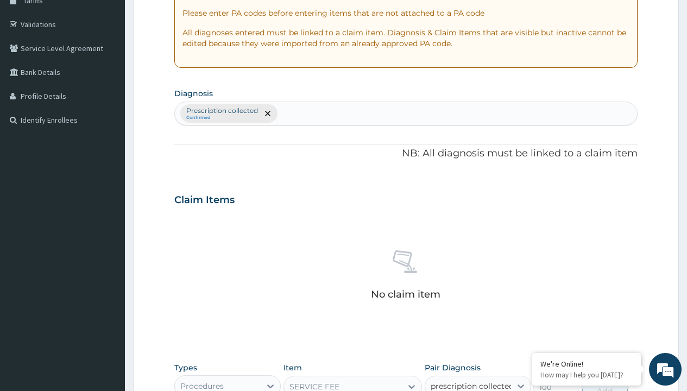
checkbox input "true"
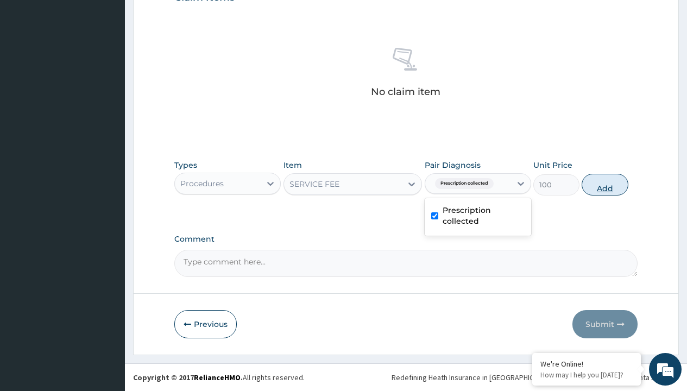
click at [605, 184] on button "Add" at bounding box center [604, 185] width 46 height 22
type input "0"
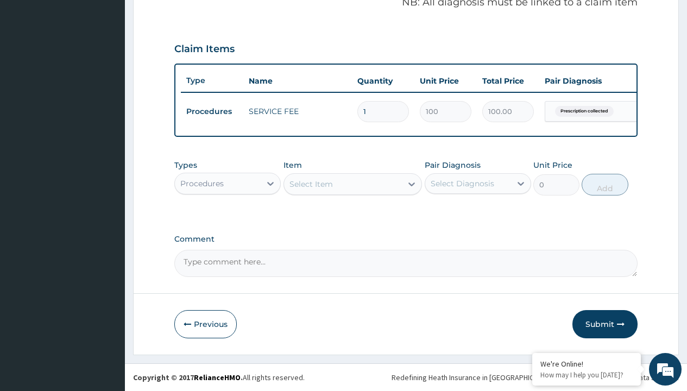
click at [202, 183] on div "Procedures" at bounding box center [201, 183] width 43 height 11
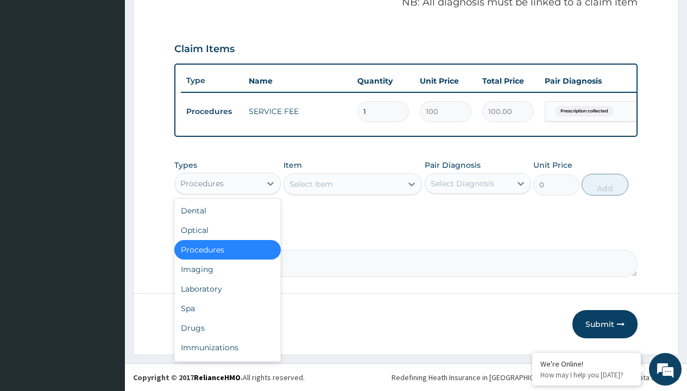
type input "drugs"
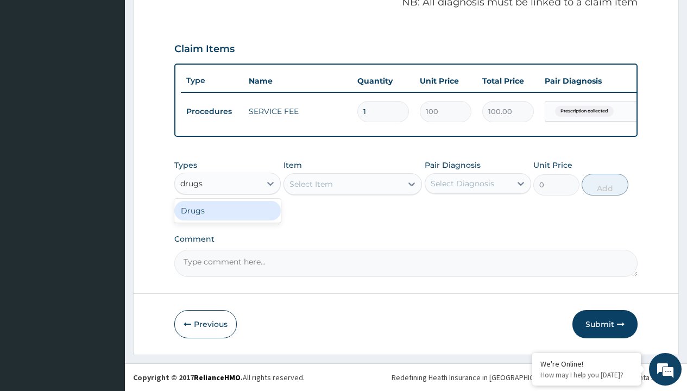
scroll to position [0, 0]
click at [227, 210] on div "Drugs" at bounding box center [227, 211] width 106 height 20
click at [310, 183] on div "Select Item" at bounding box center [352, 184] width 139 height 22
type input "arthermeter + [MEDICAL_DATA] tab (lokmal)"
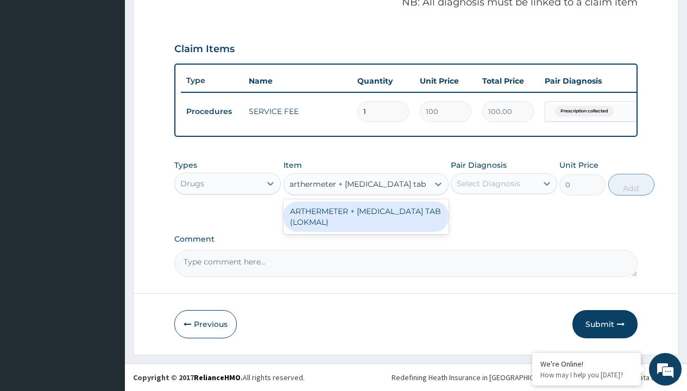
click at [365, 216] on div "ARTHERMETER + [MEDICAL_DATA] TAB (LOKMAL)" at bounding box center [365, 216] width 165 height 30
type input "300"
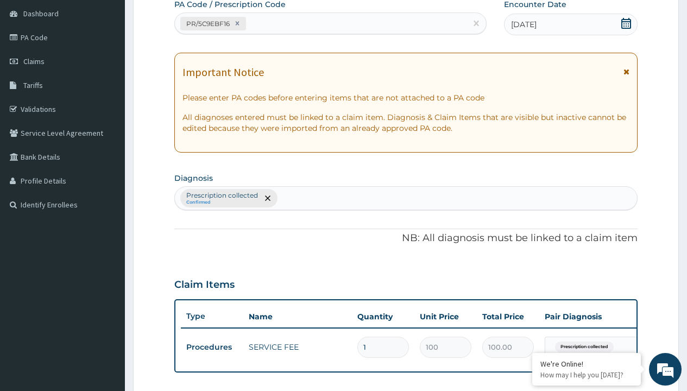
scroll to position [146, 0]
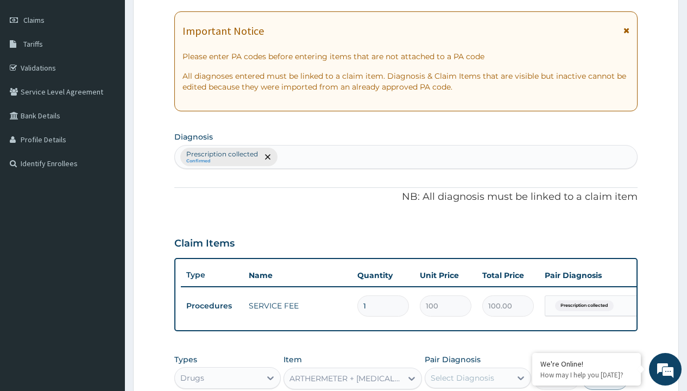
type input "prescription collected"
checkbox input "true"
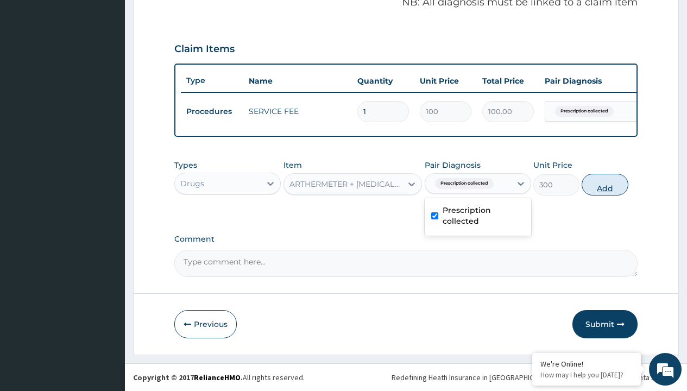
click at [605, 184] on button "Add" at bounding box center [604, 185] width 46 height 22
type input "0"
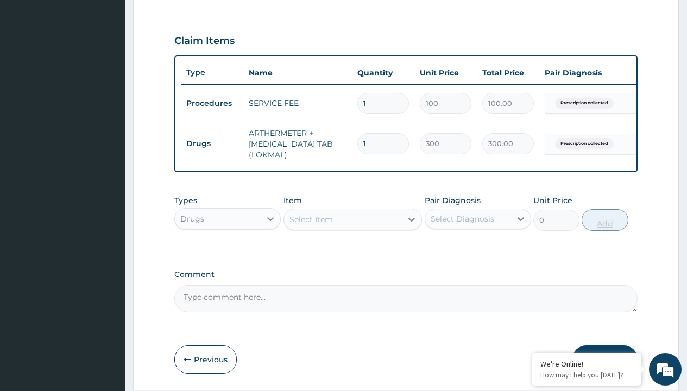
type input "6"
type input "1800.00"
type input "6"
click at [212, 143] on td "Drugs" at bounding box center [212, 144] width 62 height 20
type input "drugs"
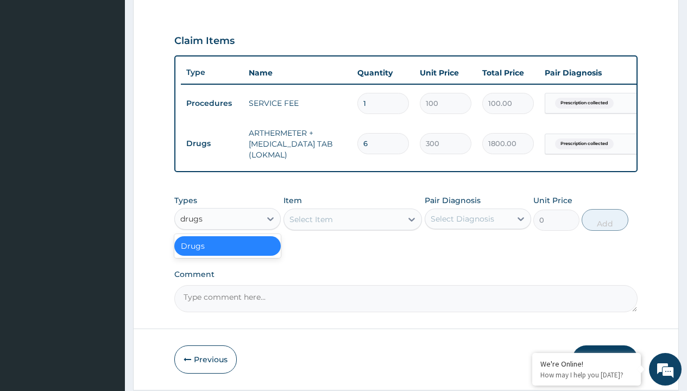
scroll to position [0, 0]
click at [227, 253] on div "Drugs" at bounding box center [227, 246] width 106 height 20
click at [310, 225] on div "Select Item" at bounding box center [310, 219] width 43 height 11
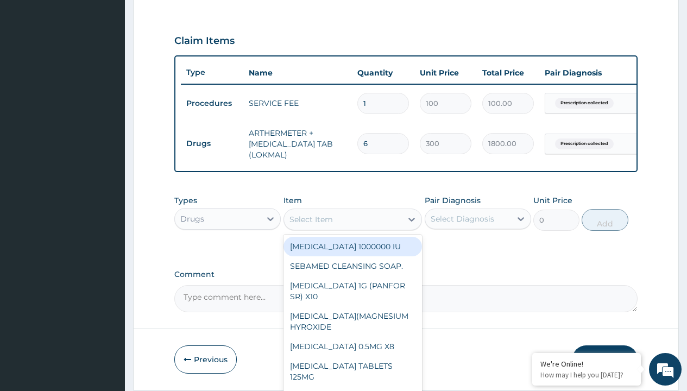
type input "[MEDICAL_DATA] 500mg tablet emzor/sach"
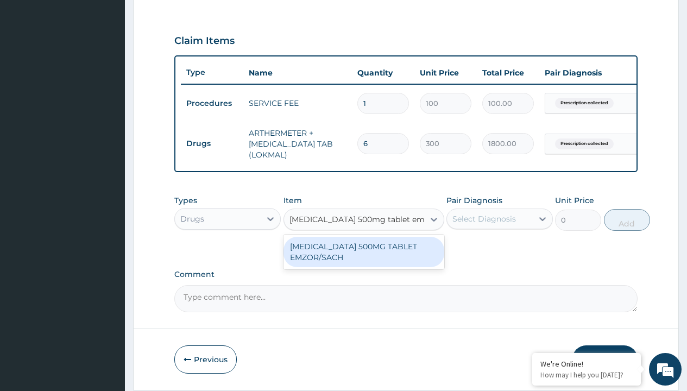
click at [363, 259] on div "[MEDICAL_DATA] 500MG TABLET EMZOR/SACH" at bounding box center [363, 252] width 161 height 30
type input "24"
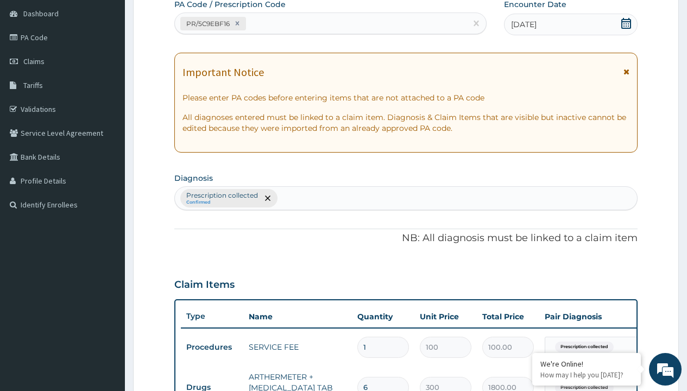
type input "prescription collected"
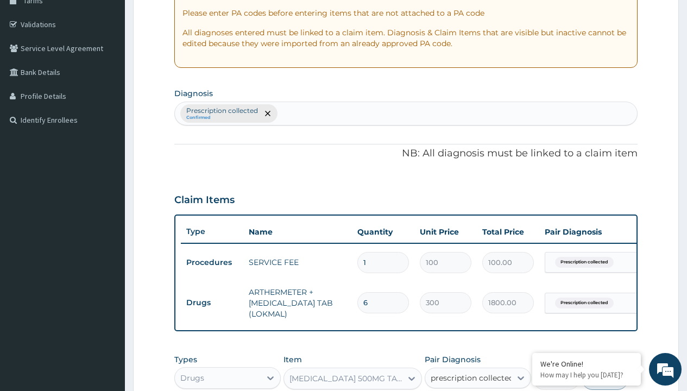
checkbox input "true"
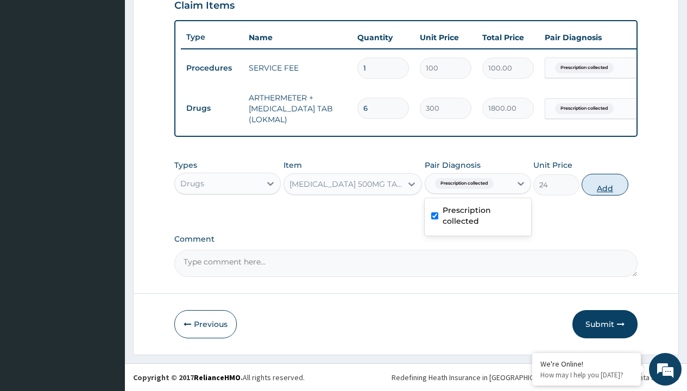
click at [605, 184] on button "Add" at bounding box center [604, 185] width 46 height 22
type input "0"
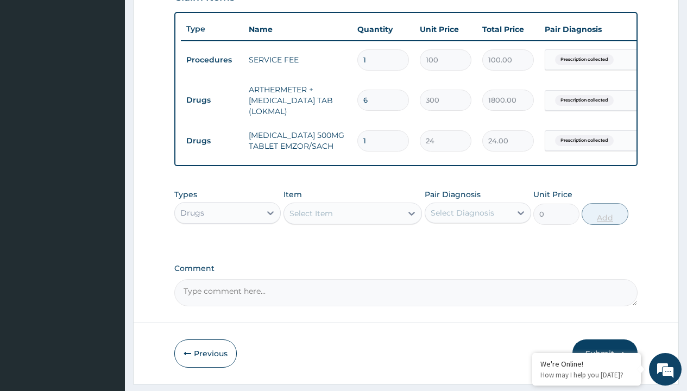
type input "24"
type input "576.00"
type input "24"
click at [212, 100] on td "Drugs" at bounding box center [212, 100] width 62 height 20
type input "drugs"
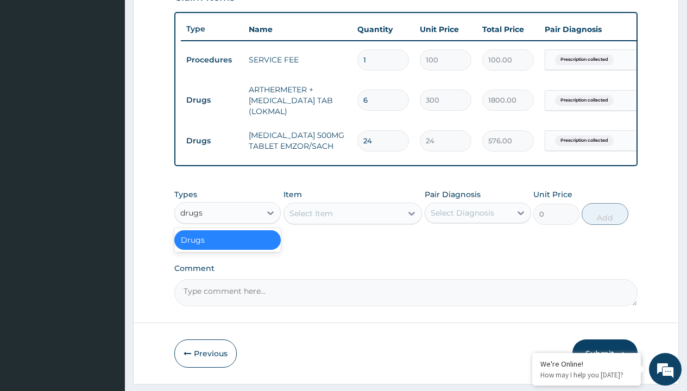
scroll to position [0, 0]
click at [227, 247] on div "Drugs" at bounding box center [227, 240] width 106 height 20
click at [310, 219] on div "Select Item" at bounding box center [310, 213] width 43 height 11
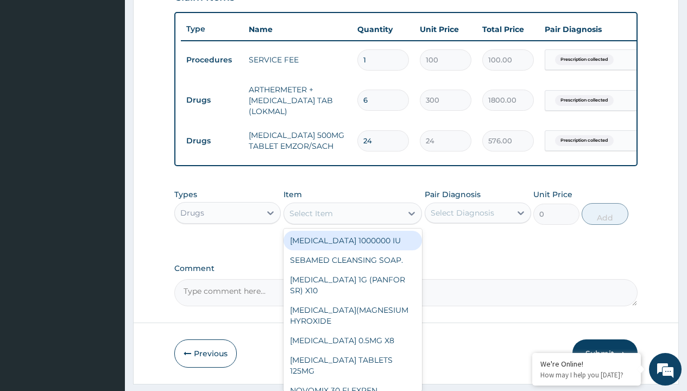
type input "[MEDICAL_DATA] 10mg by afrab/sach"
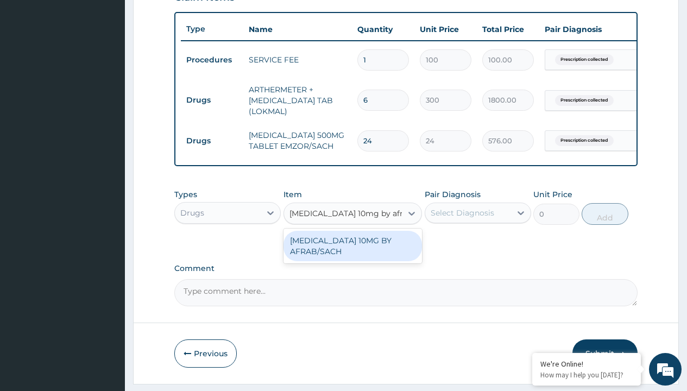
click at [352, 253] on div "[MEDICAL_DATA] 10MG BY AFRAB/SACH" at bounding box center [352, 246] width 139 height 30
type input "70"
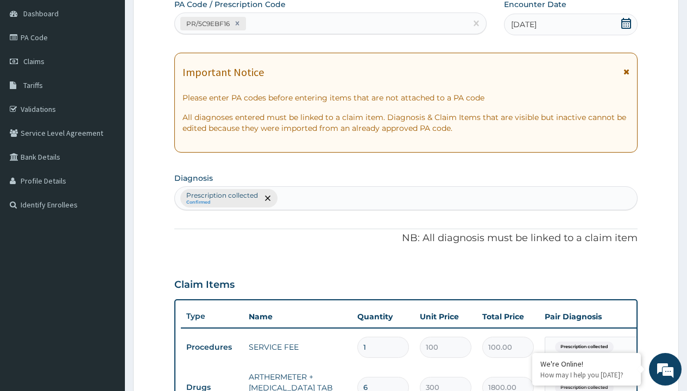
type input "prescription collected"
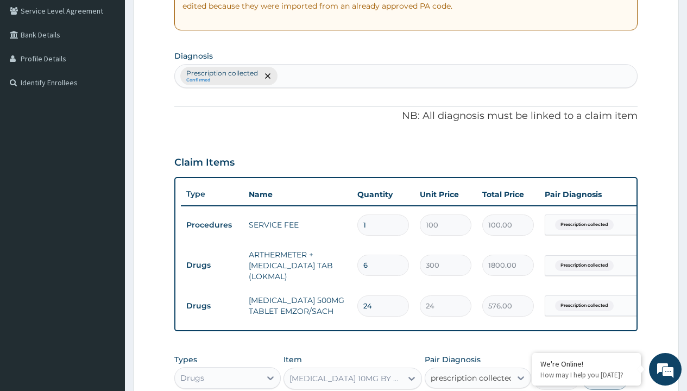
checkbox input "true"
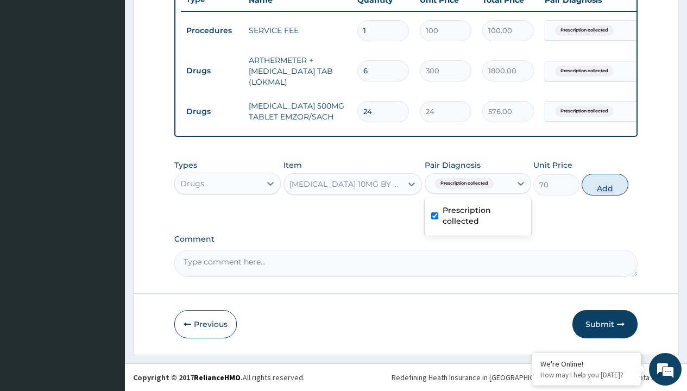
click at [605, 184] on button "Add" at bounding box center [604, 185] width 46 height 22
type input "0"
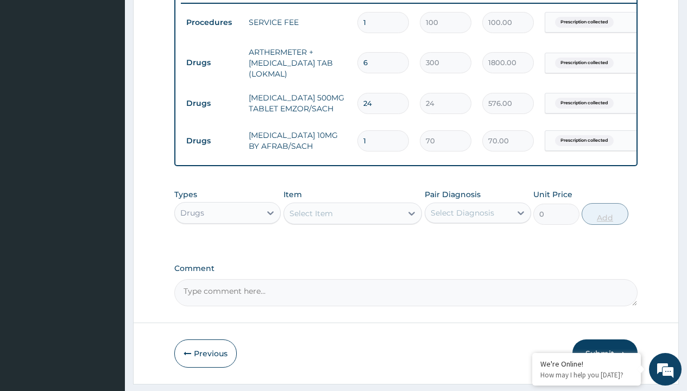
type input "10"
type input "700.00"
type input "10"
click at [212, 62] on td "Drugs" at bounding box center [212, 63] width 62 height 20
type input "drugs"
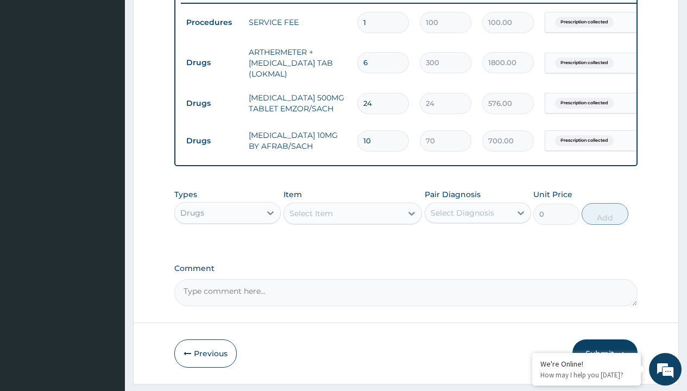
scroll to position [0, 0]
click at [227, 247] on div "Drugs" at bounding box center [227, 240] width 106 height 20
click at [310, 219] on div "Select Item" at bounding box center [310, 213] width 43 height 11
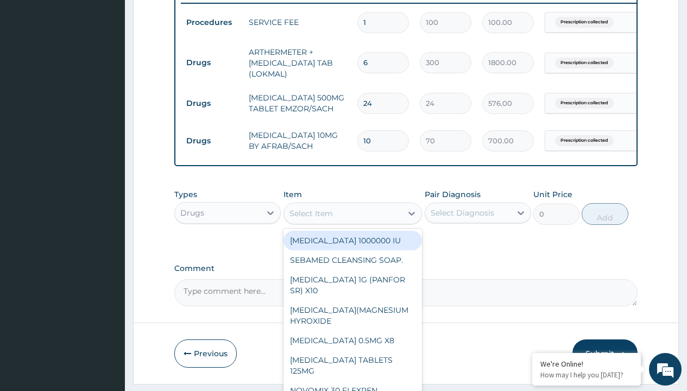
type input "[MEDICAL_DATA] cream unbranded"
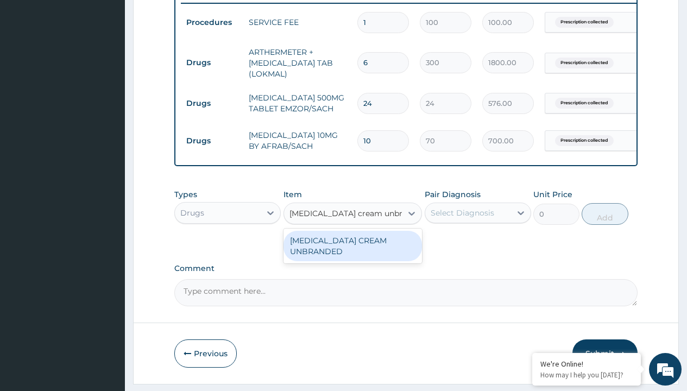
click at [352, 253] on div "[MEDICAL_DATA] CREAM UNBRANDED" at bounding box center [352, 246] width 139 height 30
type input "2500"
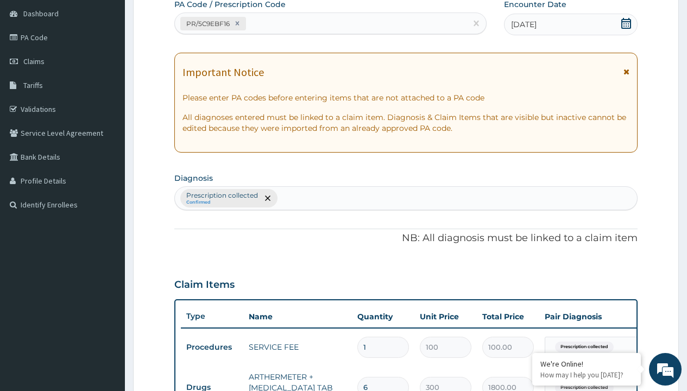
type input "prescription collected"
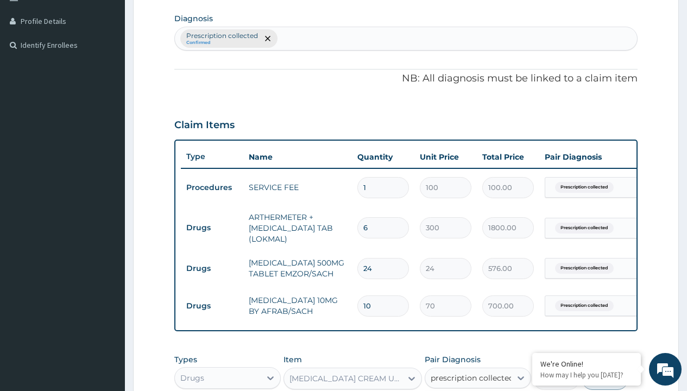
checkbox input "true"
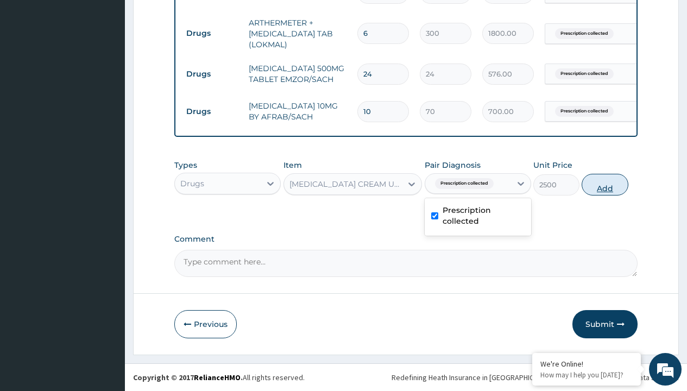
click at [605, 184] on button "Add" at bounding box center [604, 185] width 46 height 22
type input "0"
